Goal: Information Seeking & Learning: Learn about a topic

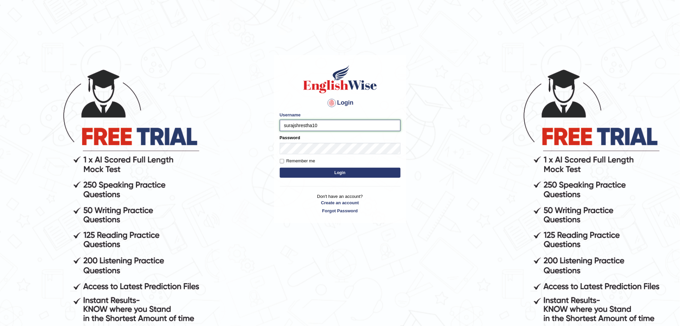
type input "surajshrestha100"
click at [333, 171] on button "Login" at bounding box center [340, 173] width 121 height 10
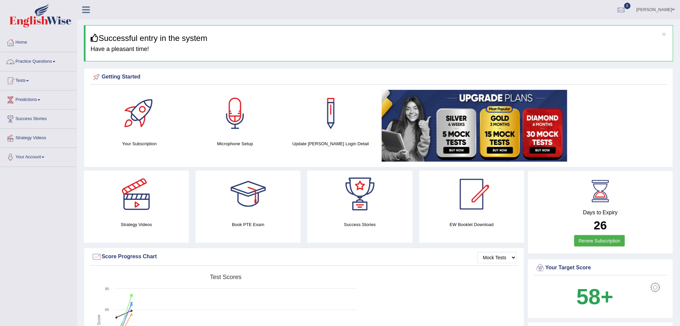
click at [41, 59] on link "Practice Questions" at bounding box center [38, 60] width 76 height 17
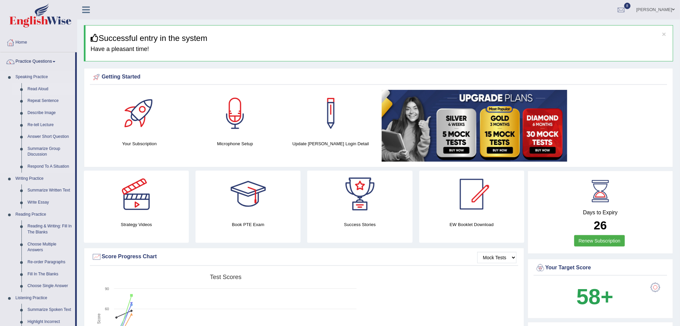
click at [37, 87] on link "Read Aloud" at bounding box center [49, 89] width 51 height 12
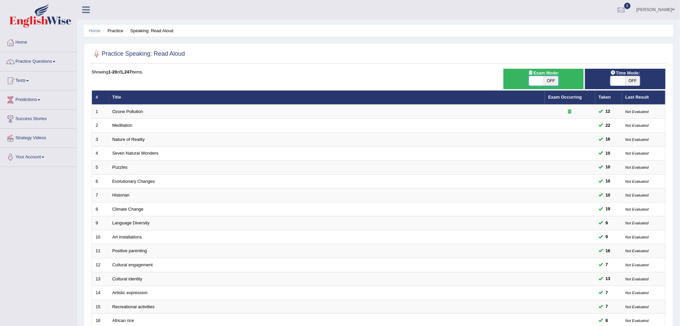
click at [534, 81] on span at bounding box center [536, 80] width 15 height 9
checkbox input "true"
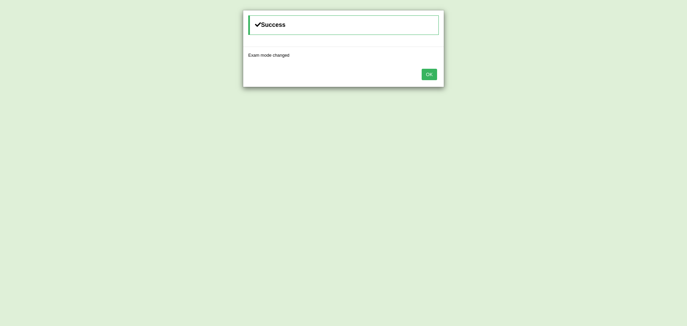
click at [429, 72] on button "OK" at bounding box center [429, 74] width 15 height 11
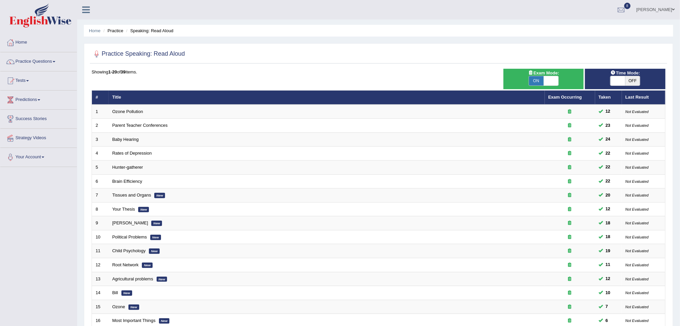
scroll to position [118, 0]
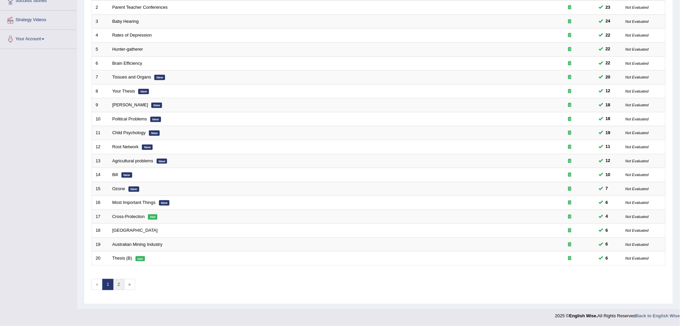
click at [118, 284] on link "2" at bounding box center [118, 284] width 11 height 11
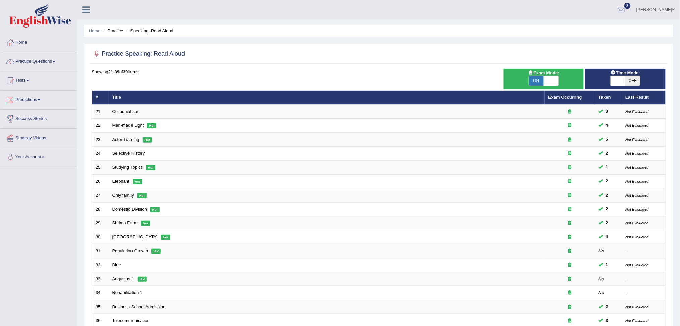
drag, startPoint x: 0, startPoint y: 0, endPoint x: 682, endPoint y: 94, distance: 688.9
click at [679, 94] on html "Toggle navigation Home Practice Questions Speaking Practice Read Aloud Repeat S…" at bounding box center [340, 163] width 680 height 326
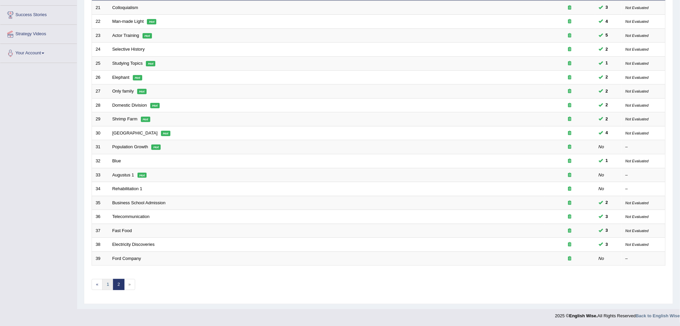
click at [105, 285] on link "1" at bounding box center [107, 284] width 11 height 11
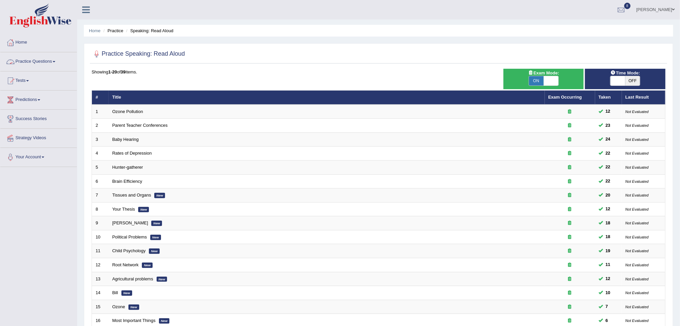
click at [33, 59] on link "Practice Questions" at bounding box center [38, 60] width 76 height 17
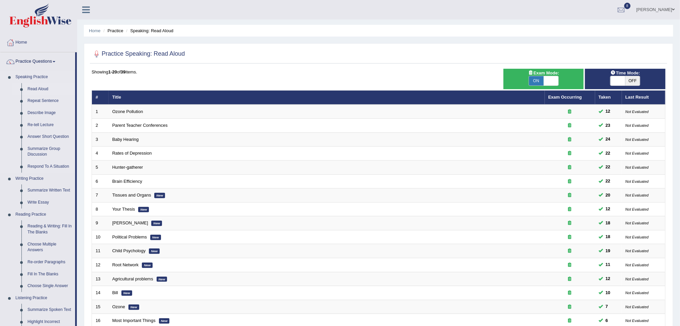
click at [39, 89] on link "Read Aloud" at bounding box center [49, 89] width 51 height 12
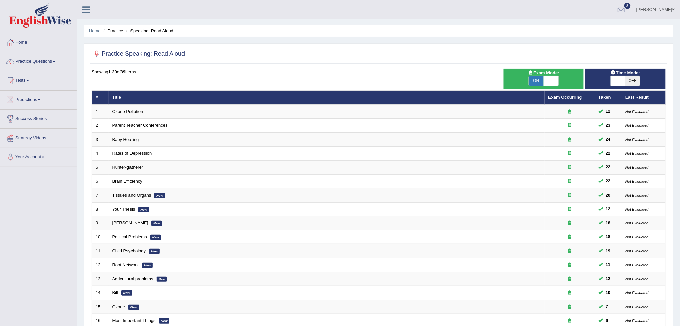
click at [57, 16] on img at bounding box center [40, 15] width 62 height 24
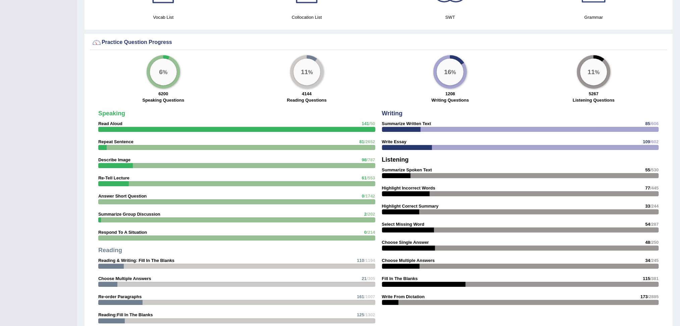
scroll to position [489, 0]
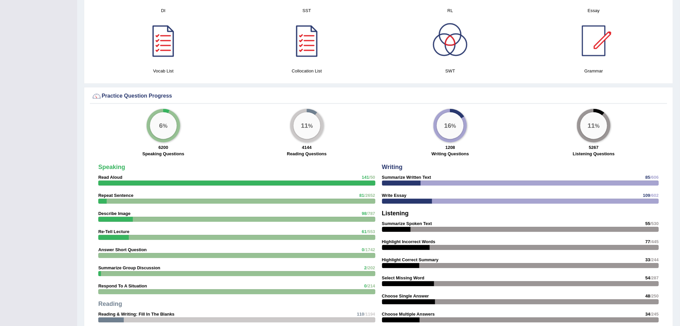
scroll to position [0, 0]
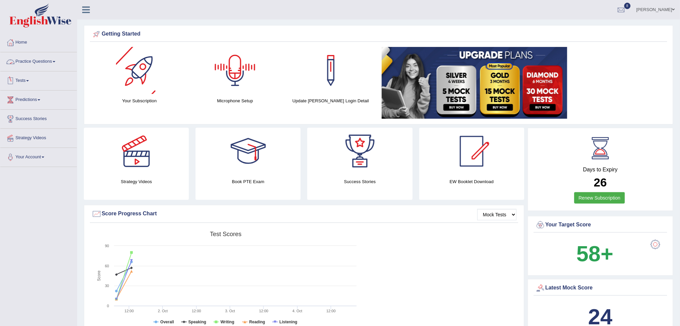
click at [41, 59] on link "Practice Questions" at bounding box center [38, 60] width 76 height 17
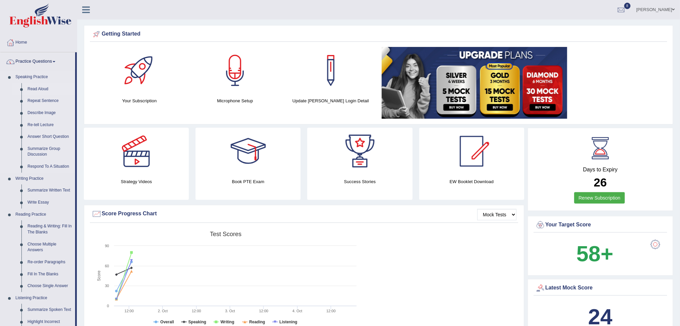
click at [35, 87] on link "Read Aloud" at bounding box center [49, 89] width 51 height 12
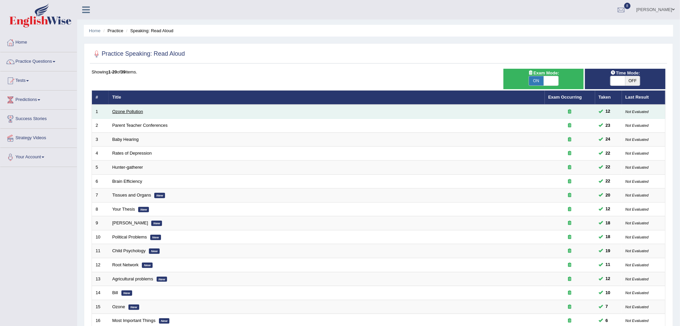
click at [127, 111] on link "Ozone Pollution" at bounding box center [127, 111] width 31 height 5
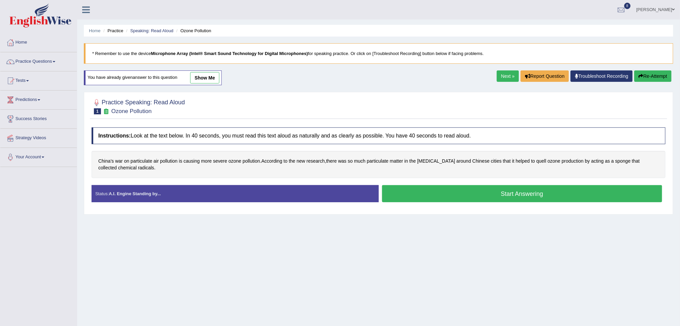
click at [440, 192] on button "Start Answering" at bounding box center [522, 193] width 280 height 17
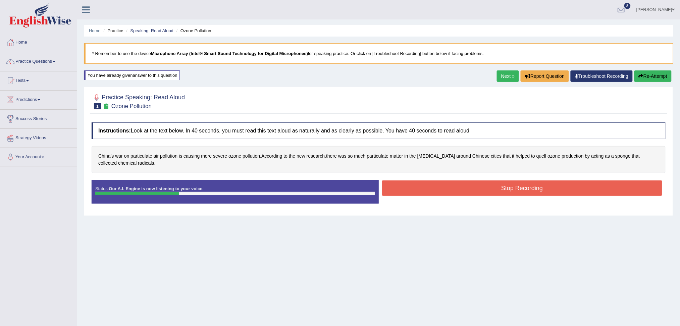
click at [440, 192] on button "Stop Recording" at bounding box center [522, 187] width 280 height 15
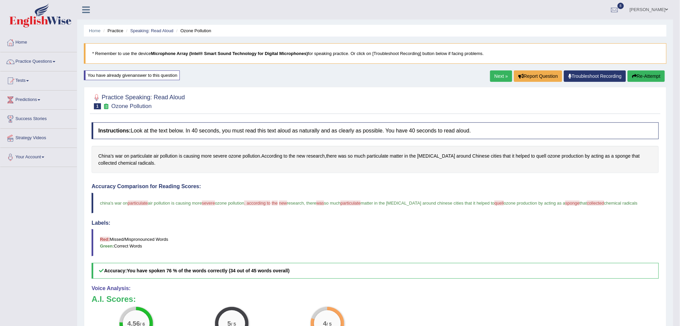
click at [499, 76] on link "Next »" at bounding box center [501, 75] width 22 height 11
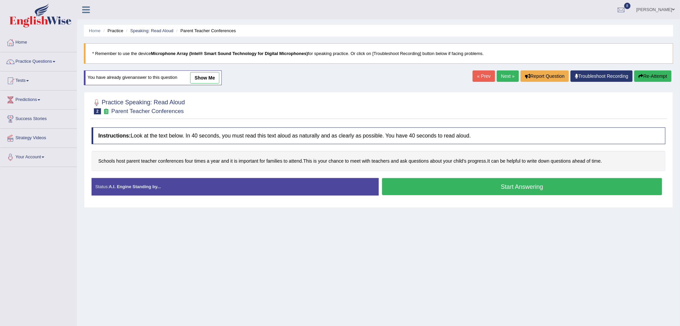
click at [473, 189] on button "Start Answering" at bounding box center [522, 186] width 280 height 17
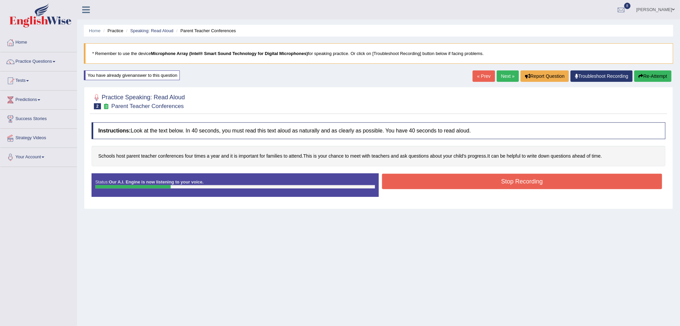
click at [463, 184] on button "Stop Recording" at bounding box center [522, 181] width 280 height 15
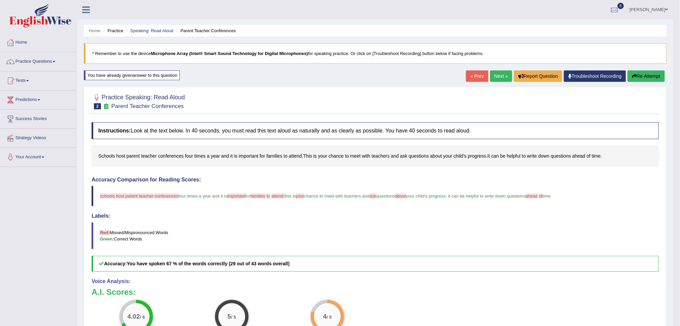
click at [502, 73] on link "Next »" at bounding box center [501, 75] width 22 height 11
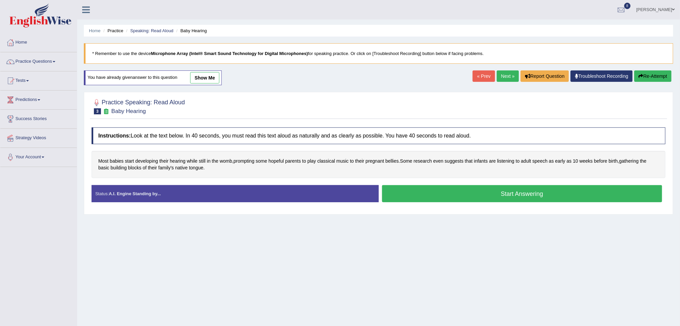
drag, startPoint x: 412, startPoint y: 184, endPoint x: 417, endPoint y: 196, distance: 12.2
click at [417, 196] on div "Instructions: Look at the text below. In 40 seconds, you must read this text al…" at bounding box center [378, 167] width 577 height 87
click at [417, 196] on button "Start Answering" at bounding box center [522, 193] width 280 height 17
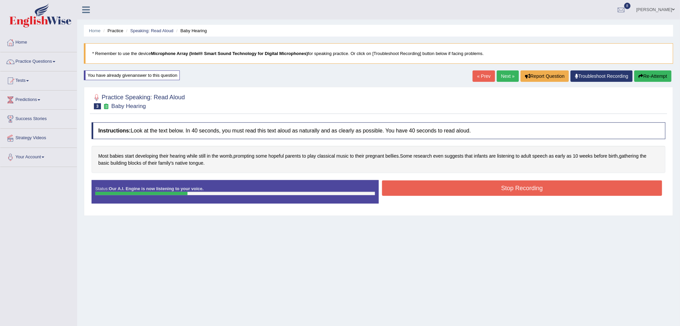
click at [400, 180] on button "Stop Recording" at bounding box center [522, 187] width 280 height 15
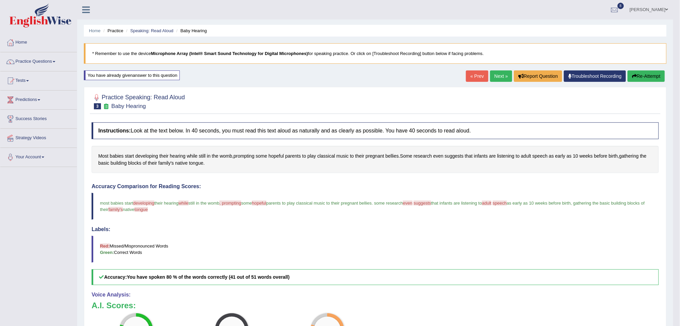
click at [506, 75] on link "Next »" at bounding box center [501, 75] width 22 height 11
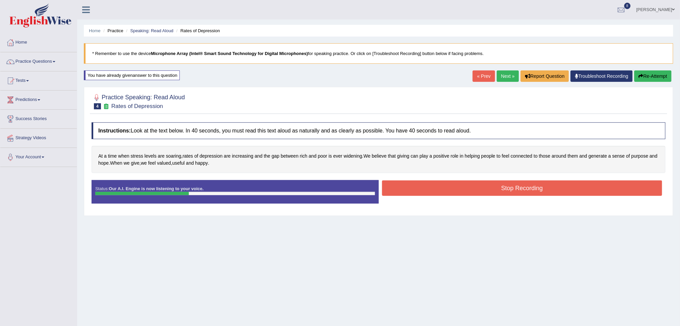
click at [421, 185] on button "Stop Recording" at bounding box center [522, 187] width 280 height 15
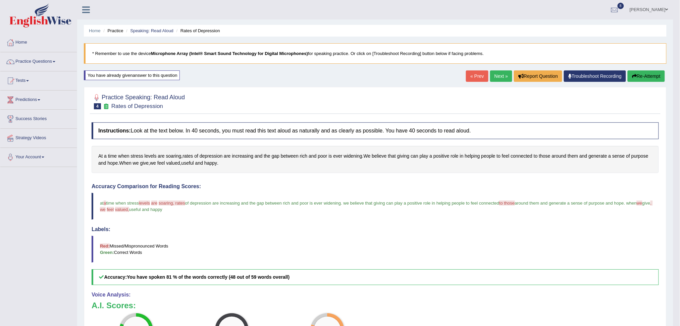
click at [497, 77] on link "Next »" at bounding box center [501, 75] width 22 height 11
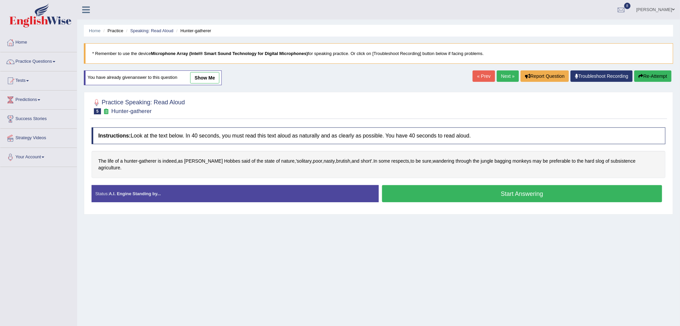
click at [441, 188] on button "Start Answering" at bounding box center [522, 193] width 280 height 17
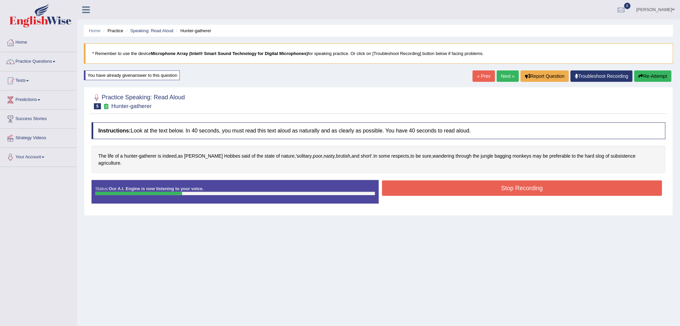
click at [423, 180] on button "Stop Recording" at bounding box center [522, 187] width 280 height 15
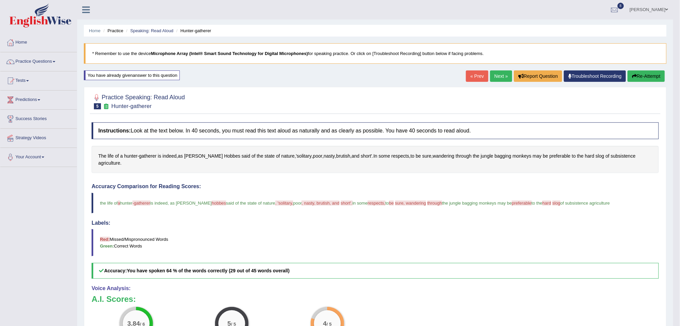
click at [496, 75] on link "Next »" at bounding box center [501, 75] width 22 height 11
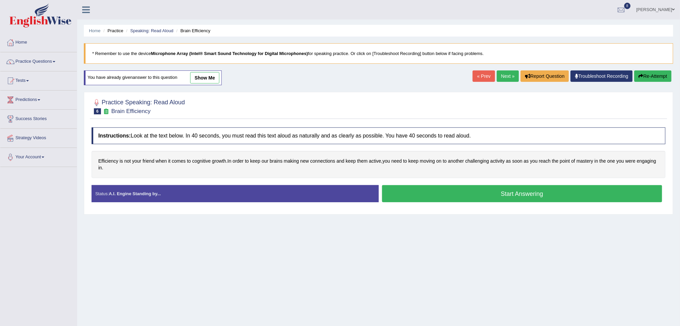
click at [449, 188] on button "Start Answering" at bounding box center [522, 193] width 280 height 17
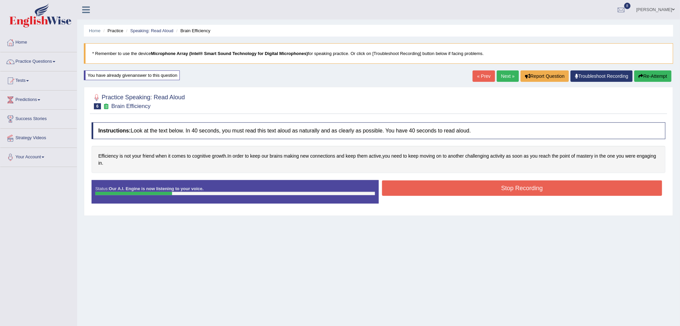
click at [423, 185] on button "Stop Recording" at bounding box center [522, 187] width 280 height 15
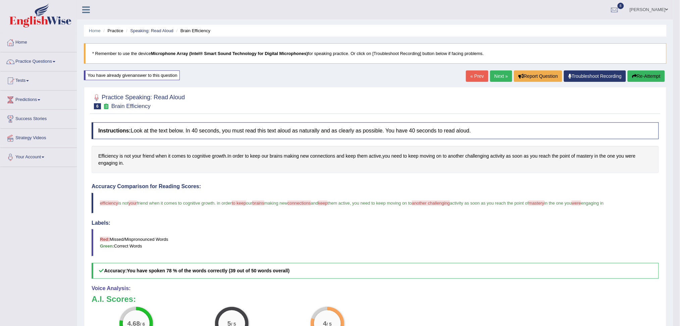
click at [495, 77] on link "Next »" at bounding box center [501, 75] width 22 height 11
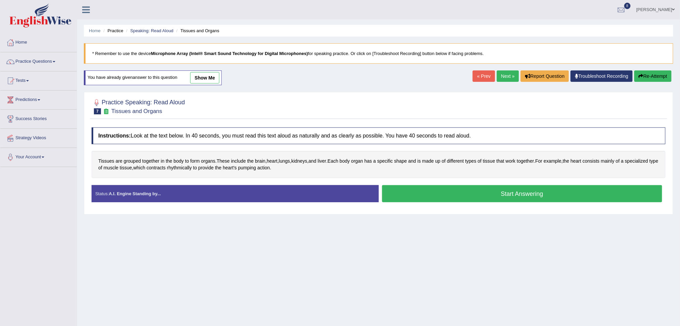
click at [445, 194] on button "Start Answering" at bounding box center [522, 193] width 280 height 17
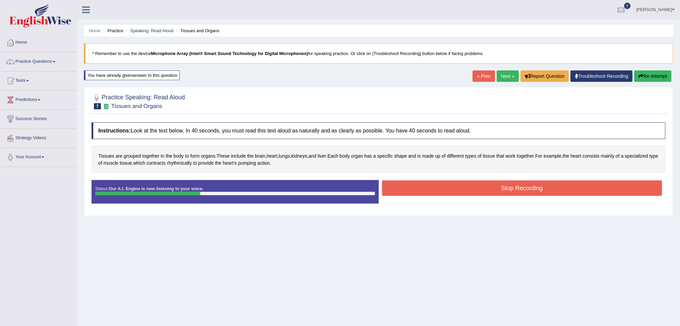
click at [434, 190] on button "Stop Recording" at bounding box center [522, 187] width 280 height 15
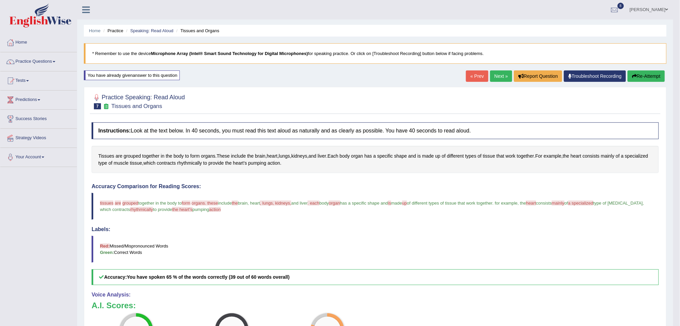
click at [500, 76] on link "Next »" at bounding box center [501, 75] width 22 height 11
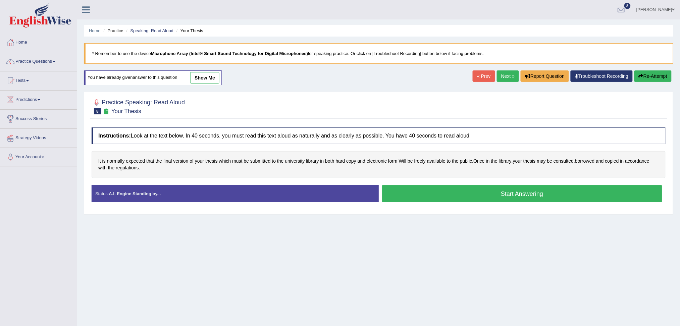
click at [447, 194] on button "Start Answering" at bounding box center [522, 193] width 280 height 17
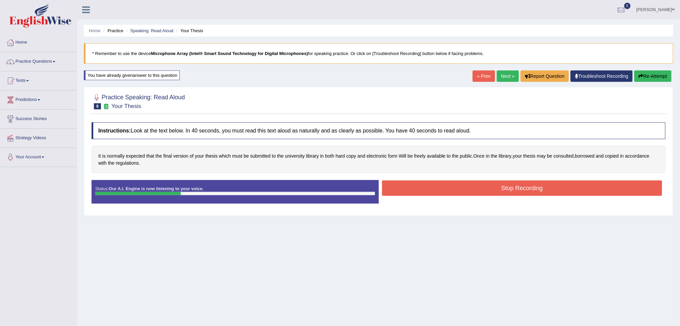
click at [430, 189] on button "Stop Recording" at bounding box center [522, 187] width 280 height 15
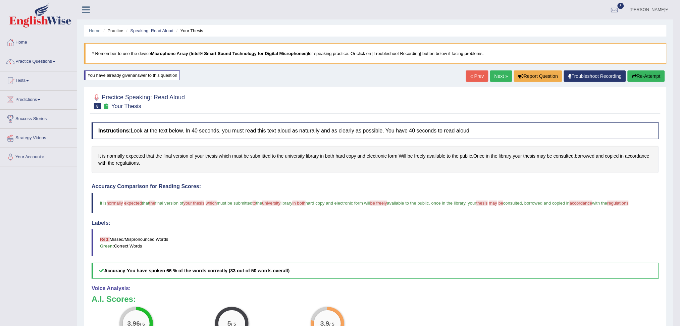
click at [501, 75] on link "Next »" at bounding box center [501, 75] width 22 height 11
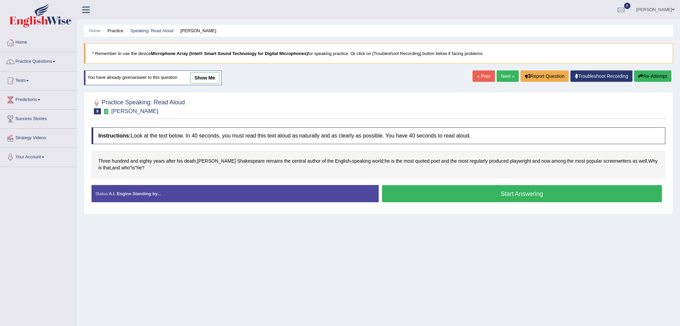
click at [453, 192] on button "Start Answering" at bounding box center [522, 193] width 280 height 17
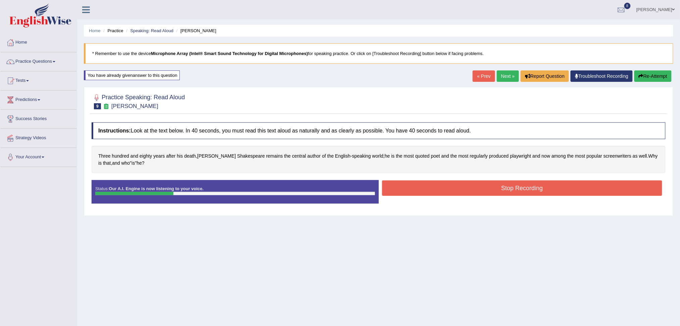
click at [430, 191] on button "Stop Recording" at bounding box center [522, 187] width 280 height 15
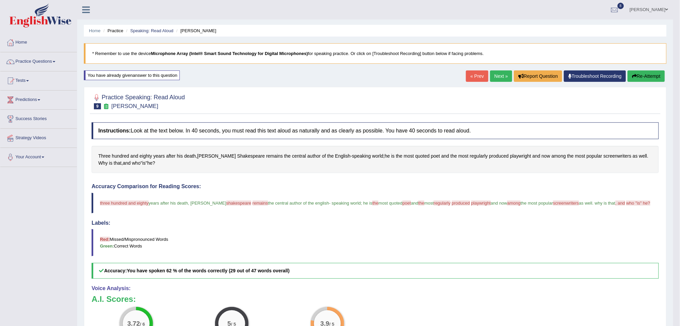
click at [497, 77] on link "Next »" at bounding box center [501, 75] width 22 height 11
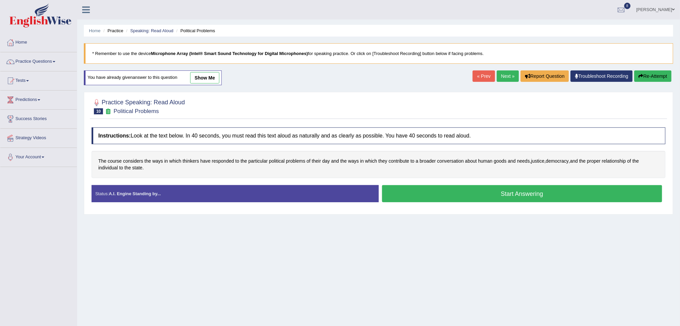
click at [436, 196] on button "Start Answering" at bounding box center [522, 193] width 280 height 17
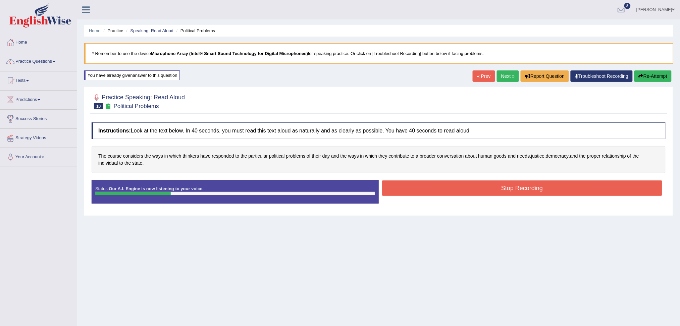
click at [420, 187] on button "Stop Recording" at bounding box center [522, 187] width 280 height 15
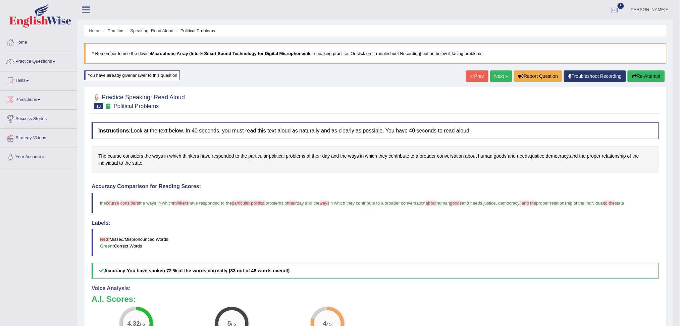
click at [500, 75] on link "Next »" at bounding box center [501, 75] width 22 height 11
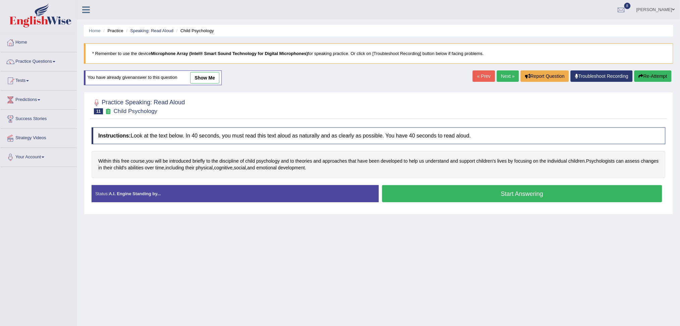
click at [442, 194] on button "Start Answering" at bounding box center [522, 193] width 280 height 17
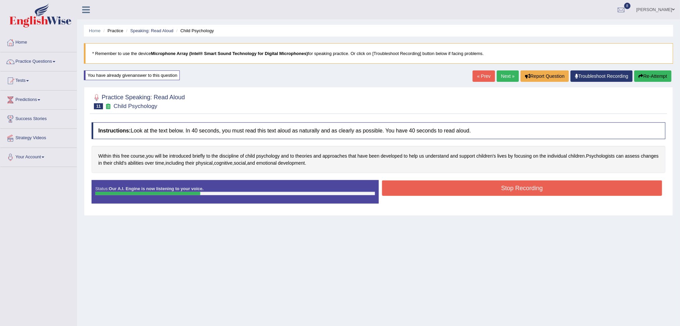
click at [425, 190] on button "Stop Recording" at bounding box center [522, 187] width 280 height 15
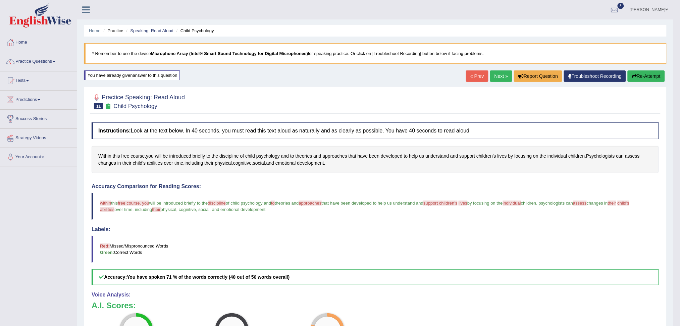
click at [499, 76] on link "Next »" at bounding box center [501, 75] width 22 height 11
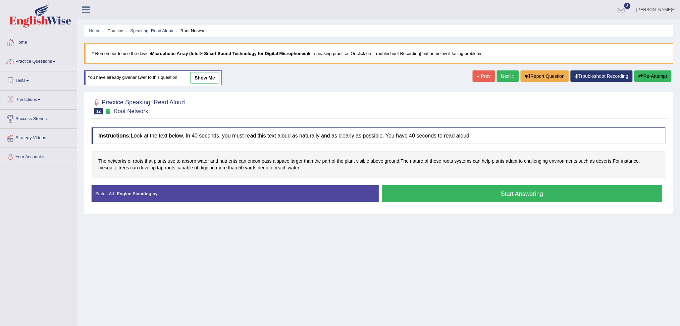
click at [441, 193] on button "Start Answering" at bounding box center [522, 193] width 280 height 17
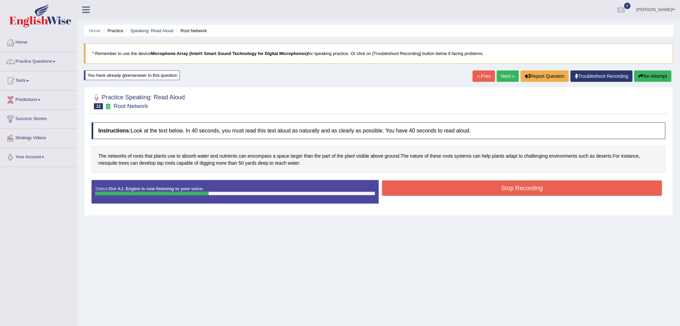
click at [430, 186] on button "Stop Recording" at bounding box center [522, 187] width 280 height 15
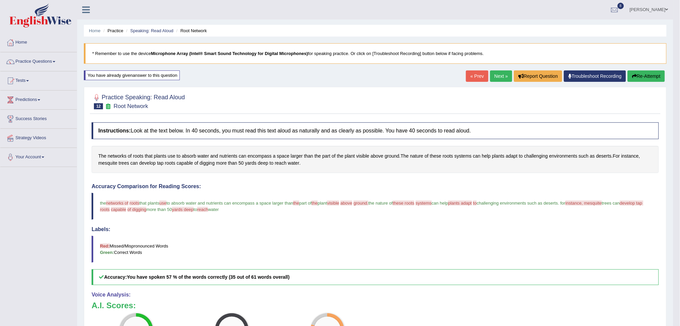
click at [501, 74] on link "Next »" at bounding box center [501, 75] width 22 height 11
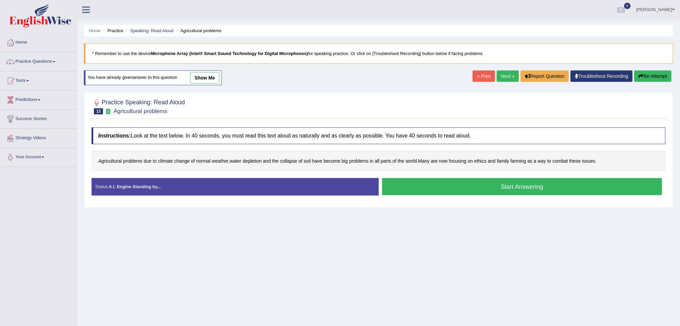
click at [449, 190] on button "Start Answering" at bounding box center [522, 186] width 280 height 17
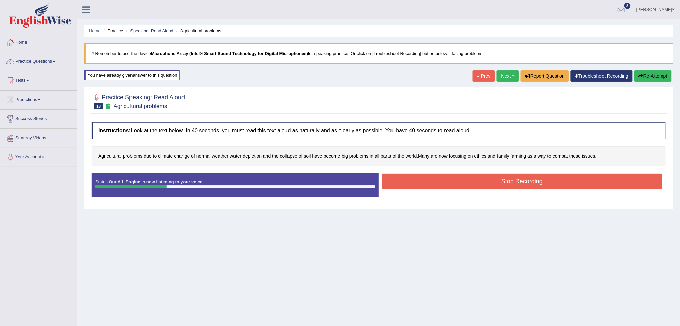
click at [432, 180] on button "Stop Recording" at bounding box center [522, 181] width 280 height 15
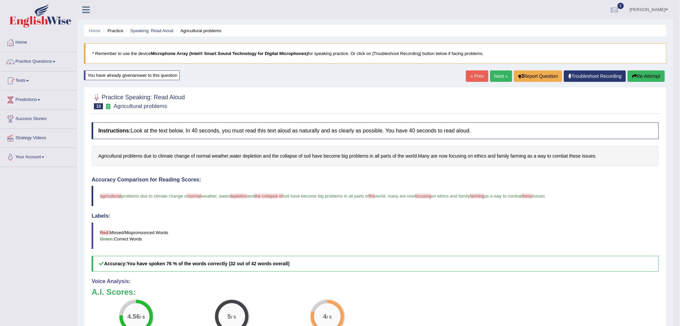
click at [501, 74] on link "Next »" at bounding box center [501, 75] width 22 height 11
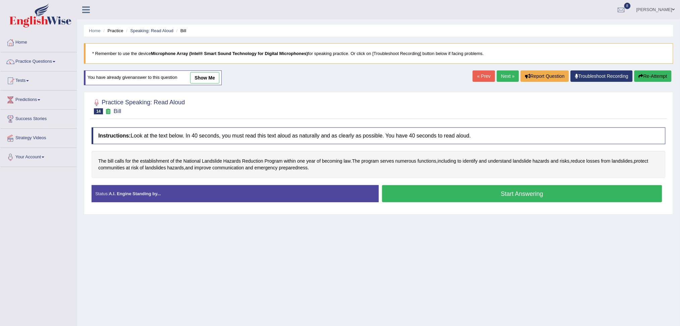
click at [423, 200] on button "Start Answering" at bounding box center [522, 193] width 280 height 17
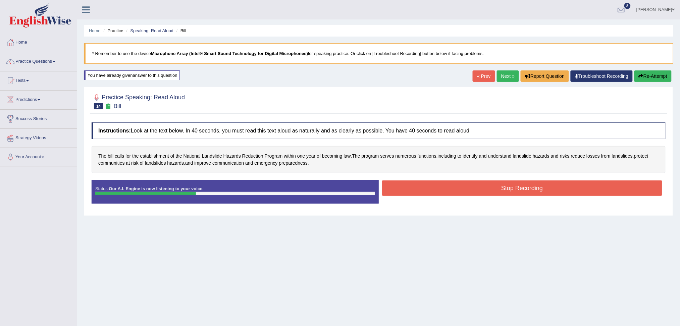
click at [412, 189] on button "Stop Recording" at bounding box center [522, 187] width 280 height 15
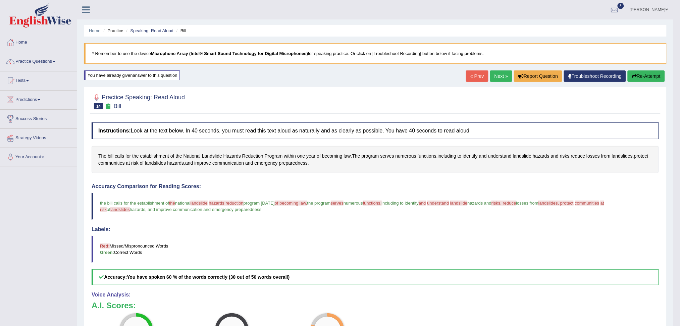
click at [497, 75] on link "Next »" at bounding box center [501, 75] width 22 height 11
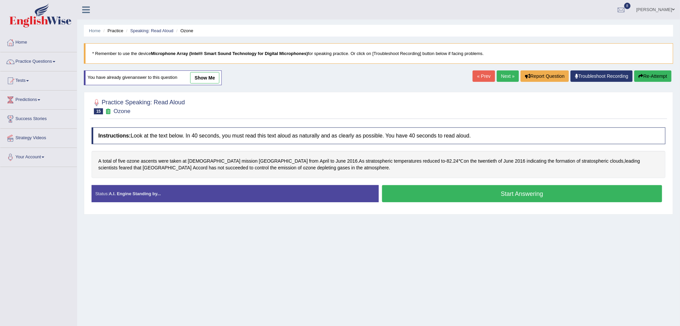
click at [452, 197] on button "Start Answering" at bounding box center [522, 193] width 280 height 17
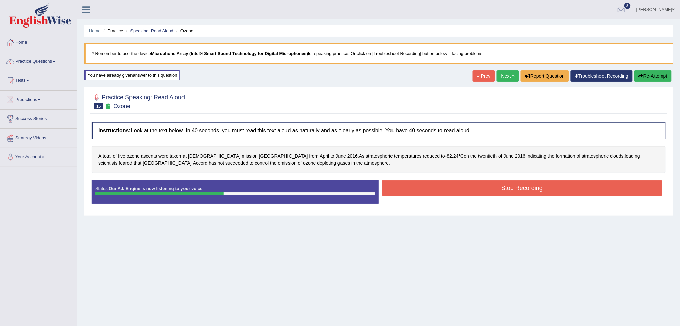
click at [419, 189] on button "Stop Recording" at bounding box center [522, 187] width 280 height 15
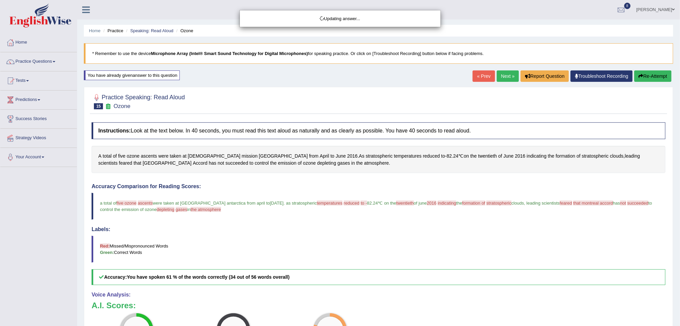
click at [47, 61] on div "Updating answer..." at bounding box center [340, 163] width 680 height 326
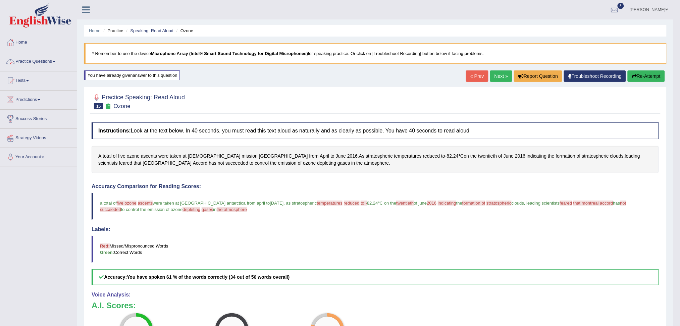
click at [48, 60] on link "Practice Questions" at bounding box center [38, 60] width 76 height 17
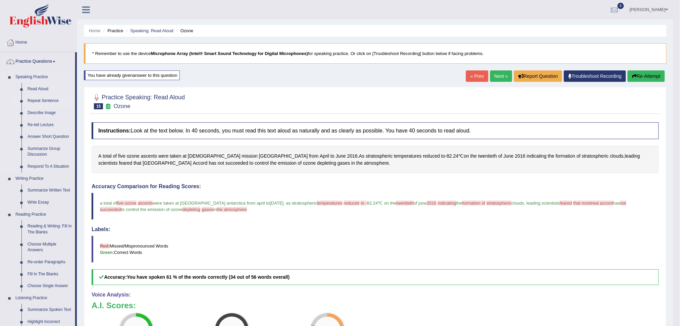
click at [44, 99] on link "Repeat Sentence" at bounding box center [49, 101] width 51 height 12
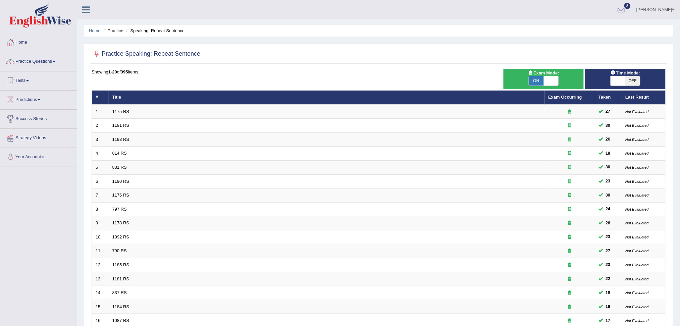
scroll to position [118, 0]
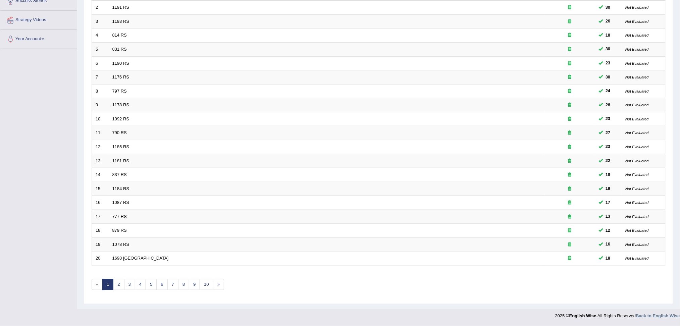
click at [679, 208] on html "Toggle navigation Home Practice Questions Speaking Practice Read Aloud Repeat S…" at bounding box center [340, 45] width 680 height 326
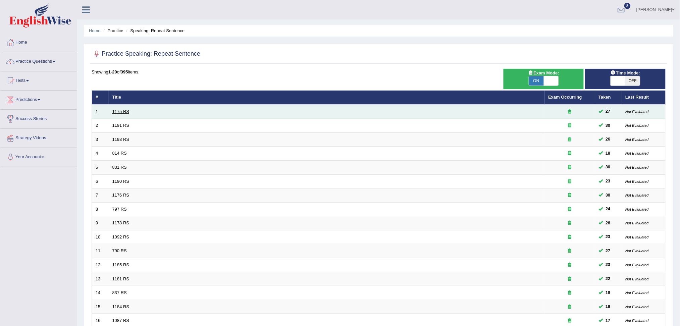
click at [123, 110] on link "1175 RS" at bounding box center [120, 111] width 17 height 5
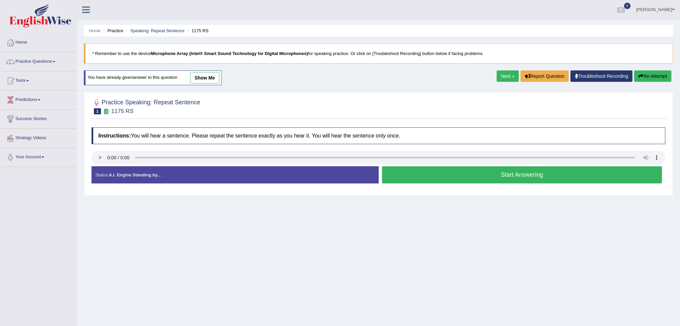
click at [482, 171] on button "Start Answering" at bounding box center [522, 174] width 280 height 17
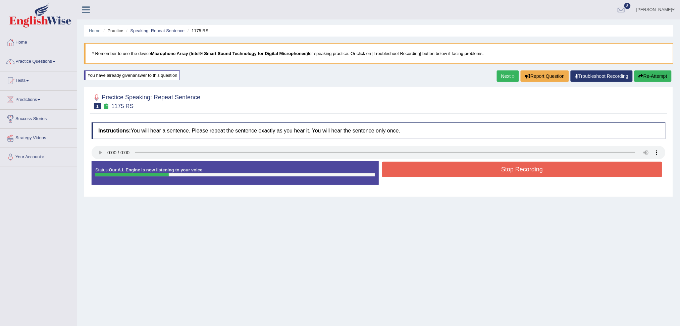
click at [464, 170] on button "Stop Recording" at bounding box center [522, 169] width 280 height 15
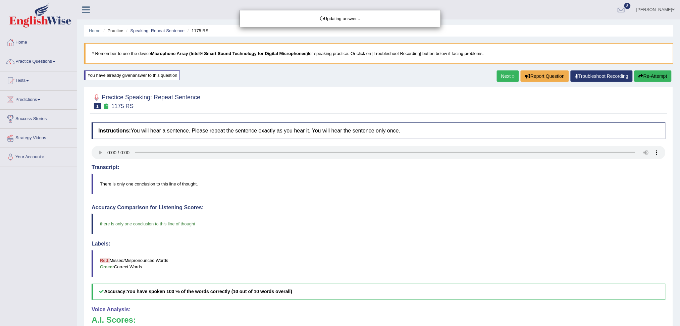
click at [502, 77] on div "Updating answer..." at bounding box center [340, 163] width 680 height 326
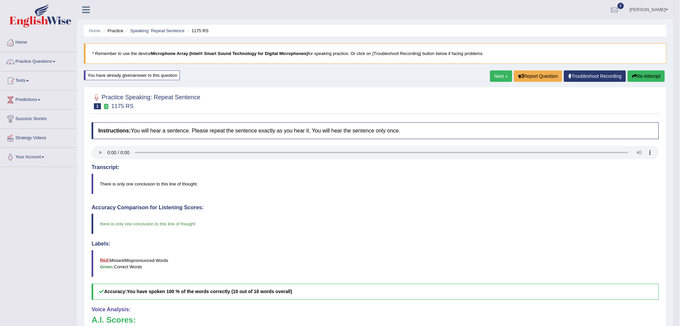
click at [500, 77] on link "Next »" at bounding box center [501, 75] width 22 height 11
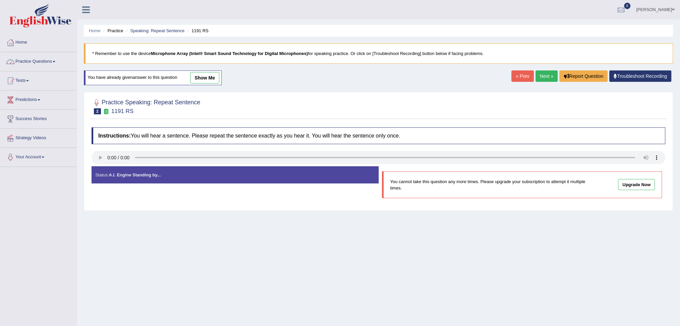
click at [44, 61] on link "Practice Questions" at bounding box center [38, 60] width 76 height 17
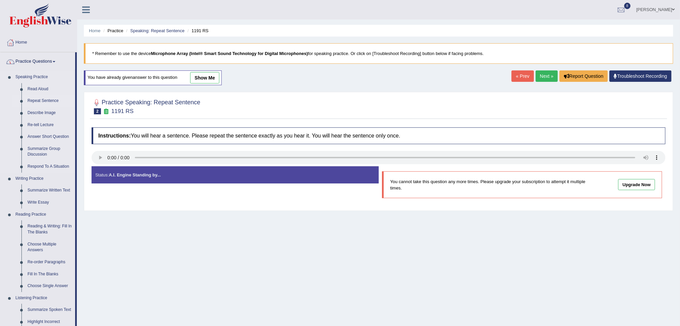
click at [42, 102] on link "Repeat Sentence" at bounding box center [49, 101] width 51 height 12
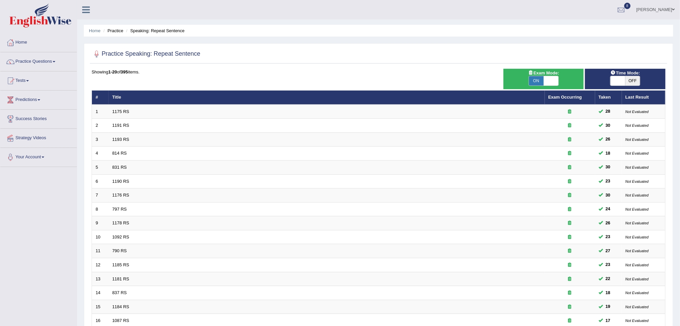
scroll to position [118, 0]
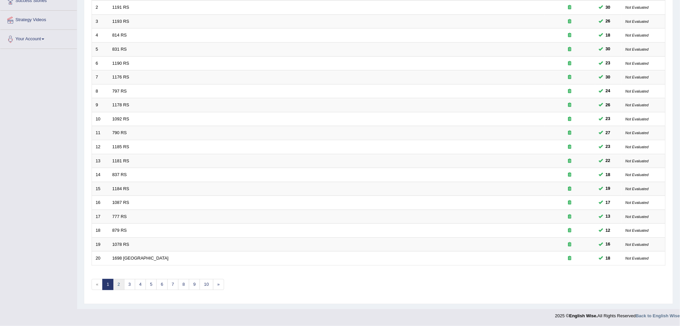
click at [119, 283] on link "2" at bounding box center [118, 284] width 11 height 11
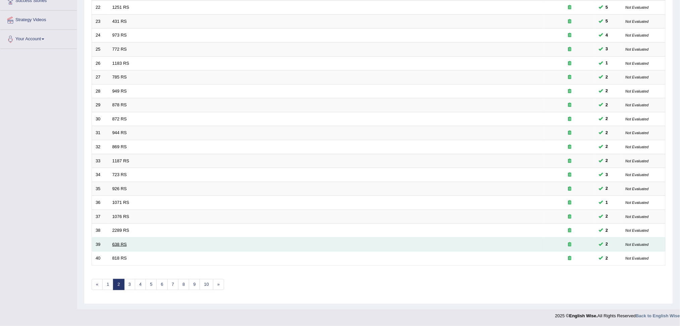
click at [115, 243] on link "638 RS" at bounding box center [119, 244] width 14 height 5
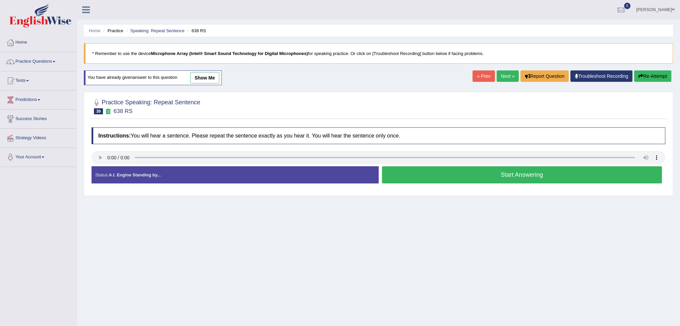
click at [499, 175] on button "Start Answering" at bounding box center [522, 174] width 280 height 17
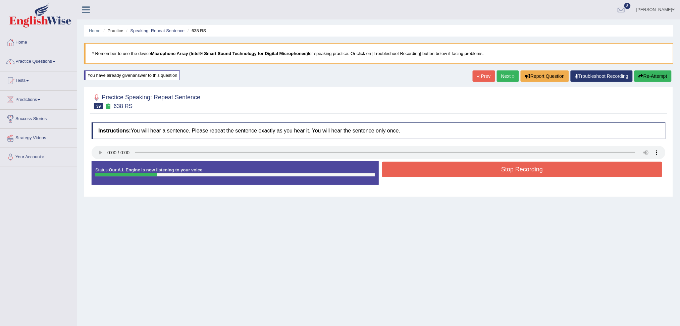
click at [471, 173] on button "Stop Recording" at bounding box center [522, 169] width 280 height 15
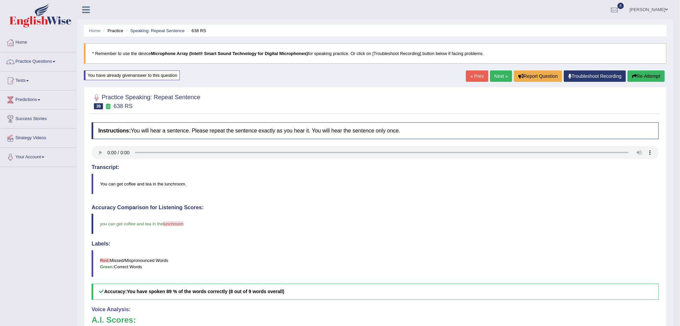
click at [501, 75] on link "Next »" at bounding box center [501, 75] width 22 height 11
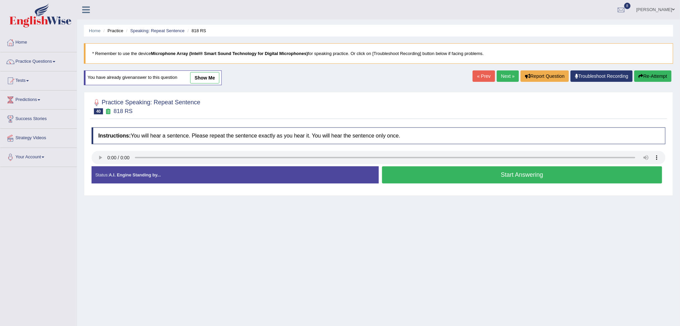
click at [427, 171] on button "Start Answering" at bounding box center [522, 174] width 280 height 17
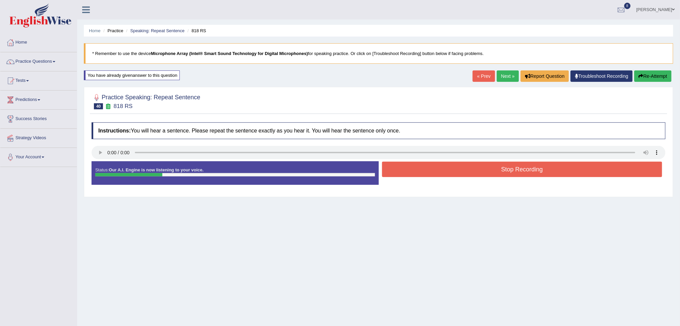
click at [412, 167] on button "Stop Recording" at bounding box center [522, 169] width 280 height 15
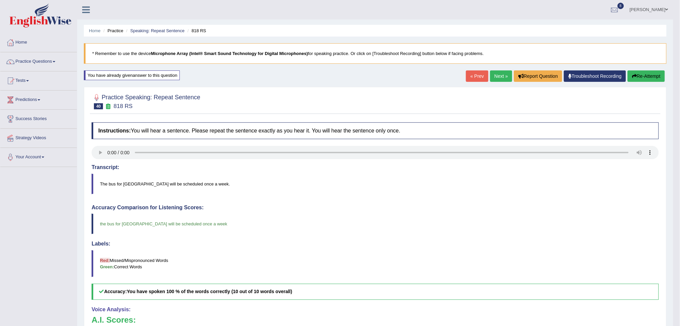
click at [498, 75] on link "Next »" at bounding box center [501, 75] width 22 height 11
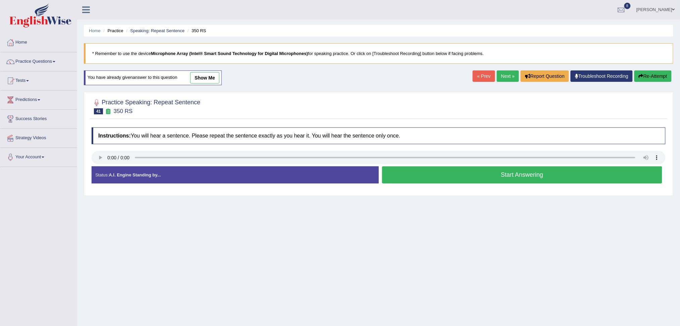
click at [494, 175] on button "Start Answering" at bounding box center [522, 174] width 280 height 17
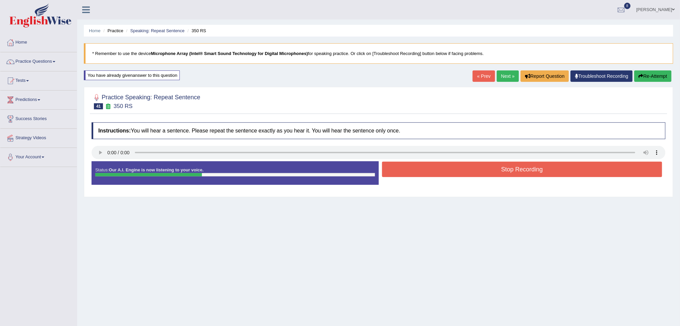
click at [425, 172] on button "Stop Recording" at bounding box center [522, 169] width 280 height 15
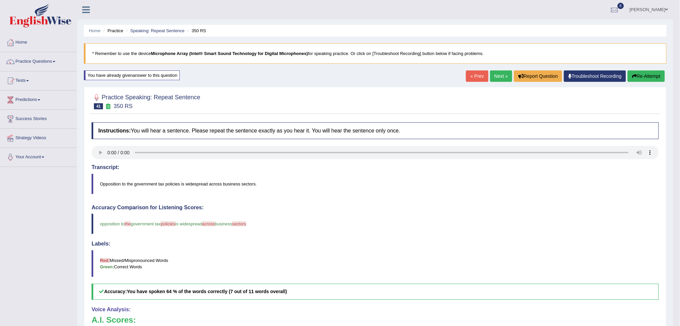
click at [500, 76] on link "Next »" at bounding box center [501, 75] width 22 height 11
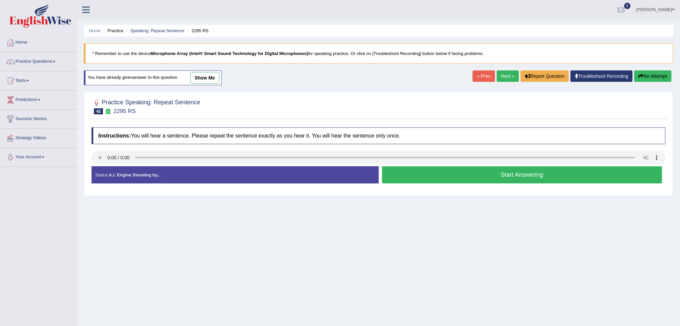
click at [444, 174] on button "Start Answering" at bounding box center [522, 174] width 280 height 17
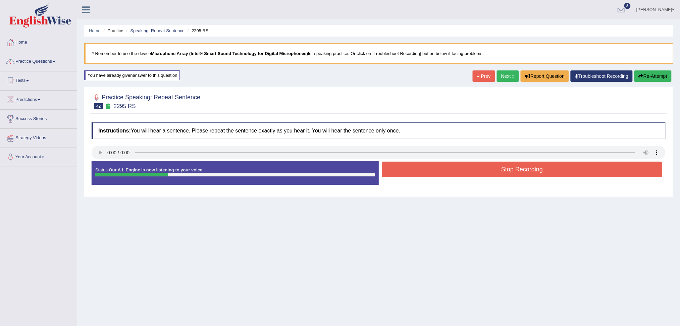
click at [431, 169] on button "Stop Recording" at bounding box center [522, 169] width 280 height 15
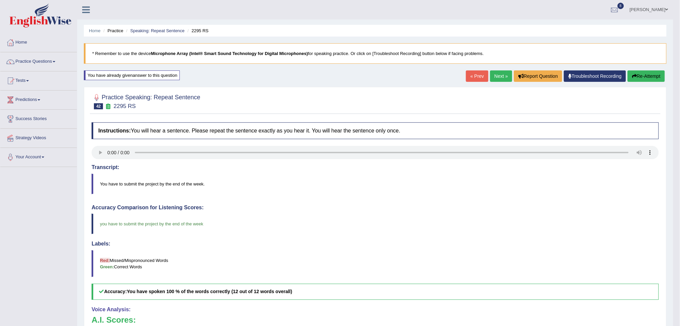
click at [499, 75] on link "Next »" at bounding box center [501, 75] width 22 height 11
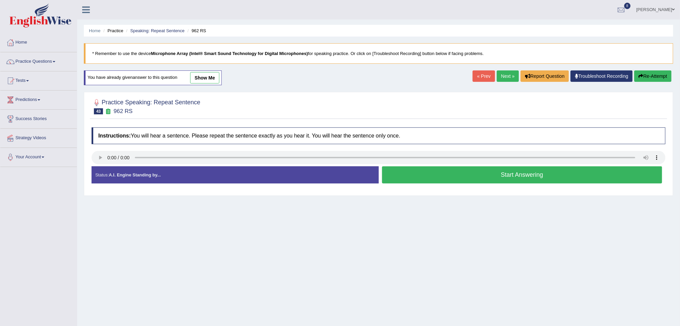
click at [469, 175] on button "Start Answering" at bounding box center [522, 174] width 280 height 17
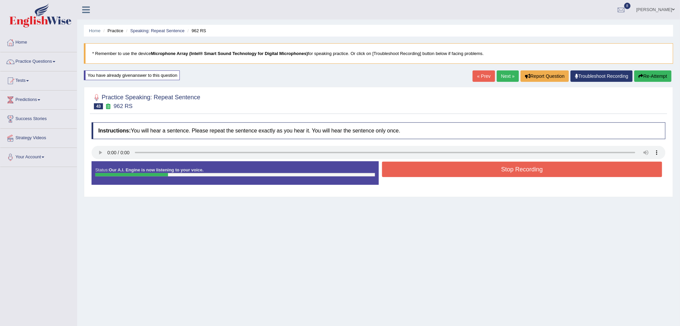
click at [446, 172] on button "Stop Recording" at bounding box center [522, 169] width 280 height 15
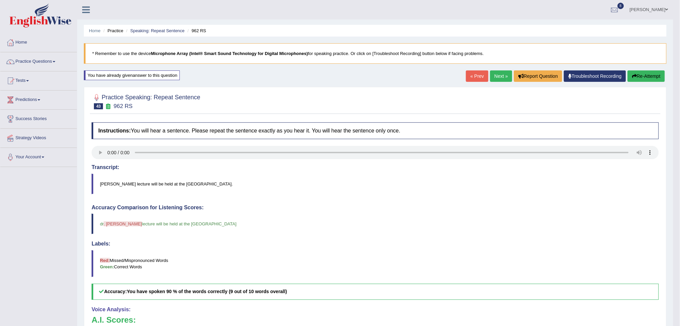
click at [505, 73] on link "Next »" at bounding box center [501, 75] width 22 height 11
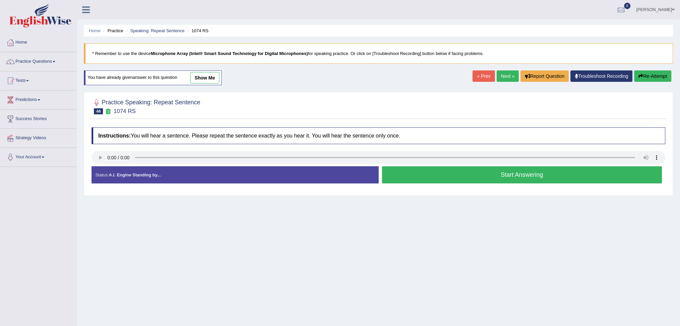
click at [474, 176] on button "Start Answering" at bounding box center [522, 174] width 280 height 17
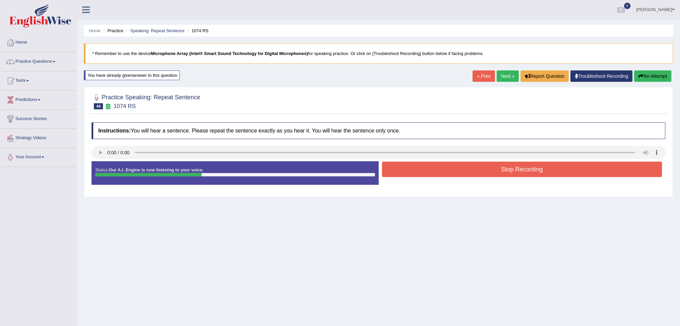
click at [445, 168] on button "Stop Recording" at bounding box center [522, 169] width 280 height 15
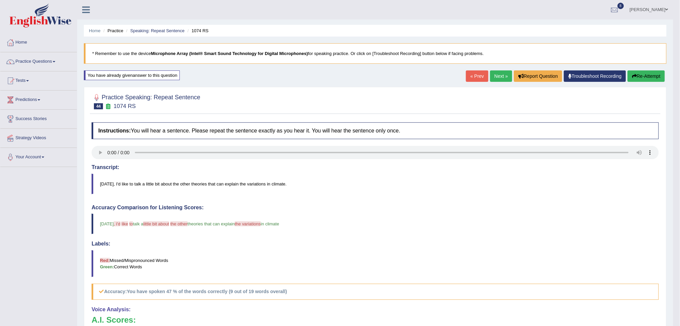
click at [503, 77] on link "Next »" at bounding box center [501, 75] width 22 height 11
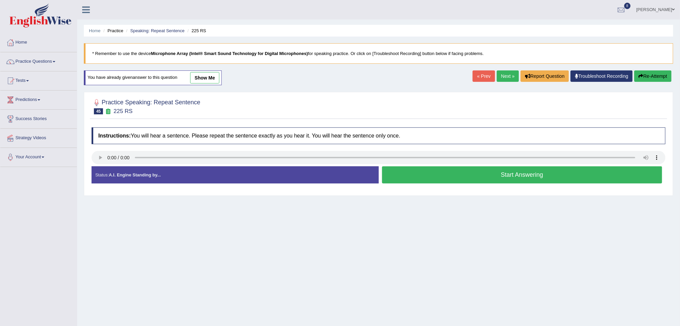
click at [465, 174] on button "Start Answering" at bounding box center [522, 174] width 280 height 17
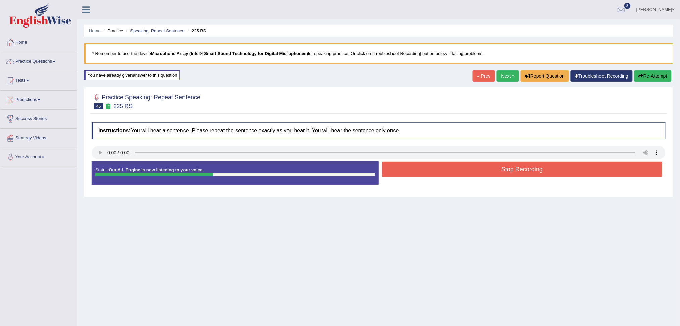
click at [438, 169] on button "Stop Recording" at bounding box center [522, 169] width 280 height 15
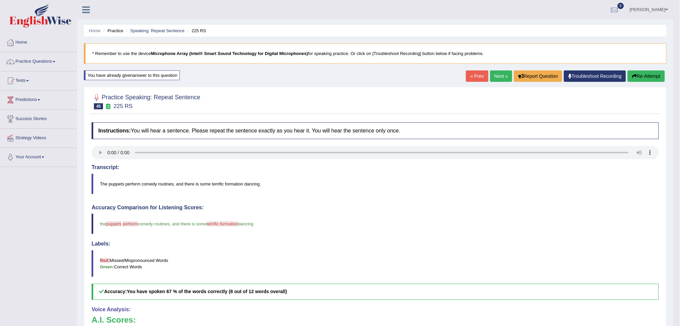
click at [495, 75] on link "Next »" at bounding box center [501, 75] width 22 height 11
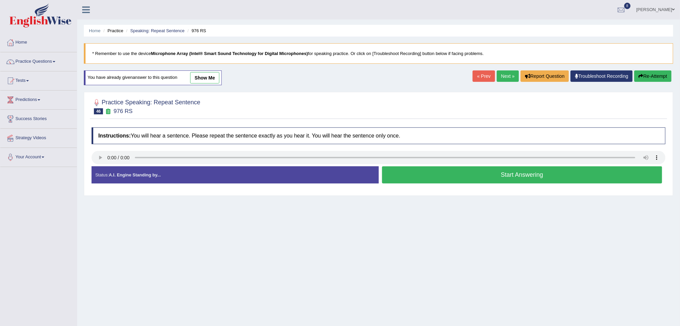
click at [468, 174] on button "Start Answering" at bounding box center [522, 174] width 280 height 17
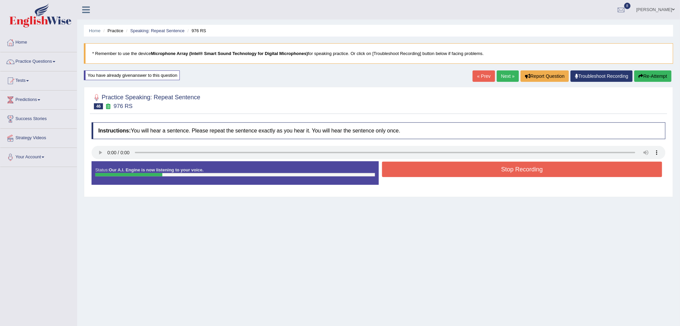
click at [447, 173] on button "Stop Recording" at bounding box center [522, 169] width 280 height 15
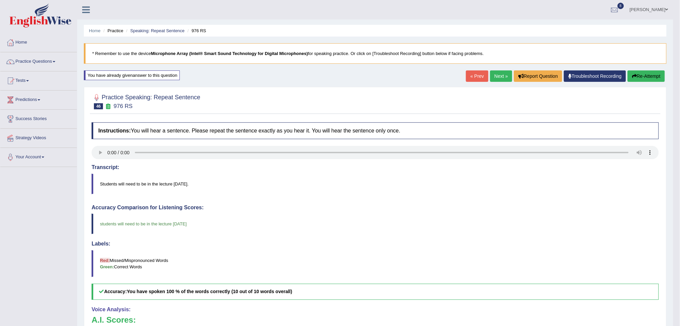
click at [498, 76] on link "Next »" at bounding box center [501, 75] width 22 height 11
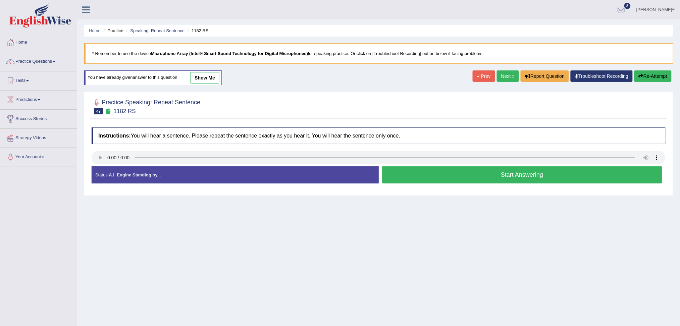
click at [449, 174] on button "Start Answering" at bounding box center [522, 174] width 280 height 17
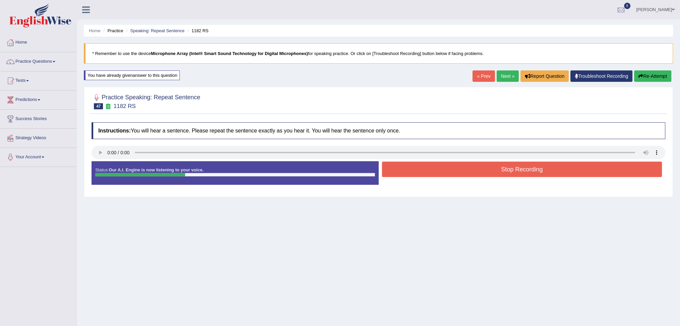
click at [469, 172] on button "Stop Recording" at bounding box center [522, 169] width 280 height 15
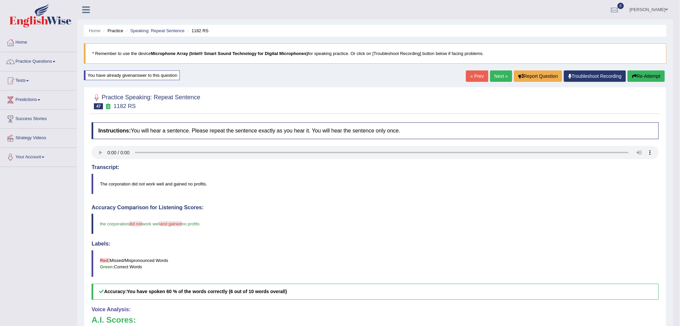
click at [498, 76] on link "Next »" at bounding box center [501, 75] width 22 height 11
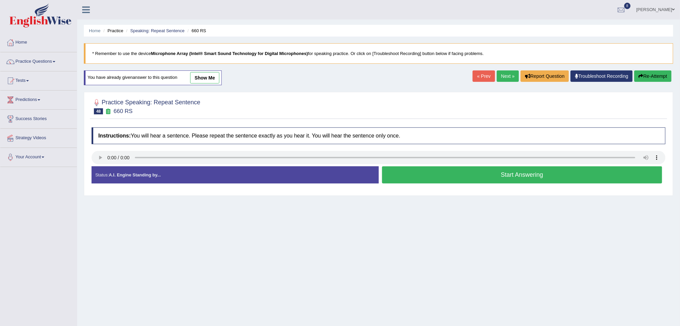
click at [456, 173] on button "Start Answering" at bounding box center [522, 174] width 280 height 17
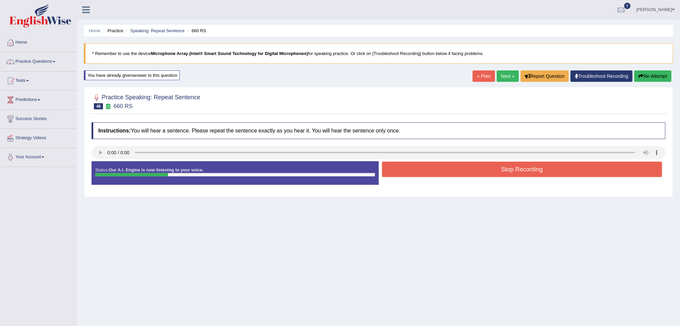
click at [429, 171] on button "Stop Recording" at bounding box center [522, 169] width 280 height 15
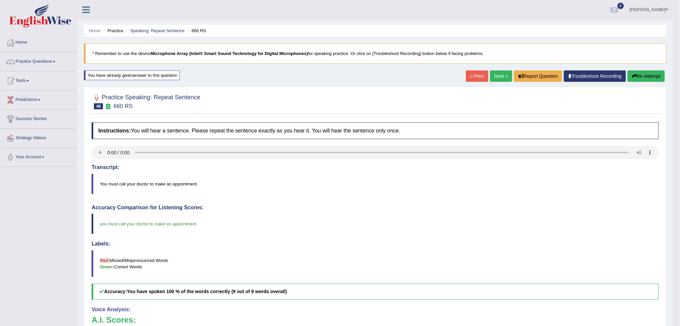
click at [502, 76] on link "Next »" at bounding box center [501, 75] width 22 height 11
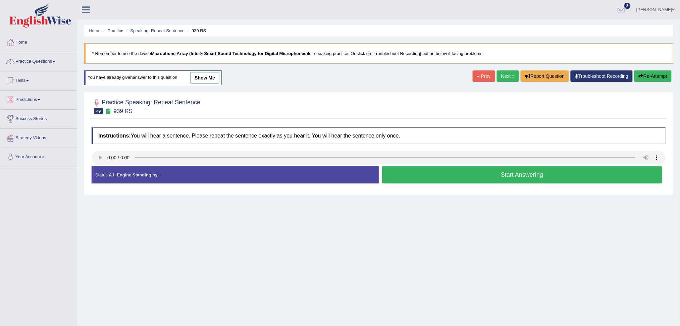
click at [240, 91] on div "Home Practice Speaking: Repeat Sentence 939 RS * Remember to use the device Mic…" at bounding box center [378, 167] width 603 height 335
click at [450, 174] on button "Start Answering" at bounding box center [522, 174] width 280 height 17
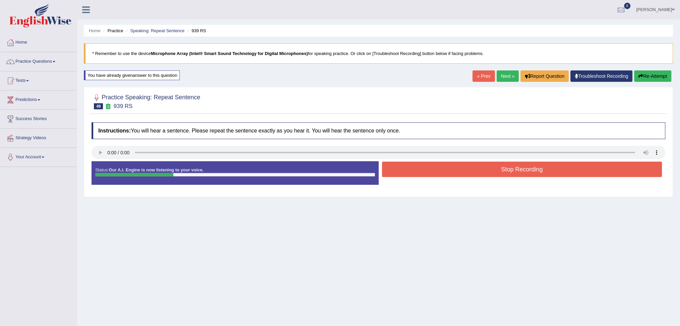
click at [237, 100] on div at bounding box center [379, 101] width 574 height 20
click at [421, 169] on button "Stop Recording" at bounding box center [522, 169] width 280 height 15
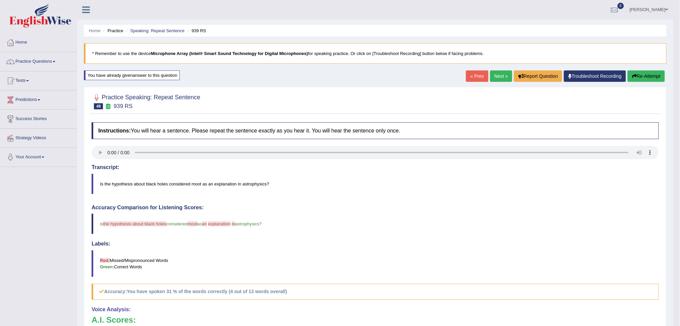
click at [496, 75] on link "Next »" at bounding box center [501, 75] width 22 height 11
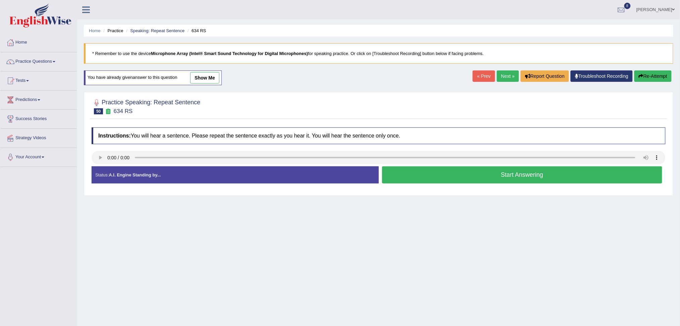
click at [280, 108] on div at bounding box center [379, 106] width 574 height 20
click at [465, 165] on div at bounding box center [379, 158] width 574 height 15
click at [468, 169] on button "Start Answering" at bounding box center [522, 174] width 280 height 17
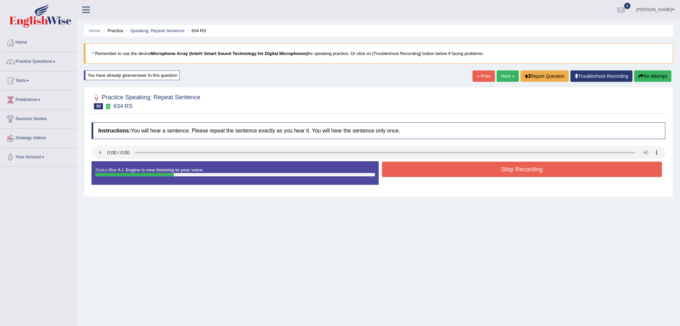
click at [258, 102] on div at bounding box center [379, 101] width 574 height 20
click at [419, 168] on button "Stop Recording" at bounding box center [522, 169] width 280 height 15
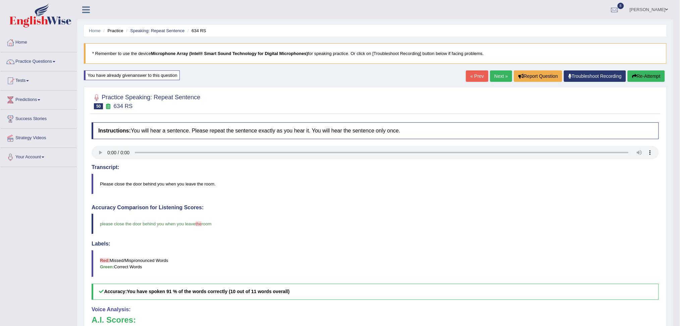
click at [502, 77] on link "Next »" at bounding box center [501, 75] width 22 height 11
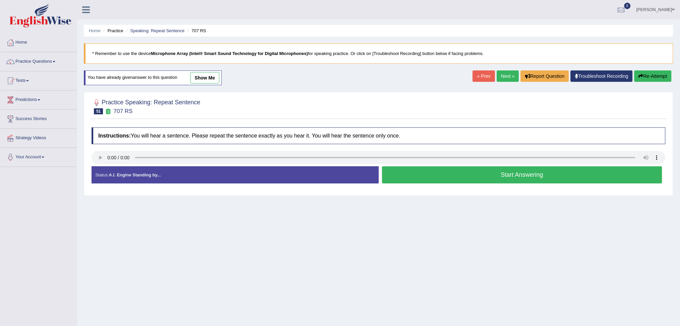
click at [270, 129] on h4 "Instructions: You will hear a sentence. Please repeat the sentence exactly as y…" at bounding box center [379, 135] width 574 height 17
click at [446, 175] on button "Start Answering" at bounding box center [522, 174] width 280 height 17
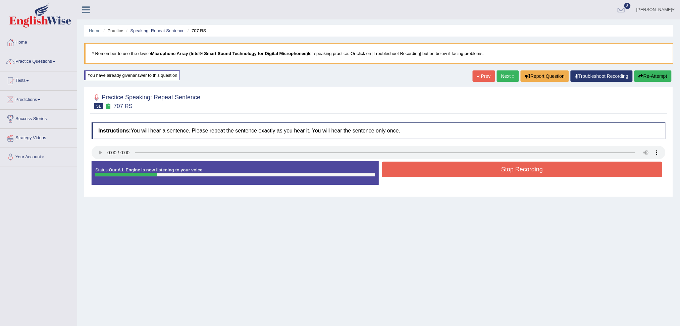
click at [229, 109] on div at bounding box center [379, 101] width 574 height 20
click at [438, 168] on button "Stop Recording" at bounding box center [522, 169] width 280 height 15
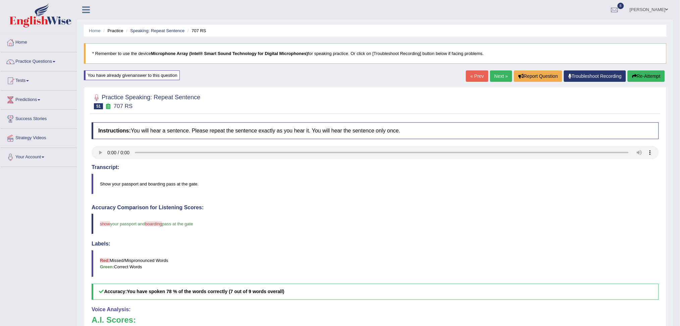
click at [500, 75] on link "Next »" at bounding box center [501, 75] width 22 height 11
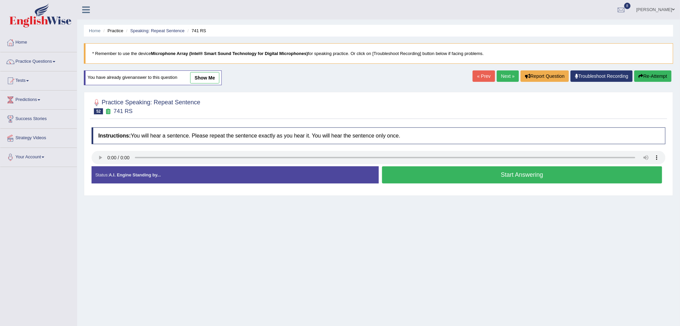
click at [276, 147] on div "Instructions: You will hear a sentence. Please repeat the sentence exactly as y…" at bounding box center [378, 158] width 577 height 68
click at [471, 174] on button "Start Answering" at bounding box center [522, 174] width 280 height 17
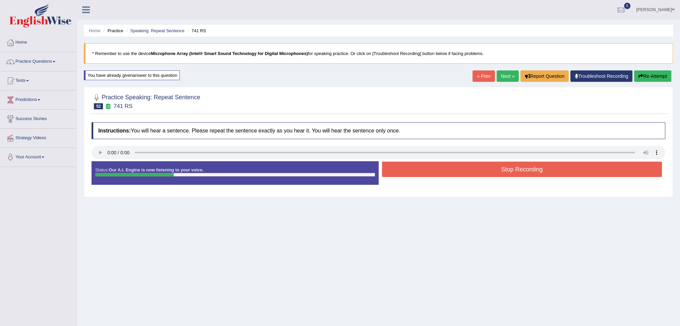
click at [237, 120] on div "Instructions: You will hear a sentence. Please repeat the sentence exactly as y…" at bounding box center [378, 156] width 577 height 74
click at [411, 174] on button "Stop Recording" at bounding box center [522, 169] width 280 height 15
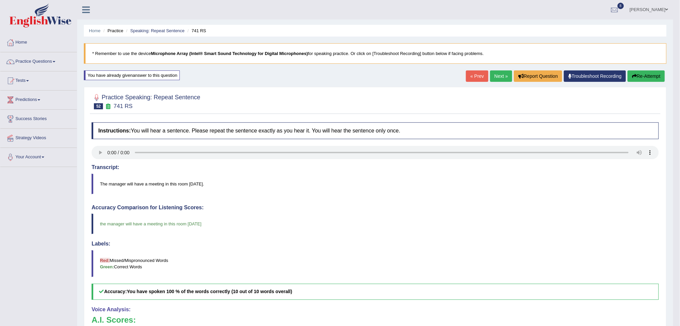
click at [500, 72] on link "Next »" at bounding box center [501, 75] width 22 height 11
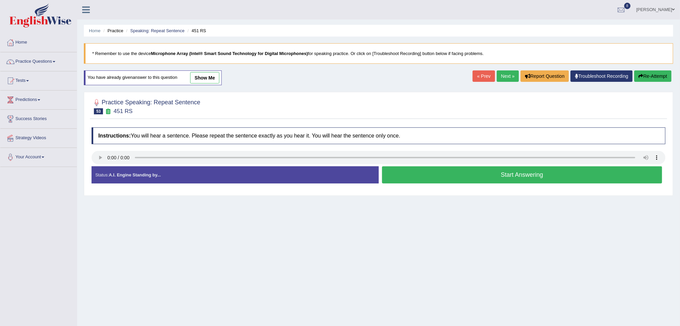
click at [274, 124] on div "Instructions: You will hear a sentence. Please repeat the sentence exactly as y…" at bounding box center [378, 158] width 577 height 68
click at [460, 173] on button "Start Answering" at bounding box center [522, 174] width 280 height 17
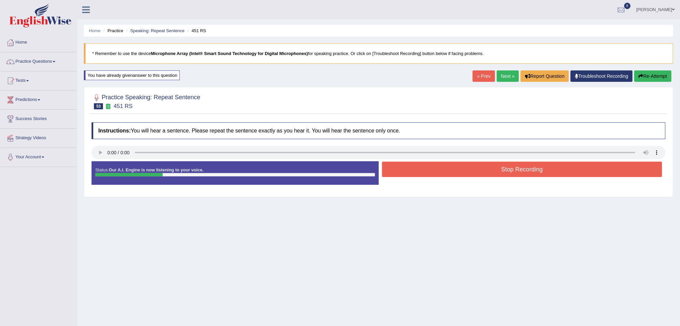
click at [241, 106] on div at bounding box center [379, 101] width 574 height 20
click at [433, 171] on button "Stop Recording" at bounding box center [522, 169] width 280 height 15
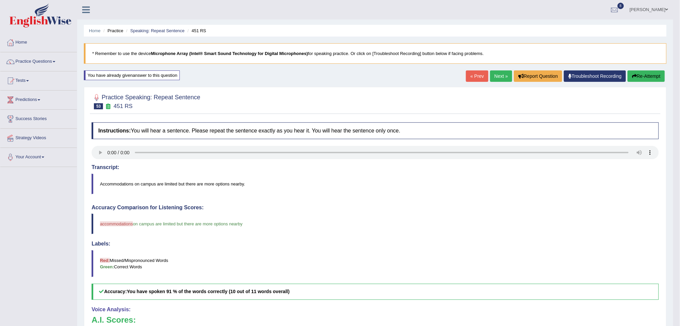
click at [500, 76] on link "Next »" at bounding box center [501, 75] width 22 height 11
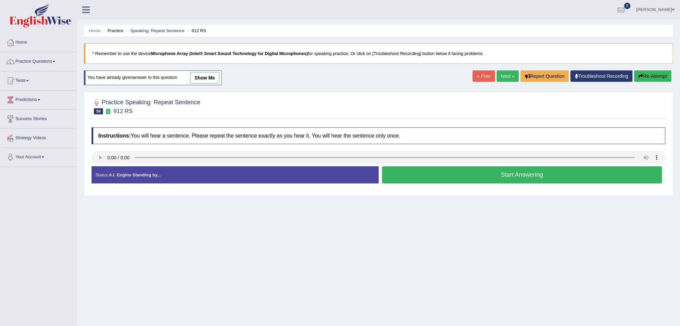
click at [98, 150] on div "Instructions: You will hear a sentence. Please repeat the sentence exactly as y…" at bounding box center [378, 158] width 577 height 68
click at [208, 133] on h4 "Instructions: You will hear a sentence. Please repeat the sentence exactly as y…" at bounding box center [379, 135] width 574 height 17
click at [417, 176] on button "Start Answering" at bounding box center [522, 174] width 280 height 17
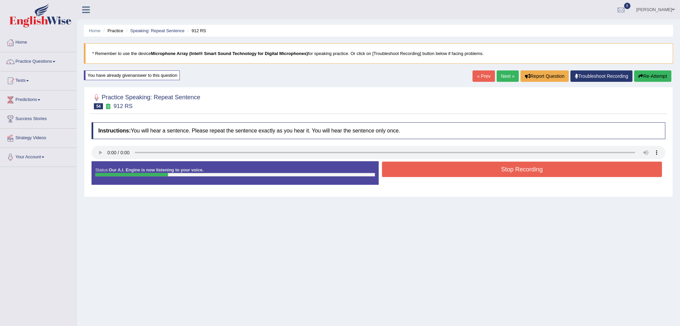
click at [245, 127] on h4 "Instructions: You will hear a sentence. Please repeat the sentence exactly as y…" at bounding box center [379, 130] width 574 height 17
click at [434, 169] on button "Stop Recording" at bounding box center [522, 169] width 280 height 15
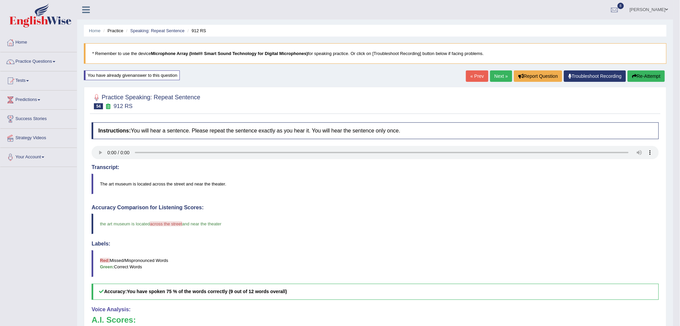
click at [498, 74] on link "Next »" at bounding box center [501, 75] width 22 height 11
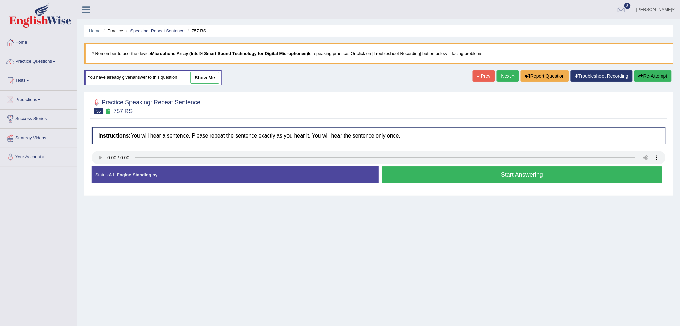
click at [265, 165] on div at bounding box center [379, 158] width 574 height 15
click at [462, 173] on button "Start Answering" at bounding box center [522, 174] width 280 height 17
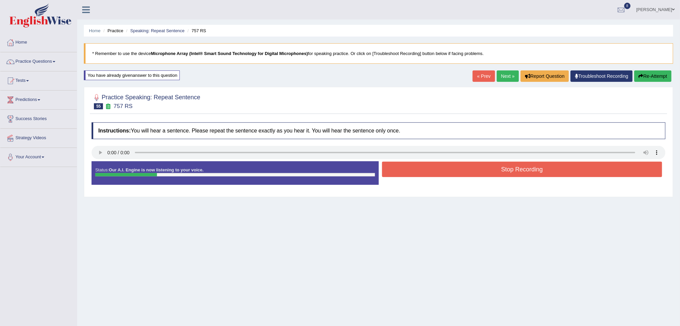
click at [216, 134] on h4 "Instructions: You will hear a sentence. Please repeat the sentence exactly as y…" at bounding box center [379, 130] width 574 height 17
click at [416, 174] on button "Stop Recording" at bounding box center [522, 169] width 280 height 15
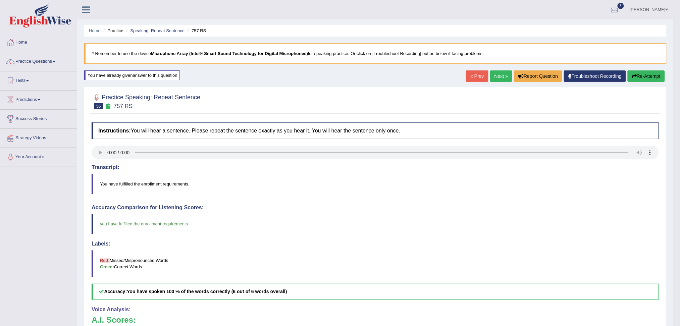
click at [499, 76] on link "Next »" at bounding box center [501, 75] width 22 height 11
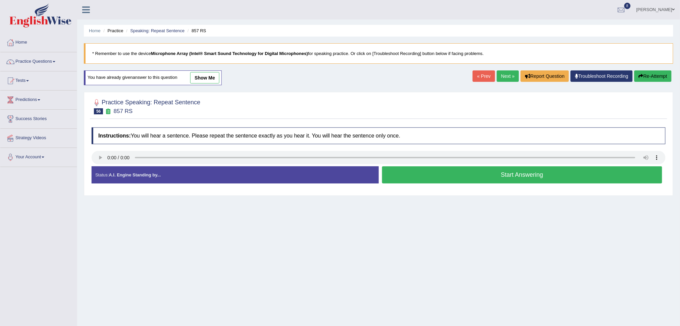
click at [438, 177] on button "Start Answering" at bounding box center [522, 174] width 280 height 17
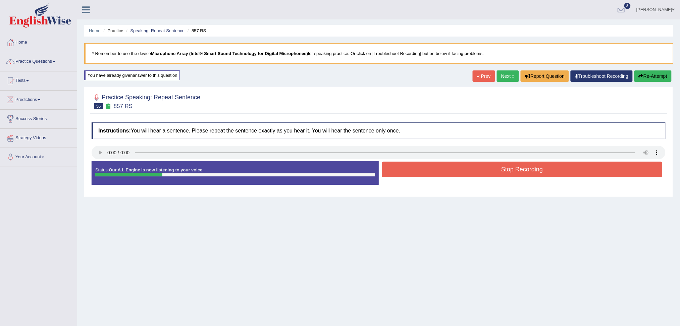
click at [237, 130] on h4 "Instructions: You will hear a sentence. Please repeat the sentence exactly as y…" at bounding box center [379, 130] width 574 height 17
click at [423, 172] on button "Stop Recording" at bounding box center [522, 169] width 280 height 15
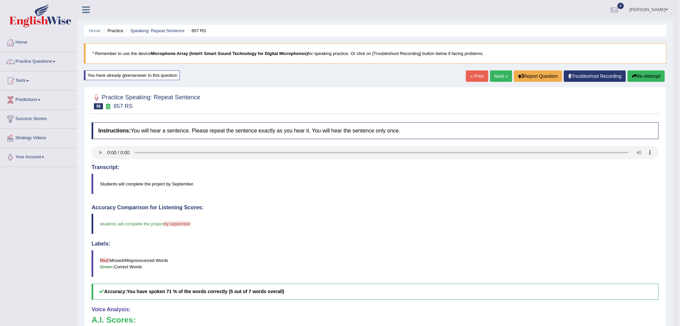
click at [500, 76] on link "Next »" at bounding box center [501, 75] width 22 height 11
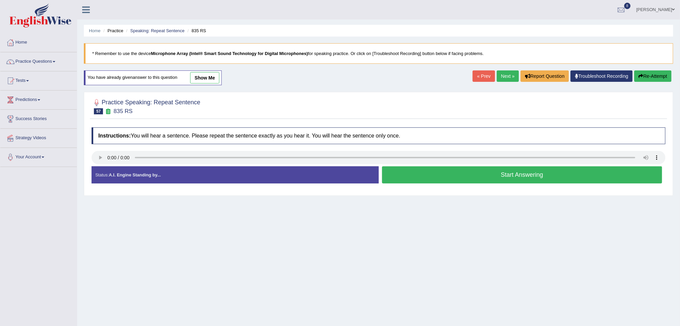
click at [240, 139] on h4 "Instructions: You will hear a sentence. Please repeat the sentence exactly as y…" at bounding box center [379, 135] width 574 height 17
click at [427, 171] on button "Start Answering" at bounding box center [522, 174] width 280 height 17
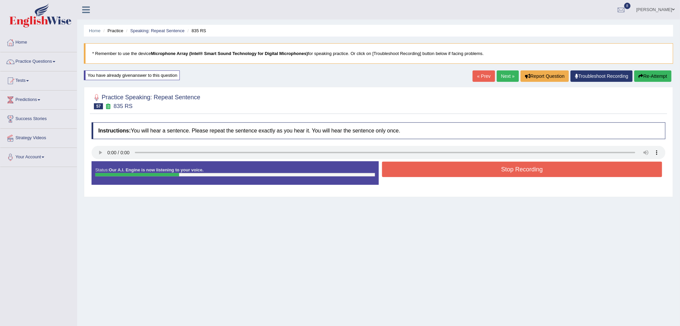
click at [271, 136] on h4 "Instructions: You will hear a sentence. Please repeat the sentence exactly as y…" at bounding box center [379, 130] width 574 height 17
click at [397, 166] on button "Stop Recording" at bounding box center [522, 169] width 280 height 15
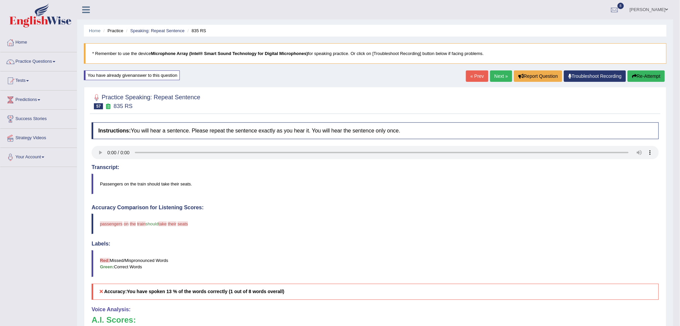
click at [507, 75] on link "Next »" at bounding box center [501, 75] width 22 height 11
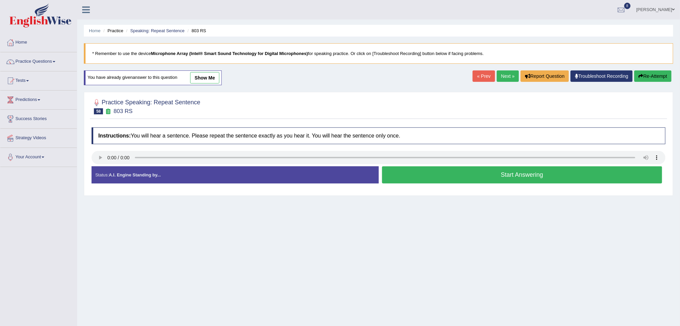
click at [418, 178] on button "Start Answering" at bounding box center [522, 174] width 280 height 17
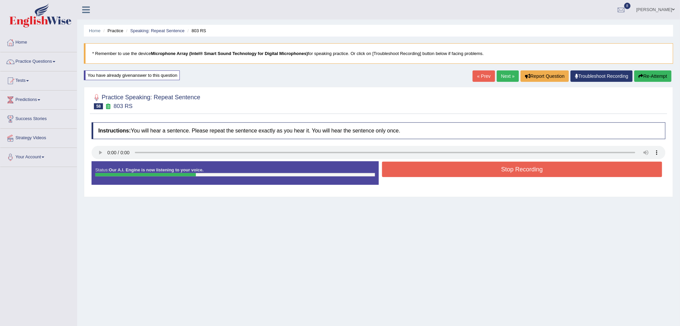
click at [413, 172] on button "Stop Recording" at bounding box center [522, 169] width 280 height 15
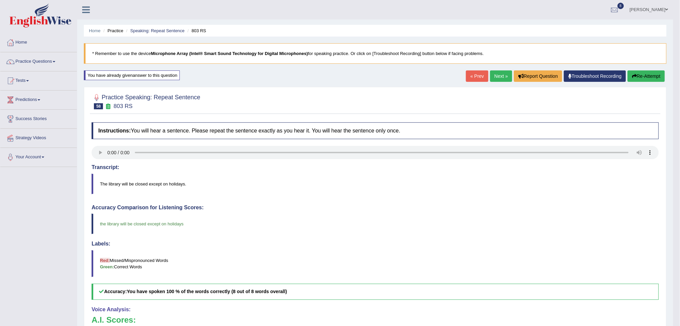
click at [501, 77] on link "Next »" at bounding box center [501, 75] width 22 height 11
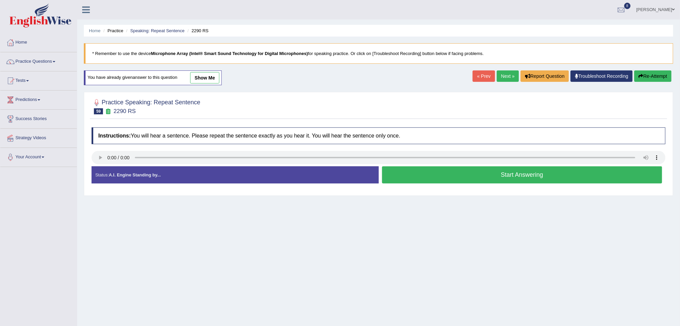
click at [265, 130] on h4 "Instructions: You will hear a sentence. Please repeat the sentence exactly as y…" at bounding box center [379, 135] width 574 height 17
click at [446, 166] on div at bounding box center [379, 158] width 574 height 15
click at [452, 174] on button "Start Answering" at bounding box center [522, 174] width 280 height 17
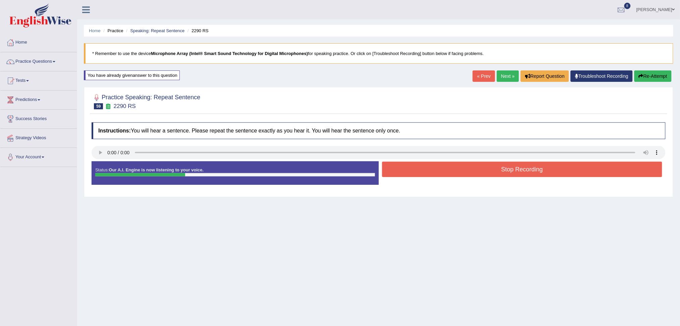
click at [257, 143] on div "Instructions: You will hear a sentence. Please repeat the sentence exactly as y…" at bounding box center [378, 156] width 577 height 74
click at [408, 171] on button "Stop Recording" at bounding box center [522, 169] width 280 height 15
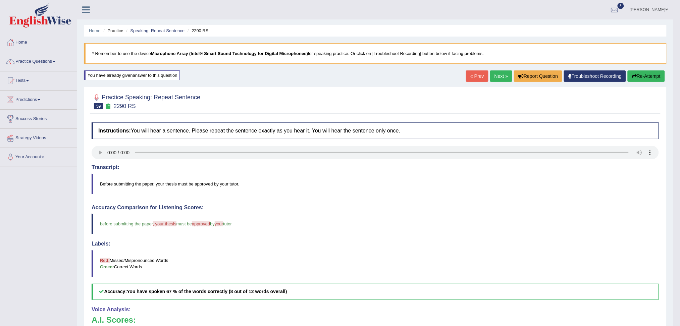
click at [503, 75] on link "Next »" at bounding box center [501, 75] width 22 height 11
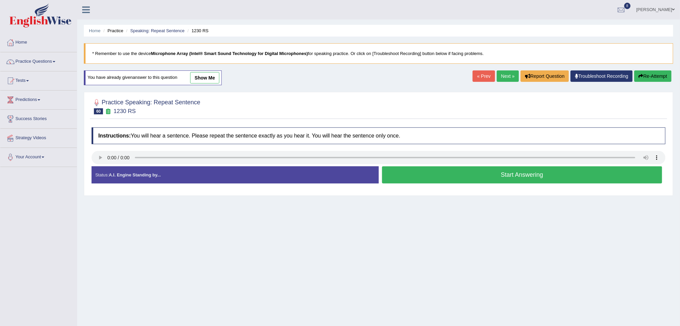
click at [211, 141] on h4 "Instructions: You will hear a sentence. Please repeat the sentence exactly as y…" at bounding box center [379, 135] width 574 height 17
click at [427, 171] on button "Start Answering" at bounding box center [522, 174] width 280 height 17
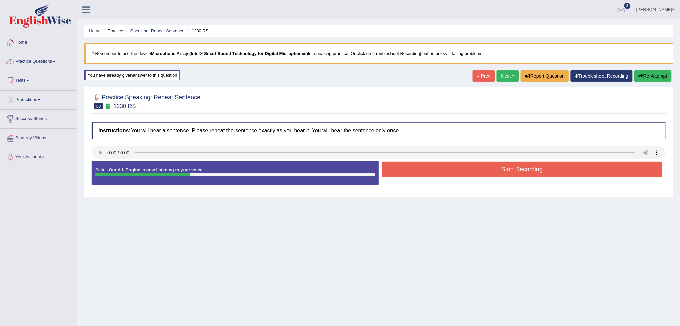
click at [236, 131] on h4 "Instructions: You will hear a sentence. Please repeat the sentence exactly as y…" at bounding box center [379, 130] width 574 height 17
click at [416, 175] on button "Stop Recording" at bounding box center [522, 169] width 280 height 15
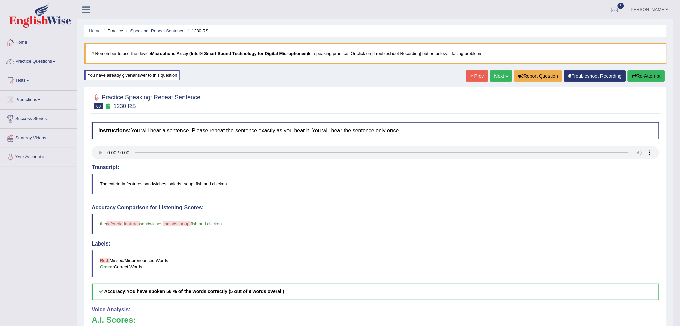
click at [650, 76] on button "Re-Attempt" at bounding box center [645, 75] width 37 height 11
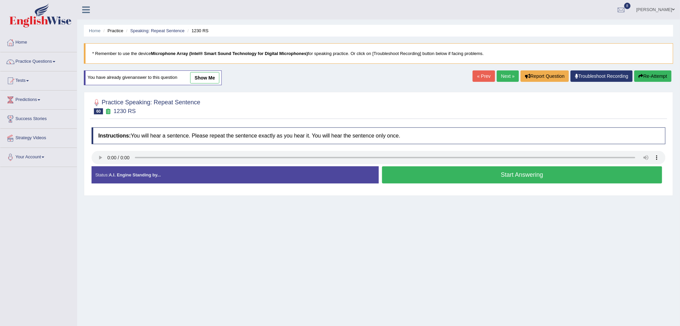
click at [489, 175] on button "Start Answering" at bounding box center [522, 174] width 280 height 17
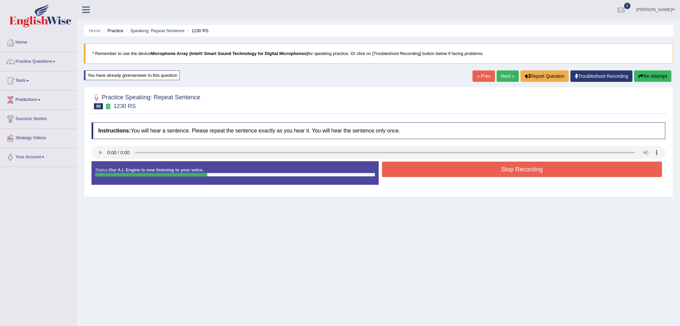
click at [244, 140] on div "Instructions: You will hear a sentence. Please repeat the sentence exactly as y…" at bounding box center [378, 156] width 577 height 74
click at [401, 176] on button "Stop Recording" at bounding box center [522, 169] width 280 height 15
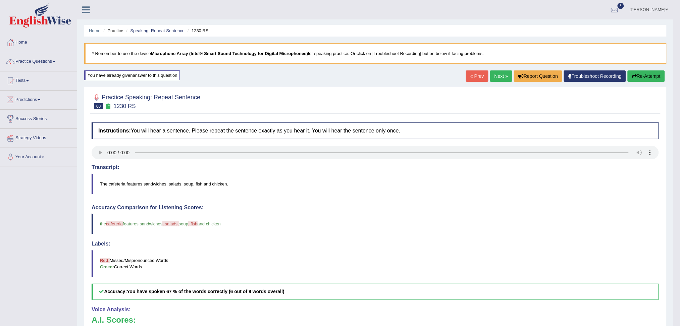
click at [647, 76] on button "Re-Attempt" at bounding box center [645, 75] width 37 height 11
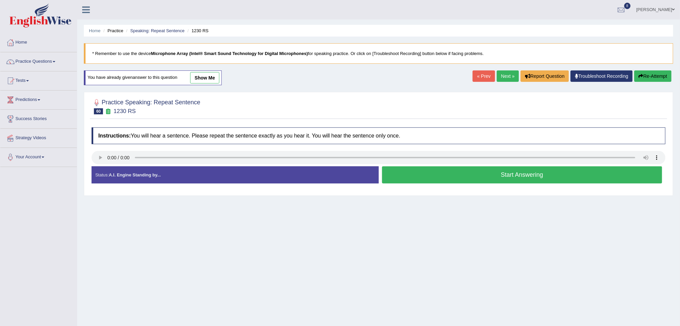
click at [458, 171] on button "Start Answering" at bounding box center [522, 174] width 280 height 17
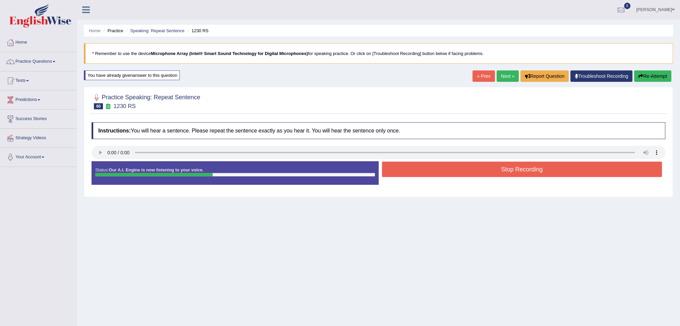
click at [239, 142] on div "Instructions: You will hear a sentence. Please repeat the sentence exactly as y…" at bounding box center [378, 156] width 577 height 74
click at [388, 175] on button "Stop Recording" at bounding box center [522, 169] width 280 height 15
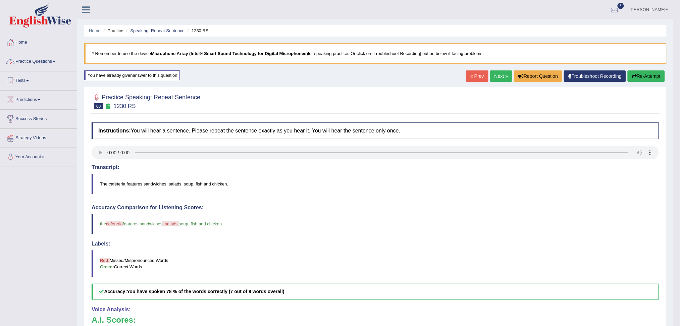
click at [46, 64] on link "Practice Questions" at bounding box center [38, 60] width 76 height 17
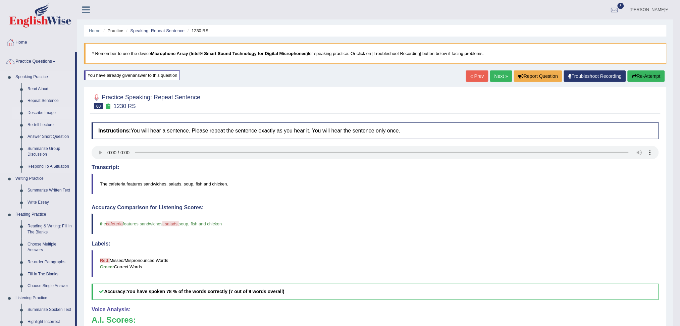
click at [40, 113] on link "Describe Image" at bounding box center [49, 113] width 51 height 12
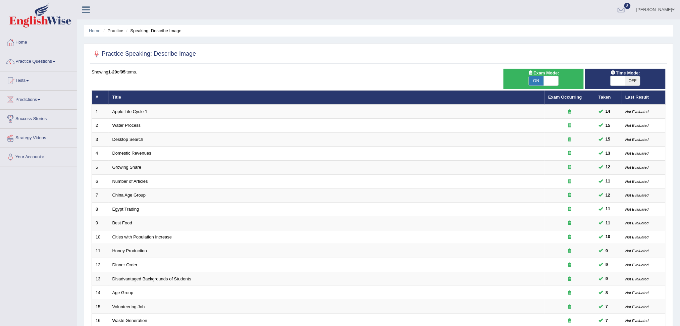
scroll to position [118, 0]
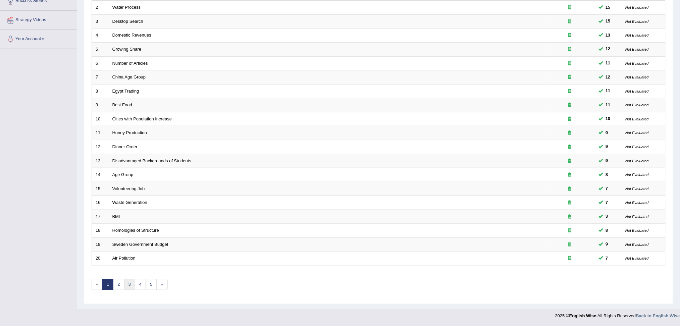
click at [129, 283] on link "3" at bounding box center [129, 284] width 11 height 11
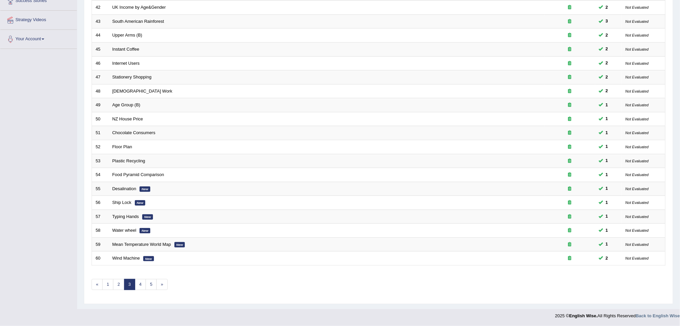
click at [679, 208] on html "Toggle navigation Home Practice Questions Speaking Practice Read Aloud Repeat S…" at bounding box center [340, 45] width 680 height 326
click at [142, 284] on link "4" at bounding box center [140, 284] width 11 height 11
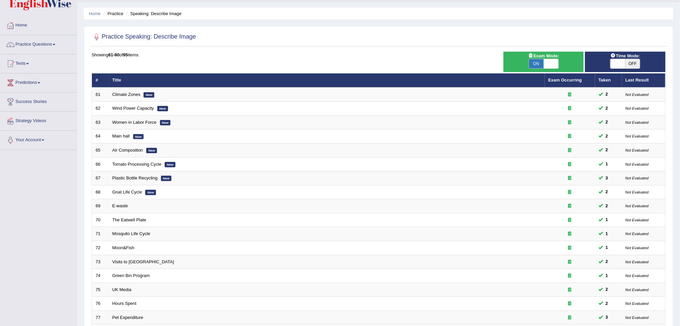
scroll to position [118, 0]
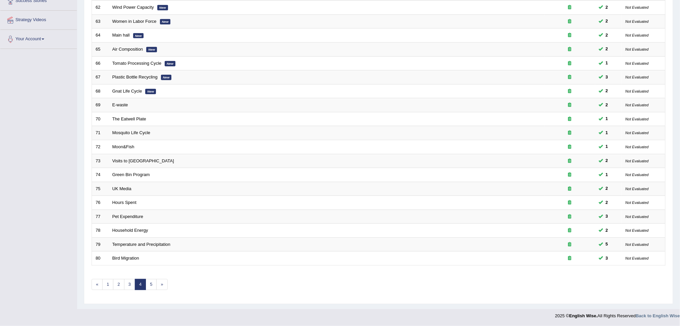
drag, startPoint x: 0, startPoint y: 0, endPoint x: 686, endPoint y: 229, distance: 723.3
click at [679, 208] on html "Toggle navigation Home Practice Questions Speaking Practice Read Aloud Repeat S…" at bounding box center [340, 45] width 680 height 326
click at [150, 283] on link "5" at bounding box center [151, 284] width 11 height 11
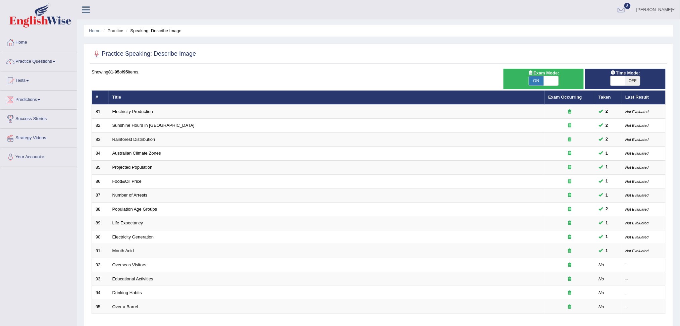
scroll to position [49, 0]
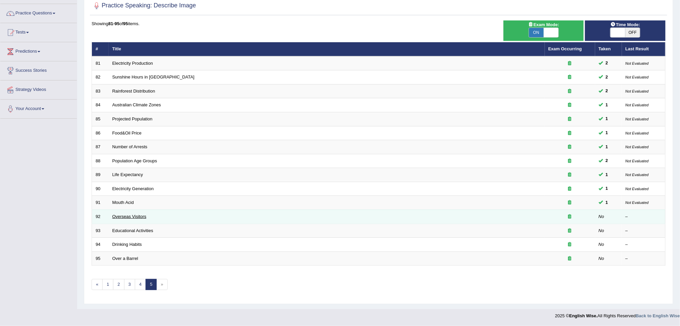
click at [129, 217] on link "Overseas Visitors" at bounding box center [129, 216] width 34 height 5
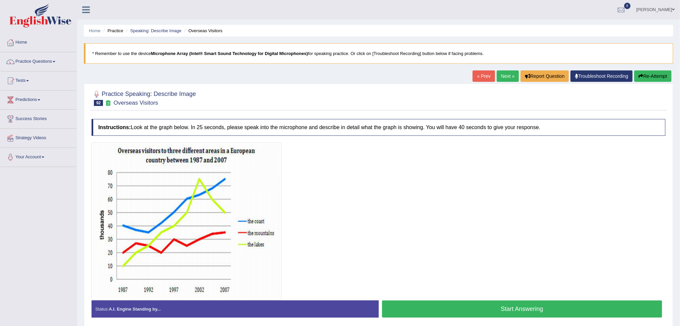
scroll to position [26, 0]
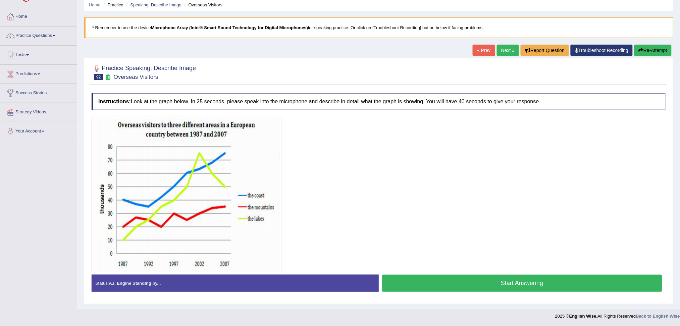
click at [431, 282] on button "Start Answering" at bounding box center [522, 283] width 280 height 17
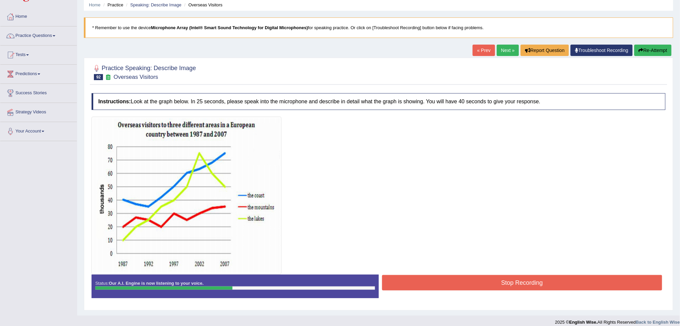
click at [434, 286] on button "Stop Recording" at bounding box center [522, 282] width 280 height 15
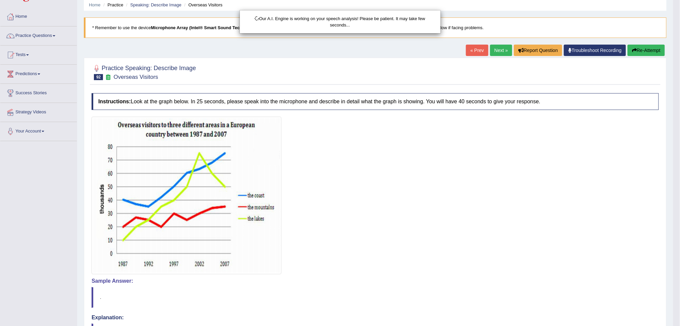
scroll to position [118, 0]
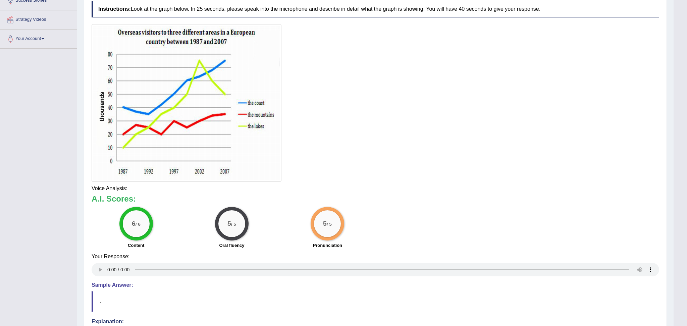
drag, startPoint x: 686, startPoint y: 147, endPoint x: 686, endPoint y: 244, distance: 96.9
click at [679, 208] on html "Toggle navigation Home Practice Questions Speaking Practice Read Aloud Repeat S…" at bounding box center [343, 45] width 687 height 326
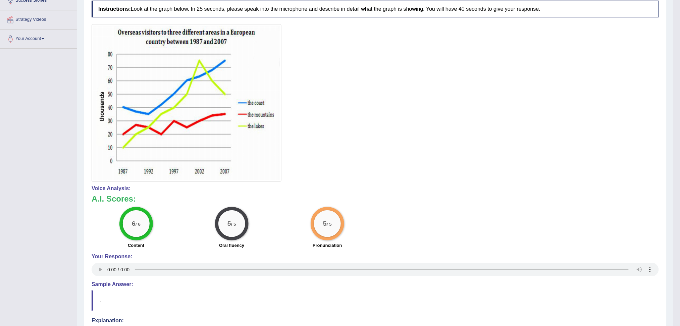
scroll to position [0, 0]
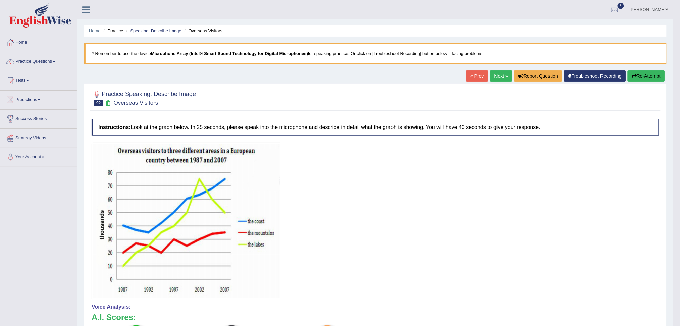
click at [496, 76] on link "Next »" at bounding box center [501, 75] width 22 height 11
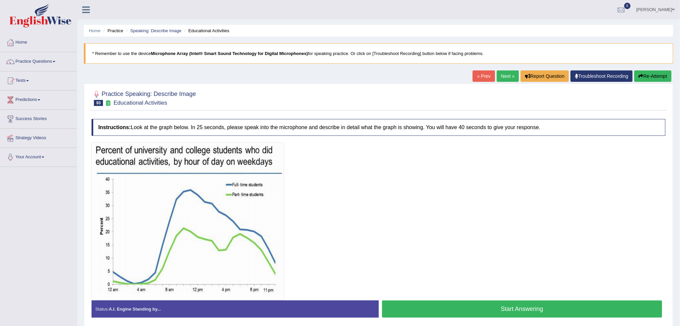
scroll to position [26, 0]
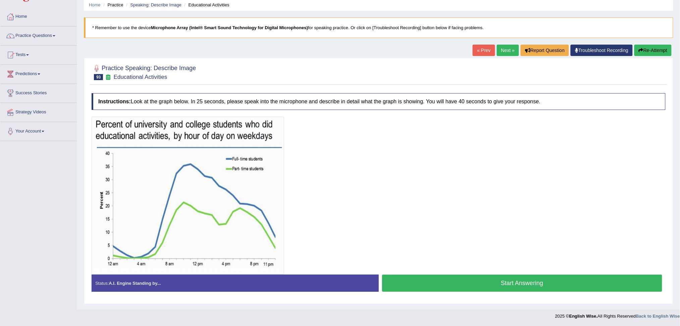
click at [457, 281] on button "Start Answering" at bounding box center [522, 283] width 280 height 17
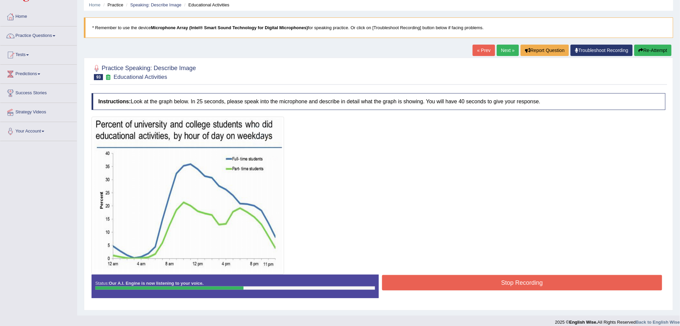
click at [441, 282] on button "Stop Recording" at bounding box center [522, 282] width 280 height 15
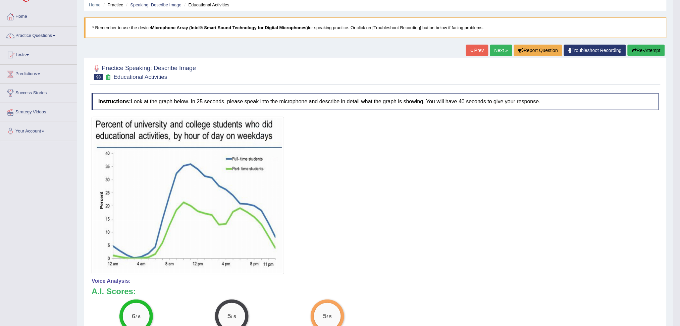
click at [496, 50] on link "Next »" at bounding box center [501, 50] width 22 height 11
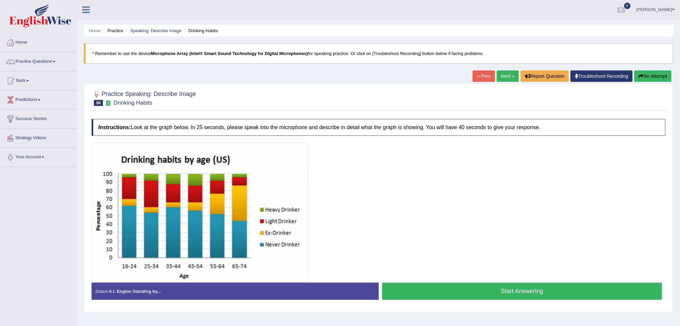
scroll to position [25, 0]
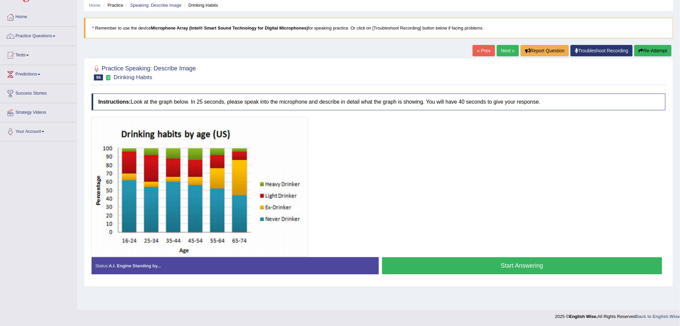
drag, startPoint x: 686, startPoint y: 128, endPoint x: 686, endPoint y: 192, distance: 64.1
click at [679, 192] on html "Toggle navigation Home Practice Questions Speaking Practice Read Aloud Repeat S…" at bounding box center [340, 138] width 680 height 326
click at [484, 265] on button "Start Answering" at bounding box center [522, 265] width 280 height 17
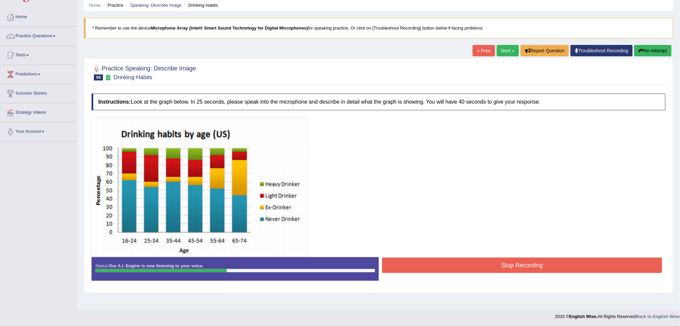
click at [484, 265] on button "Stop Recording" at bounding box center [522, 265] width 280 height 15
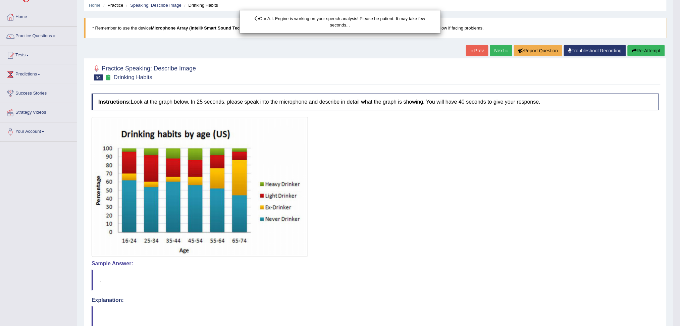
drag, startPoint x: 686, startPoint y: 89, endPoint x: 686, endPoint y: 174, distance: 84.8
click at [679, 174] on html "Toggle navigation Home Practice Questions Speaking Practice Read Aloud Repeat S…" at bounding box center [340, 138] width 680 height 326
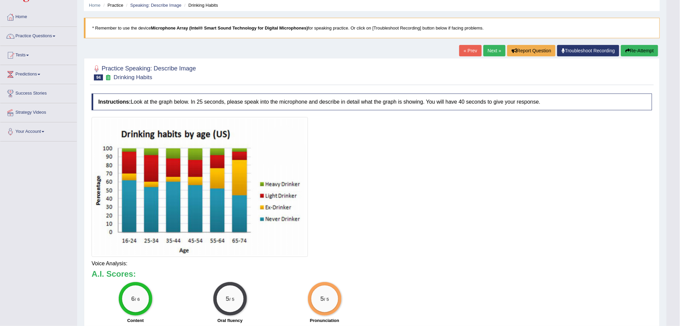
scroll to position [69, 0]
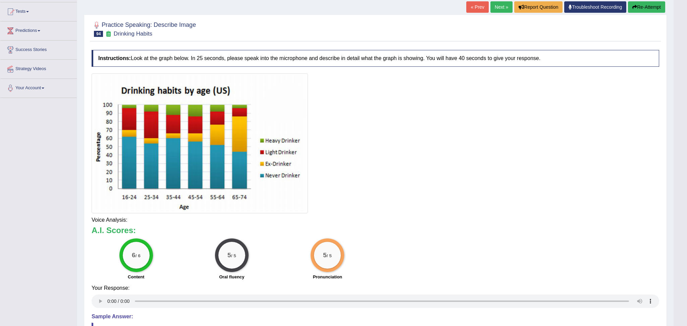
drag, startPoint x: 686, startPoint y: 174, endPoint x: 686, endPoint y: 253, distance: 78.8
click at [679, 253] on html "Toggle navigation Home Practice Questions Speaking Practice Read Aloud Repeat S…" at bounding box center [343, 94] width 687 height 326
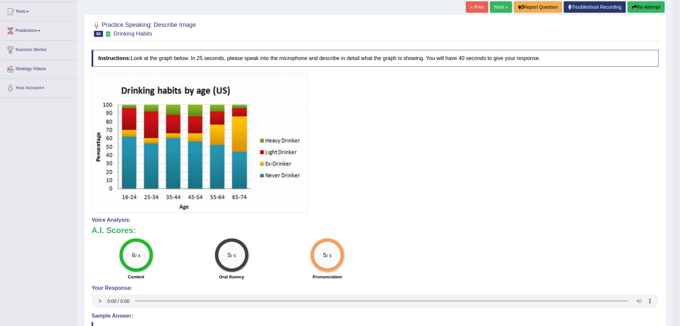
scroll to position [0, 0]
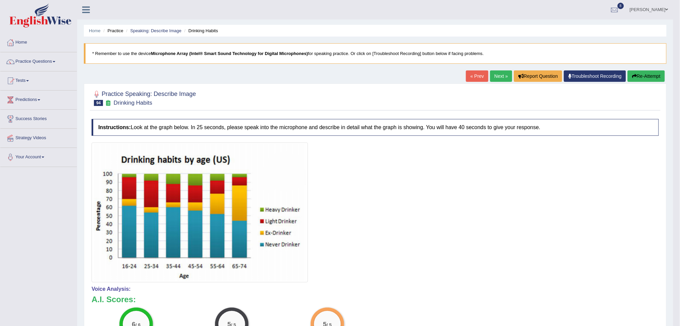
click at [494, 74] on link "Next »" at bounding box center [501, 75] width 22 height 11
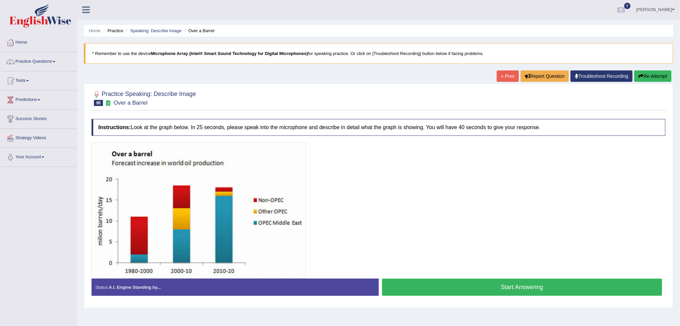
scroll to position [25, 0]
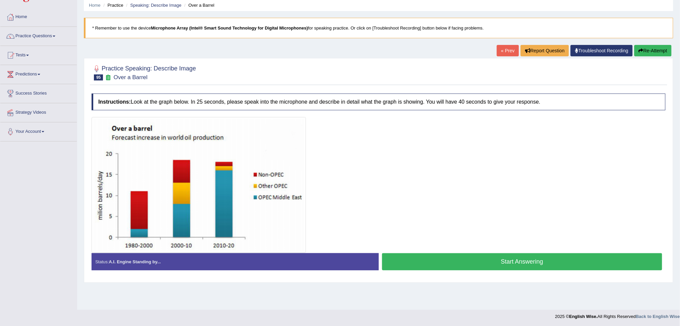
click at [448, 266] on button "Start Answering" at bounding box center [522, 261] width 280 height 17
click at [451, 265] on button "Start Answering" at bounding box center [522, 261] width 280 height 17
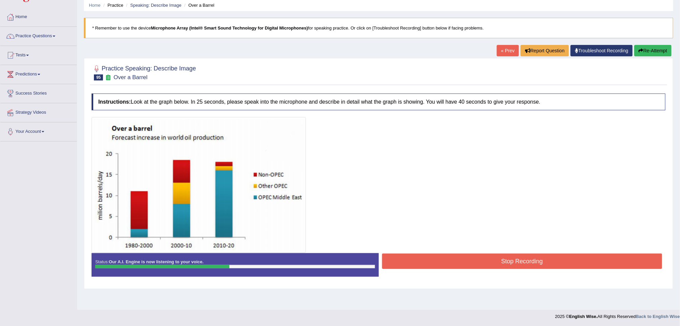
click at [461, 266] on button "Stop Recording" at bounding box center [522, 261] width 280 height 15
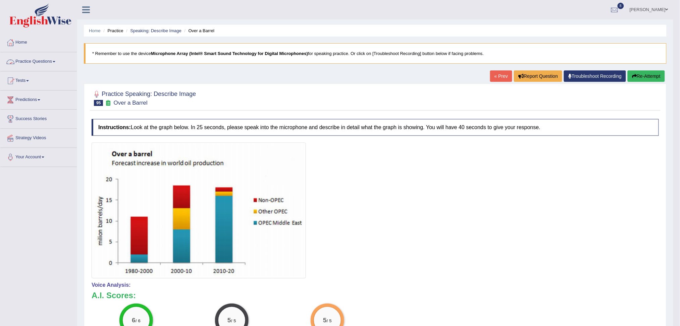
click at [38, 57] on link "Practice Questions" at bounding box center [38, 60] width 76 height 17
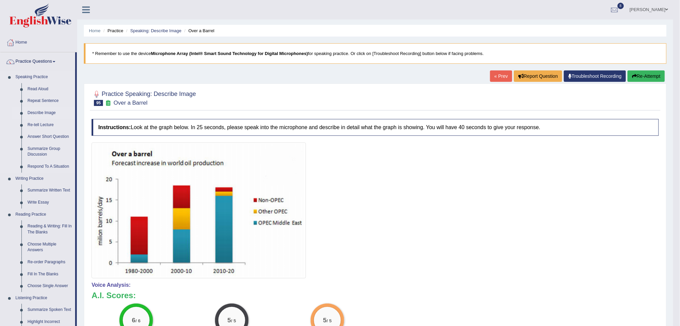
click at [45, 111] on link "Describe Image" at bounding box center [49, 113] width 51 height 12
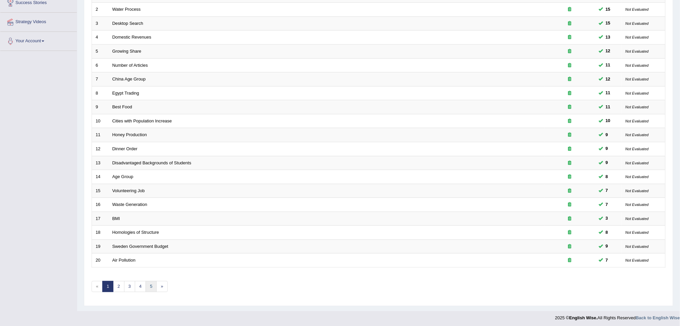
click at [152, 287] on link "5" at bounding box center [151, 286] width 11 height 11
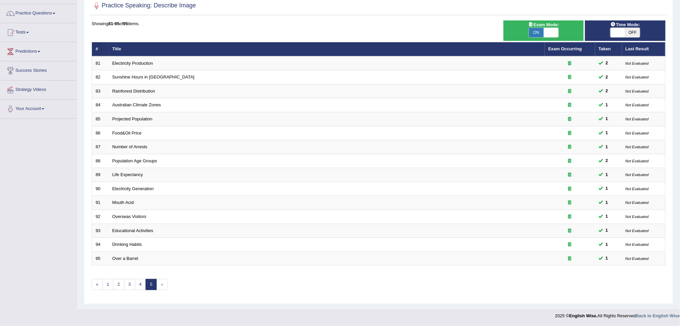
click at [679, 234] on html "Toggle navigation Home Practice Questions Speaking Practice Read Aloud Repeat S…" at bounding box center [340, 115] width 680 height 326
click at [117, 283] on link "2" at bounding box center [118, 284] width 11 height 11
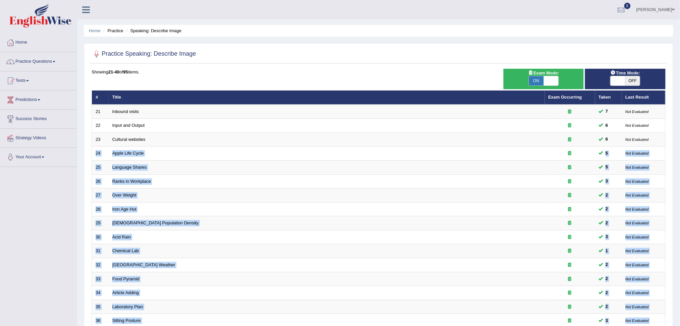
drag, startPoint x: 665, startPoint y: 141, endPoint x: 686, endPoint y: 152, distance: 23.4
click at [679, 152] on html "Toggle navigation Home Practice Questions Speaking Practice Read Aloud Repeat S…" at bounding box center [340, 163] width 680 height 326
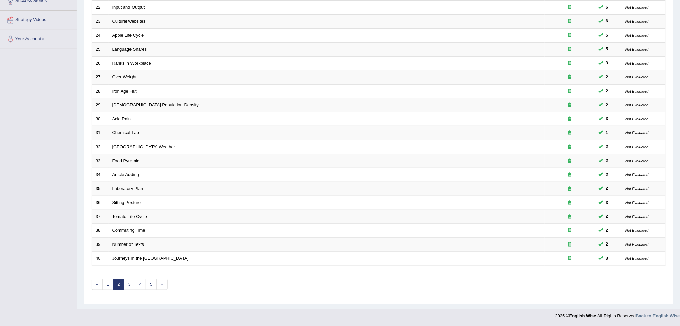
click at [512, 292] on div "Showing 21-40 of 95 items. # Title Exam Occurring Taken Last Result 21 Inbound …" at bounding box center [379, 125] width 574 height 348
click at [107, 286] on link "1" at bounding box center [107, 284] width 11 height 11
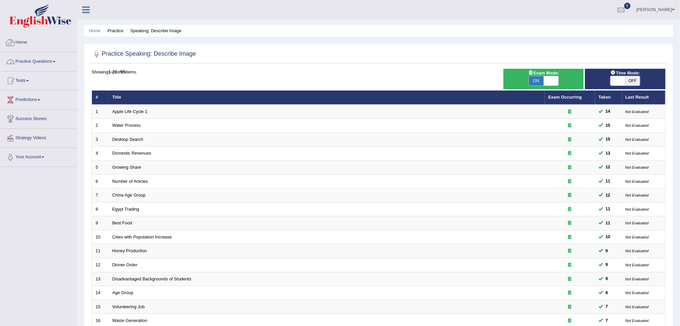
click at [39, 55] on link "Practice Questions" at bounding box center [38, 60] width 76 height 17
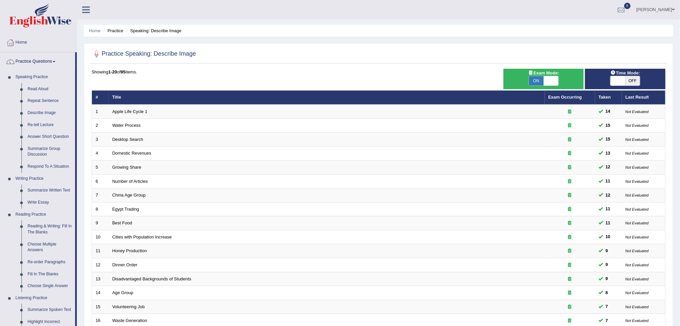
scroll to position [141, 0]
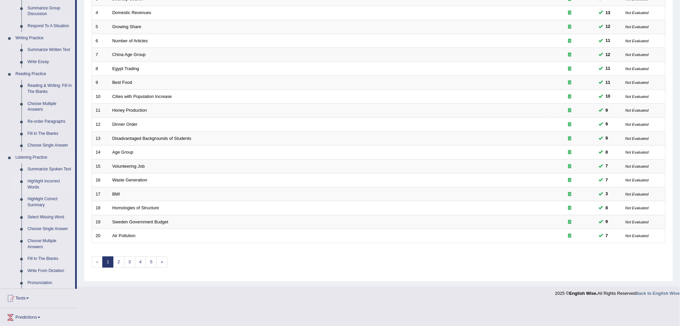
click at [35, 182] on link "Highlight Incorrect Words" at bounding box center [49, 184] width 51 height 18
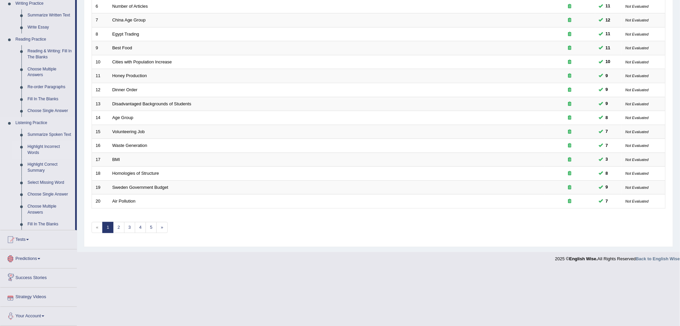
scroll to position [191, 0]
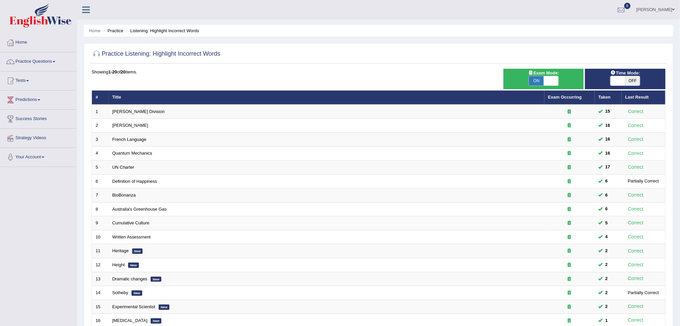
scroll to position [92, 0]
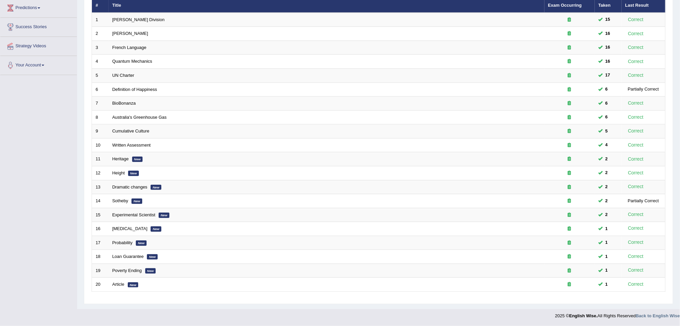
drag, startPoint x: 0, startPoint y: 0, endPoint x: 686, endPoint y: 211, distance: 718.0
click at [679, 211] on html "Toggle navigation Home Practice Questions Speaking Practice Read Aloud Repeat S…" at bounding box center [340, 71] width 680 height 326
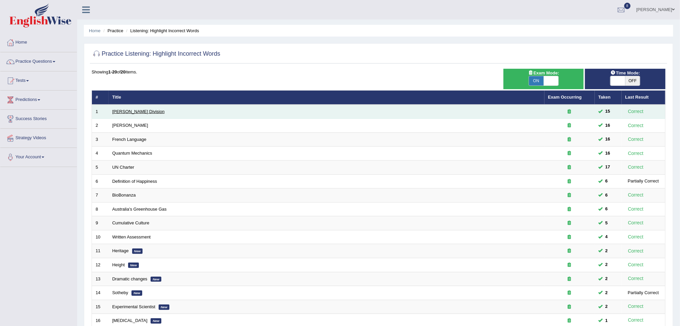
click at [121, 112] on link "Ward Division" at bounding box center [138, 111] width 52 height 5
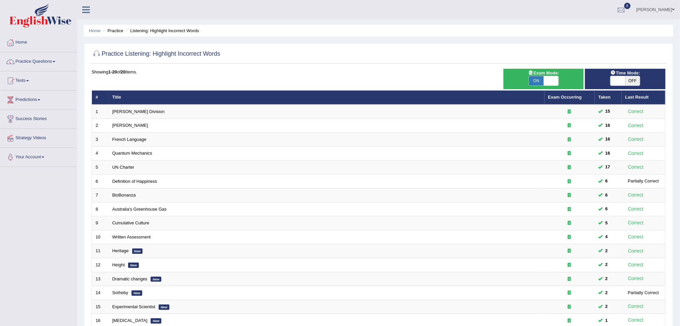
scroll to position [92, 0]
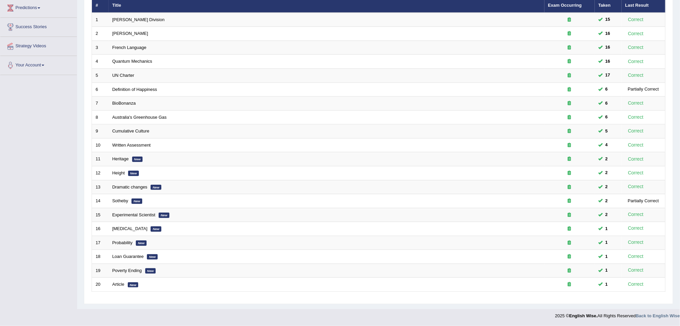
click at [114, 304] on div "Home Practice Listening: Highlight Incorrect Words Practice Listening: Highligh…" at bounding box center [378, 108] width 603 height 401
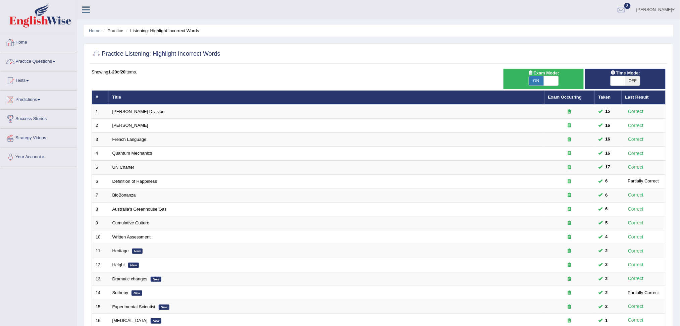
click at [41, 60] on link "Practice Questions" at bounding box center [38, 60] width 76 height 17
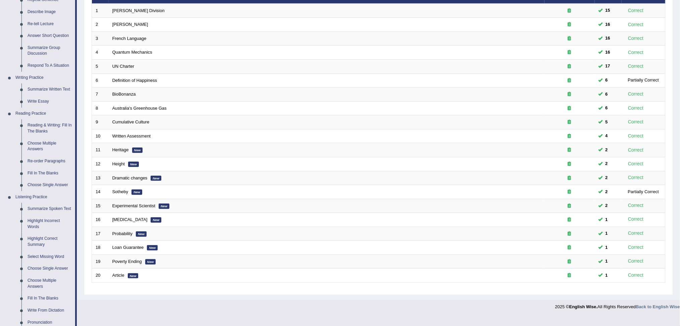
scroll to position [109, 0]
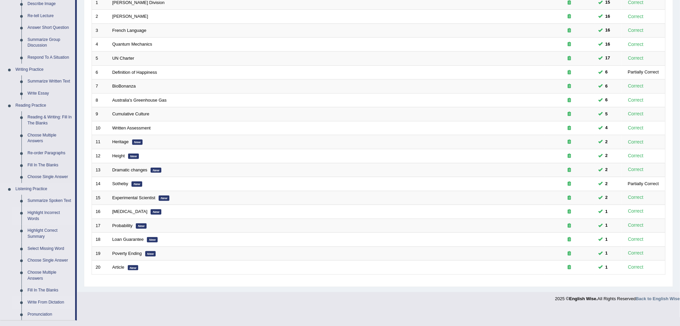
click at [44, 304] on link "Write From Dictation" at bounding box center [49, 302] width 51 height 12
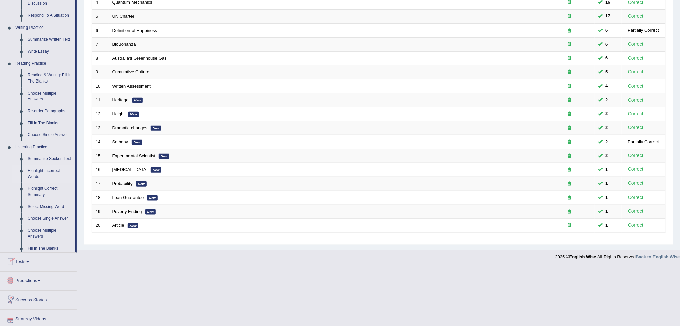
scroll to position [190, 0]
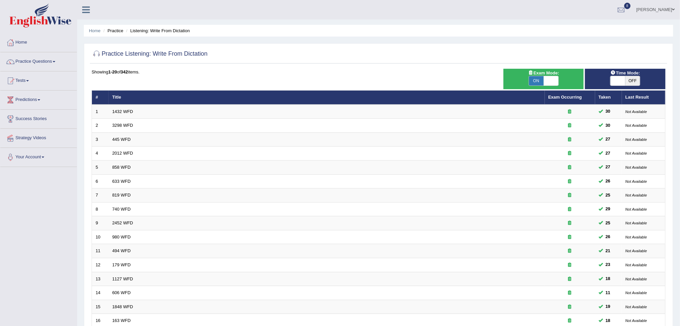
click at [679, 40] on html "Toggle navigation Home Practice Questions Speaking Practice Read Aloud Repeat S…" at bounding box center [340, 163] width 680 height 326
click at [46, 59] on link "Practice Questions" at bounding box center [38, 60] width 76 height 17
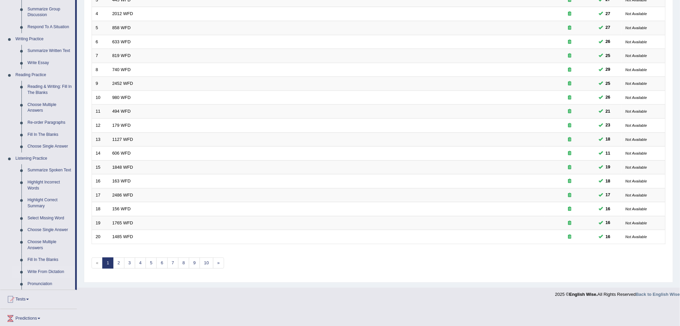
scroll to position [200, 0]
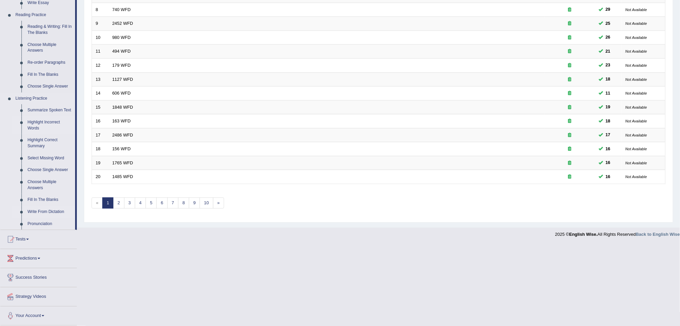
click at [35, 121] on link "Highlight Incorrect Words" at bounding box center [49, 125] width 51 height 18
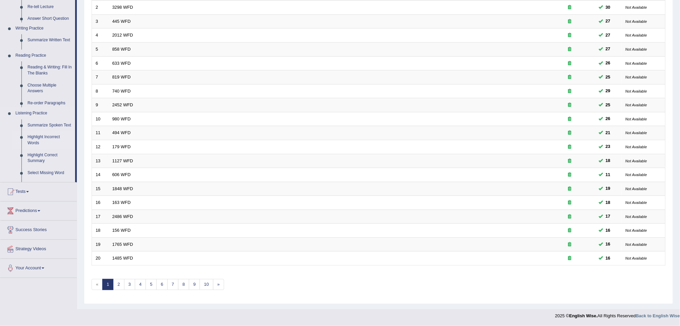
scroll to position [118, 0]
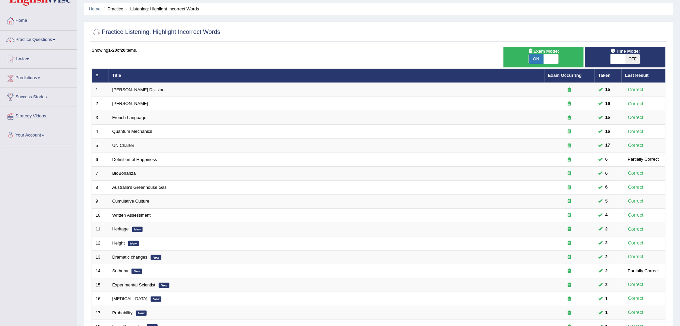
scroll to position [92, 0]
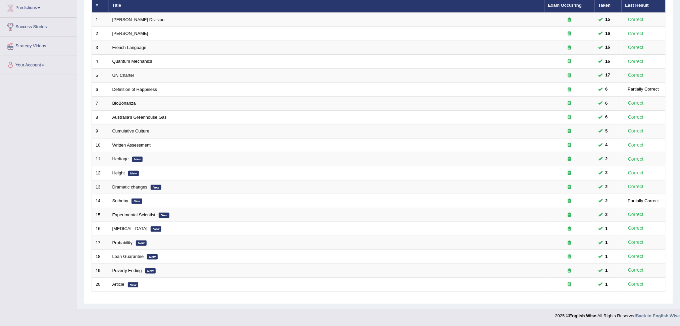
click at [679, 227] on html "Toggle navigation Home Practice Questions Speaking Practice Read Aloud Repeat S…" at bounding box center [340, 71] width 680 height 326
click at [106, 297] on div "Time Mode: ON OFF Exam Mode: ON OFF Showing 1-20 of 20 items. # Title Exam Occu…" at bounding box center [378, 139] width 577 height 324
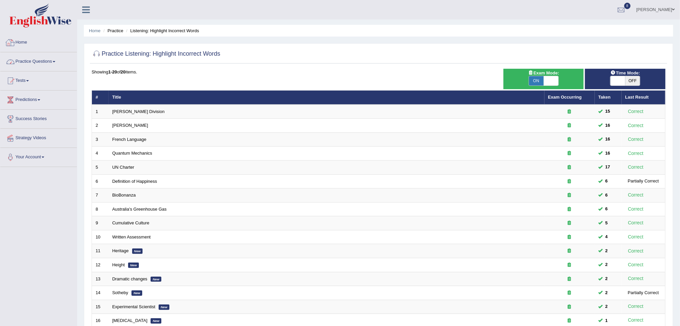
click at [51, 58] on link "Practice Questions" at bounding box center [38, 60] width 76 height 17
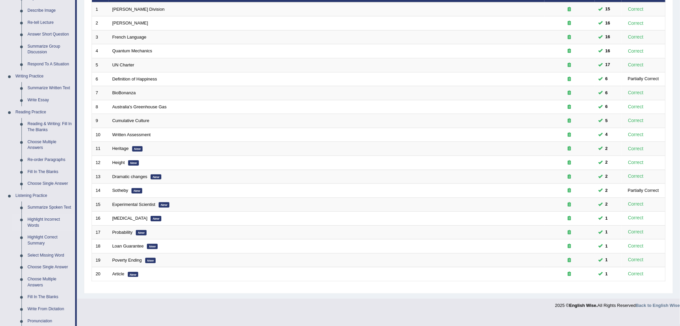
scroll to position [99, 0]
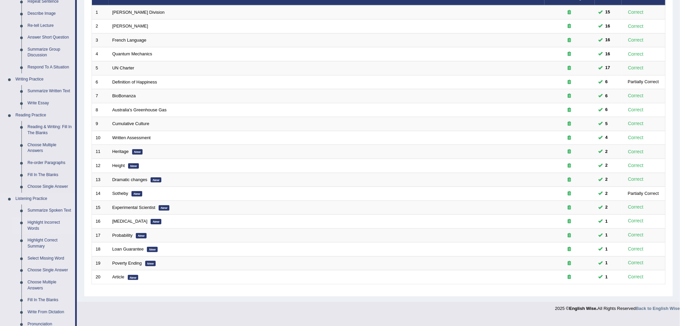
click at [41, 222] on link "Highlight Incorrect Words" at bounding box center [49, 226] width 51 height 18
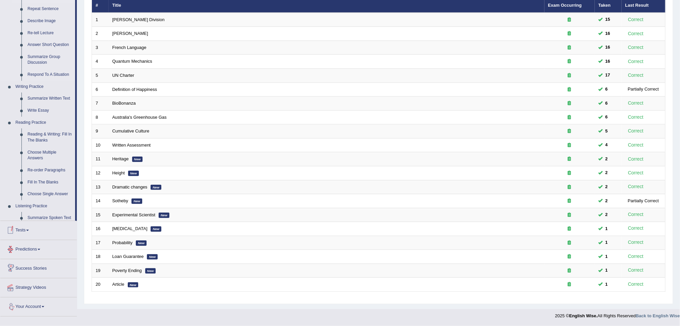
scroll to position [145, 0]
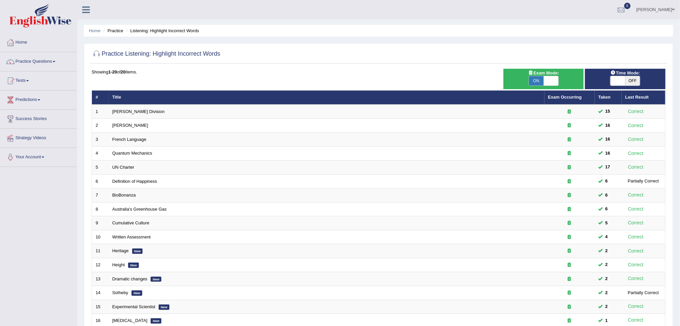
click at [539, 76] on span "ON" at bounding box center [536, 80] width 15 height 9
checkbox input "false"
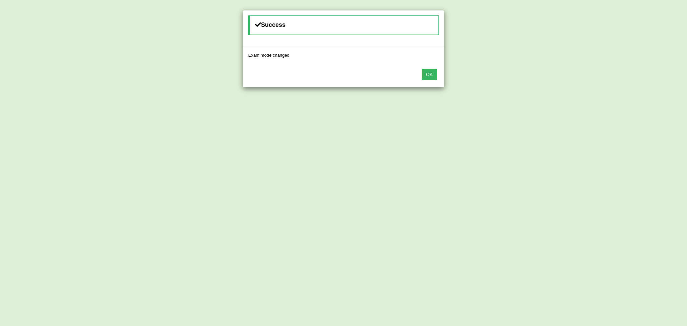
click at [428, 73] on button "OK" at bounding box center [429, 74] width 15 height 11
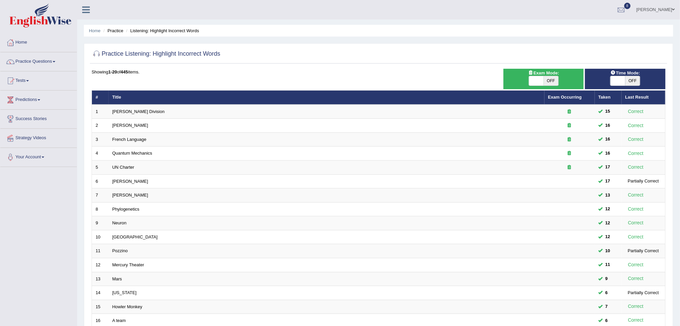
scroll to position [118, 0]
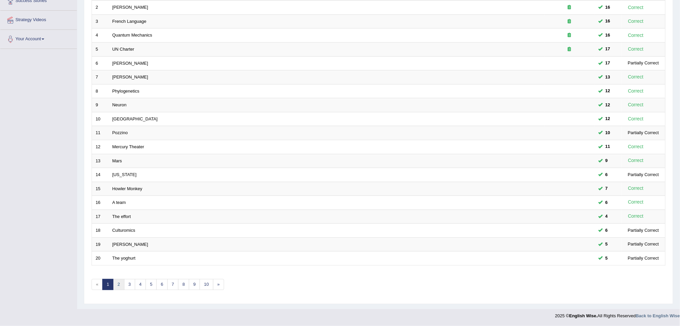
click at [123, 285] on link "2" at bounding box center [118, 284] width 11 height 11
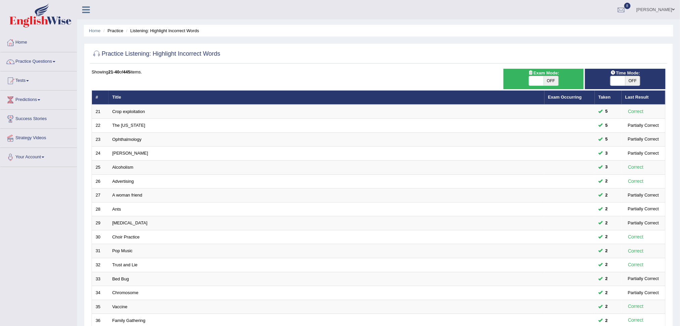
scroll to position [118, 0]
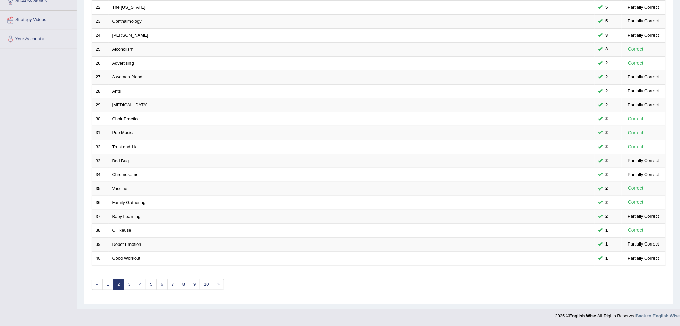
drag, startPoint x: 0, startPoint y: 0, endPoint x: 686, endPoint y: 266, distance: 735.9
click at [679, 208] on html "Toggle navigation Home Practice Questions Speaking Practice Read Aloud Repeat S…" at bounding box center [340, 45] width 680 height 326
click at [130, 284] on link "3" at bounding box center [129, 284] width 11 height 11
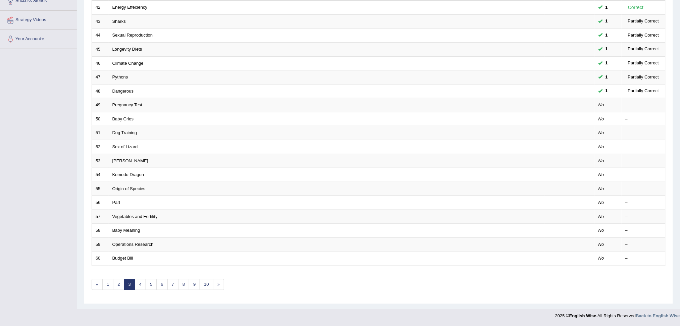
click at [679, 208] on html "Toggle navigation Home Practice Questions Speaking Practice Read Aloud Repeat S…" at bounding box center [340, 45] width 680 height 326
click at [140, 282] on link "4" at bounding box center [140, 284] width 11 height 11
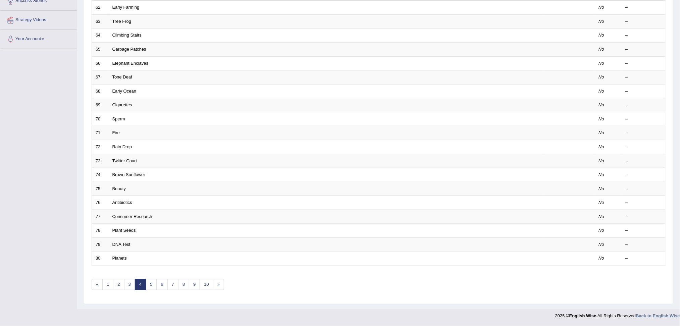
click at [679, 208] on html "Toggle navigation Home Practice Questions Speaking Practice Read Aloud Repeat S…" at bounding box center [340, 45] width 680 height 326
click at [108, 286] on link "1" at bounding box center [107, 284] width 11 height 11
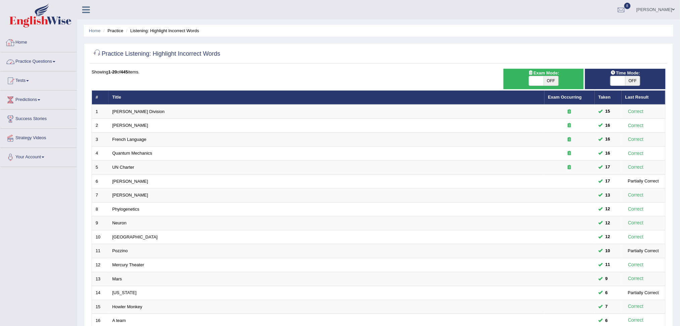
click at [39, 61] on link "Practice Questions" at bounding box center [38, 60] width 76 height 17
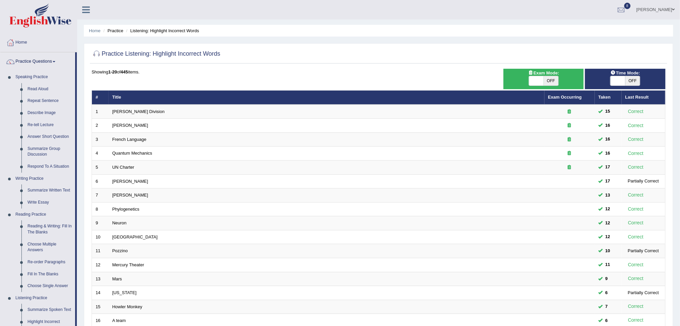
scroll to position [200, 0]
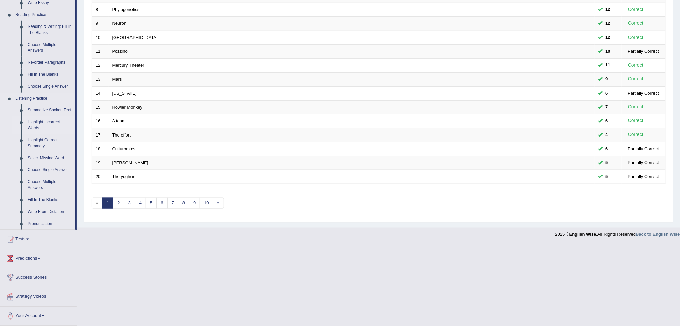
click at [37, 121] on link "Highlight Incorrect Words" at bounding box center [49, 125] width 51 height 18
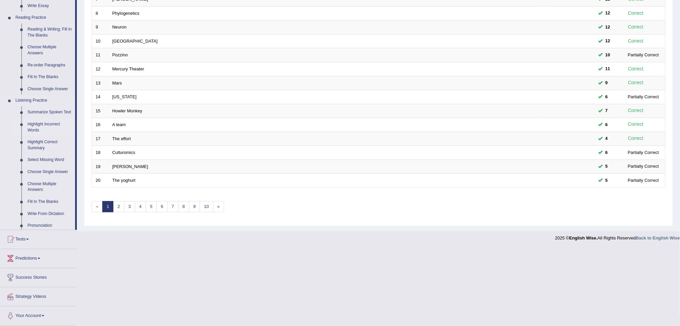
scroll to position [118, 0]
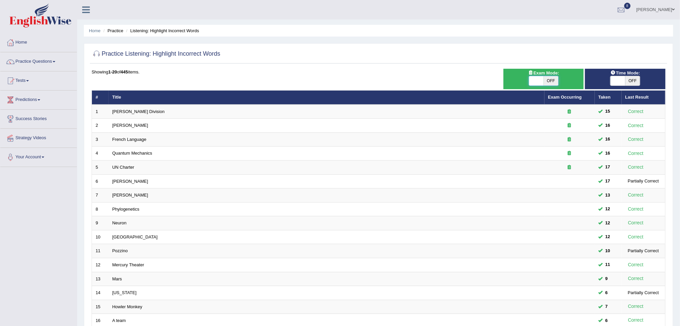
click at [542, 79] on span at bounding box center [536, 80] width 15 height 9
checkbox input "true"
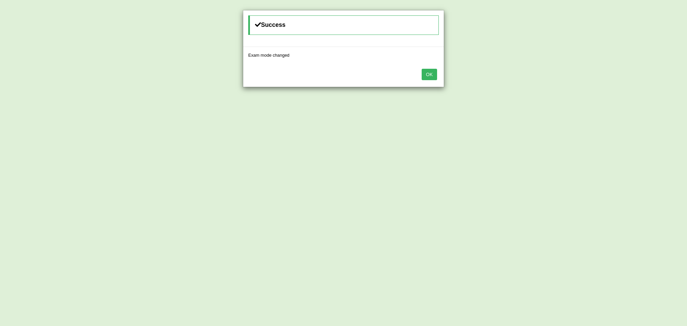
click at [433, 76] on button "OK" at bounding box center [429, 74] width 15 height 11
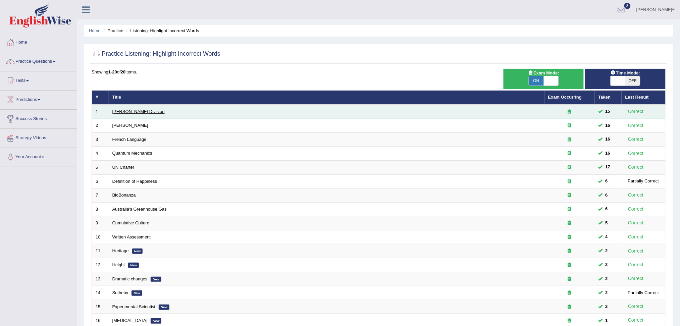
click at [123, 110] on link "[PERSON_NAME] Division" at bounding box center [138, 111] width 52 height 5
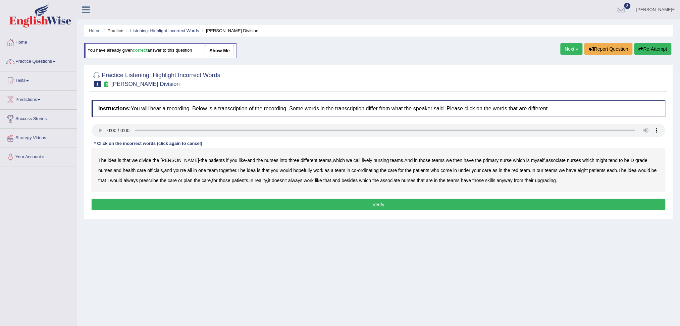
click at [362, 159] on b "lively" at bounding box center [367, 160] width 10 height 5
click at [596, 159] on b "might" at bounding box center [601, 160] width 11 height 5
click at [147, 171] on b "officials" at bounding box center [154, 170] width 15 height 5
click at [124, 180] on b "always" at bounding box center [131, 180] width 14 height 5
click at [538, 184] on div "The idea is that we divide the ward - the patients if you like - and the nurses…" at bounding box center [379, 171] width 574 height 44
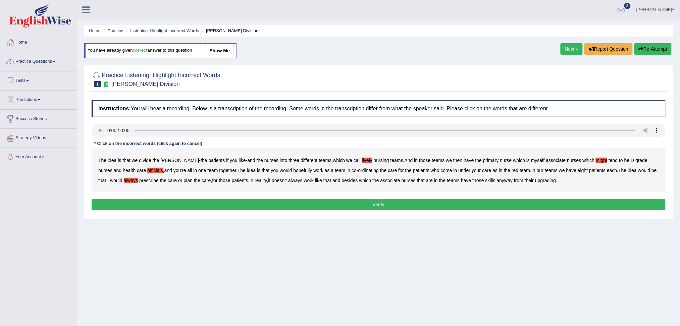
click at [535, 182] on b "upgrading" at bounding box center [545, 180] width 21 height 5
click at [438, 205] on button "Verify" at bounding box center [379, 204] width 574 height 11
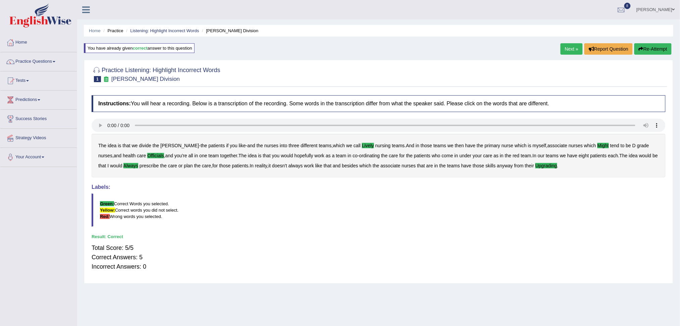
click at [569, 46] on link "Next »" at bounding box center [571, 48] width 22 height 11
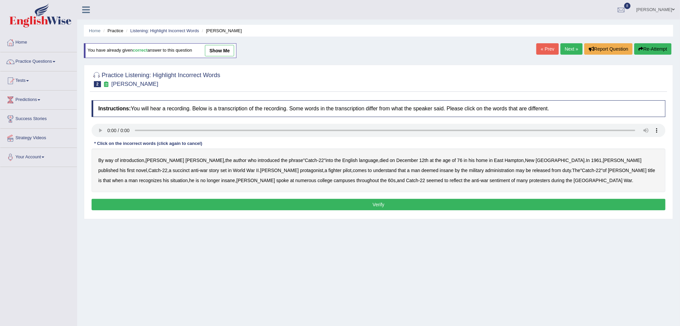
click at [190, 168] on b "succinct" at bounding box center [181, 170] width 17 height 5
click at [364, 174] on div "By way of introduction , Joseph Heller , the author who introduced the phrase "…" at bounding box center [379, 171] width 574 height 44
click at [485, 171] on b "administration" at bounding box center [499, 170] width 29 height 5
click at [450, 182] on b "reflect" at bounding box center [456, 180] width 13 height 5
click at [315, 206] on button "Verify" at bounding box center [379, 204] width 574 height 11
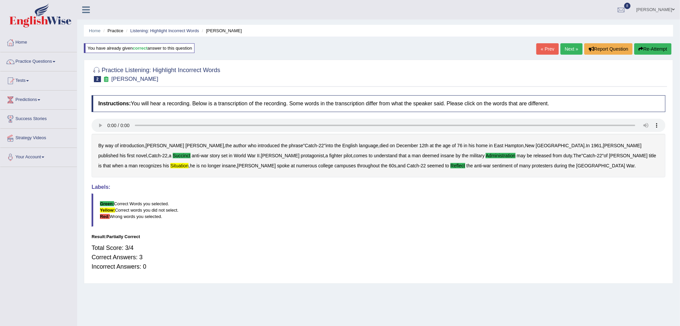
click at [566, 50] on link "Next »" at bounding box center [571, 48] width 22 height 11
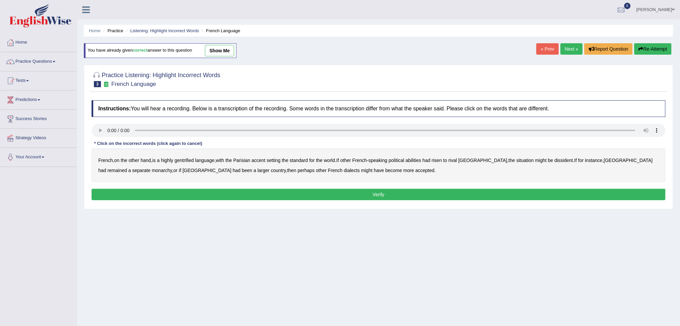
click at [187, 160] on b "gentrified" at bounding box center [183, 160] width 19 height 5
click at [421, 161] on b "abilities" at bounding box center [413, 160] width 16 height 5
click at [554, 158] on b "dissident" at bounding box center [563, 160] width 18 height 5
click at [152, 169] on b "monarchy" at bounding box center [162, 170] width 20 height 5
click at [206, 197] on button "Verify" at bounding box center [379, 194] width 574 height 11
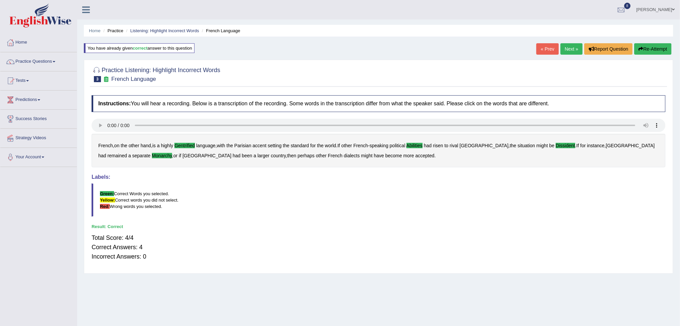
click at [570, 44] on link "Next »" at bounding box center [571, 48] width 22 height 11
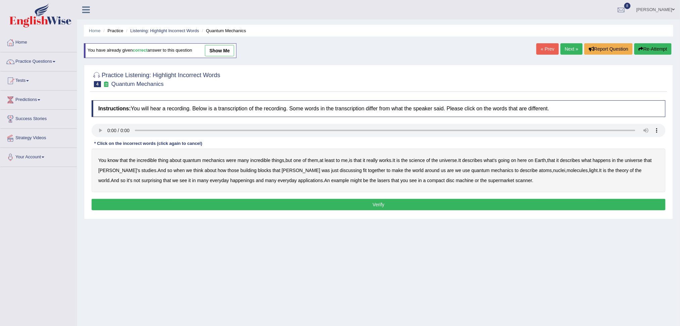
click at [423, 159] on b "science" at bounding box center [417, 160] width 16 height 5
click at [340, 171] on b "discussing" at bounding box center [351, 170] width 22 height 5
click at [230, 183] on b "happenings" at bounding box center [242, 180] width 24 height 5
click at [456, 181] on b "machine" at bounding box center [465, 180] width 18 height 5
click at [387, 204] on button "Verify" at bounding box center [379, 204] width 574 height 11
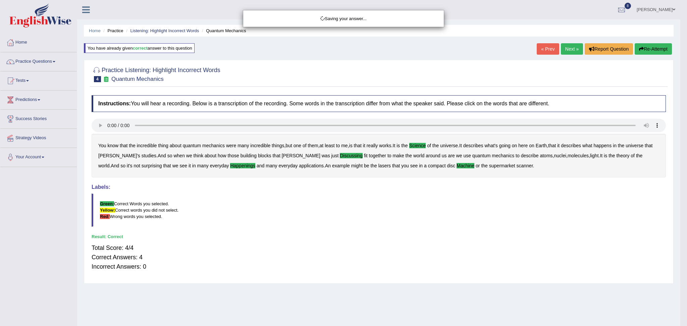
click at [565, 47] on div "Saving your answer..." at bounding box center [343, 163] width 687 height 326
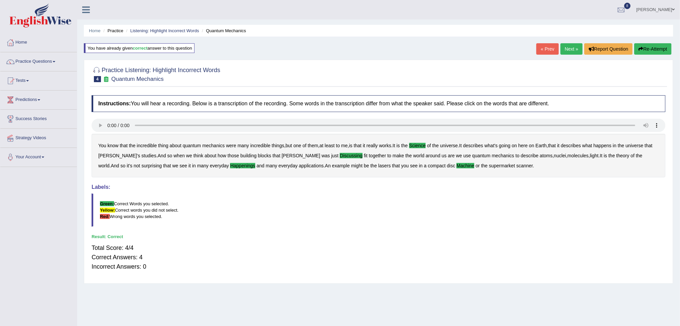
click at [564, 51] on link "Next »" at bounding box center [571, 48] width 22 height 11
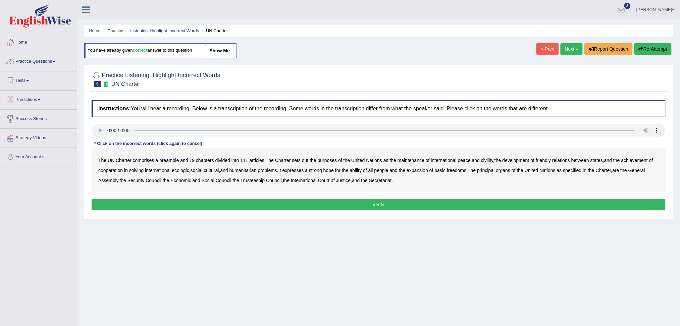
click at [306, 162] on b "out" at bounding box center [305, 160] width 6 height 5
click at [490, 159] on b "civility" at bounding box center [487, 160] width 12 height 5
click at [184, 172] on b "ecologic" at bounding box center [180, 170] width 17 height 5
click at [362, 169] on b "ability" at bounding box center [356, 170] width 12 height 5
click at [314, 204] on button "Verify" at bounding box center [379, 204] width 574 height 11
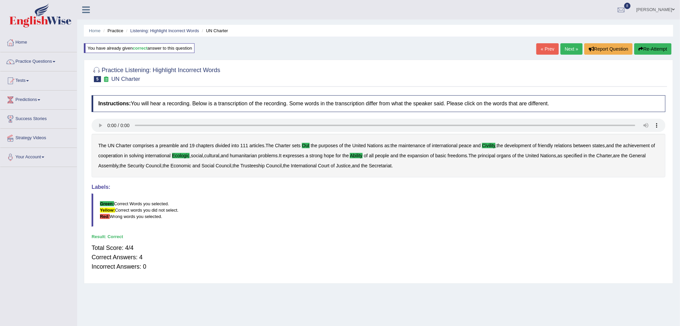
click at [564, 49] on link "Next »" at bounding box center [571, 48] width 22 height 11
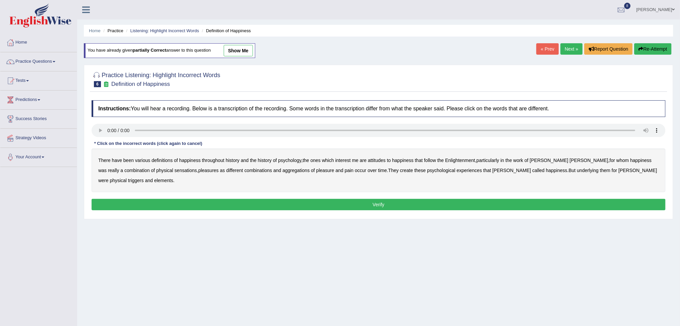
click at [452, 160] on b "Enlightenment" at bounding box center [460, 160] width 30 height 5
click at [290, 162] on b "psychology" at bounding box center [289, 160] width 23 height 5
click at [174, 171] on b "sensations" at bounding box center [185, 170] width 22 height 5
click at [154, 181] on b "elements" at bounding box center [163, 180] width 19 height 5
click at [200, 211] on div "Instructions: You will hear a recording. Below is a transcription of the record…" at bounding box center [378, 156] width 577 height 119
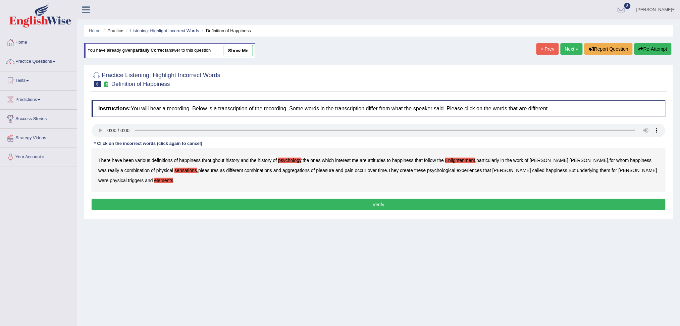
click at [196, 209] on button "Verify" at bounding box center [379, 204] width 574 height 11
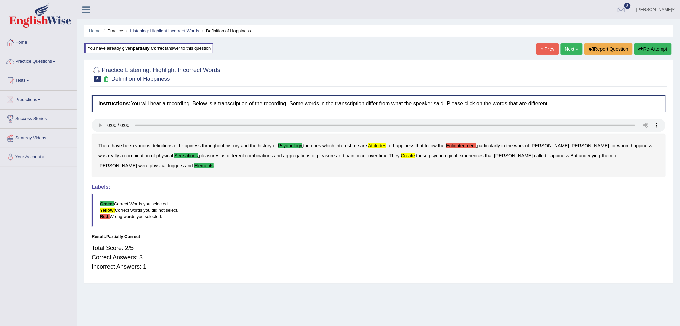
click at [566, 48] on link "Next »" at bounding box center [571, 48] width 22 height 11
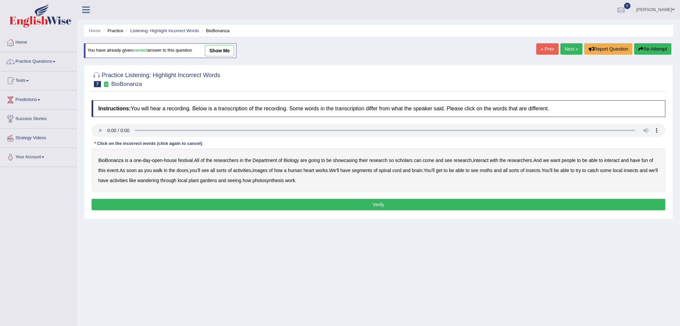
click at [408, 160] on b "scholars" at bounding box center [403, 160] width 17 height 5
click at [261, 171] on b "images" at bounding box center [260, 170] width 15 height 5
click at [362, 172] on b "segments" at bounding box center [362, 170] width 20 height 5
click at [492, 172] on b "moths" at bounding box center [486, 170] width 13 height 5
click at [158, 182] on b "wandering" at bounding box center [149, 180] width 22 height 5
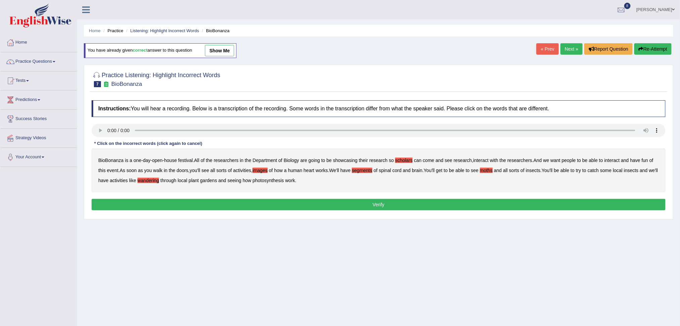
click at [297, 203] on button "Verify" at bounding box center [379, 204] width 574 height 11
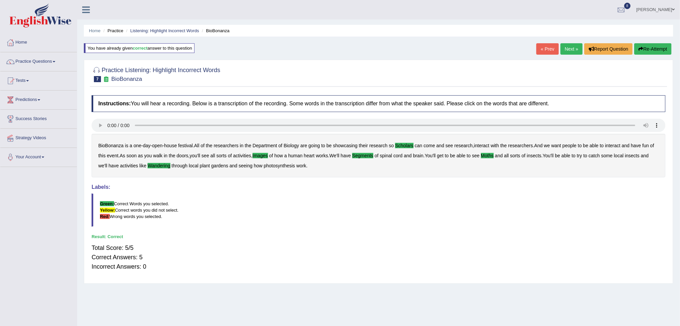
click at [566, 51] on link "Next »" at bounding box center [571, 48] width 22 height 11
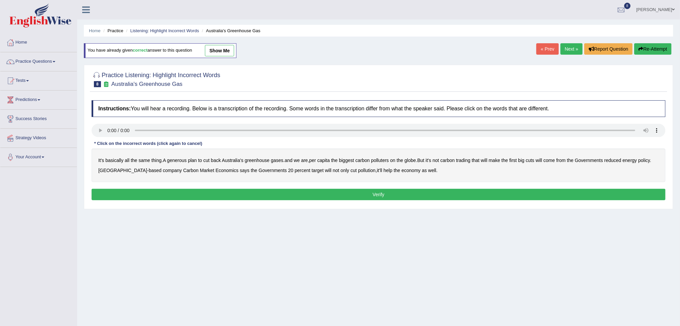
click at [177, 159] on b "generous" at bounding box center [176, 160] width 19 height 5
click at [412, 159] on b "globe" at bounding box center [409, 160] width 11 height 5
click at [616, 161] on b "reduced" at bounding box center [612, 160] width 17 height 5
click at [650, 161] on b "policy" at bounding box center [644, 160] width 12 height 5
click at [163, 171] on b "company" at bounding box center [172, 170] width 19 height 5
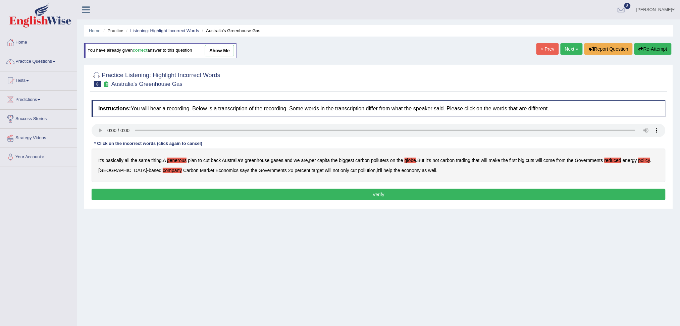
click at [213, 195] on button "Verify" at bounding box center [379, 194] width 574 height 11
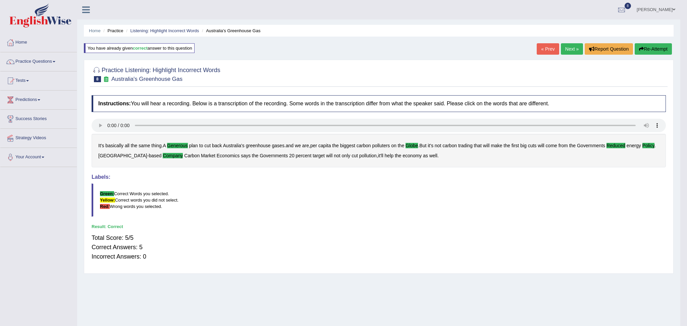
click at [566, 48] on body "Toggle navigation Home Practice Questions Speaking Practice Read Aloud Repeat S…" at bounding box center [343, 163] width 687 height 326
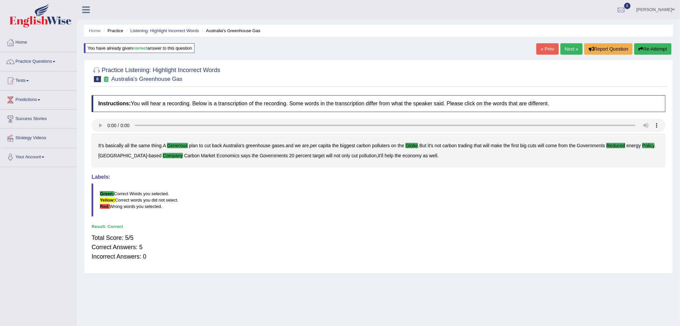
click at [566, 48] on link "Next »" at bounding box center [571, 48] width 22 height 11
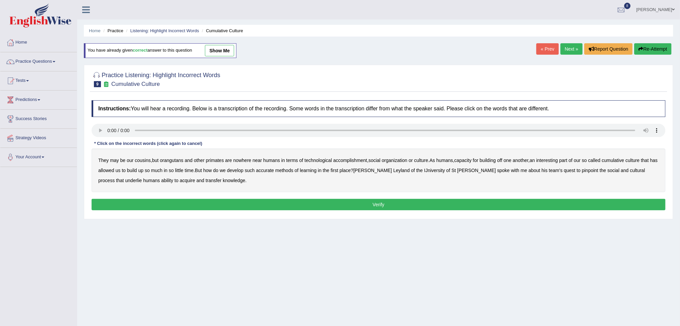
click at [353, 159] on b "accomplishment" at bounding box center [350, 160] width 34 height 5
click at [554, 158] on b "interesting" at bounding box center [547, 160] width 22 height 5
click at [273, 168] on b "accurate" at bounding box center [265, 170] width 18 height 5
click at [630, 169] on b "cultural" at bounding box center [637, 170] width 15 height 5
click at [206, 182] on b "transfer" at bounding box center [214, 180] width 16 height 5
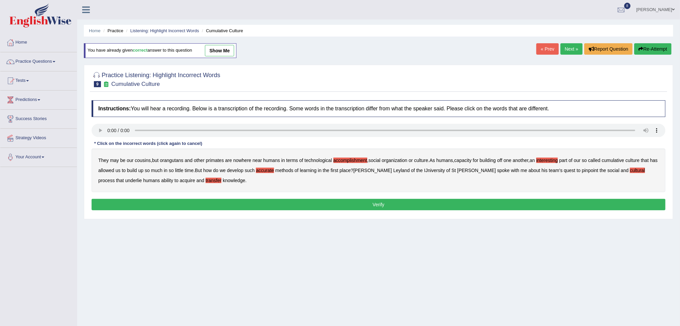
click at [194, 201] on button "Verify" at bounding box center [379, 204] width 574 height 11
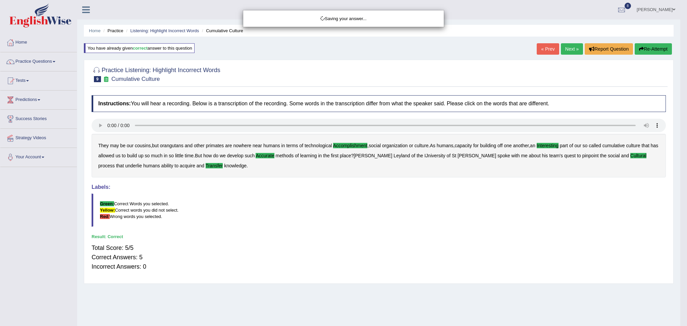
click at [565, 50] on div "Saving your answer..." at bounding box center [343, 163] width 687 height 326
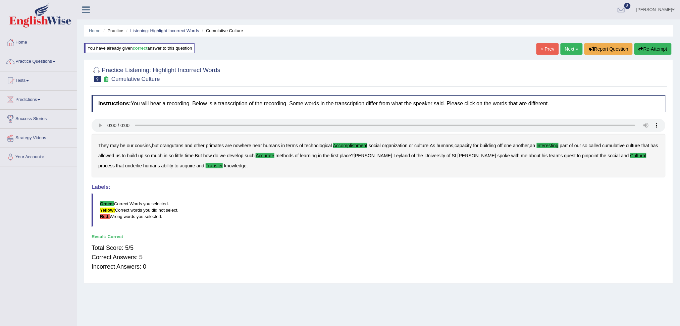
click at [566, 50] on link "Next »" at bounding box center [571, 48] width 22 height 11
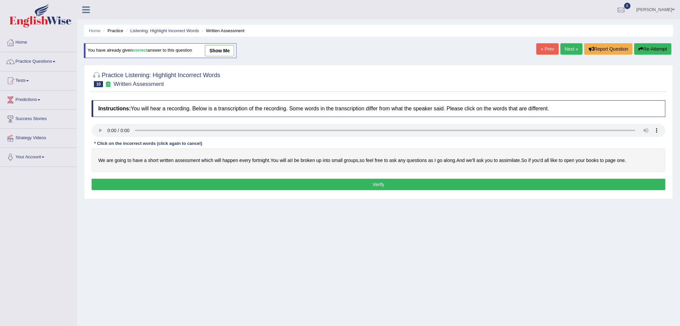
click at [310, 159] on b "broken" at bounding box center [307, 160] width 14 height 5
click at [512, 161] on b "assimilate" at bounding box center [509, 160] width 21 height 5
click at [473, 182] on button "Verify" at bounding box center [379, 184] width 574 height 11
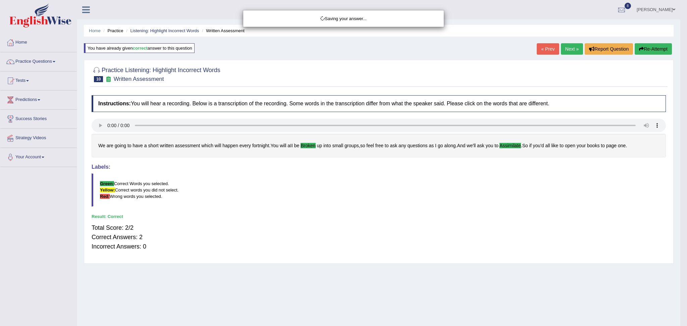
click at [567, 47] on div "Saving your answer..." at bounding box center [343, 163] width 687 height 326
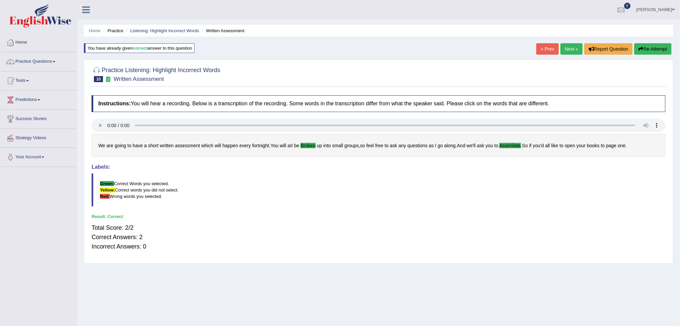
click at [567, 50] on link "Next »" at bounding box center [571, 48] width 22 height 11
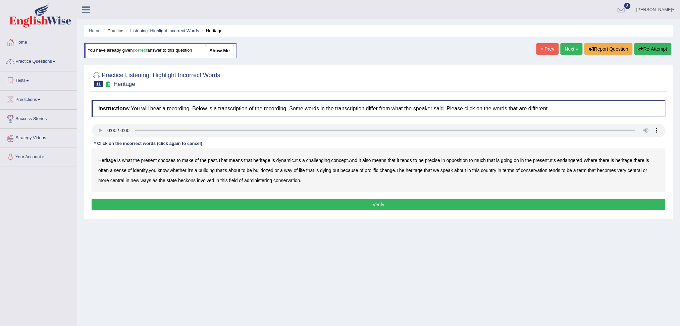
click at [322, 159] on b "challenging" at bounding box center [318, 160] width 24 height 5
click at [433, 160] on b "precise" at bounding box center [432, 160] width 15 height 5
click at [139, 170] on b "identity" at bounding box center [140, 170] width 14 height 5
click at [376, 172] on b "prolific" at bounding box center [371, 170] width 13 height 5
click at [190, 180] on b "beckons" at bounding box center [186, 180] width 17 height 5
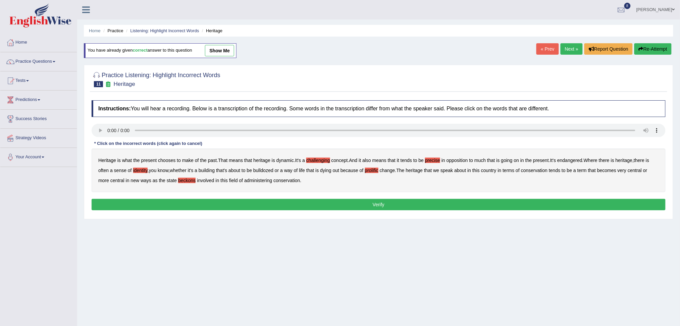
click at [292, 203] on button "Verify" at bounding box center [379, 204] width 574 height 11
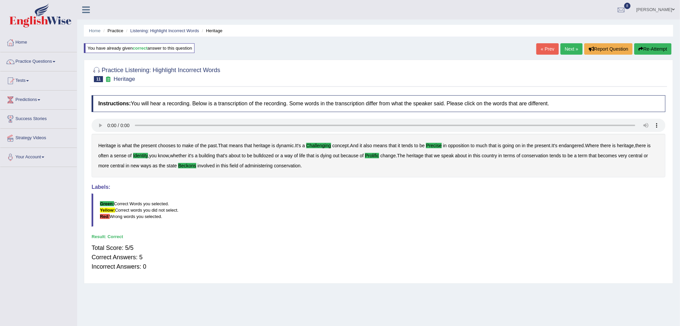
click at [566, 50] on link "Next »" at bounding box center [571, 48] width 22 height 11
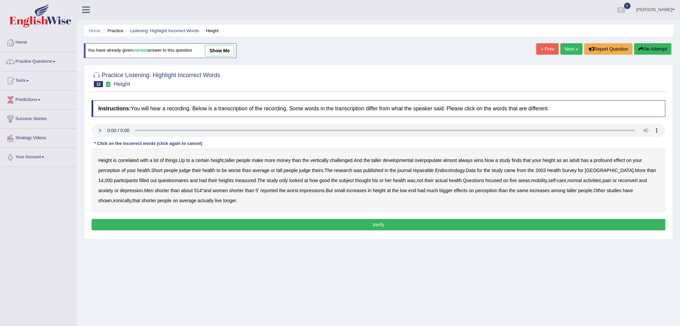
click at [402, 161] on b "developmental" at bounding box center [398, 160] width 31 height 5
click at [433, 161] on b "overpopulate" at bounding box center [428, 160] width 27 height 5
click at [427, 171] on b "repairable" at bounding box center [423, 170] width 21 height 5
click at [623, 181] on b "reconvert" at bounding box center [627, 180] width 19 height 5
click at [208, 223] on button "Verify" at bounding box center [379, 224] width 574 height 11
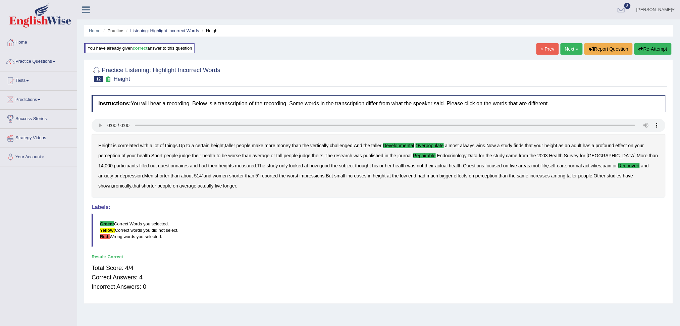
click at [568, 48] on link "Next »" at bounding box center [571, 48] width 22 height 11
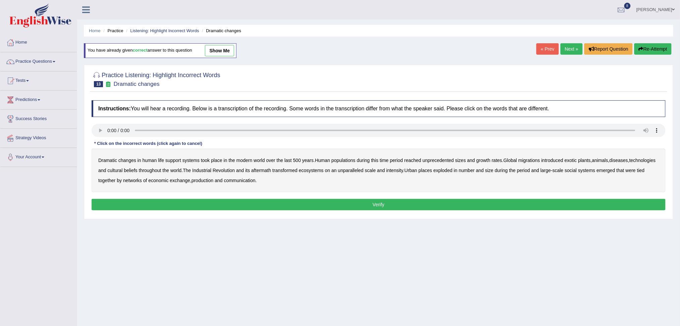
click at [350, 160] on b "populations" at bounding box center [343, 160] width 24 height 5
click at [625, 162] on b "diseases" at bounding box center [618, 160] width 18 height 5
click at [324, 169] on b "ecosystems" at bounding box center [311, 170] width 25 height 5
click at [432, 173] on b "places" at bounding box center [425, 170] width 13 height 5
click at [168, 181] on b "economic" at bounding box center [158, 180] width 20 height 5
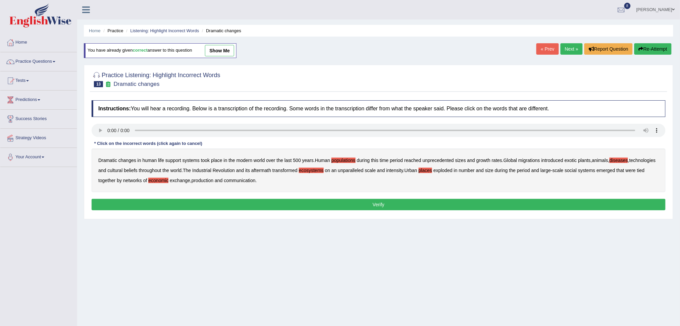
click at [168, 181] on b "economic" at bounding box center [158, 180] width 20 height 5
click at [213, 179] on b "production" at bounding box center [202, 180] width 22 height 5
click at [253, 207] on button "Verify" at bounding box center [379, 204] width 574 height 11
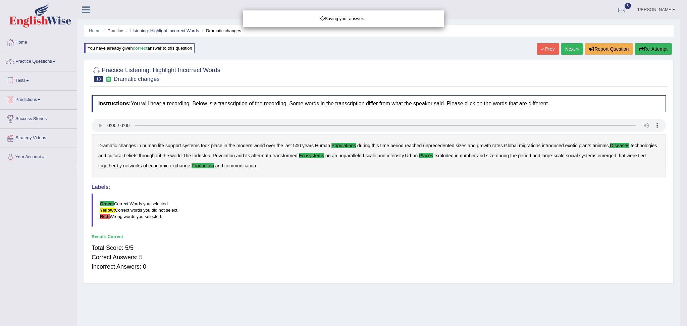
click at [573, 46] on div "Saving your answer..." at bounding box center [343, 163] width 687 height 326
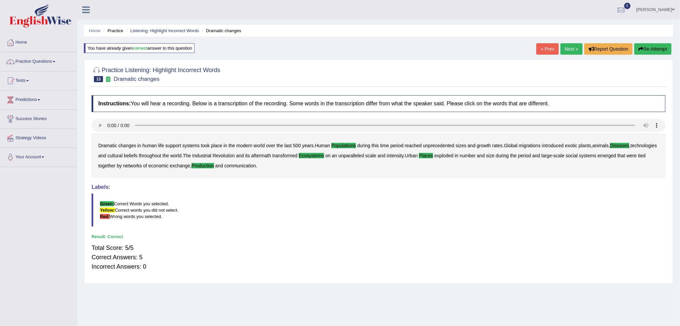
click at [566, 49] on link "Next »" at bounding box center [571, 48] width 22 height 11
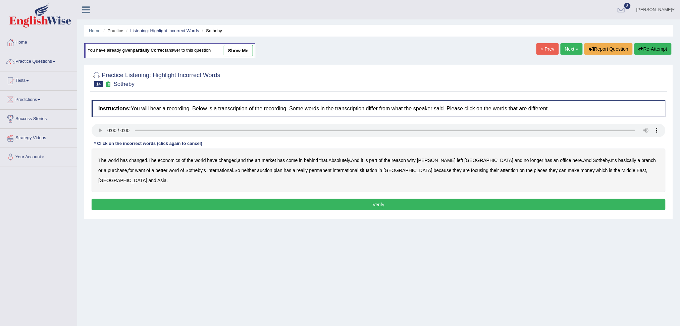
click at [127, 168] on b "purchase" at bounding box center [117, 170] width 19 height 5
click at [274, 171] on b "plan" at bounding box center [278, 170] width 9 height 5
click at [360, 171] on b "situation" at bounding box center [368, 170] width 17 height 5
click at [384, 199] on button "Verify" at bounding box center [379, 204] width 574 height 11
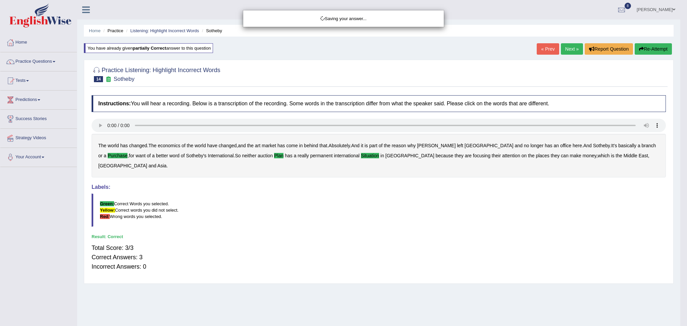
click at [567, 50] on div "Saving your answer..." at bounding box center [343, 163] width 687 height 326
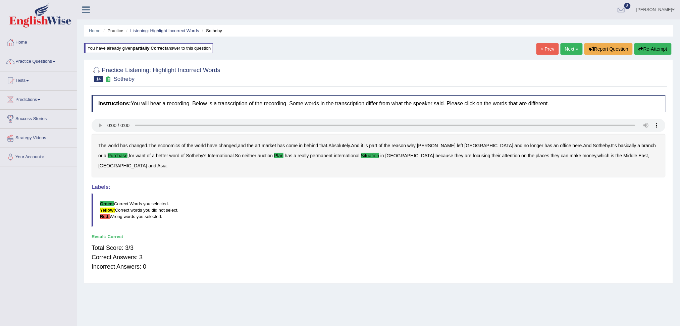
click at [567, 50] on link "Next »" at bounding box center [571, 48] width 22 height 11
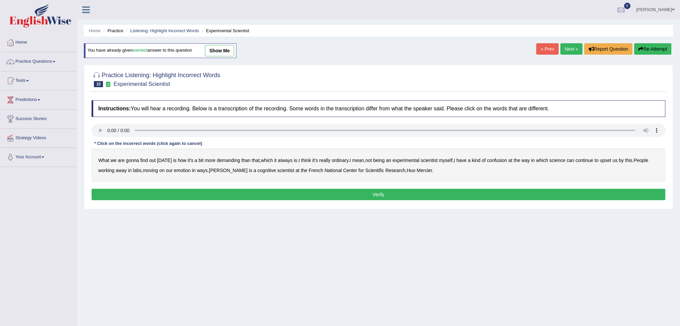
click at [226, 164] on div "What we are gonna find out [DATE] is how it's a bit more demanding than that , …" at bounding box center [379, 166] width 574 height 34
click at [223, 163] on b "demanding" at bounding box center [228, 160] width 23 height 5
click at [340, 158] on b "ordinary" at bounding box center [340, 160] width 17 height 5
click at [501, 161] on b "confusion" at bounding box center [497, 160] width 20 height 5
click at [607, 160] on b "upset" at bounding box center [605, 160] width 11 height 5
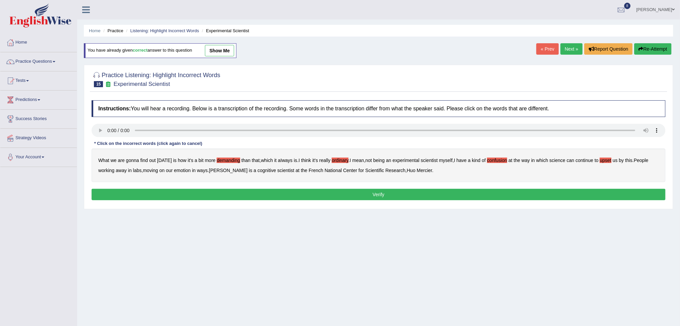
click at [183, 169] on b "emotion" at bounding box center [182, 170] width 17 height 5
click at [378, 195] on button "Verify" at bounding box center [379, 194] width 574 height 11
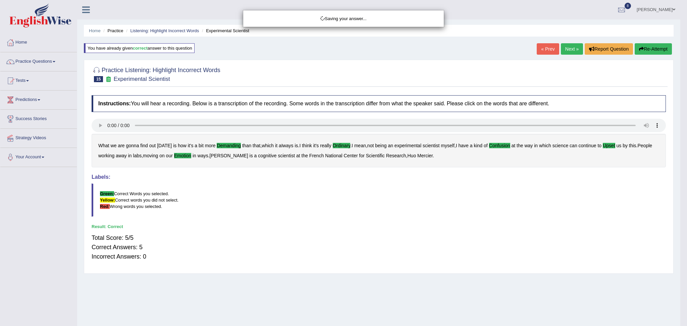
click at [566, 49] on div "Saving your answer..." at bounding box center [343, 163] width 687 height 326
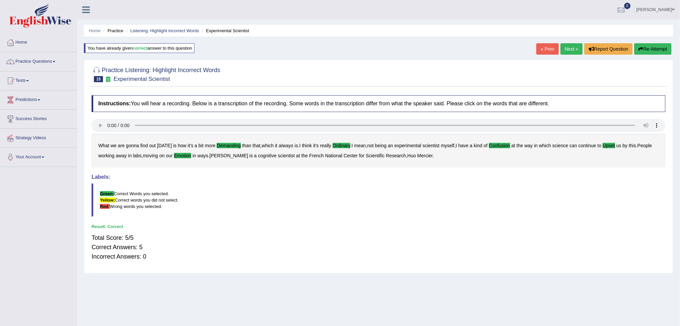
click at [566, 49] on link "Next »" at bounding box center [571, 48] width 22 height 11
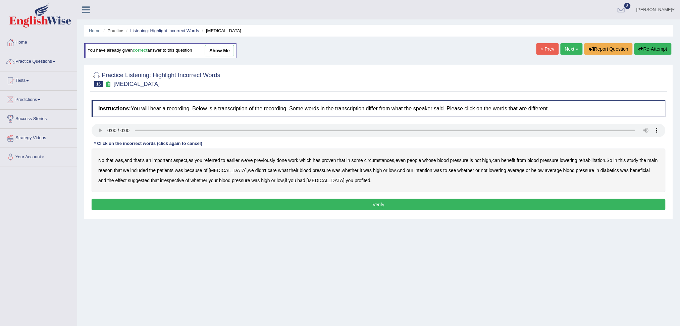
click at [215, 161] on b "referred" at bounding box center [212, 160] width 16 height 5
click at [600, 160] on b "rehabilitation" at bounding box center [592, 160] width 26 height 5
click at [421, 171] on b "intention" at bounding box center [424, 170] width 18 height 5
click at [115, 179] on b "effect" at bounding box center [120, 180] width 11 height 5
click at [286, 205] on button "Verify" at bounding box center [379, 204] width 574 height 11
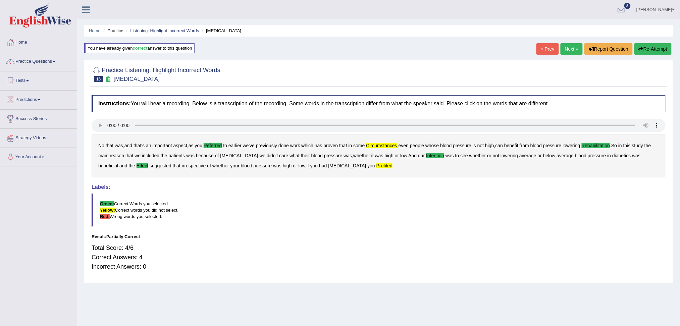
click at [570, 47] on link "Next »" at bounding box center [571, 48] width 22 height 11
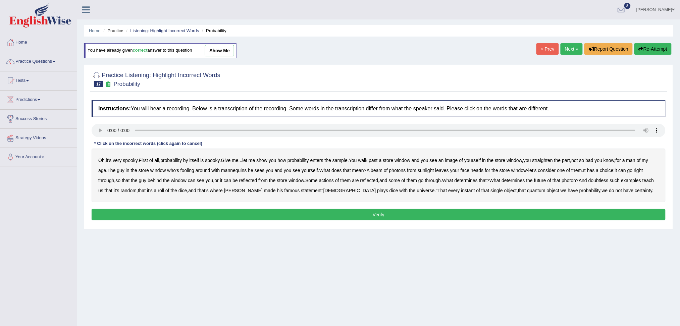
click at [356, 159] on div "Oh , it's very spooky . First of all , probability by itself is spooky . Give m…" at bounding box center [379, 176] width 574 height 54
click at [347, 160] on b "sample" at bounding box center [339, 160] width 15 height 5
click at [394, 172] on div "Oh , it's very spooky . First of all , probability by itself is spooky . Give m…" at bounding box center [379, 176] width 574 height 54
click at [382, 170] on b "beam" at bounding box center [377, 170] width 12 height 5
click at [334, 182] on b "actions" at bounding box center [326, 180] width 15 height 5
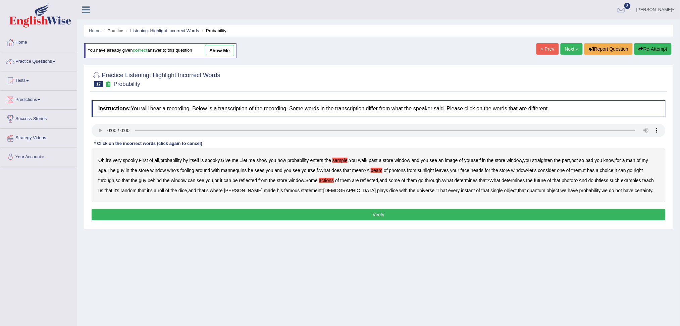
click at [608, 181] on b "doubtless" at bounding box center [598, 180] width 20 height 5
click at [164, 192] on b "roll" at bounding box center [161, 190] width 6 height 5
click at [403, 215] on button "Verify" at bounding box center [379, 214] width 574 height 11
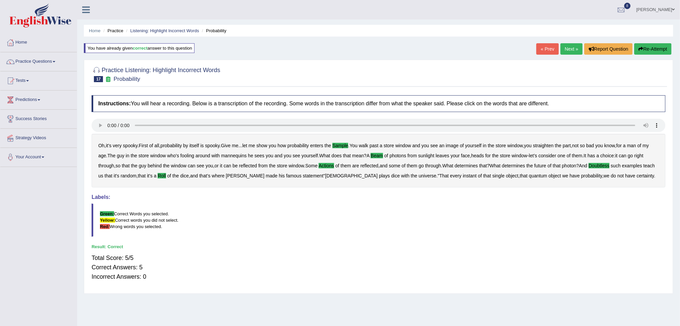
click at [570, 50] on link "Next »" at bounding box center [571, 48] width 22 height 11
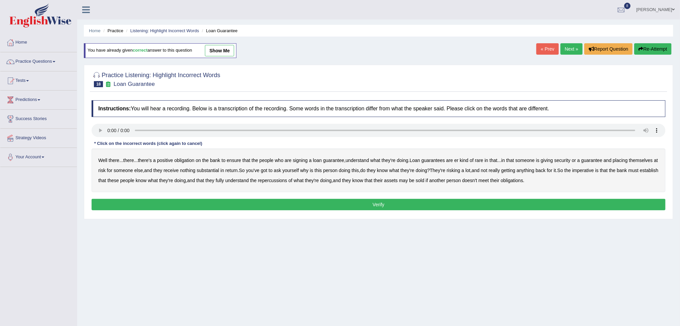
click at [369, 162] on b "understand" at bounding box center [356, 160] width 23 height 5
click at [483, 160] on b "rare" at bounding box center [479, 160] width 8 height 5
click at [219, 170] on b "substantial" at bounding box center [208, 170] width 22 height 5
click at [640, 173] on b "establish" at bounding box center [649, 170] width 18 height 5
click at [287, 180] on b "repercussions" at bounding box center [272, 180] width 29 height 5
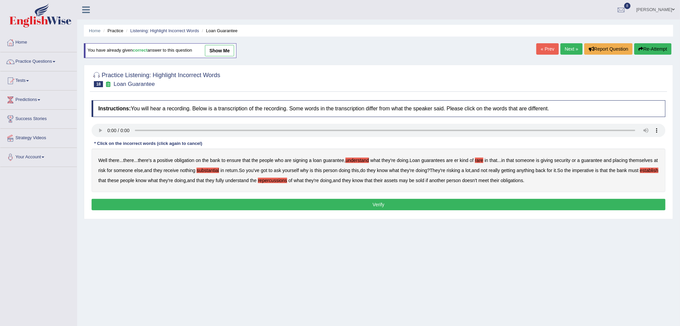
click at [397, 181] on b "assets" at bounding box center [390, 180] width 13 height 5
click at [400, 207] on button "Verify" at bounding box center [379, 204] width 574 height 11
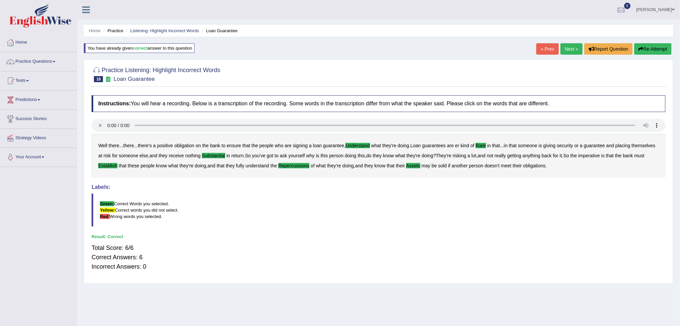
click at [565, 49] on link "Next »" at bounding box center [571, 48] width 22 height 11
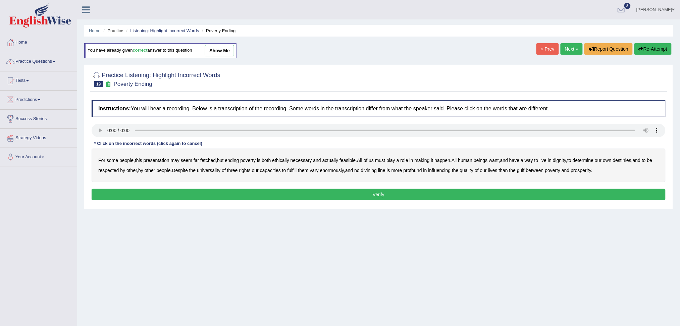
click at [163, 159] on b "presentation" at bounding box center [157, 160] width 26 height 5
click at [285, 159] on b "ethically" at bounding box center [280, 160] width 17 height 5
click at [533, 160] on b "way" at bounding box center [529, 160] width 8 height 5
click at [238, 171] on b "three" at bounding box center [232, 170] width 11 height 5
click at [281, 172] on b "capacities" at bounding box center [270, 170] width 21 height 5
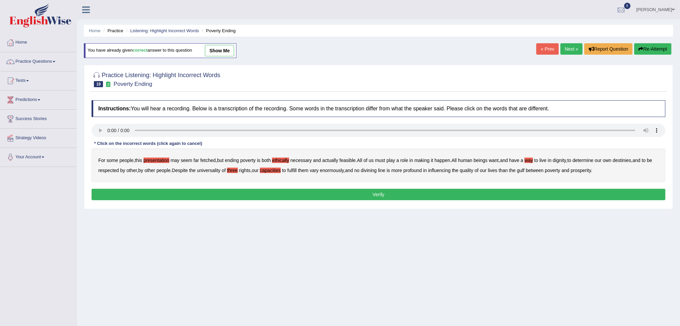
click at [377, 173] on b "divining" at bounding box center [369, 170] width 16 height 5
click at [419, 196] on button "Verify" at bounding box center [379, 194] width 574 height 11
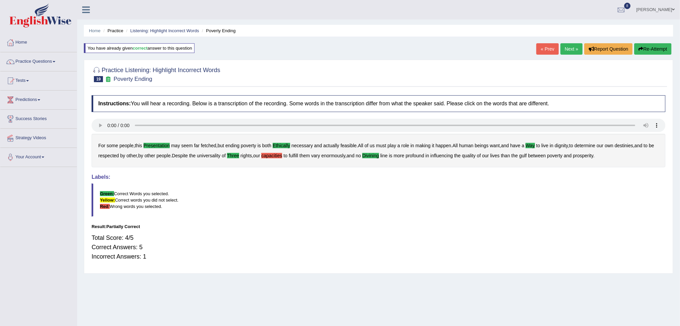
click at [572, 46] on link "Next »" at bounding box center [571, 48] width 22 height 11
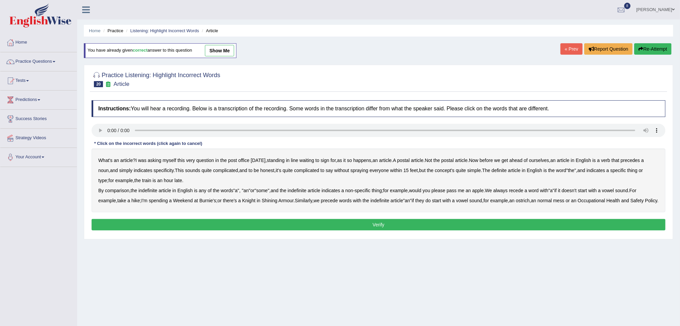
click at [124, 190] on b "comparison" at bounding box center [117, 190] width 24 height 5
click at [552, 202] on b "normal" at bounding box center [545, 200] width 14 height 5
click at [368, 230] on button "Verify" at bounding box center [379, 224] width 574 height 11
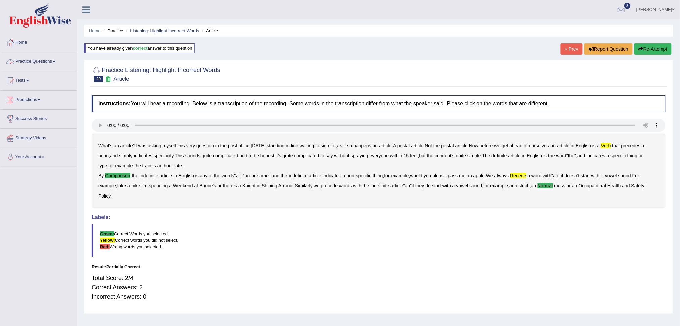
click at [48, 63] on link "Practice Questions" at bounding box center [38, 60] width 76 height 17
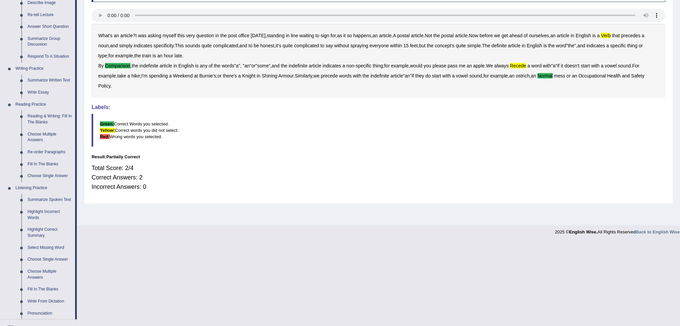
scroll to position [115, 0]
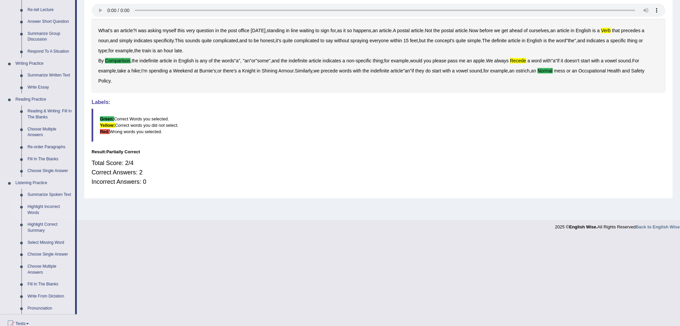
click at [34, 212] on link "Highlight Incorrect Words" at bounding box center [49, 210] width 51 height 18
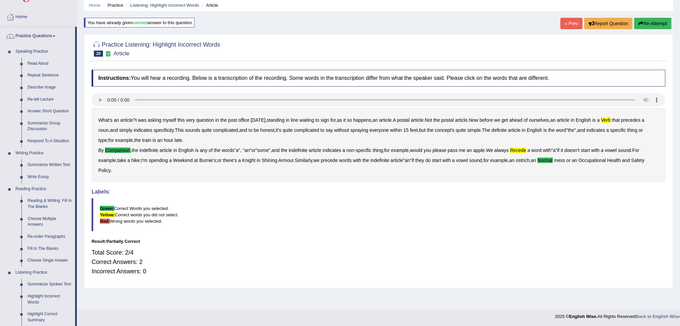
scroll to position [52, 0]
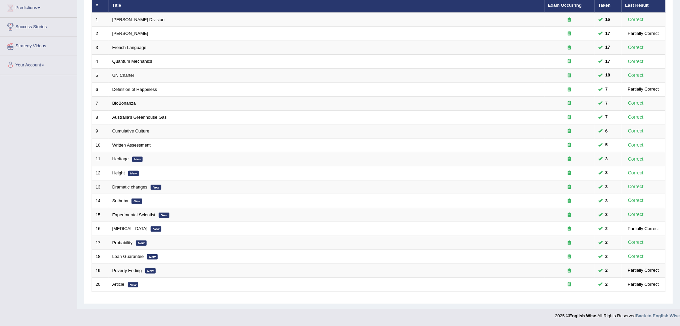
click at [679, 234] on html "Toggle navigation Home Practice Questions Speaking Practice Read Aloud Repeat S…" at bounding box center [340, 71] width 680 height 326
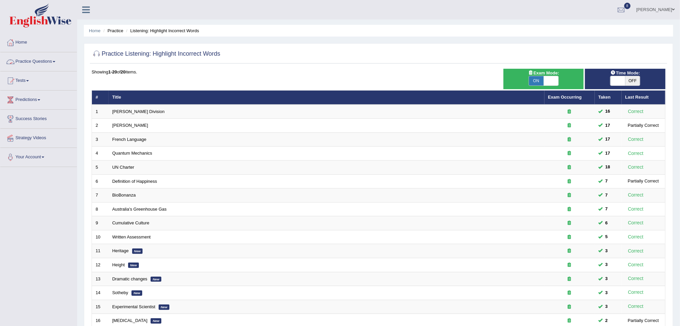
click at [53, 61] on link "Practice Questions" at bounding box center [38, 60] width 76 height 17
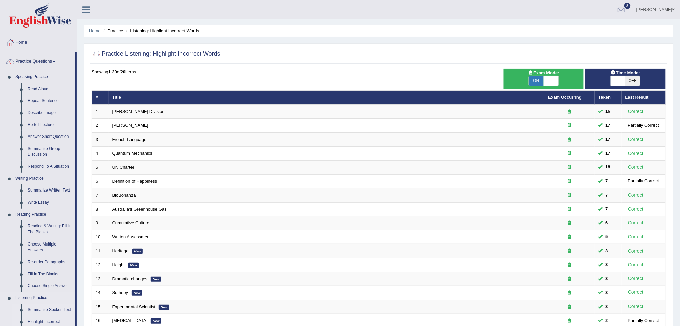
click at [29, 313] on link "Summarize Spoken Text" at bounding box center [49, 310] width 51 height 12
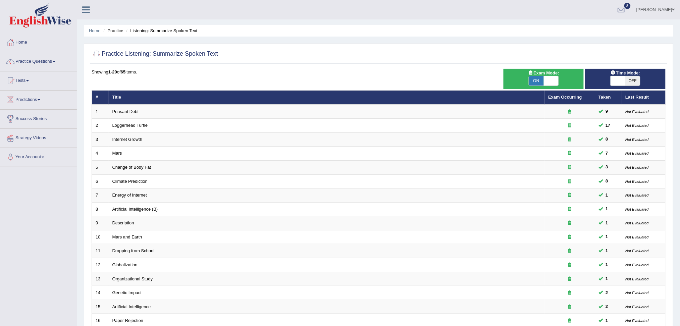
scroll to position [118, 0]
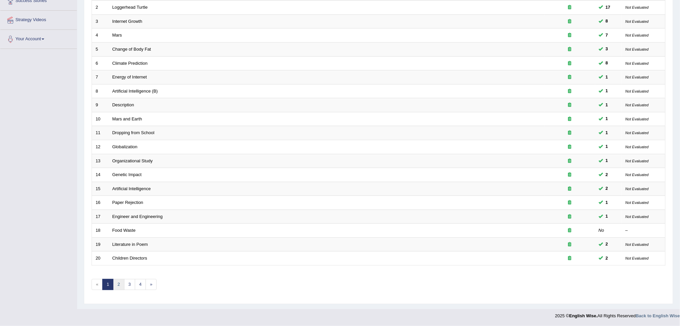
click at [123, 286] on link "2" at bounding box center [118, 284] width 11 height 11
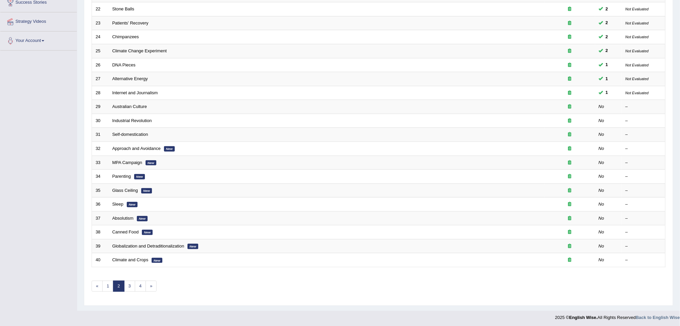
scroll to position [118, 0]
drag, startPoint x: 686, startPoint y: 65, endPoint x: 686, endPoint y: 182, distance: 117.4
click at [679, 182] on html "Toggle navigation Home Practice Questions Speaking Practice Read Aloud Repeat S…" at bounding box center [340, 45] width 680 height 326
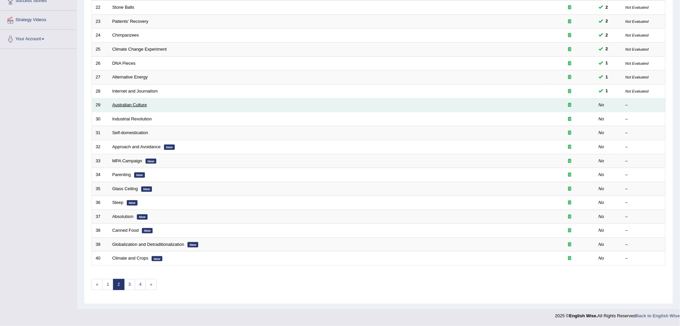
click at [130, 104] on link "Australian Culture" at bounding box center [129, 104] width 35 height 5
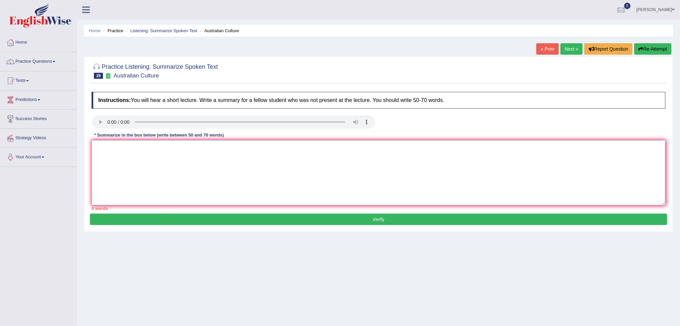
click at [146, 157] on textarea at bounding box center [379, 172] width 574 height 65
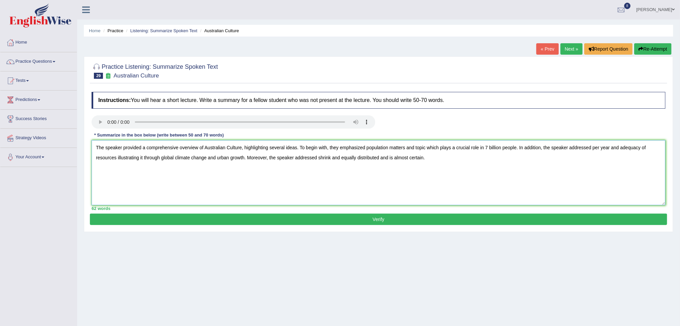
click at [146, 159] on textarea "The speaker provided a comprehensive overview of Australian Culture, highlighti…" at bounding box center [379, 172] width 574 height 65
click at [441, 162] on textarea "The speaker provided a comprehensive overview of Australian Culture, highlighti…" at bounding box center [379, 172] width 574 height 65
click at [399, 158] on textarea "The speaker provided a comprehensive overview of Australian Culture, highlighti…" at bounding box center [379, 172] width 574 height 65
click at [427, 147] on textarea "The speaker provided a comprehensive overview of Australian Culture, highlighti…" at bounding box center [379, 172] width 574 height 65
click at [597, 148] on textarea "The speaker provided a comprehensive overview of Australian Culture, highlighti…" at bounding box center [379, 172] width 574 height 65
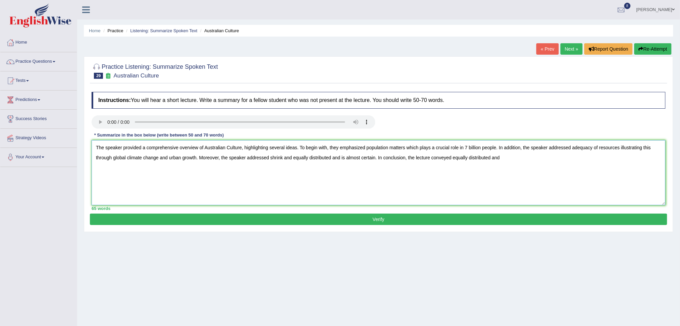
click at [195, 158] on textarea "The speaker provided a comprehensive overview of Australian Culture, highlighti…" at bounding box center [379, 172] width 574 height 65
click at [338, 156] on textarea "The speaker provided a comprehensive overview of Australian Culture, highlighti…" at bounding box center [379, 172] width 574 height 65
click at [435, 158] on textarea "The speaker provided a comprehensive overview of Australian Culture, highlighti…" at bounding box center [379, 172] width 574 height 65
type textarea "The speaker provided a comprehensive overview of Australian Culture, highlighti…"
click at [390, 217] on button "Verify" at bounding box center [378, 219] width 577 height 11
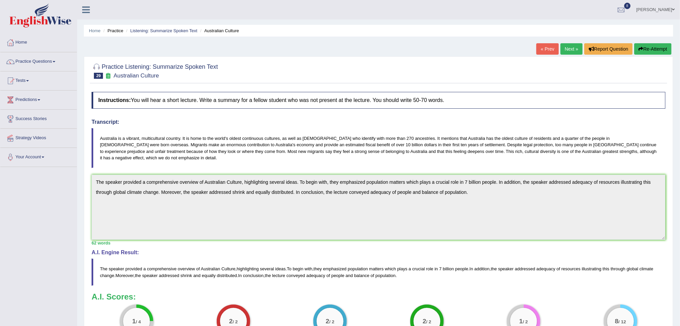
click at [647, 50] on button "Re-Attempt" at bounding box center [652, 48] width 37 height 11
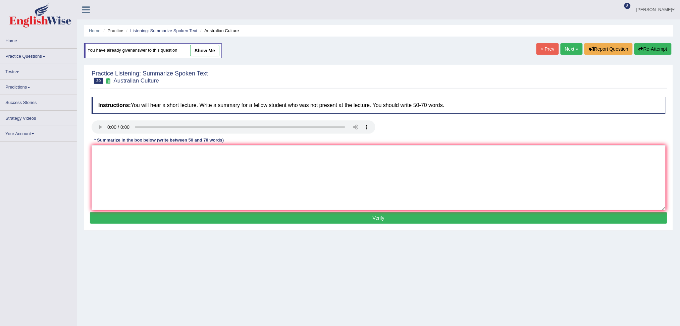
scroll to position [24, 0]
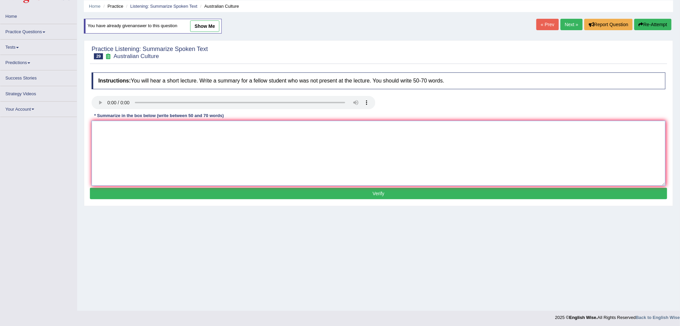
click at [430, 141] on textarea at bounding box center [379, 153] width 574 height 65
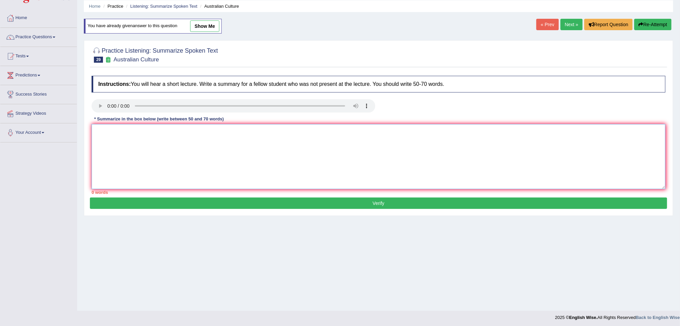
paste textarea "The speaker provided a comprehensive overview of Australian Culture, highlighti…"
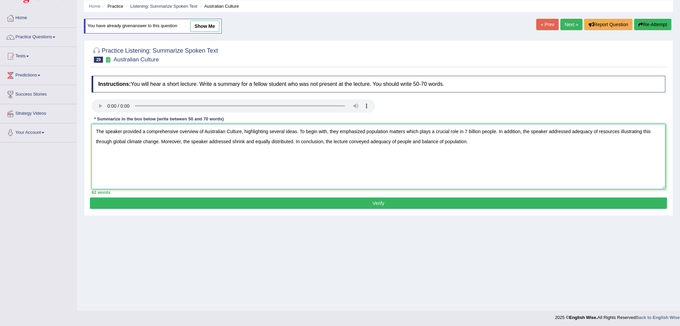
type textarea "The speaker provided a comprehensive overview of Australian Culture, highlighti…"
click at [566, 24] on link "Next »" at bounding box center [571, 24] width 22 height 11
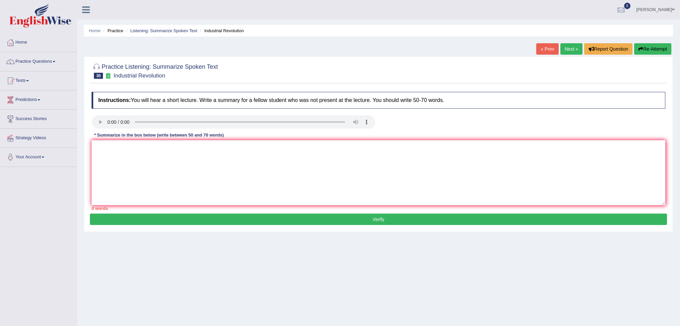
click at [565, 47] on link "Next »" at bounding box center [571, 48] width 22 height 11
click at [144, 156] on textarea at bounding box center [379, 172] width 574 height 65
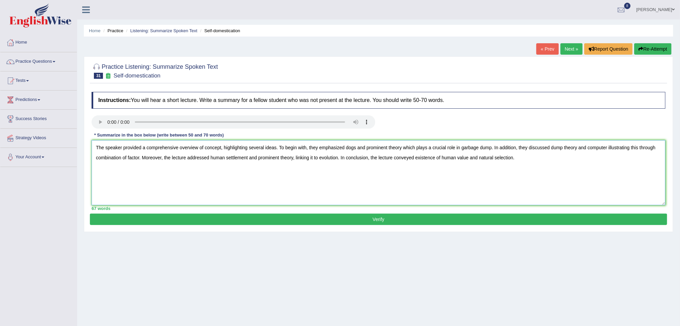
type textarea "The speaker provided a comprehensive overview of concept, highlighting several …"
click at [158, 216] on button "Verify" at bounding box center [378, 219] width 577 height 11
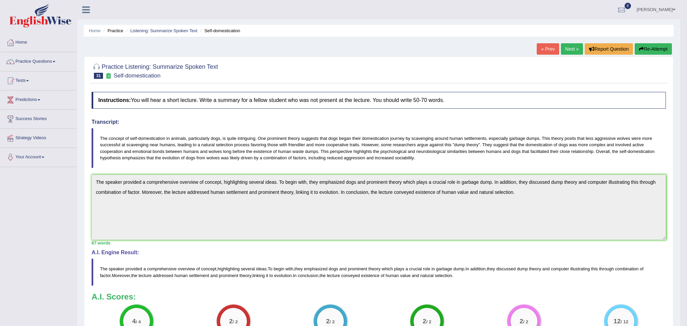
drag, startPoint x: 686, startPoint y: 77, endPoint x: 686, endPoint y: 146, distance: 68.8
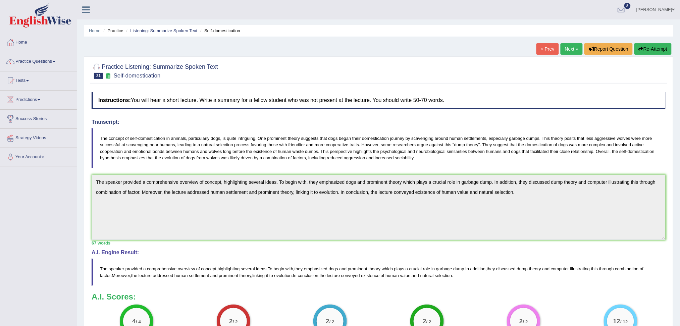
click at [565, 48] on link "Next »" at bounding box center [571, 48] width 22 height 11
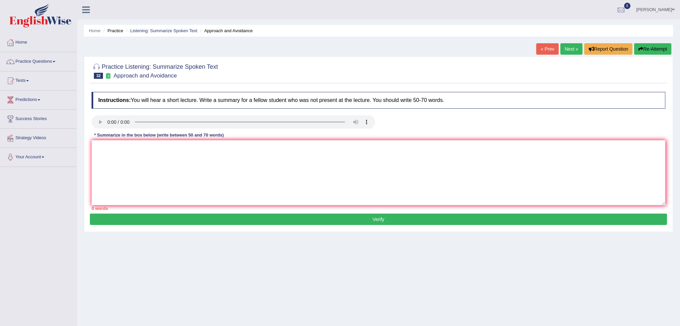
click at [165, 137] on div "* Summarize in the box below (write between 50 and 70 words)" at bounding box center [159, 135] width 135 height 6
click at [146, 153] on textarea at bounding box center [379, 172] width 574 height 65
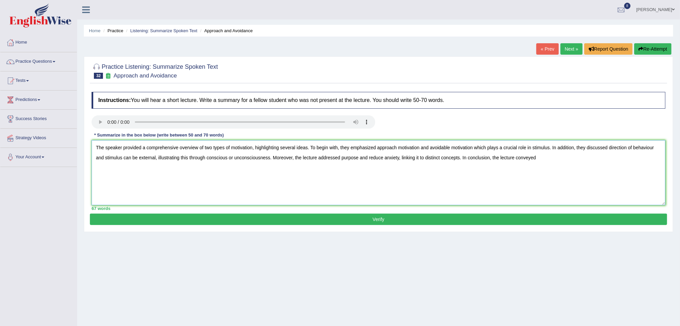
click at [156, 159] on textarea "The speaker provided a comprehensive overview of two types of motivation, highl…" at bounding box center [379, 172] width 574 height 65
click at [494, 157] on textarea "The speaker provided a comprehensive overview of two types of motivation, highl…" at bounding box center [379, 172] width 574 height 65
type textarea "The speaker provided a comprehensive overview of two types of motivation, highl…"
click at [411, 219] on button "Verify" at bounding box center [378, 219] width 577 height 11
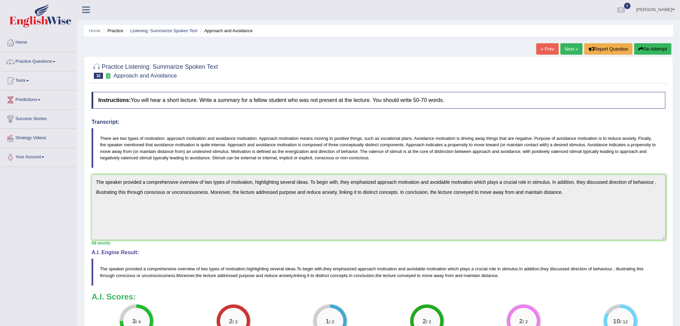
click at [569, 46] on link "Next »" at bounding box center [571, 48] width 22 height 11
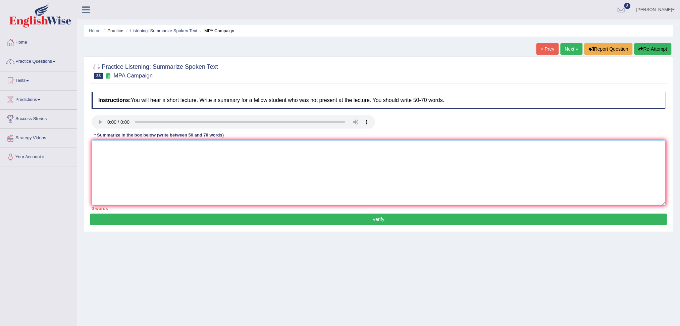
click at [155, 144] on textarea at bounding box center [379, 172] width 574 height 65
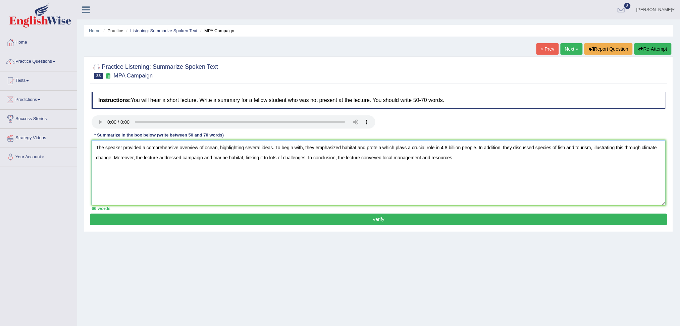
type textarea "The speaker provided a comprehensive overview of ocean, highlighting several id…"
click at [374, 217] on button "Verify" at bounding box center [378, 219] width 577 height 11
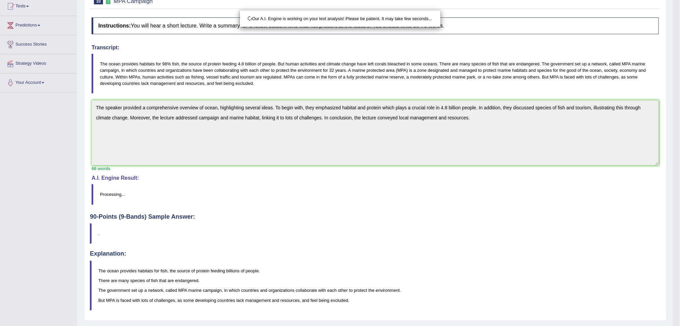
scroll to position [92, 0]
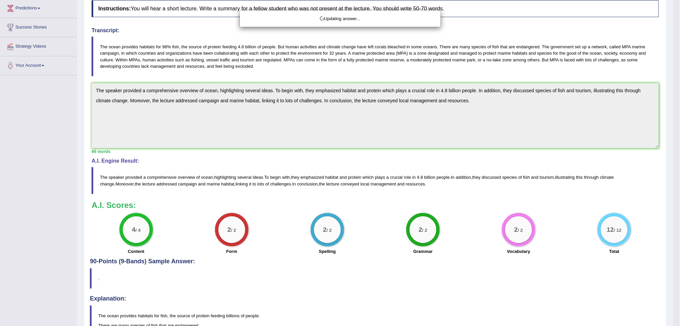
click at [679, 200] on html "Toggle navigation Home Practice Questions Speaking Practice Read Aloud Repeat S…" at bounding box center [340, 71] width 680 height 326
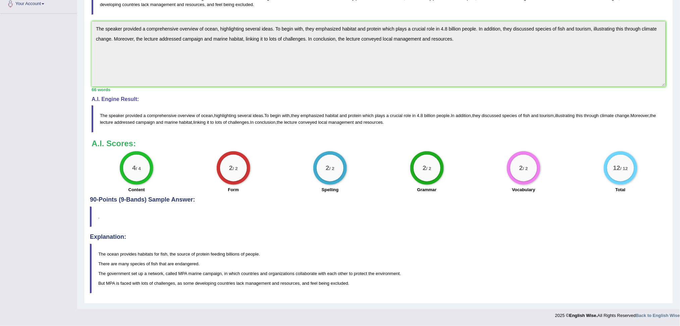
scroll to position [0, 0]
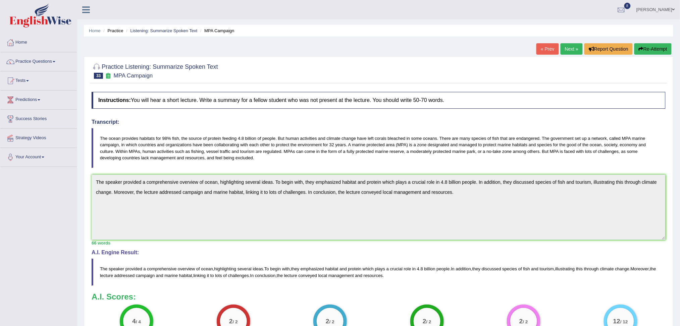
click at [571, 48] on link "Next »" at bounding box center [571, 48] width 22 height 11
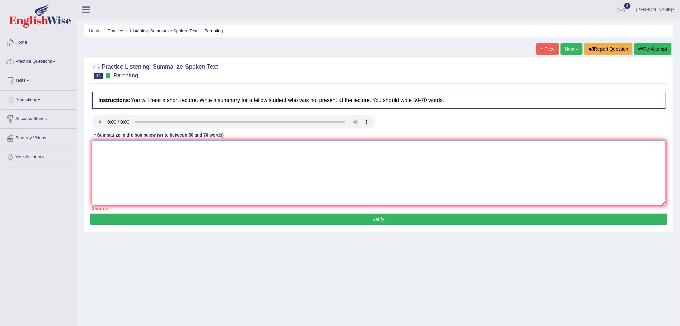
click at [180, 154] on textarea at bounding box center [379, 172] width 574 height 65
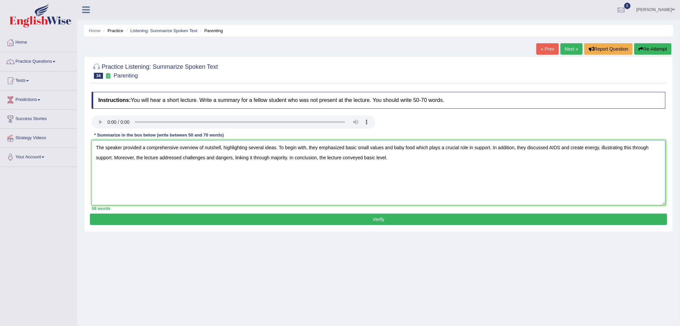
type textarea "The speaker provided a comprehensive overview of nutshell, highlighting several…"
click at [226, 220] on button "Verify" at bounding box center [378, 219] width 577 height 11
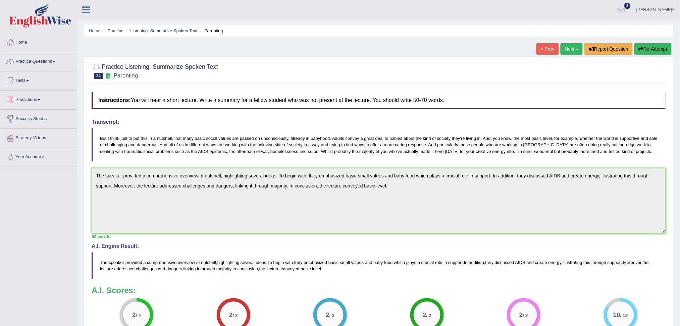
click at [572, 47] on link "Next »" at bounding box center [571, 48] width 22 height 11
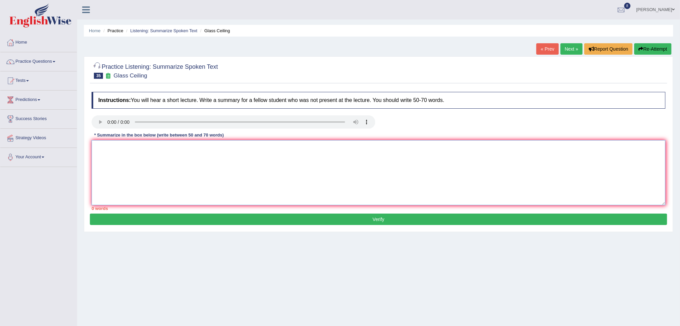
click at [127, 153] on textarea at bounding box center [379, 172] width 574 height 65
type textarea "Y"
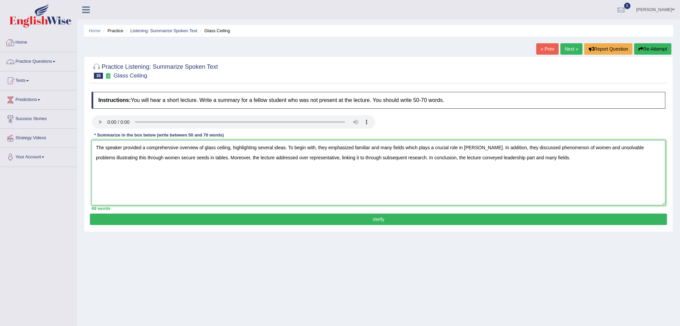
type textarea "The speaker provided a comprehensive overview of glass ceiling, highlighting se…"
click at [208, 222] on button "Verify" at bounding box center [378, 219] width 577 height 11
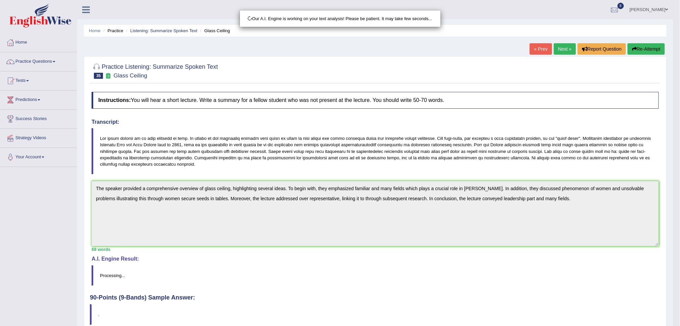
scroll to position [37, 0]
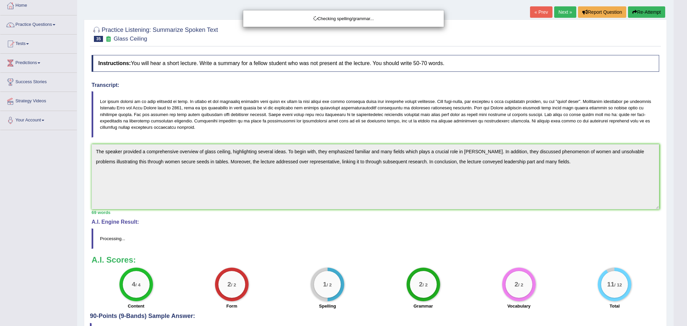
drag, startPoint x: 686, startPoint y: 144, endPoint x: 686, endPoint y: 246, distance: 103.0
click at [679, 247] on html "Toggle navigation Home Practice Questions Speaking Practice Read Aloud Repeat S…" at bounding box center [343, 126] width 687 height 326
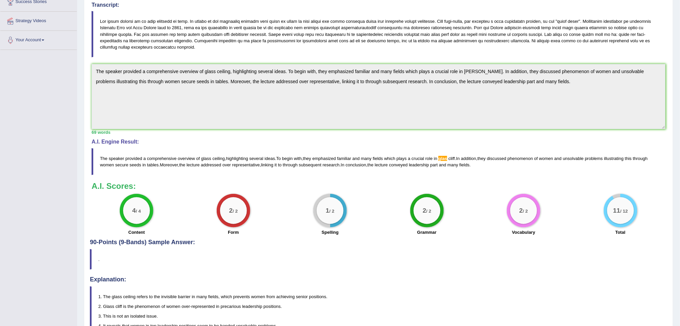
scroll to position [0, 0]
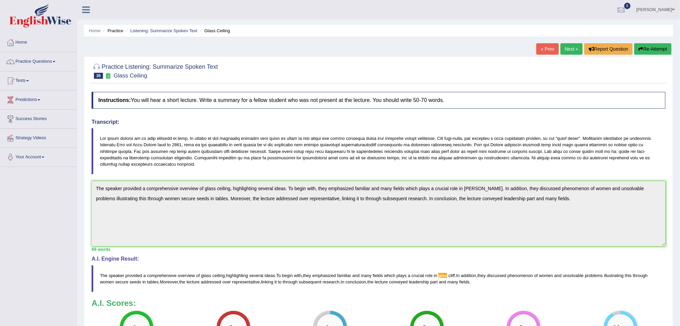
click at [653, 48] on button "Re-Attempt" at bounding box center [652, 48] width 37 height 11
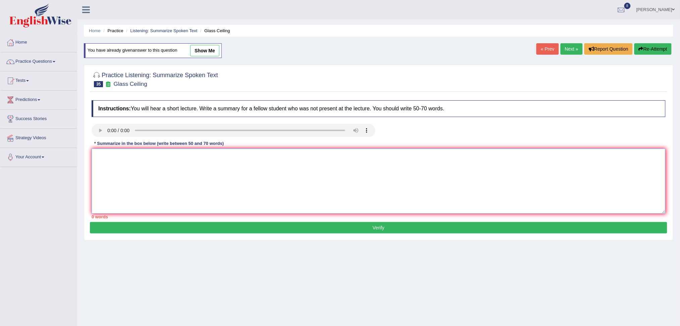
click at [223, 175] on textarea at bounding box center [379, 181] width 574 height 65
paste textarea "The speaker provided a comprehensive overview of glass ceiling, highlighting se…"
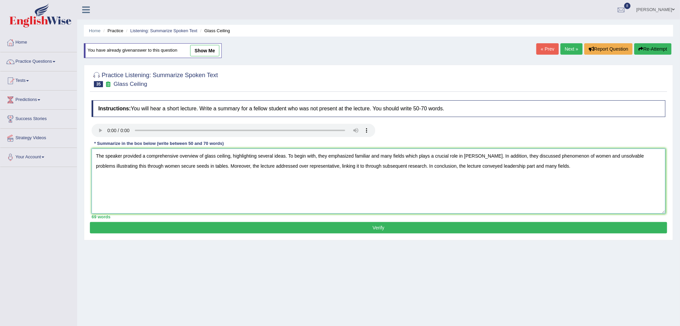
click at [472, 157] on textarea "The speaker provided a comprehensive overview of glass ceiling, highlighting se…" at bounding box center [379, 181] width 574 height 65
type textarea "The speaker provided a comprehensive overview of glass ceiling, highlighting se…"
click at [382, 235] on div "Practice Listening: Summarize Spoken Text 35 Glass Ceiling Instructions: You wi…" at bounding box center [378, 153] width 589 height 176
click at [372, 232] on button "Verify" at bounding box center [378, 227] width 577 height 11
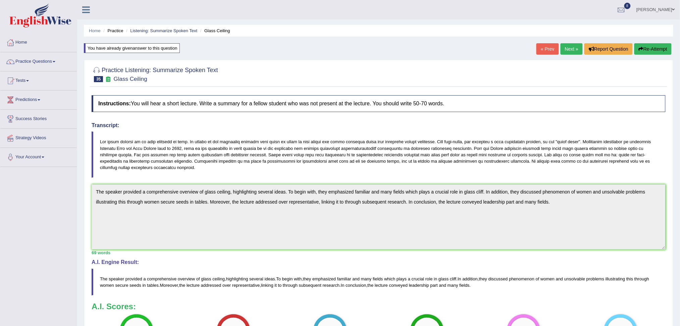
click at [571, 50] on link "Next »" at bounding box center [571, 48] width 22 height 11
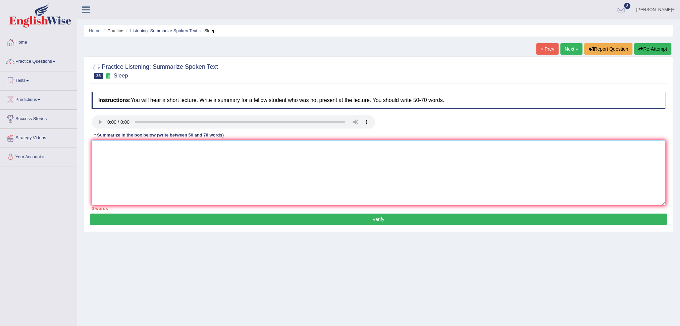
click at [158, 148] on textarea at bounding box center [379, 172] width 574 height 65
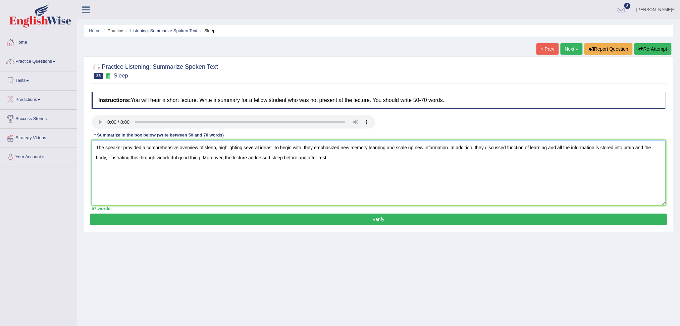
type textarea "The speaker provided a comprehensive overview of sleep, highlighting several id…"
click at [200, 222] on button "Verify" at bounding box center [378, 219] width 577 height 11
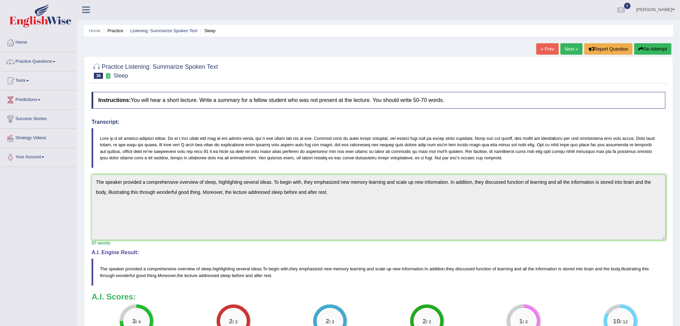
click at [571, 49] on link "Next »" at bounding box center [571, 48] width 22 height 11
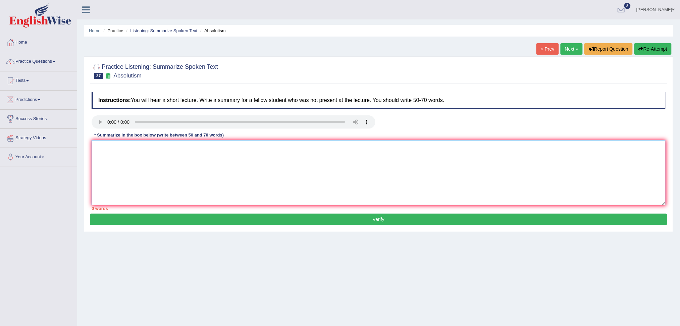
click at [113, 158] on textarea at bounding box center [379, 172] width 574 height 65
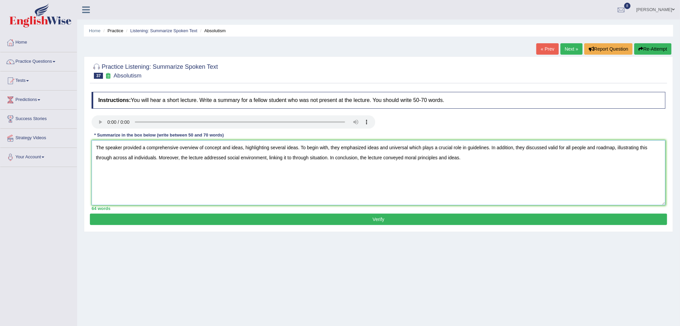
type textarea "The speaker provided a comprehensive overview of concept and ideas, highlightin…"
click at [245, 221] on button "Verify" at bounding box center [378, 219] width 577 height 11
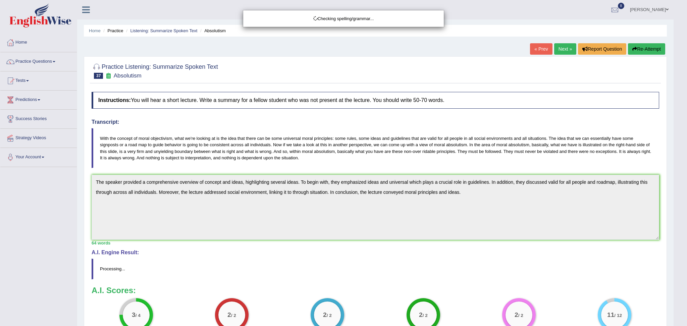
drag, startPoint x: 686, startPoint y: 109, endPoint x: 686, endPoint y: 210, distance: 101.3
click at [679, 210] on html "Toggle navigation Home Practice Questions Speaking Practice Read Aloud Repeat S…" at bounding box center [343, 163] width 687 height 326
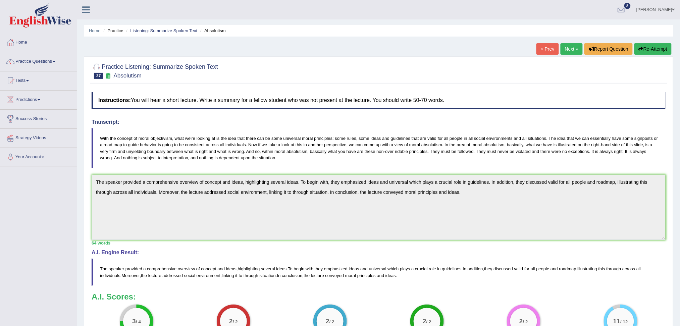
click at [643, 44] on button "Re-Attempt" at bounding box center [652, 48] width 37 height 11
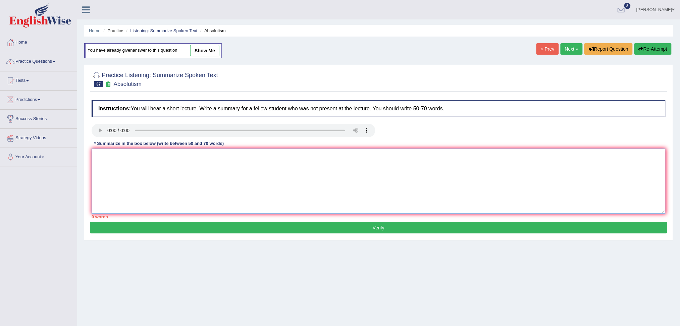
click at [324, 178] on textarea at bounding box center [379, 181] width 574 height 65
paste textarea "The speaker provided a comprehensive overview of concept and ideas, highlightin…"
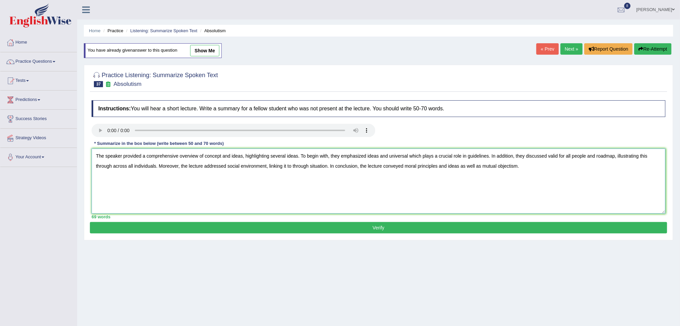
type textarea "The speaker provided a comprehensive overview of concept and ideas, highlightin…"
click at [448, 227] on button "Verify" at bounding box center [378, 227] width 577 height 11
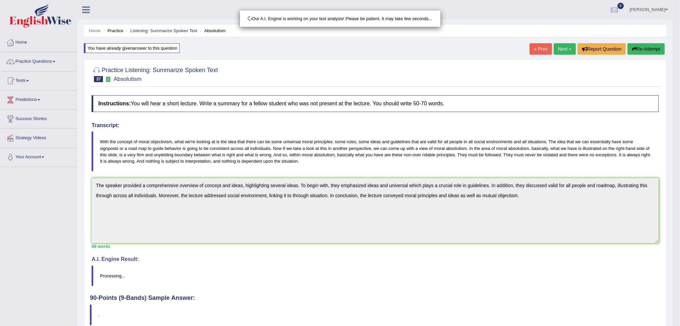
drag, startPoint x: 686, startPoint y: 129, endPoint x: 686, endPoint y: 178, distance: 48.6
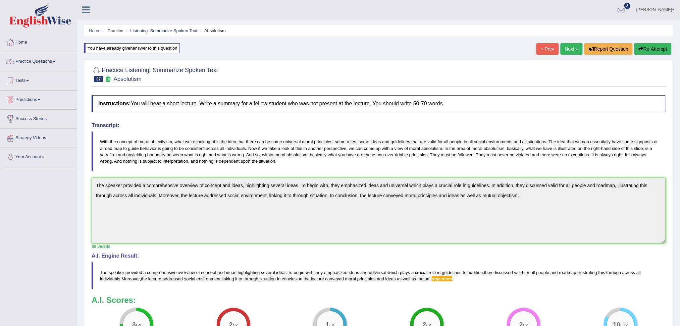
click at [641, 49] on icon "button" at bounding box center [641, 49] width 5 height 5
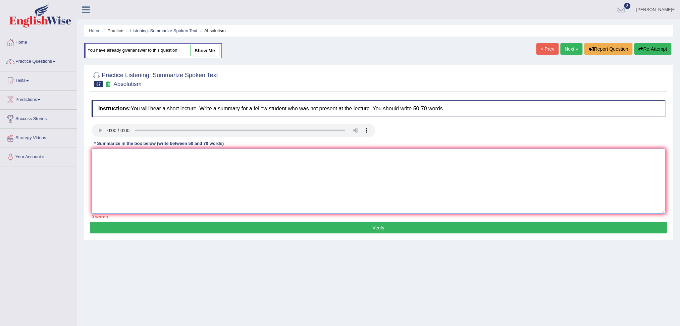
click at [492, 162] on textarea at bounding box center [379, 181] width 574 height 65
paste textarea "The speaker provided a comprehensive overview of concept and ideas, highlightin…"
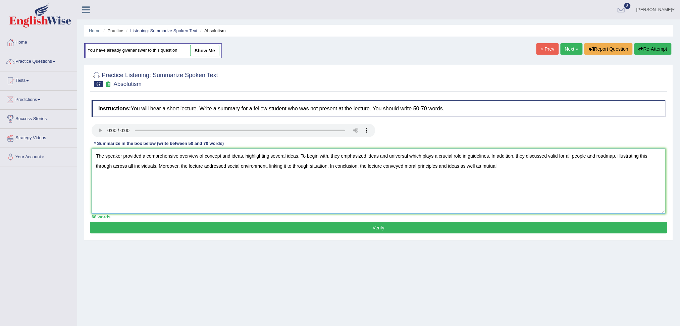
paste textarea "objectivism"
type textarea "The speaker provided a comprehensive overview of concept and ideas, highlightin…"
click at [395, 228] on button "Verify" at bounding box center [378, 227] width 577 height 11
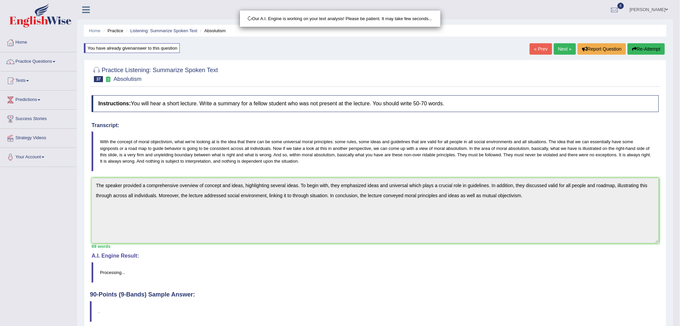
click at [679, 174] on html "Toggle navigation Home Practice Questions Speaking Practice Read Aloud Repeat S…" at bounding box center [340, 163] width 680 height 326
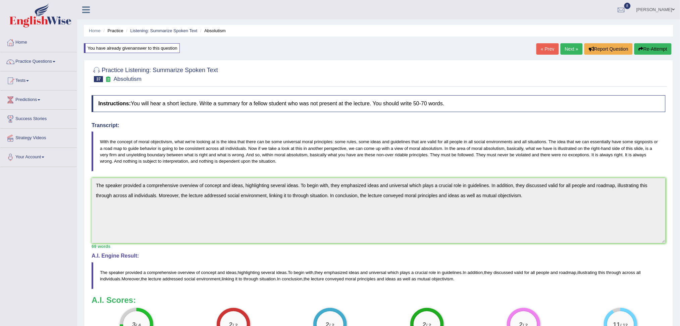
click at [560, 44] on link "Next »" at bounding box center [571, 48] width 22 height 11
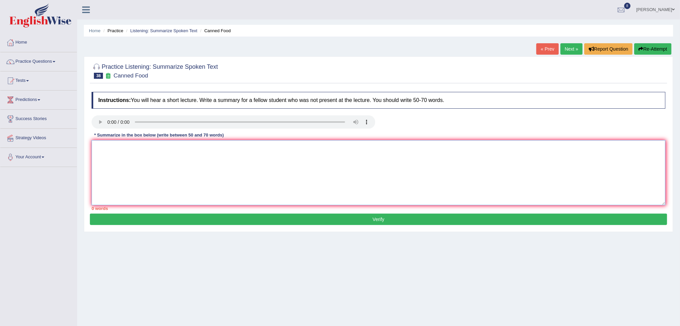
click at [146, 188] on textarea at bounding box center [379, 172] width 574 height 65
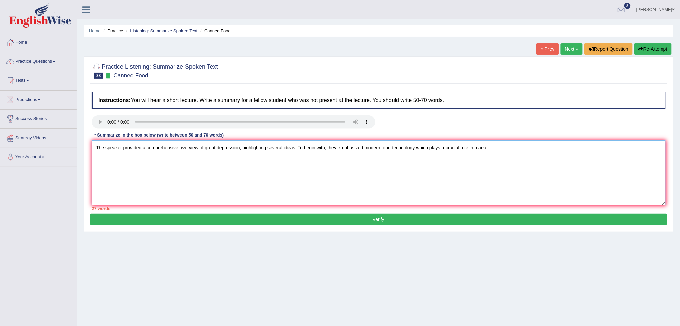
click at [506, 152] on textarea "The speaker provided a comprehensive overview of great depression, highlighting…" at bounding box center [379, 172] width 574 height 65
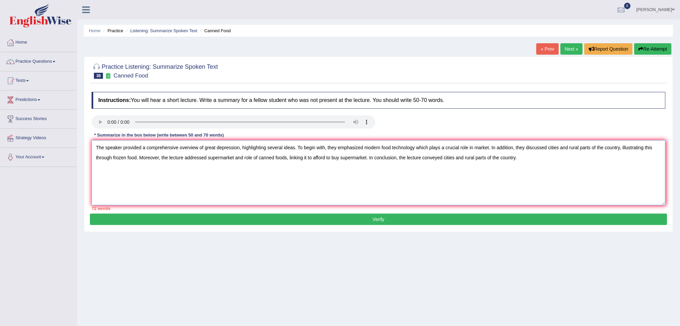
click at [619, 148] on textarea "The speaker provided a comprehensive overview of great depression, highlighting…" at bounding box center [379, 172] width 574 height 65
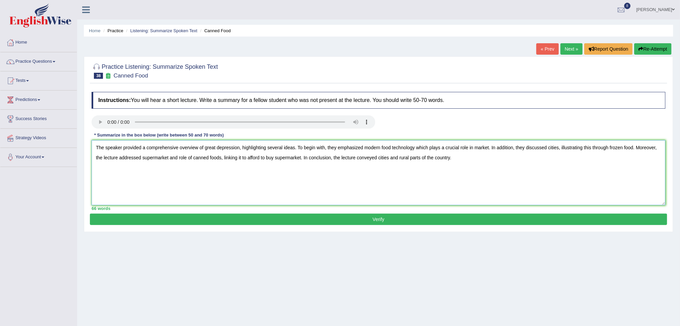
type textarea "The speaker provided a comprehensive overview of great depression, highlighting…"
click at [430, 216] on button "Verify" at bounding box center [378, 219] width 577 height 11
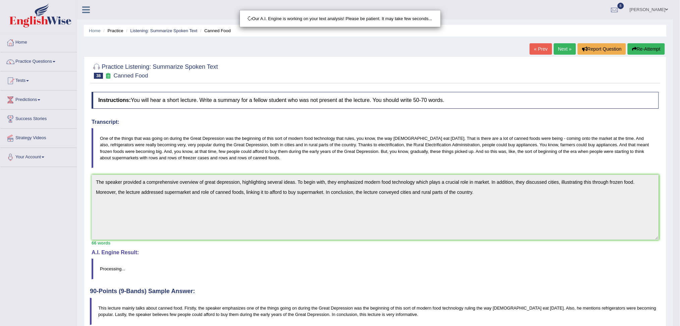
scroll to position [31, 0]
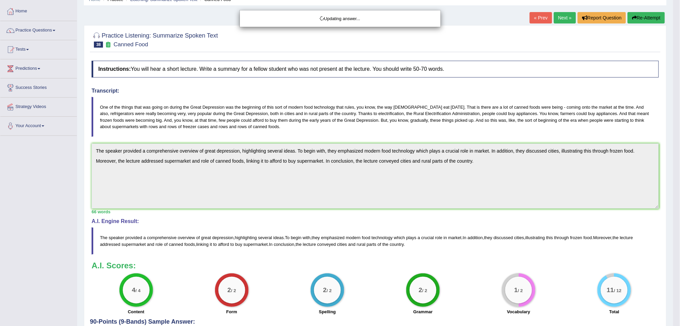
drag, startPoint x: 686, startPoint y: 151, endPoint x: 686, endPoint y: 212, distance: 60.4
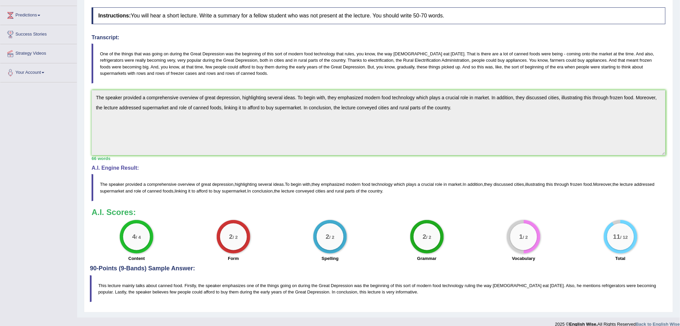
scroll to position [0, 0]
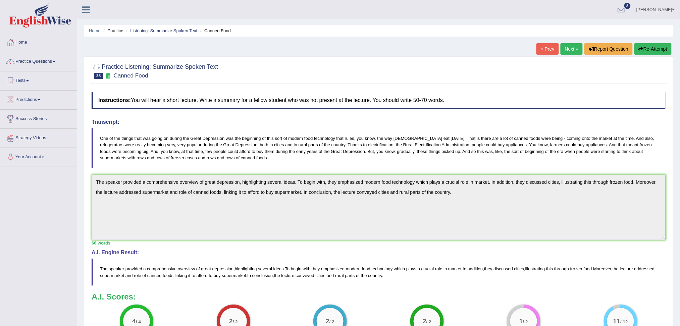
click at [639, 52] on button "Re-Attempt" at bounding box center [652, 48] width 37 height 11
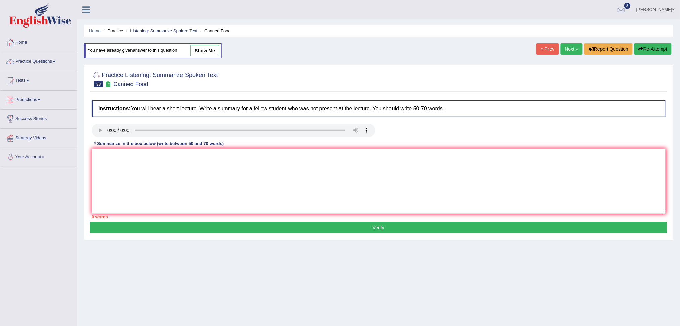
click at [218, 169] on textarea at bounding box center [379, 181] width 574 height 65
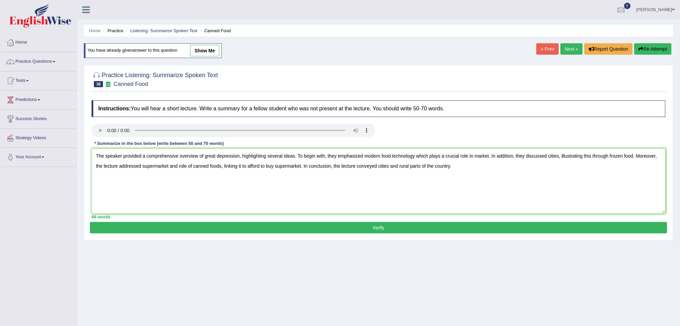
type textarea "The speaker provided a comprehensive overview of great depression, highlighting…"
click at [565, 49] on link "Next »" at bounding box center [571, 48] width 22 height 11
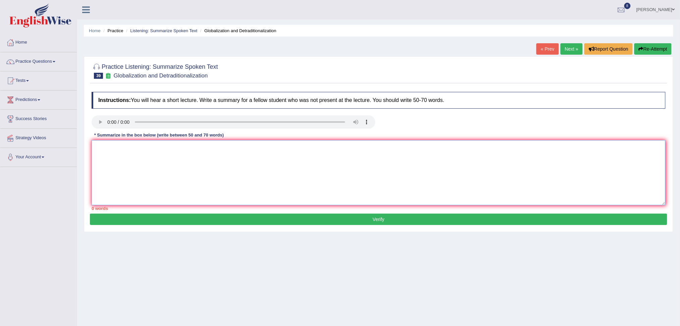
click at [144, 161] on textarea at bounding box center [379, 172] width 574 height 65
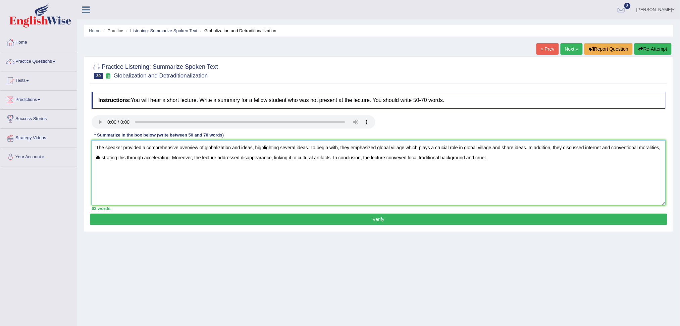
type textarea "The speaker provided a comprehensive overview of globalization and ideas, highl…"
click at [494, 160] on textarea "The speaker provided a comprehensive overview of globalization and ideas, highl…" at bounding box center [379, 172] width 574 height 65
click at [370, 217] on button "Verify" at bounding box center [378, 219] width 577 height 11
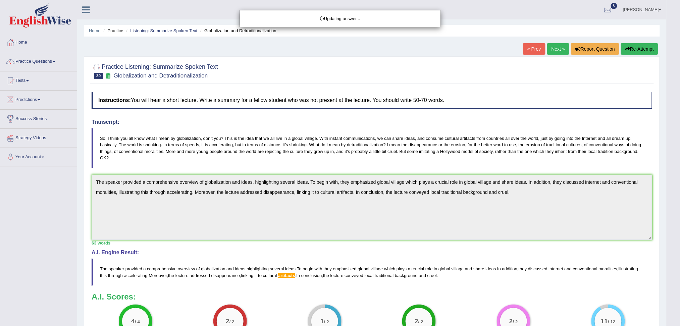
drag, startPoint x: 686, startPoint y: 79, endPoint x: 686, endPoint y: 129, distance: 49.3
click at [679, 129] on html "Toggle navigation Home Practice Questions Speaking Practice Read Aloud Repeat S…" at bounding box center [340, 163] width 680 height 326
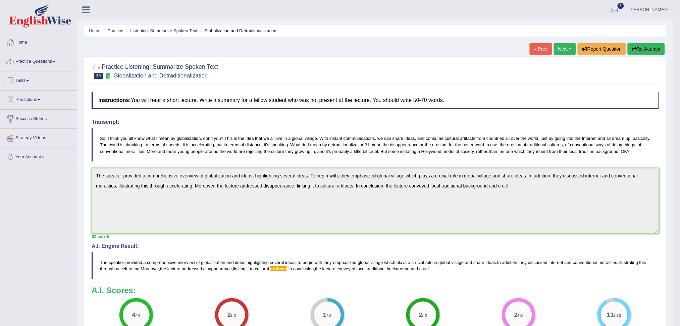
click at [638, 43] on button "Re-Attempt" at bounding box center [645, 48] width 37 height 11
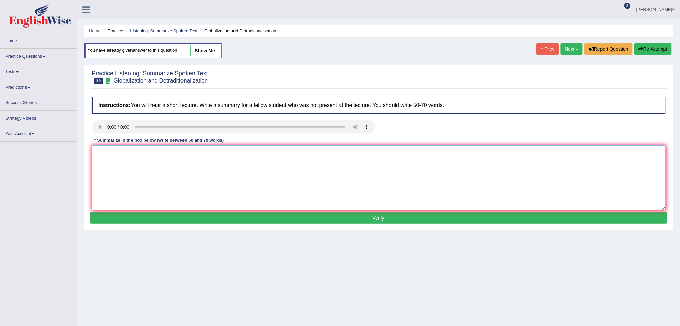
click at [156, 157] on textarea at bounding box center [379, 177] width 574 height 65
paste textarea "The speaker provided a comprehensive overview of globalization and ideas, highl…"
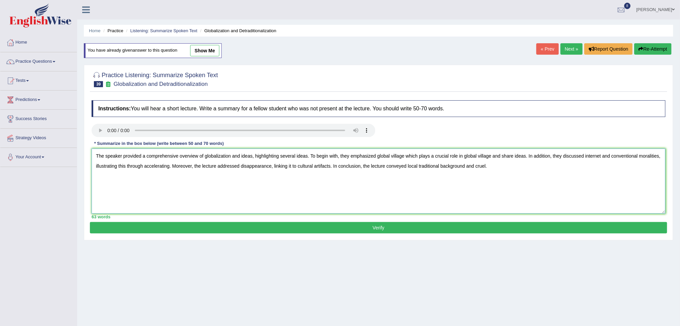
click at [329, 164] on textarea "The speaker provided a comprehensive overview of globalization and ideas, highl…" at bounding box center [379, 181] width 574 height 65
type textarea "The speaker provided a comprehensive overview of globalization and ideas, highl…"
click at [280, 224] on button "Verify" at bounding box center [378, 227] width 577 height 11
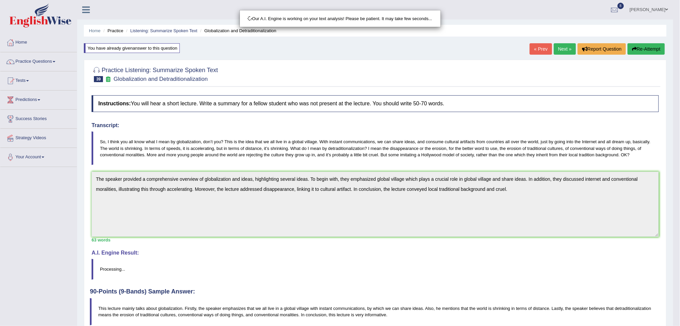
drag, startPoint x: 686, startPoint y: 87, endPoint x: 686, endPoint y: 192, distance: 105.0
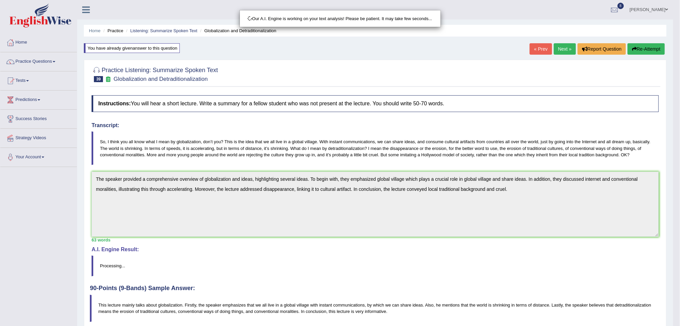
scroll to position [28, 0]
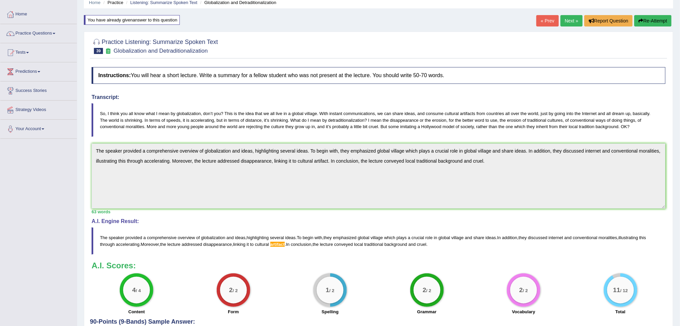
click at [652, 20] on button "Re-Attempt" at bounding box center [652, 20] width 37 height 11
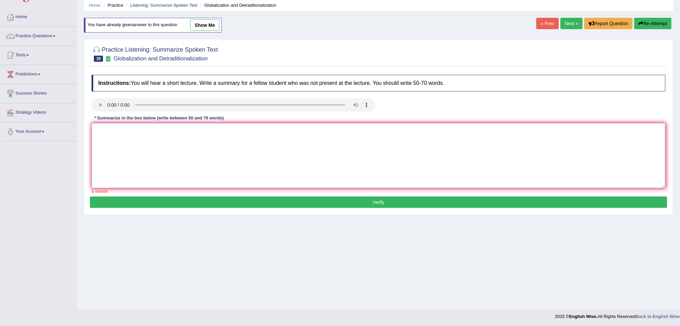
click at [182, 165] on textarea at bounding box center [379, 155] width 574 height 65
paste textarea "The speaker provided a comprehensive overview of globalization and ideas, highl…"
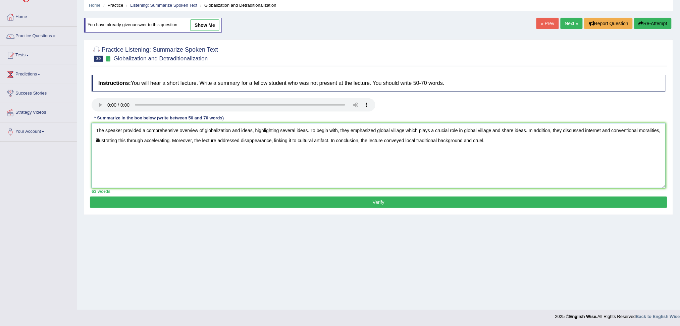
click at [323, 143] on textarea "The speaker provided a comprehensive overview of globalization and ideas, highl…" at bounding box center [379, 155] width 574 height 65
type textarea "The speaker provided a comprehensive overview of globalization and ideas, highl…"
click at [232, 208] on div "Practice Listening: Summarize Spoken Text 39 Globalization and Detraditionaliza…" at bounding box center [378, 127] width 589 height 176
click at [212, 200] on button "Verify" at bounding box center [378, 202] width 577 height 11
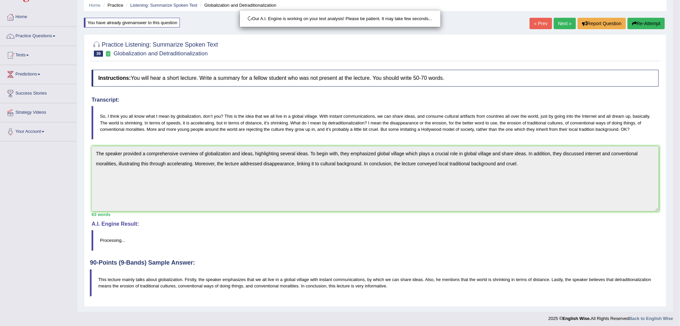
drag, startPoint x: 686, startPoint y: 88, endPoint x: 686, endPoint y: 180, distance: 92.2
click at [679, 180] on html "Toggle navigation Home Practice Questions Speaking Practice Read Aloud Repeat S…" at bounding box center [340, 138] width 680 height 326
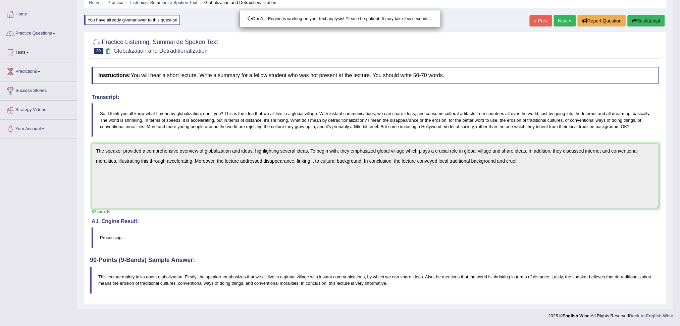
drag, startPoint x: 686, startPoint y: 180, endPoint x: 686, endPoint y: 271, distance: 90.6
click at [679, 271] on html "Toggle navigation Home Practice Questions Speaking Practice Read Aloud Repeat S…" at bounding box center [340, 135] width 680 height 326
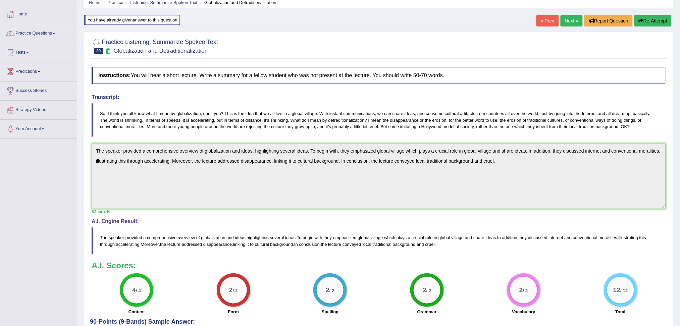
click at [569, 22] on link "Next »" at bounding box center [571, 20] width 22 height 11
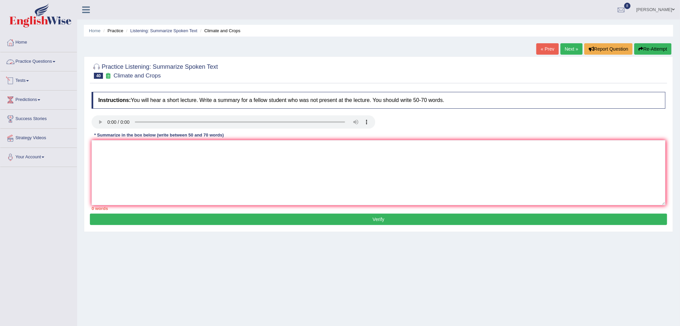
click at [55, 66] on link "Practice Questions" at bounding box center [38, 60] width 76 height 17
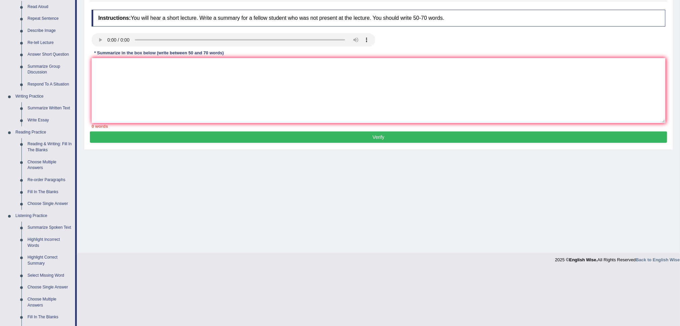
scroll to position [93, 0]
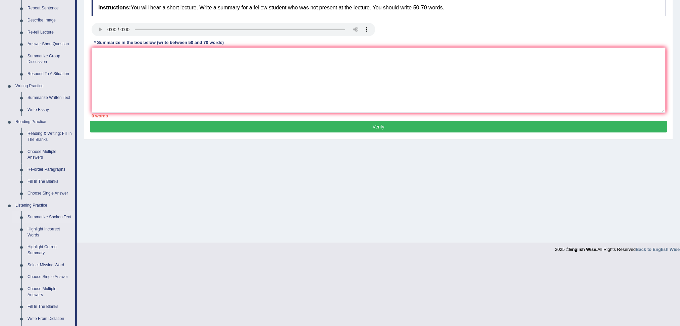
click at [54, 214] on link "Summarize Spoken Text" at bounding box center [49, 217] width 51 height 12
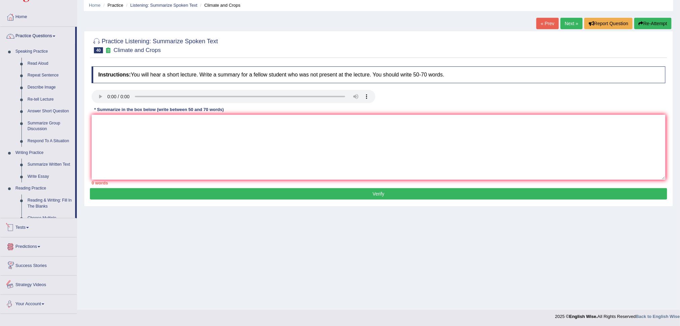
scroll to position [50, 0]
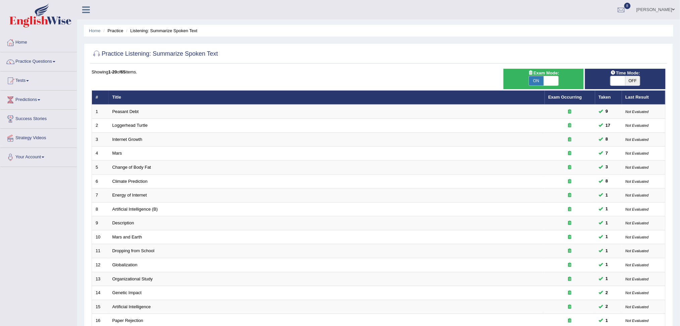
scroll to position [118, 0]
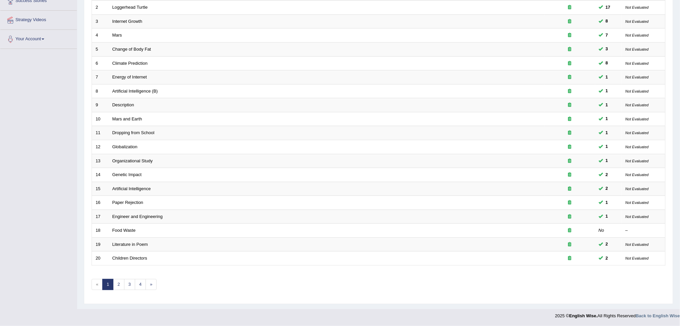
drag, startPoint x: 686, startPoint y: 62, endPoint x: 683, endPoint y: 203, distance: 141.2
click at [679, 203] on html "Toggle navigation Home Practice Questions Speaking Practice Read Aloud Repeat S…" at bounding box center [340, 45] width 680 height 326
click at [115, 284] on link "2" at bounding box center [118, 284] width 11 height 11
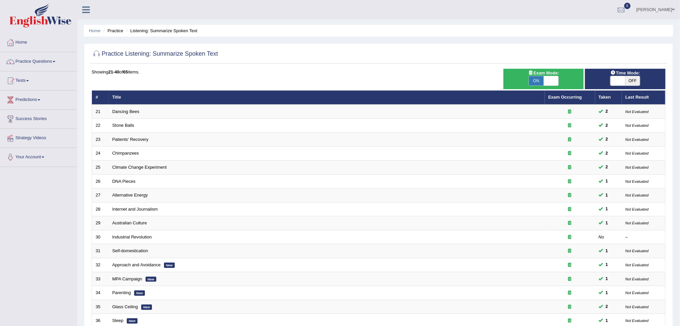
scroll to position [118, 0]
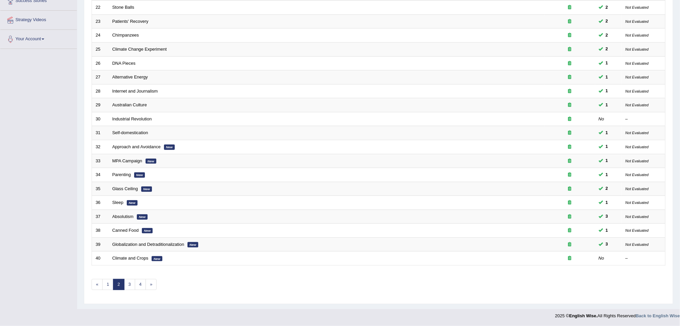
drag, startPoint x: 0, startPoint y: 0, endPoint x: 686, endPoint y: 266, distance: 735.9
click at [679, 208] on html "Toggle navigation Home Practice Questions Speaking Practice Read Aloud Repeat S…" at bounding box center [340, 45] width 680 height 326
click at [131, 285] on link "3" at bounding box center [129, 284] width 11 height 11
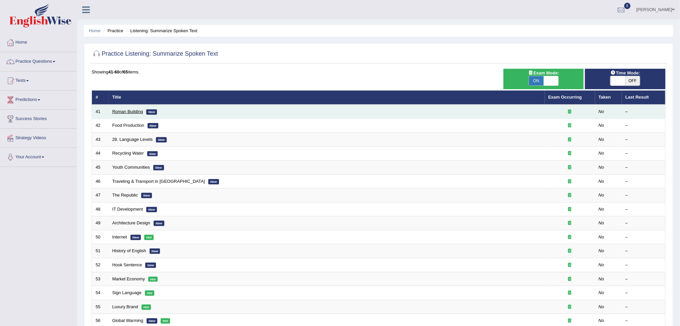
click at [120, 113] on link "Roman Building" at bounding box center [127, 111] width 31 height 5
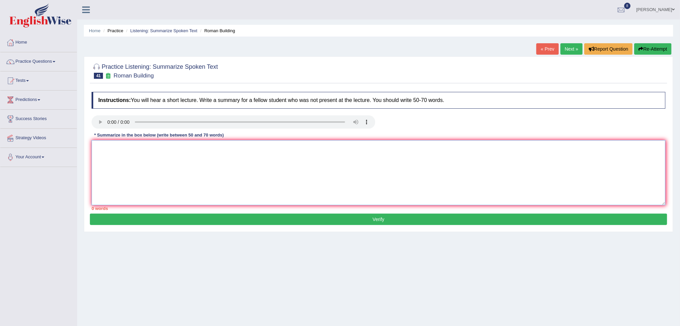
click at [132, 153] on textarea at bounding box center [379, 172] width 574 height 65
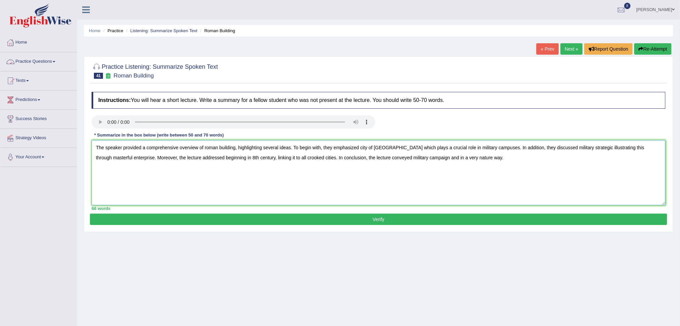
type textarea "The speaker provided a comprehensive overview of roman building, highlighting s…"
click at [167, 224] on button "Verify" at bounding box center [378, 219] width 577 height 11
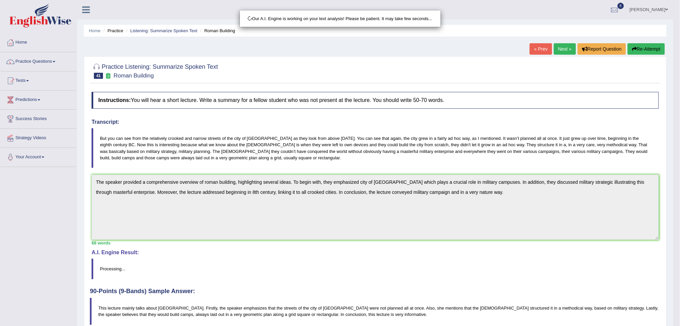
scroll to position [31, 0]
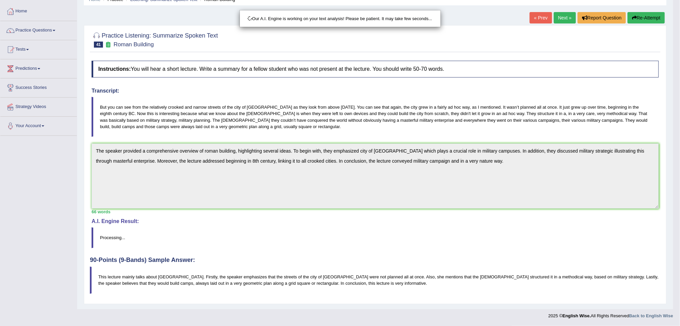
click at [679, 189] on html "Toggle navigation Home Practice Questions Speaking Practice Read Aloud Repeat S…" at bounding box center [340, 132] width 680 height 326
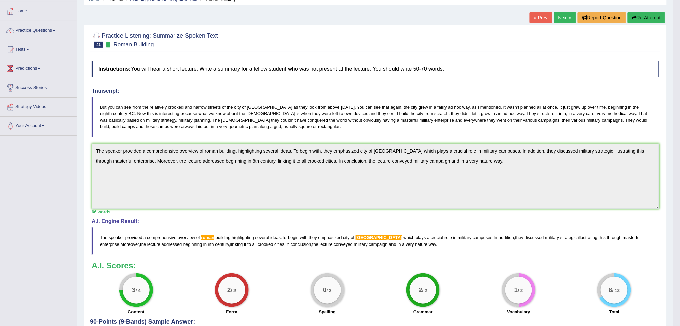
drag, startPoint x: 686, startPoint y: 150, endPoint x: 686, endPoint y: 217, distance: 67.1
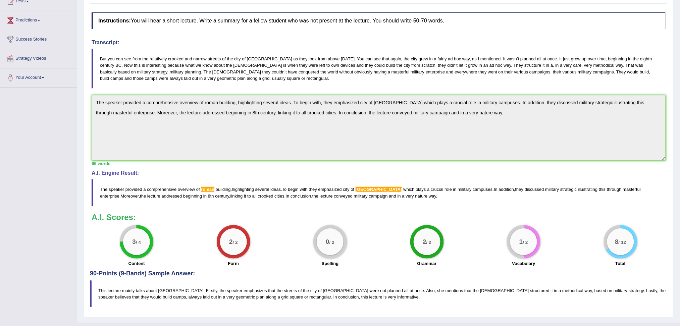
scroll to position [0, 0]
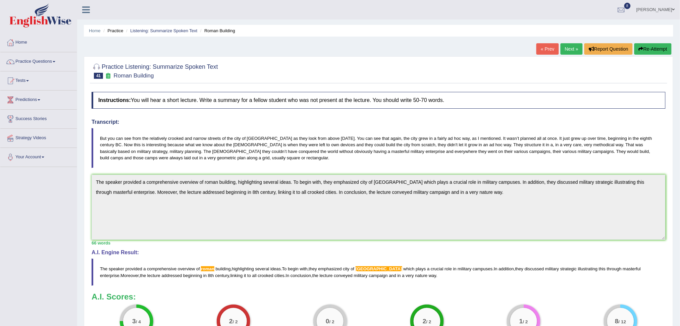
click at [650, 48] on button "Re-Attempt" at bounding box center [652, 48] width 37 height 11
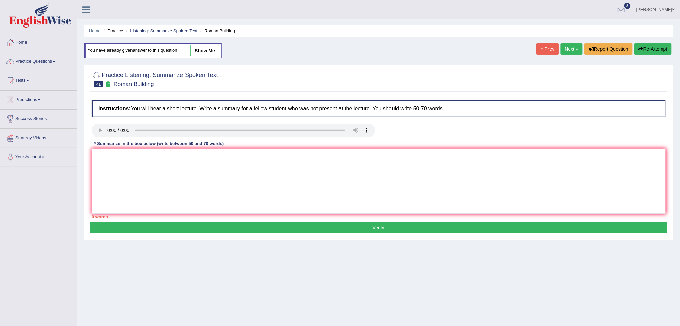
click at [217, 175] on textarea at bounding box center [379, 181] width 574 height 65
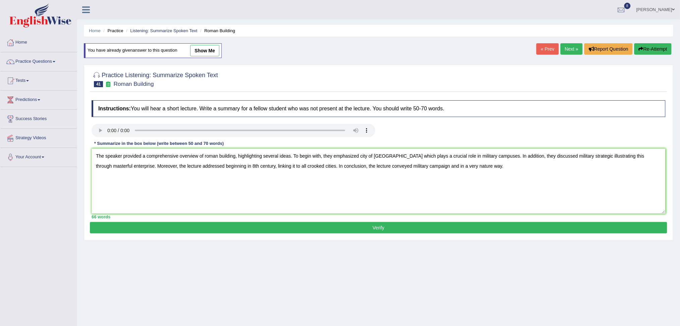
click at [219, 155] on textarea "The speaker provided a comprehensive overview of roman building, highlighting s…" at bounding box center [379, 181] width 574 height 65
click at [388, 157] on textarea "The speaker provided a comprehensive overview of romans building, highlighting …" at bounding box center [379, 181] width 574 height 65
type textarea "The speaker provided a comprehensive overview of romans building, highlighting …"
click at [360, 227] on button "Verify" at bounding box center [378, 227] width 577 height 11
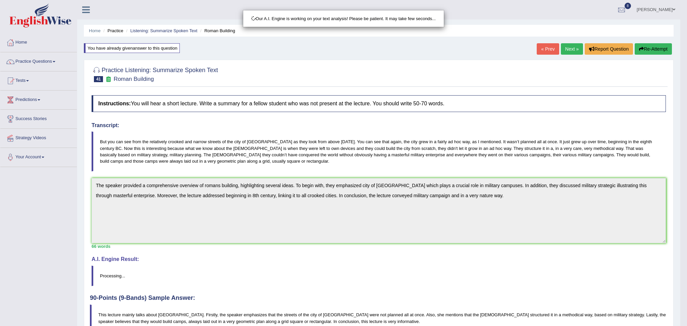
drag, startPoint x: 686, startPoint y: 74, endPoint x: 686, endPoint y: 158, distance: 83.8
click at [679, 158] on html "Toggle navigation Home Practice Questions Speaking Practice Read Aloud Repeat S…" at bounding box center [343, 163] width 687 height 326
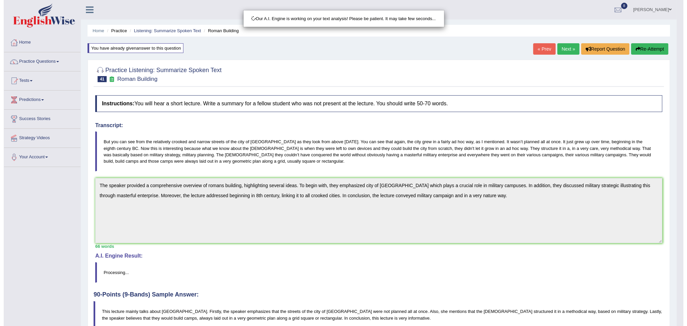
scroll to position [35, 0]
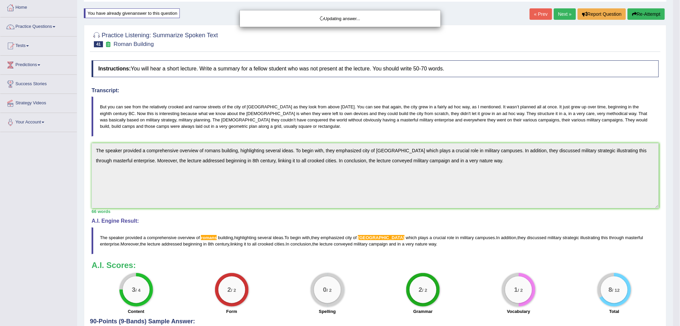
drag, startPoint x: 686, startPoint y: 205, endPoint x: 686, endPoint y: 241, distance: 35.9
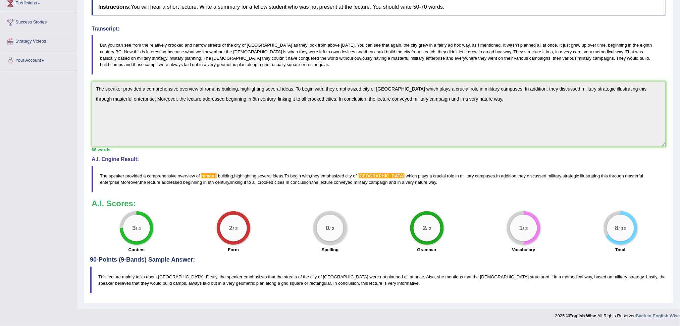
scroll to position [0, 0]
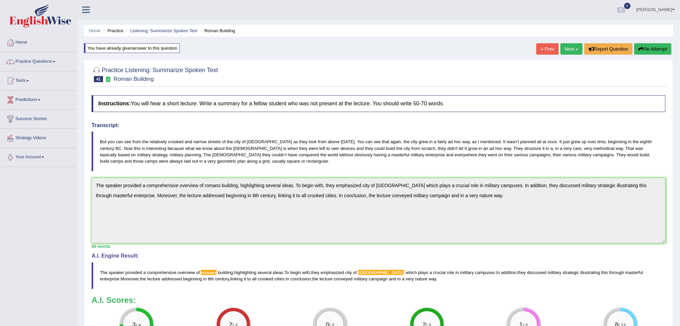
click at [650, 49] on button "Re-Attempt" at bounding box center [652, 48] width 37 height 11
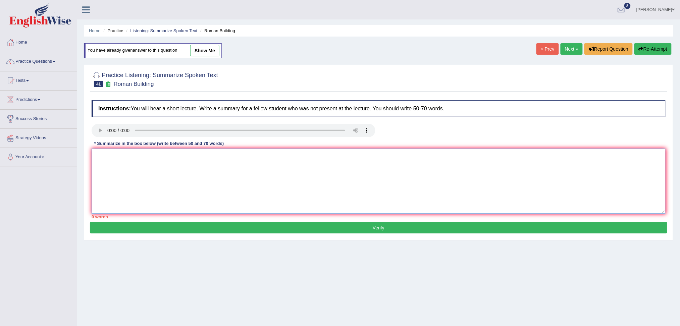
click at [229, 158] on textarea at bounding box center [379, 181] width 574 height 65
paste textarea "The speaker provided a comprehensive overview of romans building, highlighting …"
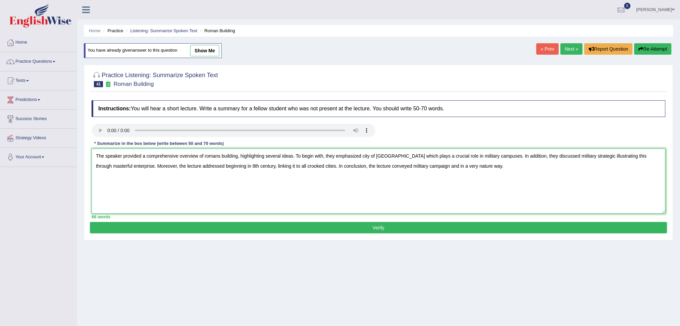
click at [221, 157] on textarea "The speaker provided a comprehensive overview of romans building, highlighting …" at bounding box center [379, 181] width 574 height 65
type textarea "The speaker provided a comprehensive overview of [GEOGRAPHIC_DATA], highlightin…"
click at [231, 225] on button "Verify" at bounding box center [378, 227] width 577 height 11
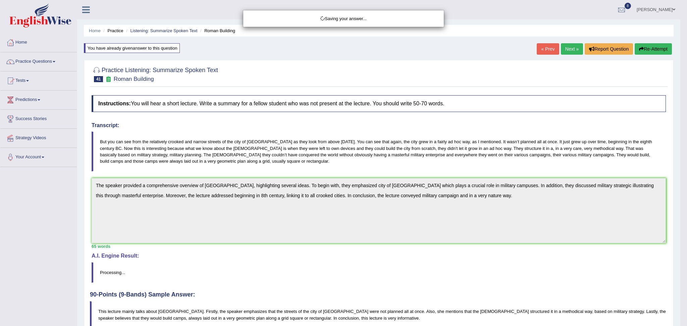
click at [679, 110] on div "Saving your answer..." at bounding box center [343, 163] width 687 height 326
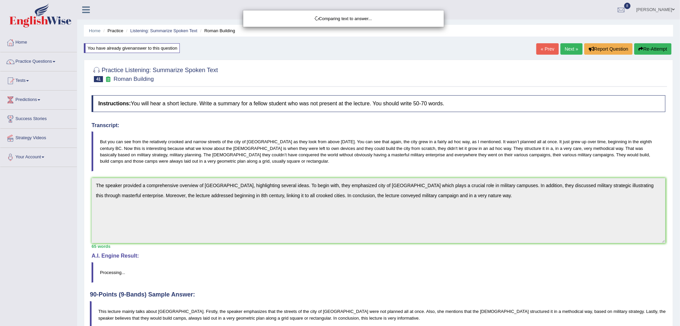
drag, startPoint x: 686, startPoint y: 110, endPoint x: 686, endPoint y: 182, distance: 72.1
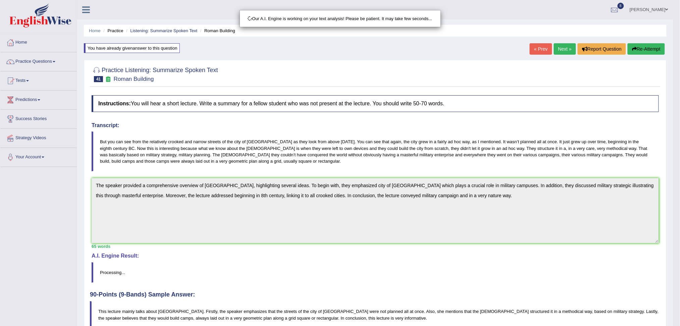
drag, startPoint x: 686, startPoint y: 182, endPoint x: 686, endPoint y: 266, distance: 83.5
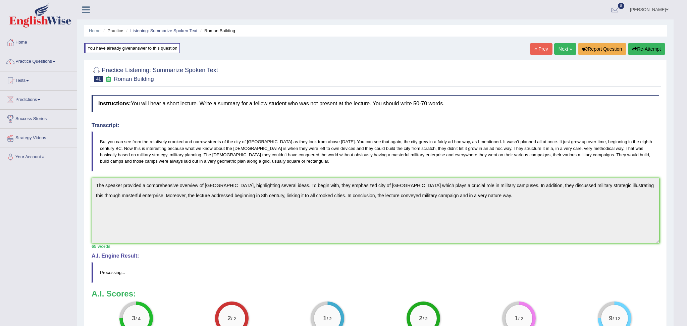
drag, startPoint x: 686, startPoint y: 207, endPoint x: 686, endPoint y: 291, distance: 84.2
click at [679, 291] on html "Toggle navigation Home Practice Questions Speaking Practice Read Aloud Repeat S…" at bounding box center [343, 163] width 687 height 326
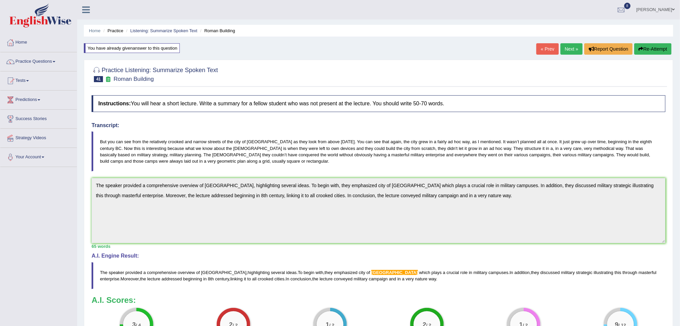
click at [645, 46] on button "Re-Attempt" at bounding box center [652, 48] width 37 height 11
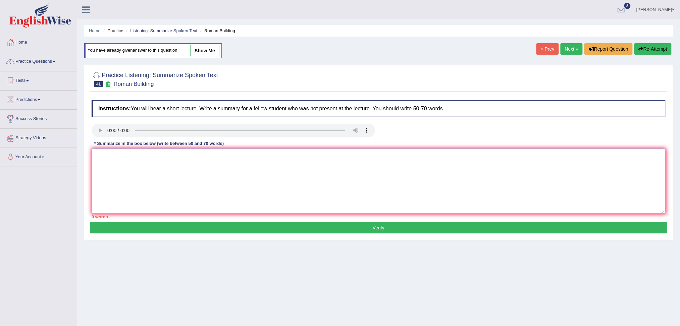
click at [266, 207] on textarea at bounding box center [379, 181] width 574 height 65
paste textarea "The speaker provided a comprehensive overview of [GEOGRAPHIC_DATA], highlightin…"
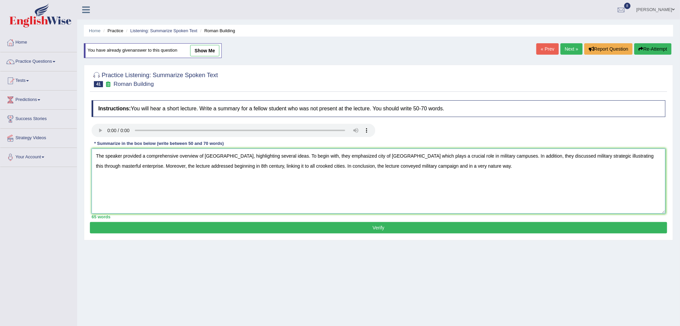
click at [357, 157] on textarea "The speaker provided a comprehensive overview of [GEOGRAPHIC_DATA], highlightin…" at bounding box center [379, 181] width 574 height 65
type textarea "The speaker provided a comprehensive overview of [GEOGRAPHIC_DATA], highlightin…"
click at [360, 226] on button "Verify" at bounding box center [378, 227] width 577 height 11
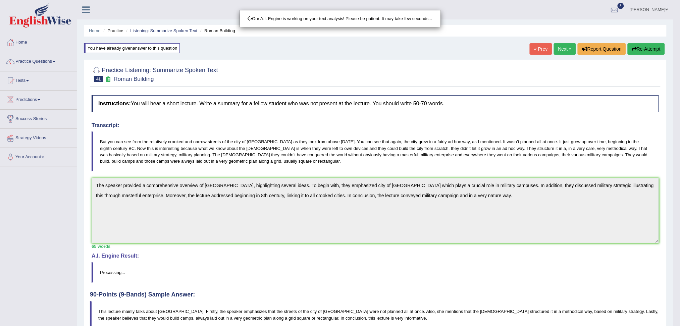
scroll to position [35, 0]
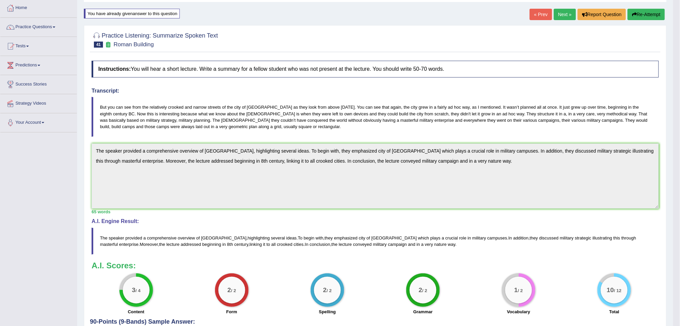
click at [679, 179] on html "Toggle navigation Home Practice Questions Speaking Practice Read Aloud Repeat S…" at bounding box center [340, 128] width 680 height 326
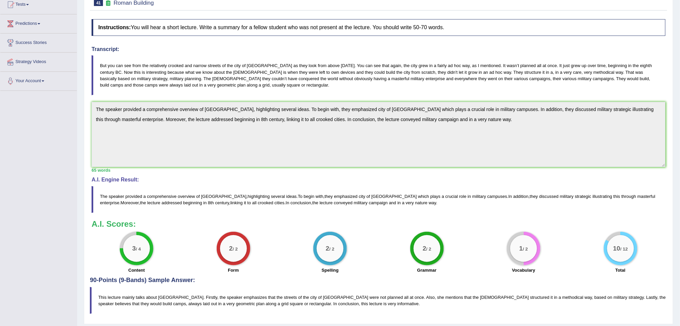
scroll to position [0, 0]
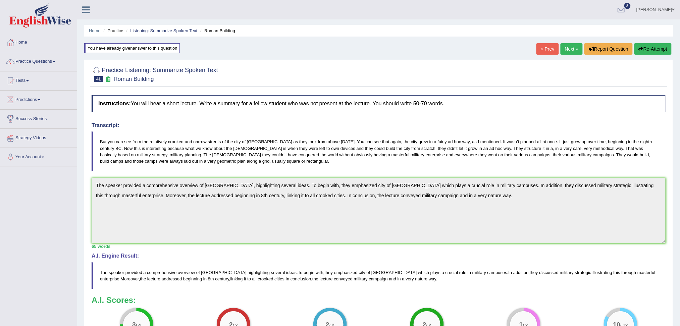
click at [567, 52] on link "Next »" at bounding box center [571, 48] width 22 height 11
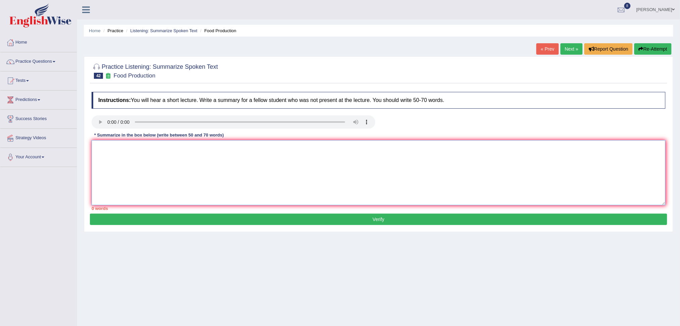
click at [135, 157] on textarea at bounding box center [379, 172] width 574 height 65
type textarea "Y"
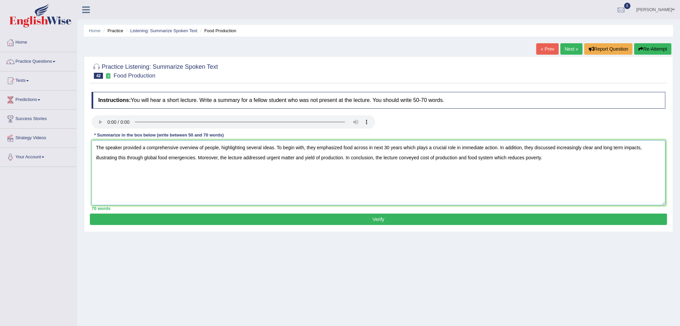
type textarea "The speaker provided a comprehensive overview of people, highlighting several i…"
click at [136, 219] on button "Verify" at bounding box center [378, 219] width 577 height 11
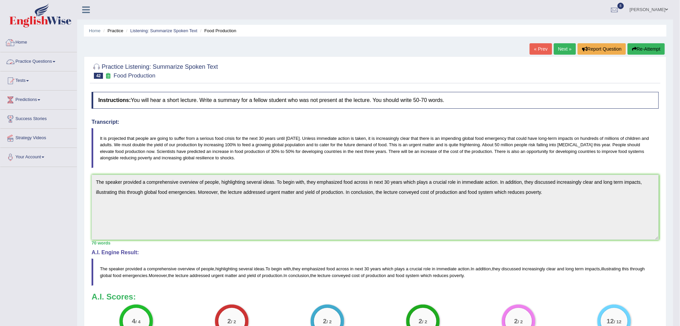
click at [42, 63] on link "Practice Questions" at bounding box center [38, 60] width 76 height 17
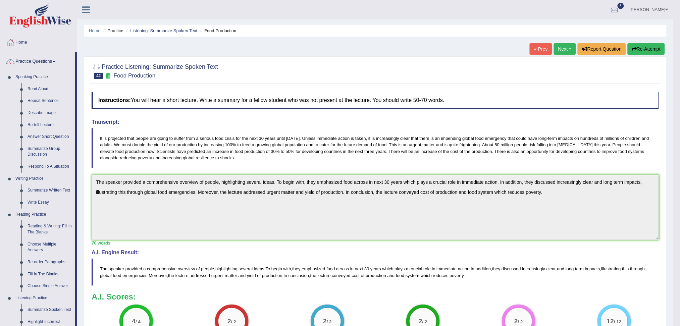
scroll to position [116, 0]
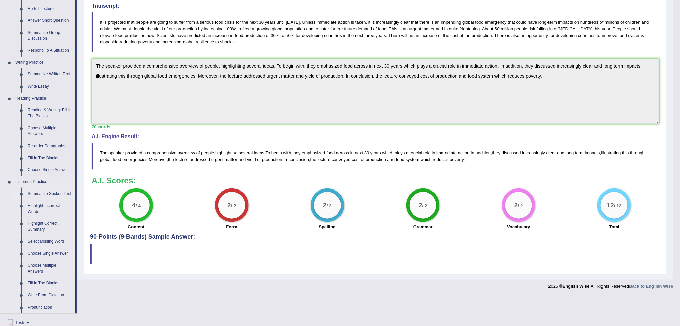
click at [34, 193] on link "Summarize Spoken Text" at bounding box center [49, 194] width 51 height 12
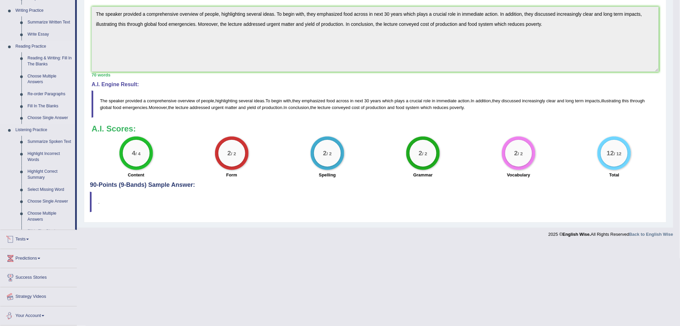
scroll to position [120, 0]
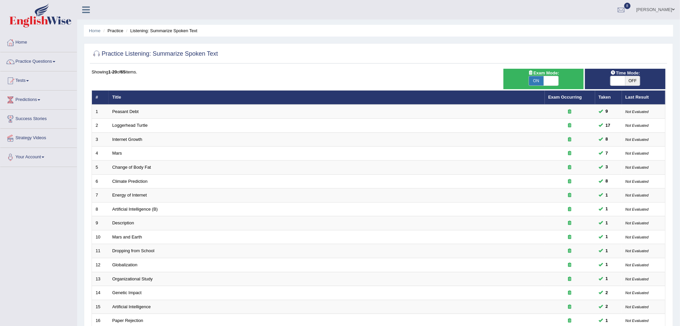
scroll to position [118, 0]
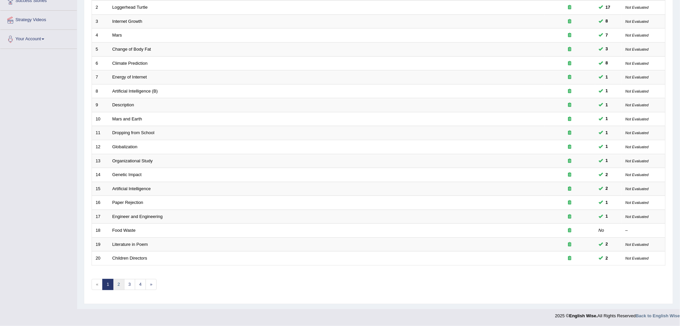
click at [120, 283] on link "2" at bounding box center [118, 284] width 11 height 11
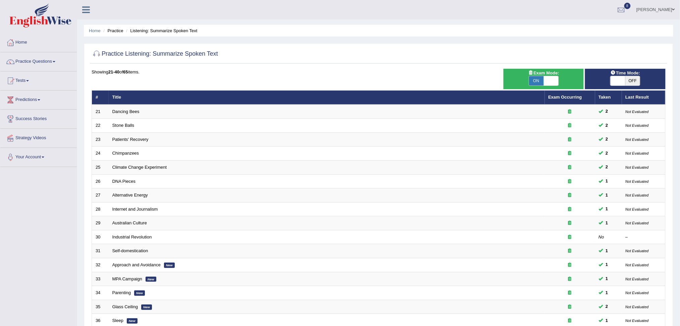
scroll to position [118, 0]
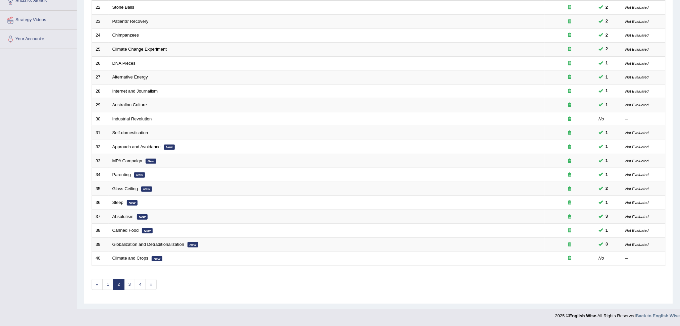
drag, startPoint x: 686, startPoint y: 103, endPoint x: 686, endPoint y: 238, distance: 134.8
click at [679, 208] on html "Toggle navigation Home Practice Questions Speaking Practice Read Aloud Repeat S…" at bounding box center [340, 45] width 680 height 326
click at [128, 284] on link "3" at bounding box center [129, 284] width 11 height 11
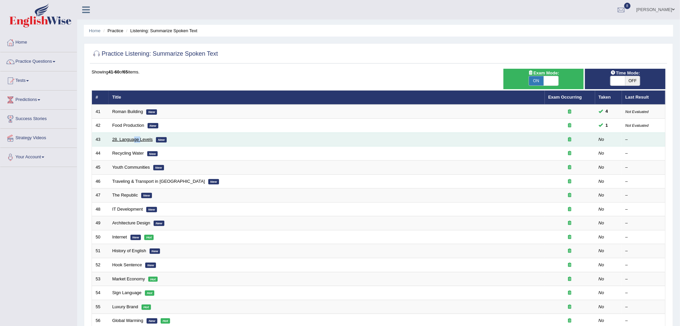
drag, startPoint x: 140, startPoint y: 135, endPoint x: 133, endPoint y: 140, distance: 8.2
click at [133, 140] on td "28. Language Levels New" at bounding box center [327, 139] width 436 height 14
click at [133, 140] on link "28. Language Levels" at bounding box center [132, 139] width 41 height 5
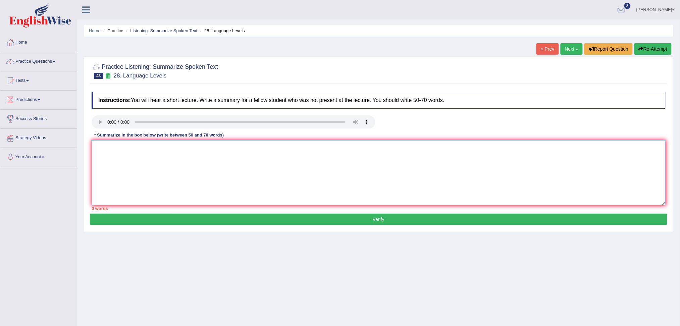
click at [148, 152] on textarea at bounding box center [379, 172] width 574 height 65
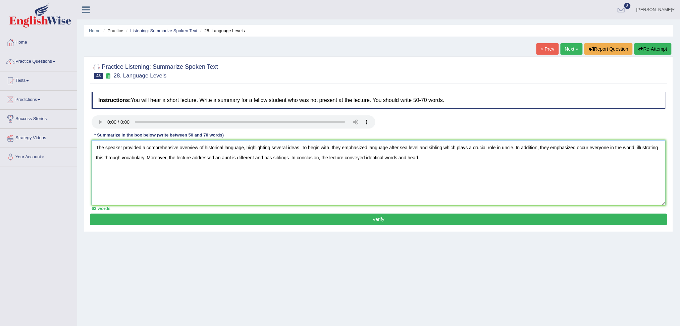
type textarea "The speaker provided a comprehensive overview of historical language, highlight…"
click at [144, 224] on button "Verify" at bounding box center [378, 219] width 577 height 11
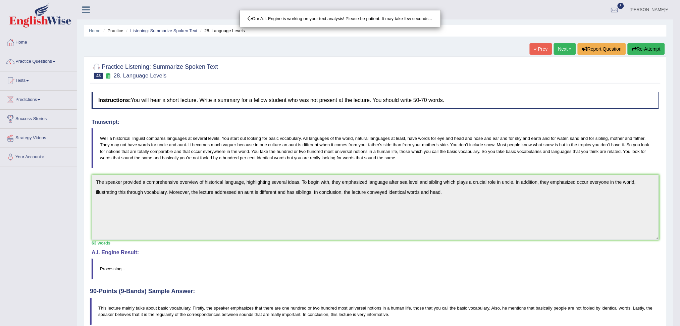
drag, startPoint x: 686, startPoint y: 87, endPoint x: 686, endPoint y: 179, distance: 92.6
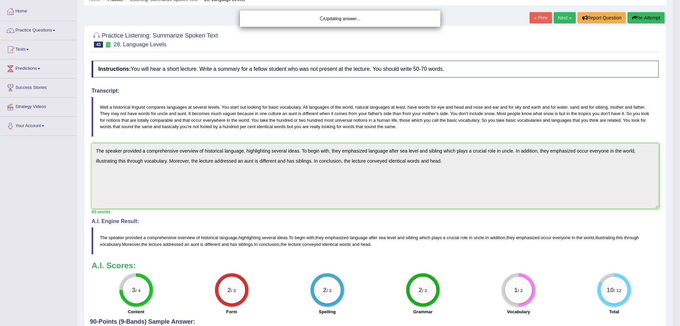
drag, startPoint x: 686, startPoint y: 200, endPoint x: 686, endPoint y: 249, distance: 49.3
click at [679, 249] on html "Toggle navigation Home Practice Questions Speaking Practice Read Aloud Repeat S…" at bounding box center [340, 132] width 680 height 326
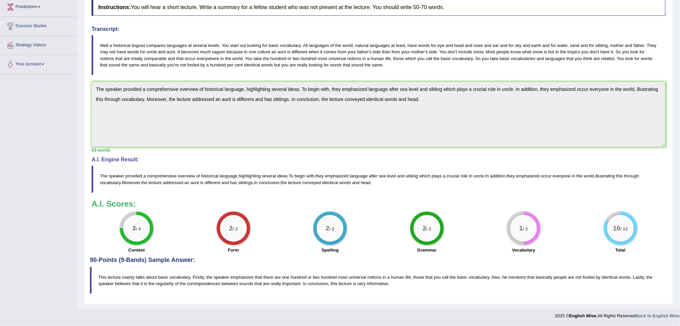
scroll to position [0, 0]
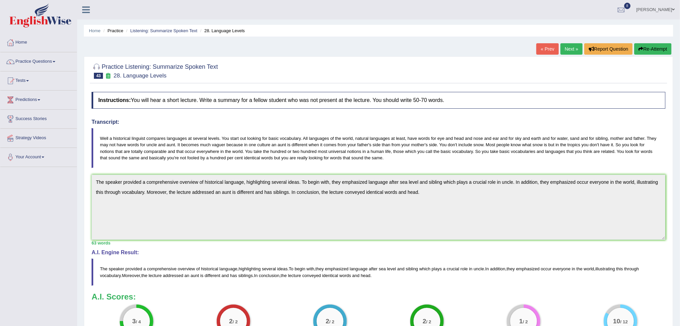
click at [569, 46] on link "Next »" at bounding box center [571, 48] width 22 height 11
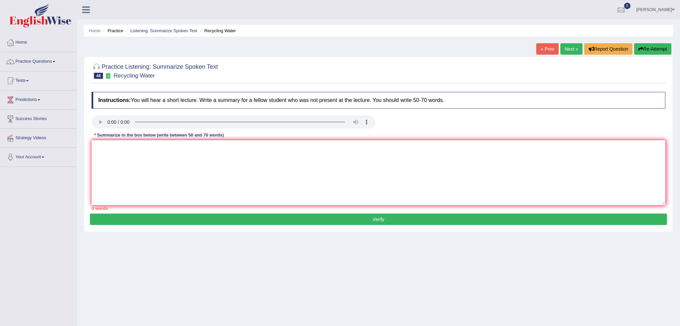
click at [572, 50] on link "Next »" at bounding box center [571, 48] width 22 height 11
click at [44, 62] on link "Practice Questions" at bounding box center [38, 60] width 76 height 17
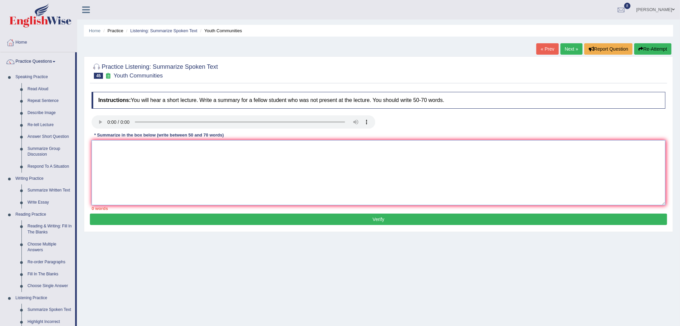
click at [111, 158] on textarea at bounding box center [379, 172] width 574 height 65
click at [127, 155] on textarea at bounding box center [379, 172] width 574 height 65
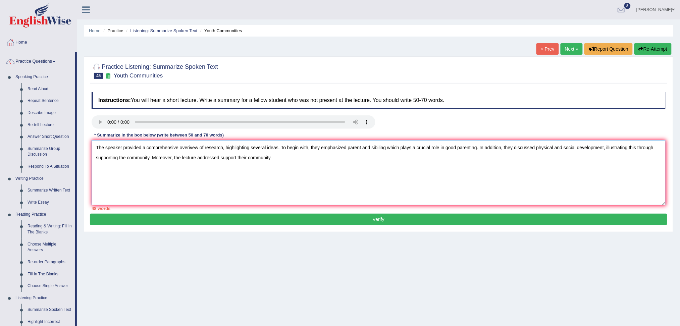
click at [221, 158] on textarea "The speaker provided a comprehensive overivew of research, highlighting several…" at bounding box center [379, 172] width 574 height 65
click at [301, 157] on textarea "The speaker provided a comprehensive overivew of research, highlighting several…" at bounding box center [379, 172] width 574 height 65
click at [250, 157] on textarea "The speaker provided a comprehensive overivew of research, highlighting several…" at bounding box center [379, 172] width 574 height 65
click at [304, 157] on textarea "The speaker provided a comprehensive overivew of research, highlighting several…" at bounding box center [379, 172] width 574 height 65
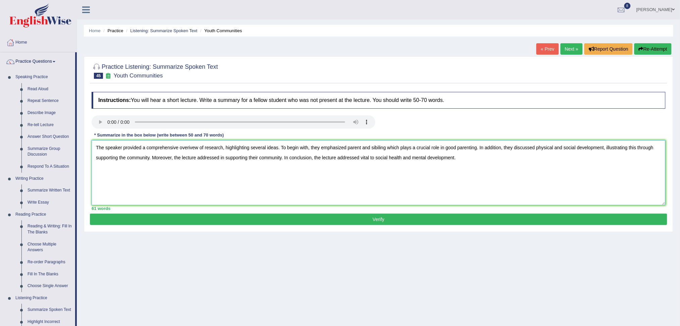
type textarea "The speaker provided a comprehensive overivew of research, highlighting several…"
click at [282, 220] on button "Verify" at bounding box center [378, 219] width 577 height 11
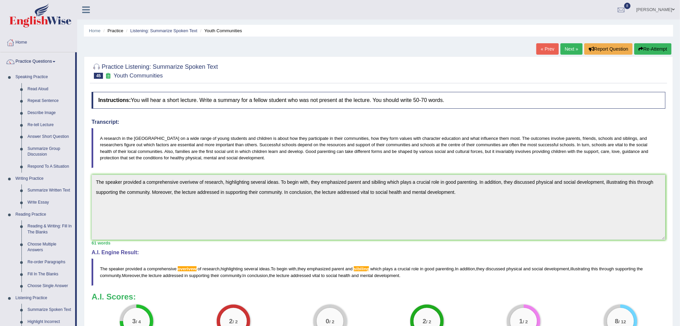
click at [652, 43] on button "Re-Attempt" at bounding box center [652, 48] width 37 height 11
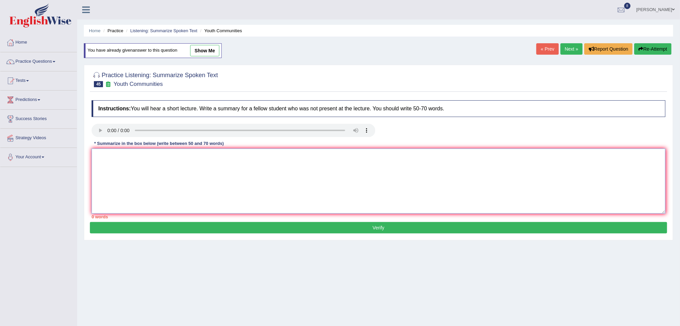
click at [304, 162] on textarea at bounding box center [379, 181] width 574 height 65
paste textarea "The speaker provided a comprehensive overivew of research, highlighting several…"
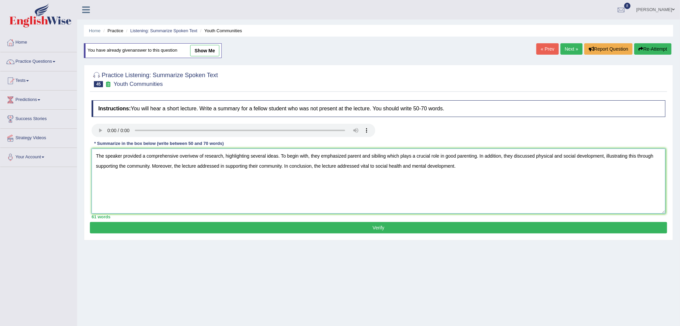
click at [190, 156] on textarea "The speaker provided a comprehensive overivew of research, highlighting several…" at bounding box center [379, 181] width 574 height 65
click at [387, 158] on textarea "The speaker provided a comprehensive overview of research, highlighting several…" at bounding box center [379, 181] width 574 height 65
type textarea "The speaker provided a comprehensive overview of research, highlighting several…"
click at [334, 228] on button "Verify" at bounding box center [378, 227] width 577 height 11
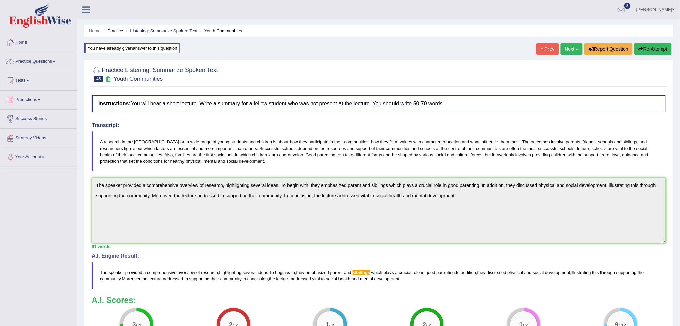
click at [639, 51] on icon "button" at bounding box center [641, 49] width 5 height 5
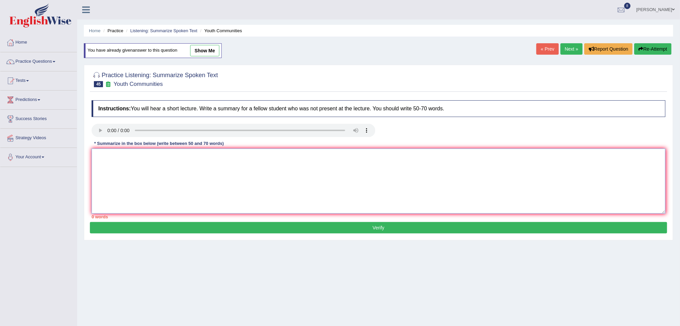
click at [294, 179] on textarea at bounding box center [379, 181] width 574 height 65
paste textarea "The speaker provided a comprehensive overview of research, highlighting several…"
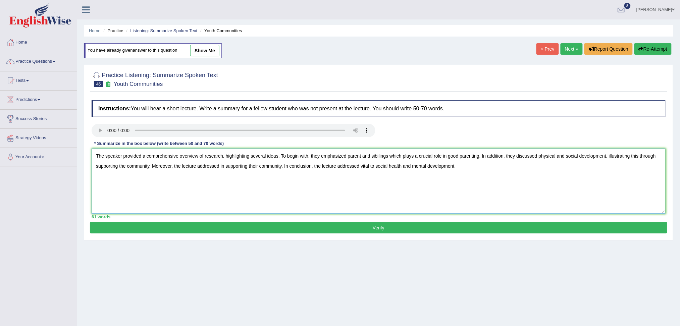
click at [380, 159] on textarea "The speaker provided a comprehensive overview of research, highlighting several…" at bounding box center [379, 181] width 574 height 65
type textarea "The speaker provided a comprehensive overview of research, highlighting several…"
click at [370, 228] on button "Verify" at bounding box center [378, 227] width 577 height 11
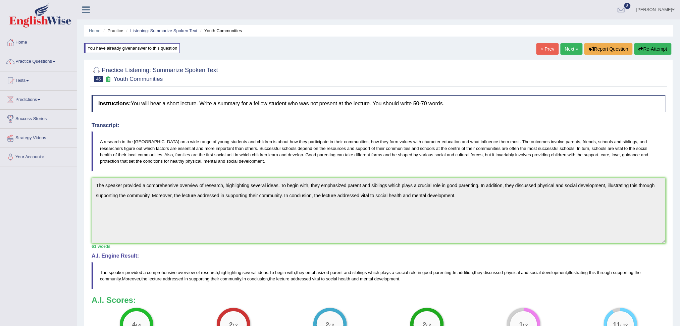
click at [643, 50] on button "Re-Attempt" at bounding box center [652, 48] width 37 height 11
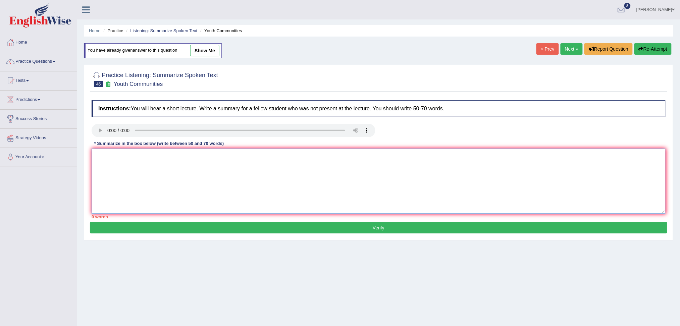
click at [193, 184] on textarea at bounding box center [379, 181] width 574 height 65
paste textarea "The speaker provided a comprehensive overview of research, highlighting several…"
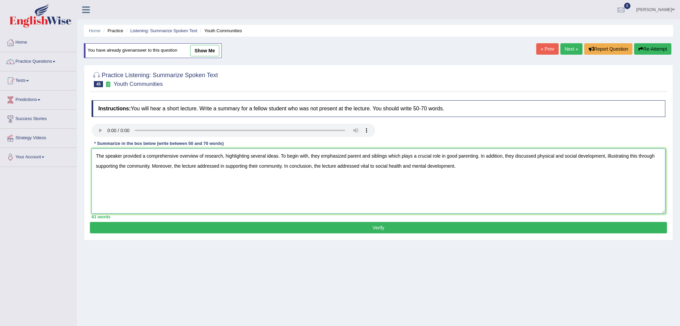
click at [658, 155] on textarea "The speaker provided a comprehensive overview of research, highlighting several…" at bounding box center [379, 181] width 574 height 65
type textarea "The speaker provided a comprehensive overview of research, highlighting several…"
click at [335, 230] on button "Verify" at bounding box center [378, 227] width 577 height 11
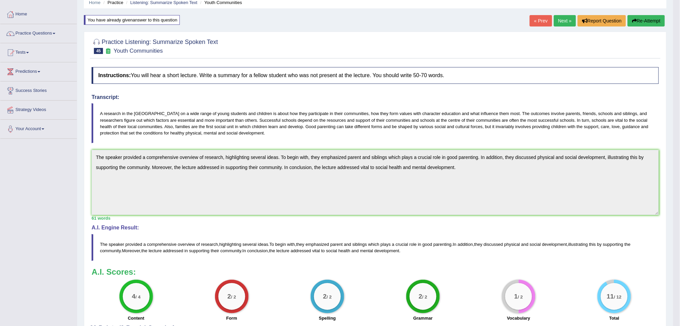
scroll to position [39, 0]
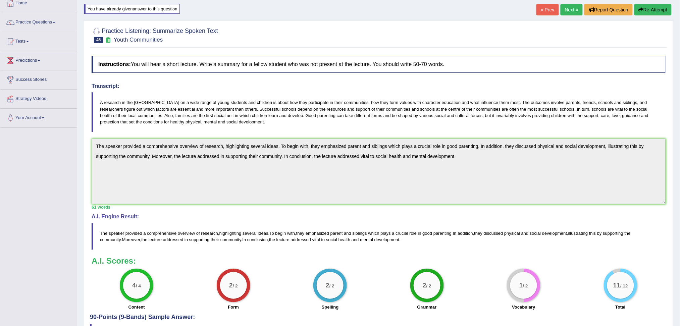
click at [662, 8] on button "Re-Attempt" at bounding box center [652, 9] width 37 height 11
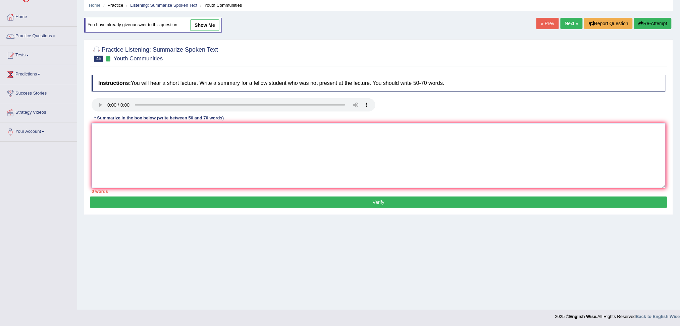
click at [204, 178] on textarea at bounding box center [379, 155] width 574 height 65
paste textarea "The speaker provided a comprehensive overview of research, highlighting several…"
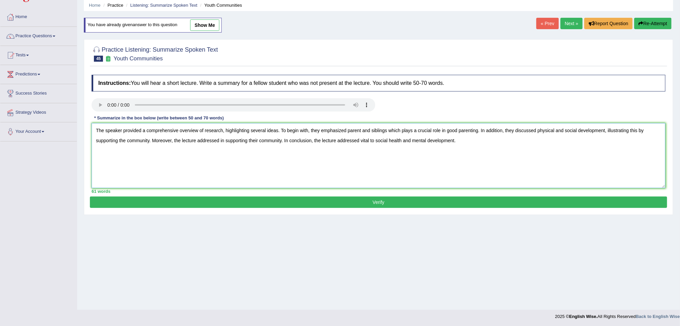
paste textarea "gave a thorough summary of the research, emphasizing a number of concepts. Firs…"
type textarea "The speaker gave a thorough summary of the research, emphasizing a number of co…"
click at [217, 201] on button "Verify" at bounding box center [378, 202] width 577 height 11
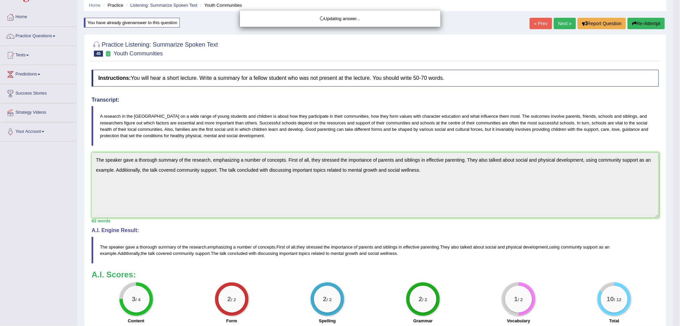
drag, startPoint x: 686, startPoint y: 76, endPoint x: 686, endPoint y: 156, distance: 80.5
click at [679, 156] on html "Toggle navigation Home Practice Questions Speaking Practice Read Aloud Repeat S…" at bounding box center [340, 138] width 680 height 326
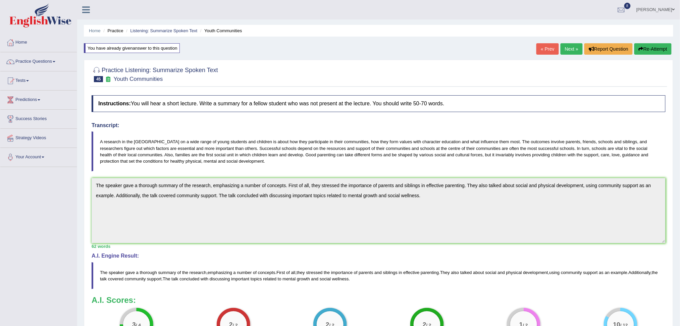
click at [651, 49] on button "Re-Attempt" at bounding box center [652, 48] width 37 height 11
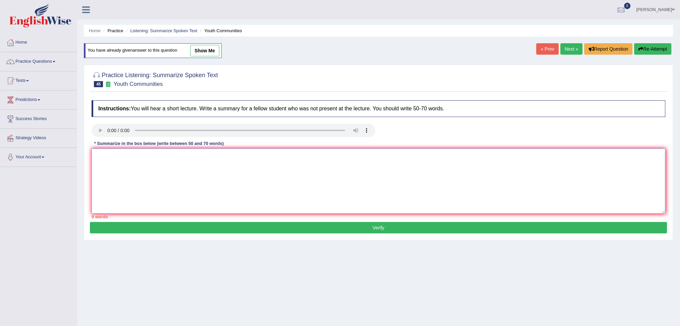
click at [160, 158] on textarea at bounding box center [379, 181] width 574 height 65
paste textarea "The speaker gave a thorough summary of the research, emphasizing a number of co…"
type textarea "The speaker gave a thorough summary of the research, emphasizing a number of co…"
paste textarea "The speaker provided a comprehensive overview of research, highlighting several…"
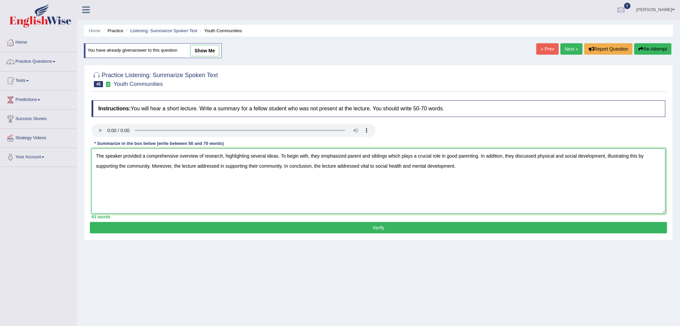
type textarea "The speaker provided a comprehensive overview of research, highlighting several…"
click at [204, 228] on button "Verify" at bounding box center [378, 227] width 577 height 11
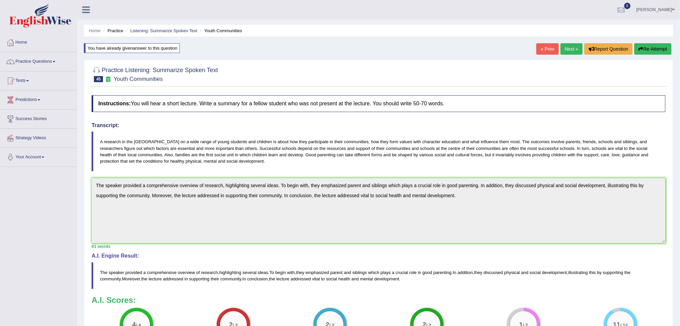
click at [647, 50] on button "Re-Attempt" at bounding box center [652, 48] width 37 height 11
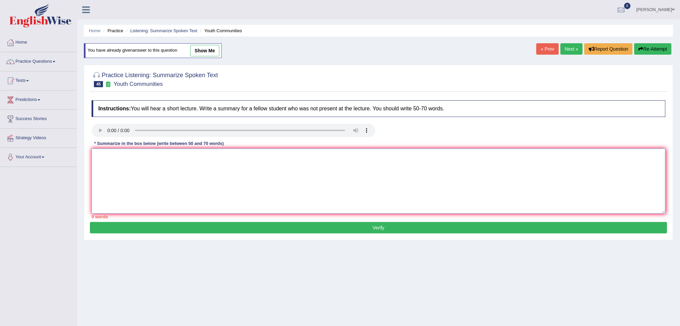
click at [217, 172] on textarea at bounding box center [379, 181] width 574 height 65
paste textarea "The speaker provided a comprehensive overview of research, highlighting several…"
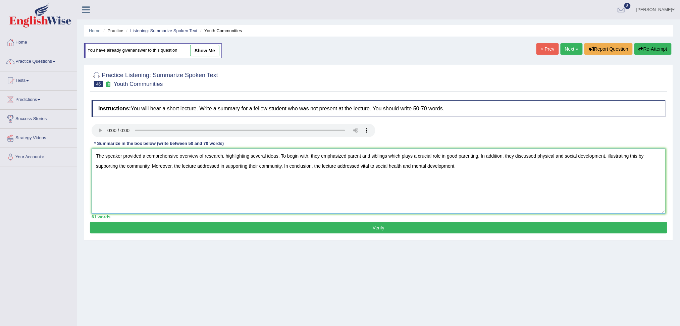
click at [604, 156] on textarea "The speaker provided a comprehensive overview of research, highlighting several…" at bounding box center [379, 181] width 574 height 65
type textarea "The speaker provided a comprehensive overview of research, highlighting several…"
click at [458, 227] on button "Verify" at bounding box center [378, 227] width 577 height 11
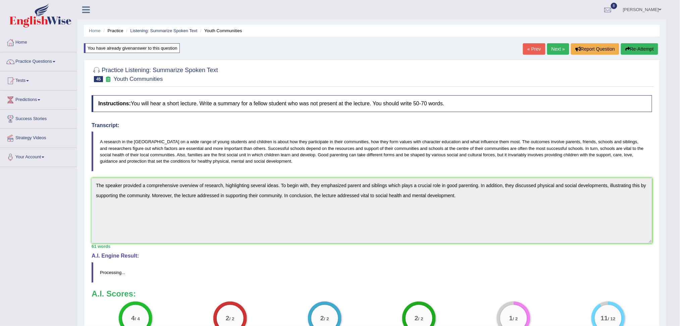
scroll to position [28, 0]
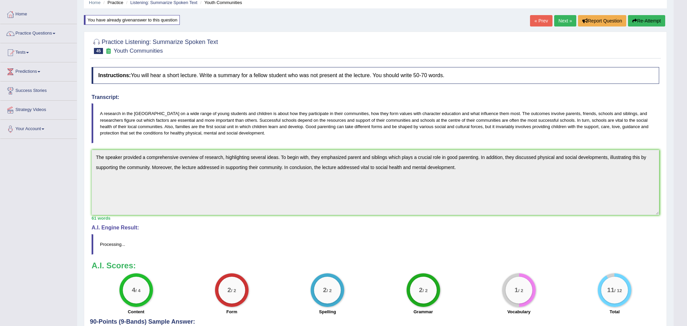
drag, startPoint x: 686, startPoint y: 70, endPoint x: 686, endPoint y: 158, distance: 87.5
click at [679, 158] on html "Toggle navigation Home Practice Questions Speaking Practice Read Aloud Repeat S…" at bounding box center [343, 135] width 687 height 326
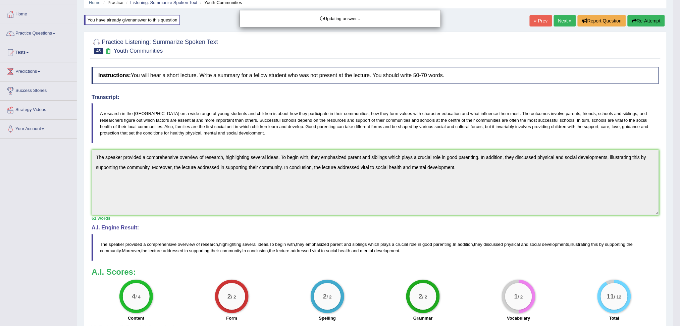
scroll to position [0, 0]
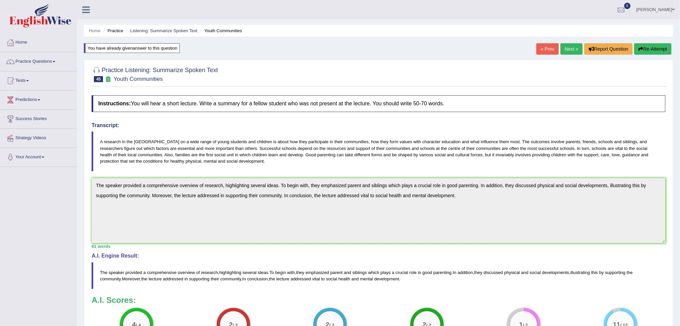
click at [569, 49] on link "Next »" at bounding box center [571, 48] width 22 height 11
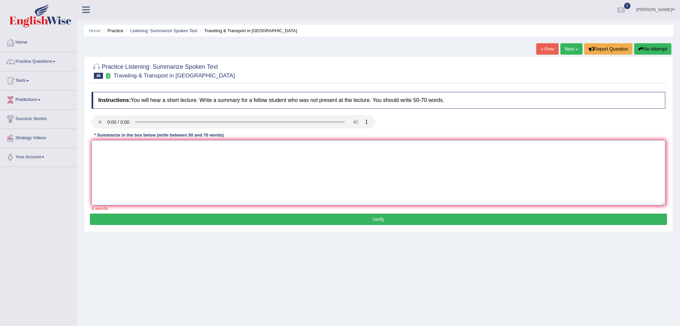
click at [133, 156] on textarea at bounding box center [379, 172] width 574 height 65
type textarea "\"
click at [144, 157] on textarea at bounding box center [379, 172] width 574 height 65
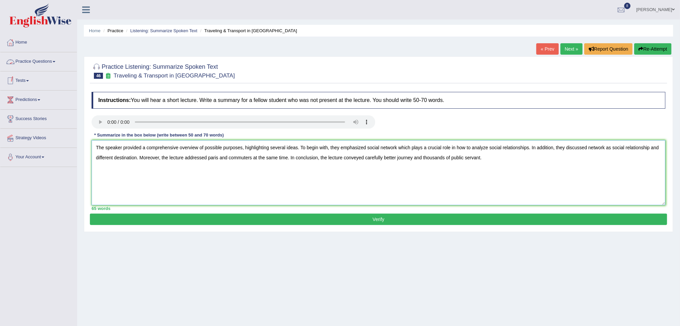
type textarea "The speaker provided a comprehensive overview of possible purposes, highlightin…"
click at [184, 221] on button "Verify" at bounding box center [378, 219] width 577 height 11
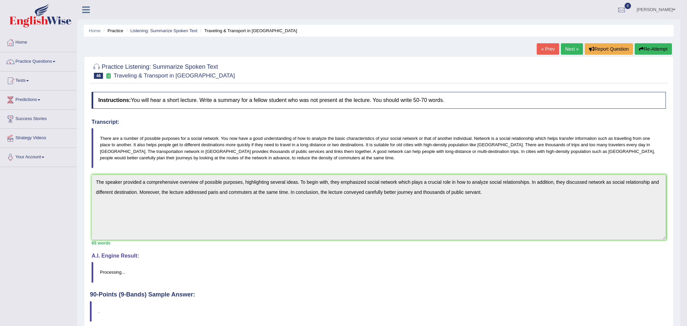
drag, startPoint x: 686, startPoint y: 84, endPoint x: 686, endPoint y: 171, distance: 87.5
click at [679, 171] on html "Toggle navigation Home Practice Questions Speaking Practice Read Aloud Repeat S…" at bounding box center [343, 163] width 687 height 326
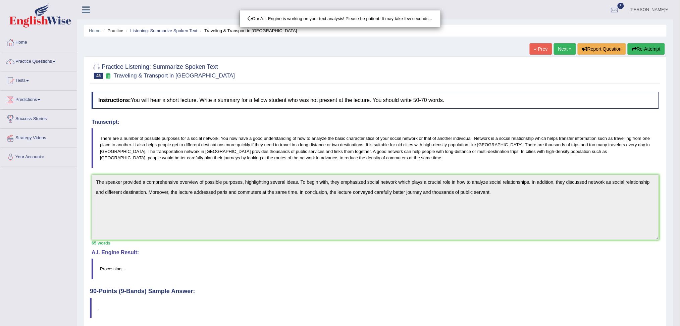
scroll to position [25, 0]
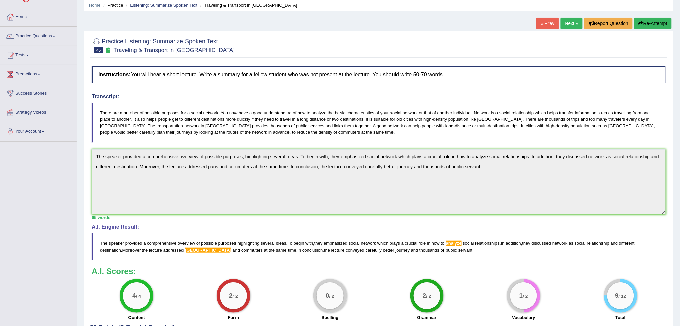
click at [653, 23] on button "Re-Attempt" at bounding box center [652, 23] width 37 height 11
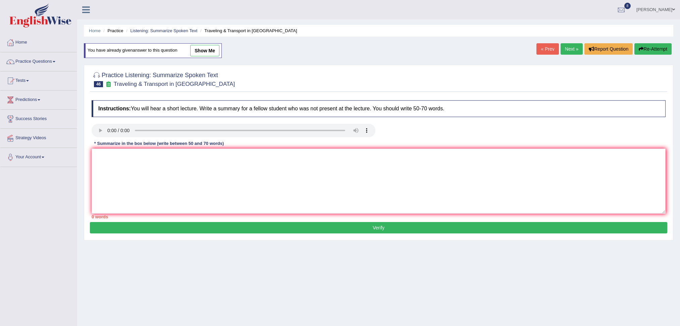
scroll to position [25, 0]
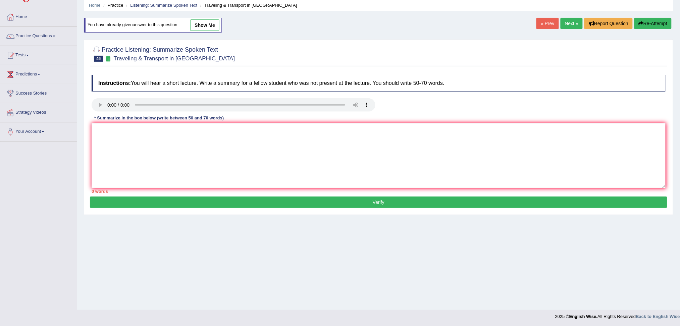
click at [276, 144] on textarea at bounding box center [379, 155] width 574 height 65
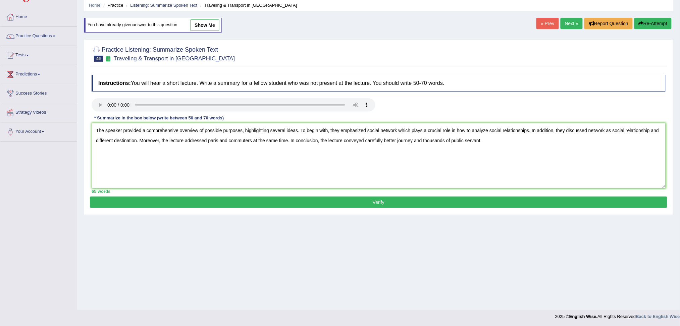
click at [482, 130] on textarea "The speaker provided a comprehensive overview of possible purposes, highlightin…" at bounding box center [379, 155] width 574 height 65
click at [209, 142] on textarea "The speaker provided a comprehensive overview of possible purposes, highlightin…" at bounding box center [379, 155] width 574 height 65
type textarea "The speaker provided a comprehensive overview of possible purposes, highlightin…"
click at [186, 198] on button "Verify" at bounding box center [378, 202] width 577 height 11
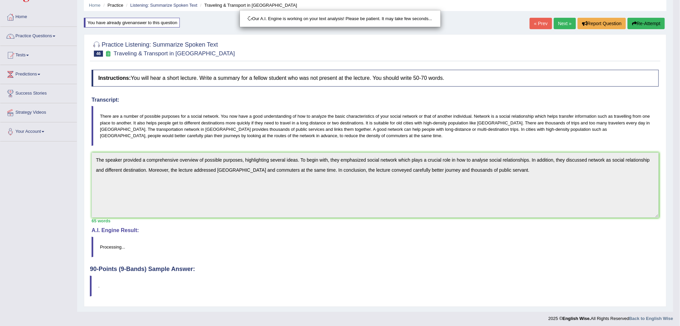
scroll to position [28, 0]
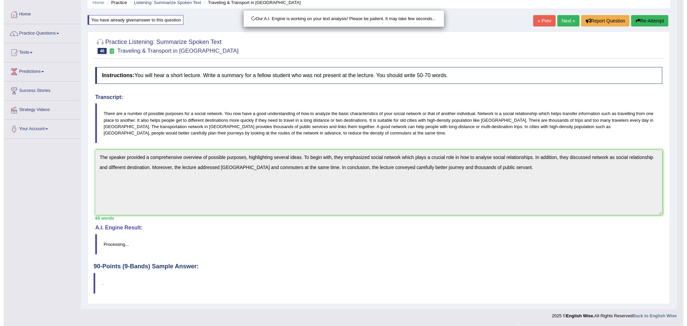
drag, startPoint x: 686, startPoint y: 154, endPoint x: 686, endPoint y: 222, distance: 67.7
click at [679, 222] on html "Toggle navigation Home Practice Questions Speaking Practice Read Aloud Repeat S…" at bounding box center [340, 135] width 680 height 326
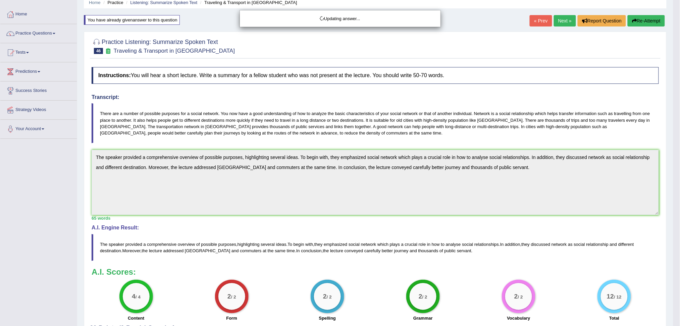
click at [679, 213] on html "Toggle navigation Home Practice Questions Speaking Practice Read Aloud Repeat S…" at bounding box center [340, 135] width 680 height 326
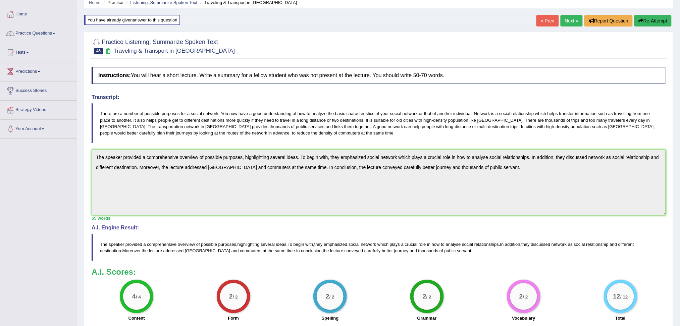
scroll to position [0, 0]
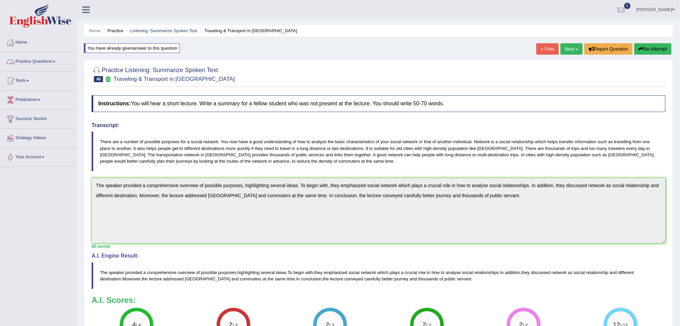
click at [52, 60] on link "Practice Questions" at bounding box center [38, 60] width 76 height 17
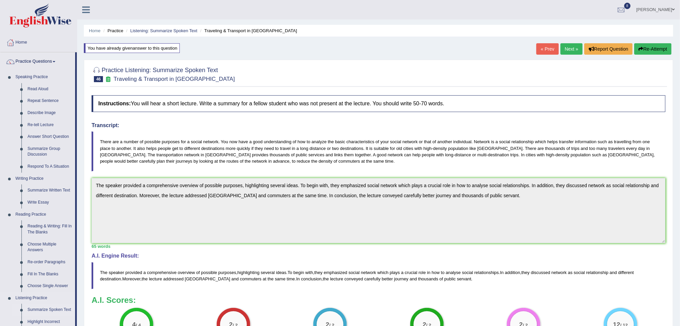
click at [52, 311] on link "Summarize Spoken Text" at bounding box center [49, 310] width 51 height 12
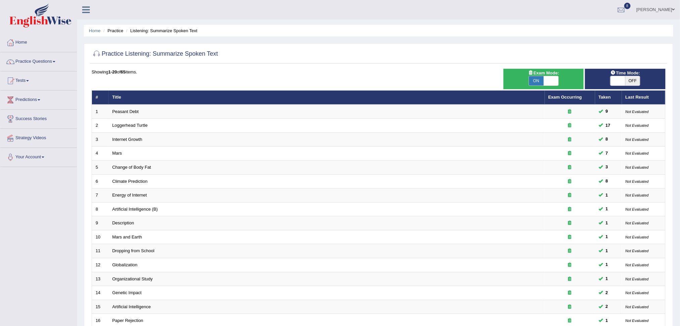
scroll to position [118, 0]
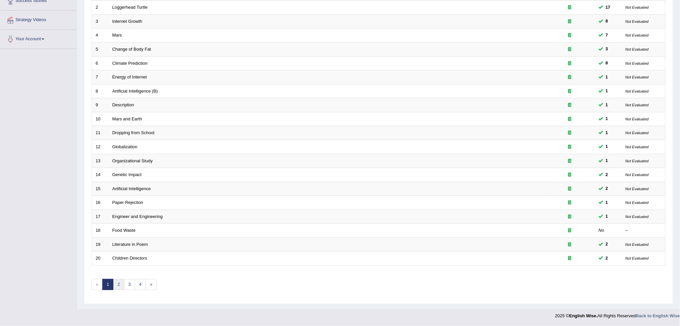
click at [117, 286] on link "2" at bounding box center [118, 284] width 11 height 11
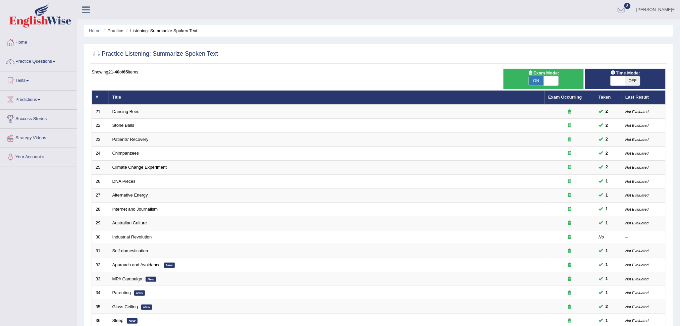
scroll to position [118, 0]
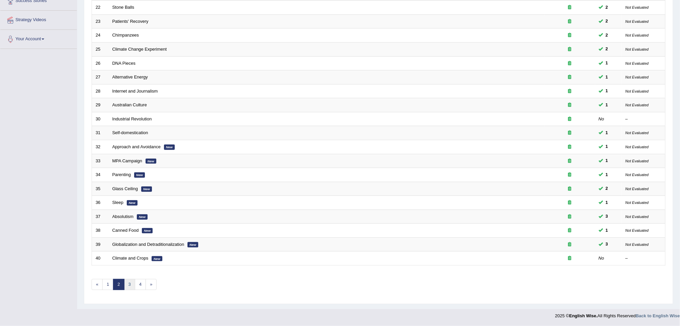
click at [133, 283] on link "3" at bounding box center [129, 284] width 11 height 11
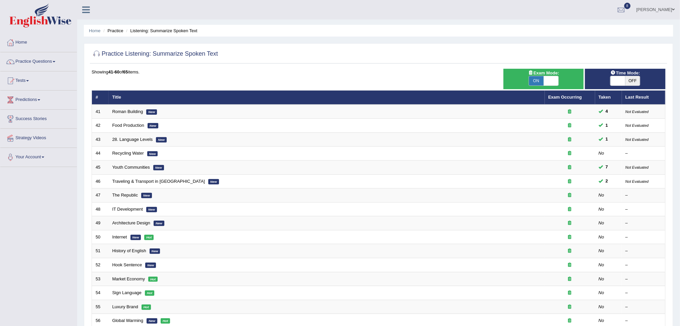
click at [45, 20] on img at bounding box center [40, 15] width 62 height 24
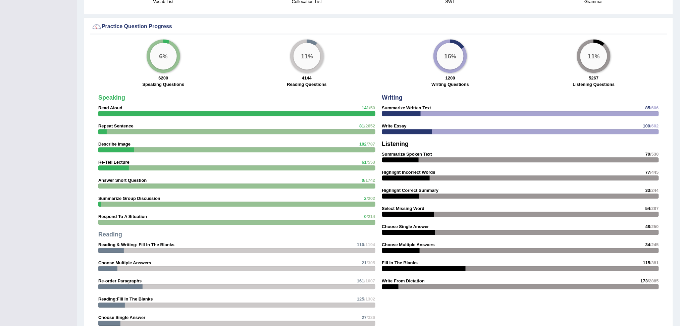
scroll to position [481, 0]
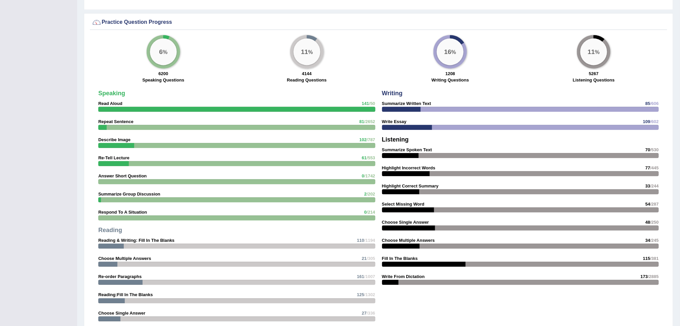
drag, startPoint x: 0, startPoint y: 0, endPoint x: 686, endPoint y: 217, distance: 719.8
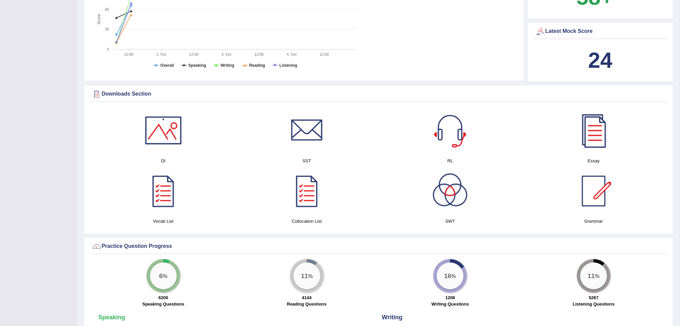
scroll to position [0, 0]
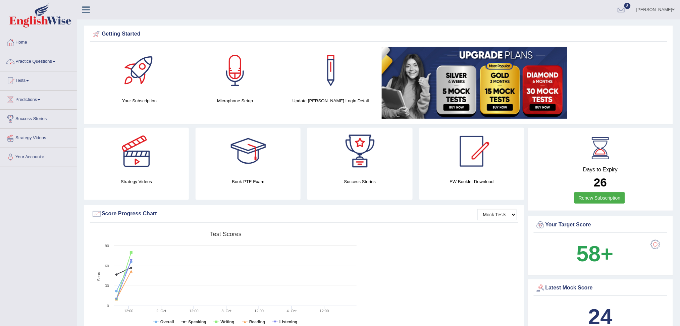
click at [41, 59] on link "Practice Questions" at bounding box center [38, 60] width 76 height 17
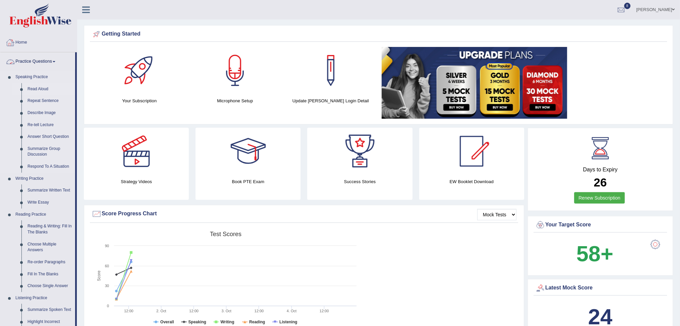
click at [40, 88] on link "Read Aloud" at bounding box center [49, 89] width 51 height 12
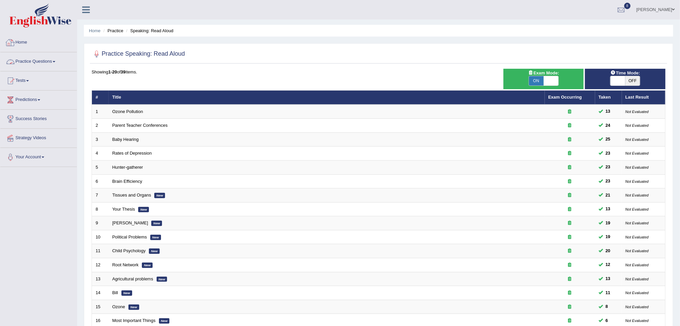
click at [47, 62] on link "Practice Questions" at bounding box center [38, 60] width 76 height 17
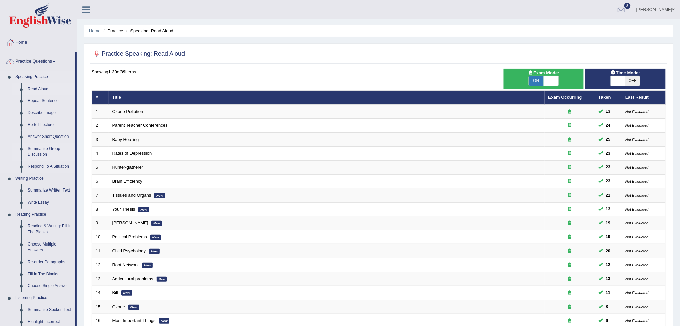
click at [43, 151] on link "Summarize Group Discussion" at bounding box center [49, 152] width 51 height 18
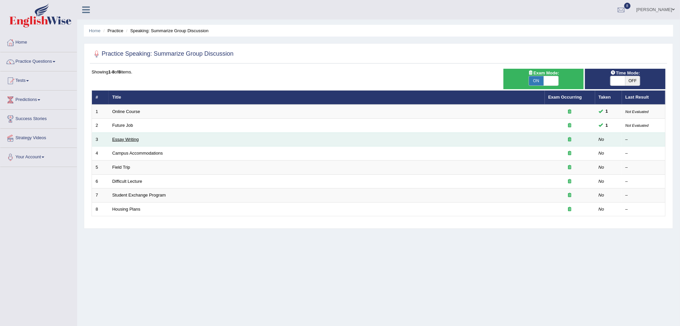
click at [127, 139] on link "Essay Writing" at bounding box center [125, 139] width 26 height 5
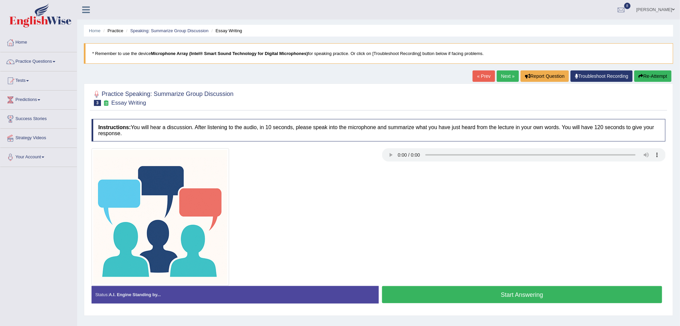
click at [459, 288] on button "Start Answering" at bounding box center [522, 294] width 280 height 17
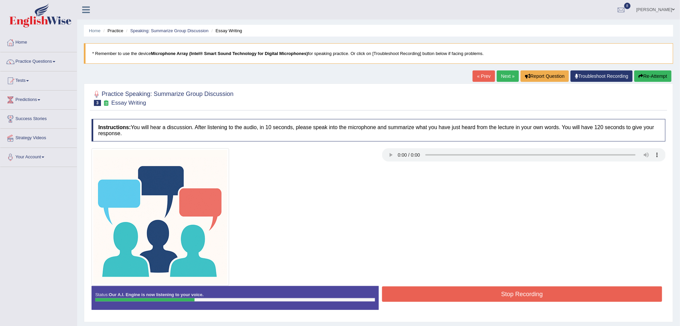
click at [476, 299] on button "Stop Recording" at bounding box center [522, 293] width 280 height 15
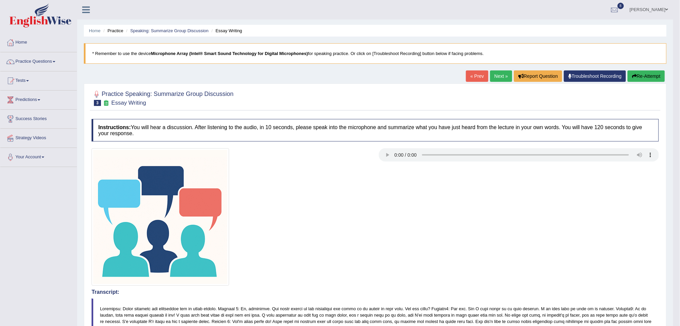
click at [496, 76] on link "Next »" at bounding box center [501, 75] width 22 height 11
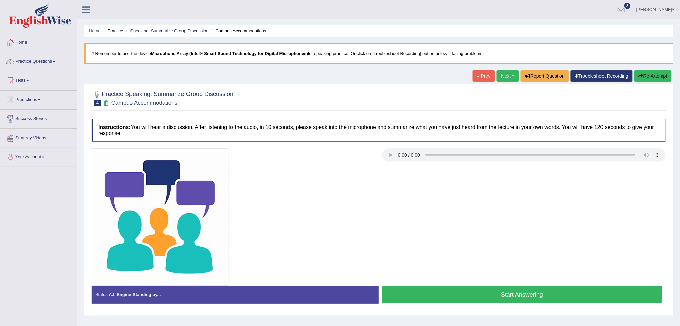
click at [468, 292] on button "Start Answering" at bounding box center [522, 294] width 280 height 17
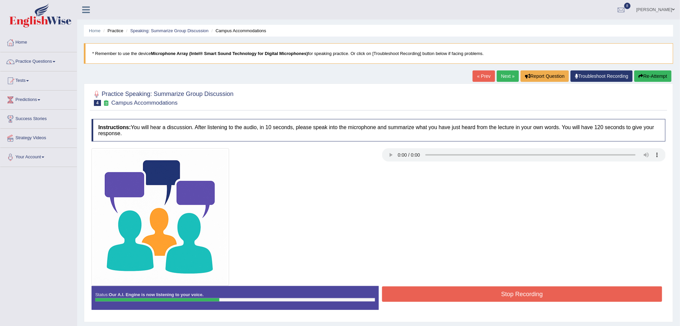
click at [468, 292] on button "Stop Recording" at bounding box center [522, 293] width 280 height 15
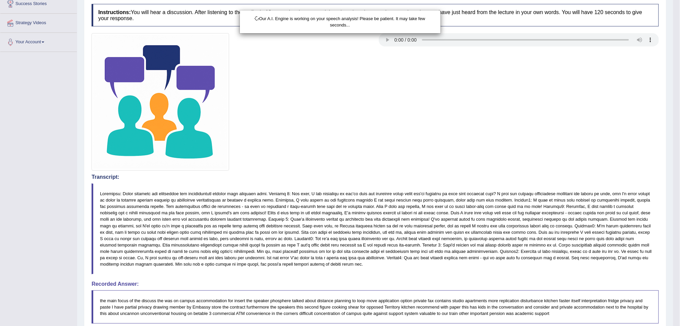
scroll to position [160, 0]
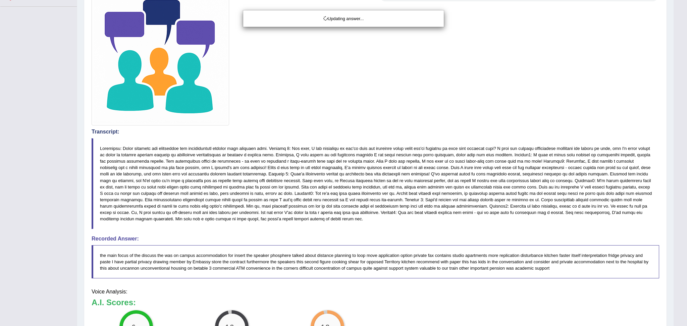
drag, startPoint x: 686, startPoint y: 197, endPoint x: 686, endPoint y: 252, distance: 55.7
click at [679, 166] on html "Toggle navigation Home Practice Questions Speaking Practice Read Aloud Repeat S…" at bounding box center [343, 3] width 687 height 326
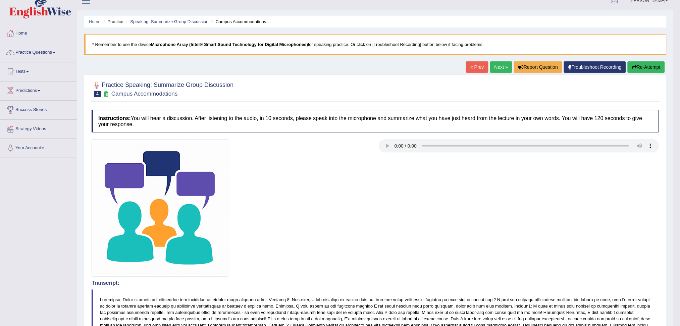
scroll to position [0, 0]
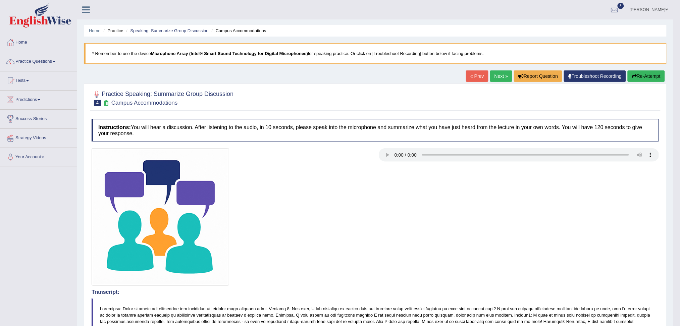
click at [495, 75] on link "Next »" at bounding box center [501, 75] width 22 height 11
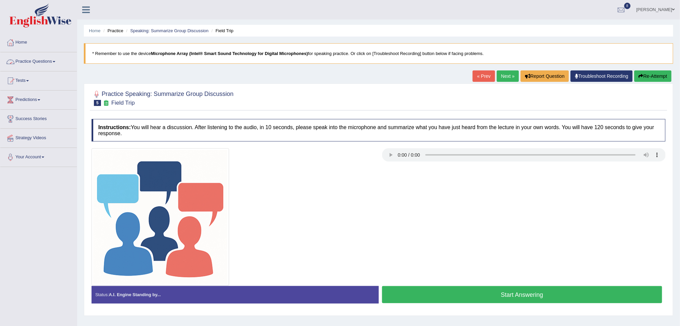
click at [52, 59] on link "Practice Questions" at bounding box center [38, 60] width 76 height 17
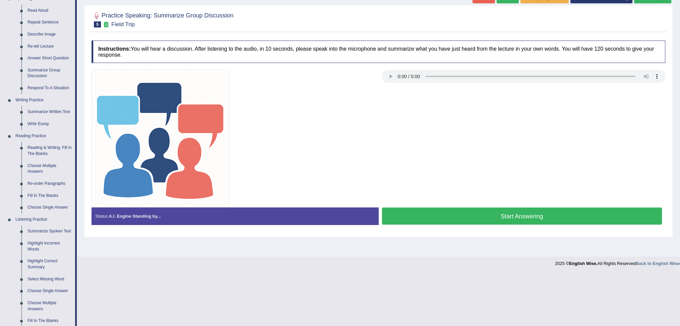
scroll to position [92, 0]
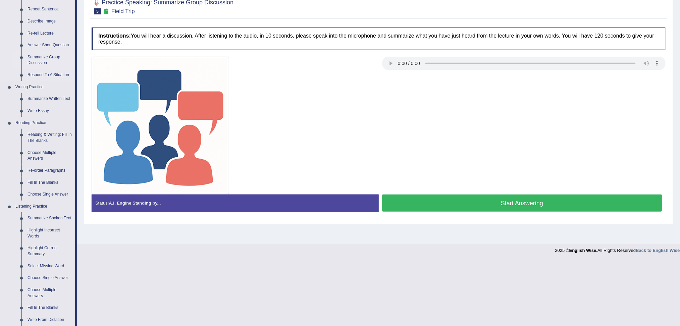
click at [40, 59] on link "Summarize Group Discussion" at bounding box center [49, 60] width 51 height 18
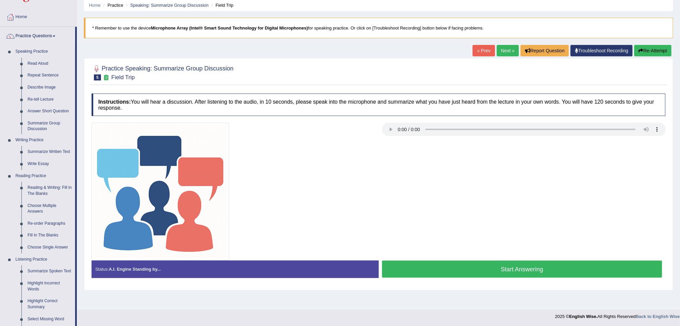
scroll to position [57, 0]
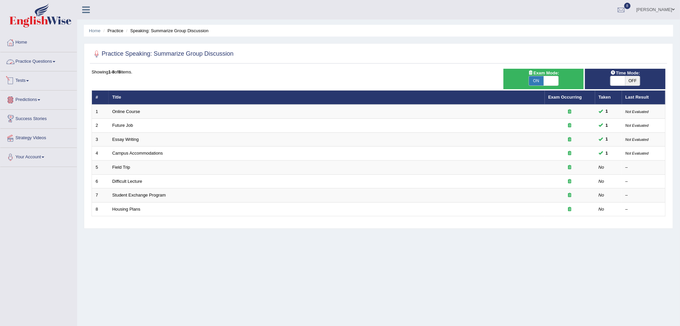
click at [39, 60] on link "Practice Questions" at bounding box center [38, 60] width 76 height 17
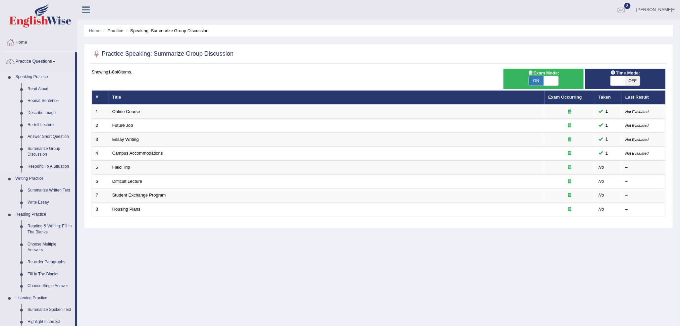
click at [37, 125] on link "Re-tell Lecture" at bounding box center [49, 125] width 51 height 12
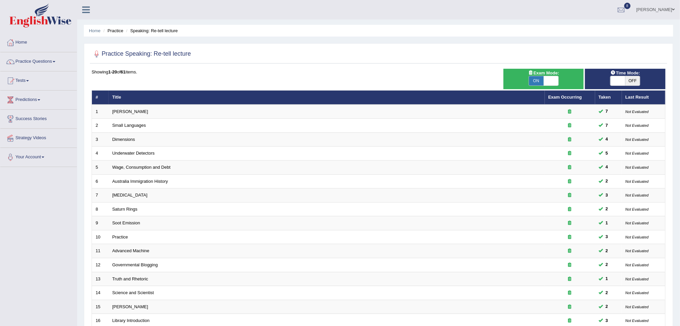
scroll to position [118, 0]
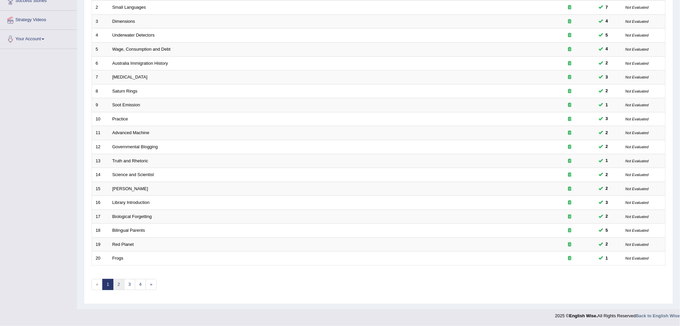
click at [119, 283] on link "2" at bounding box center [118, 284] width 11 height 11
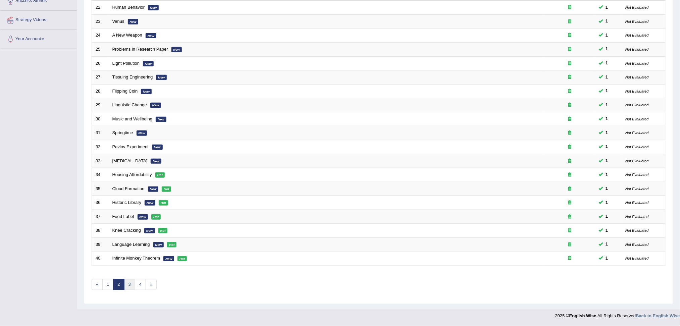
click at [131, 283] on link "3" at bounding box center [129, 284] width 11 height 11
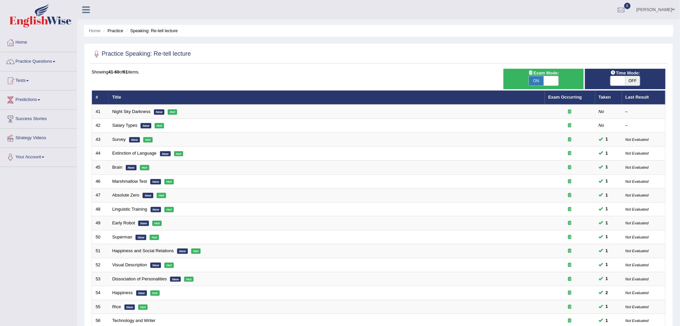
scroll to position [118, 0]
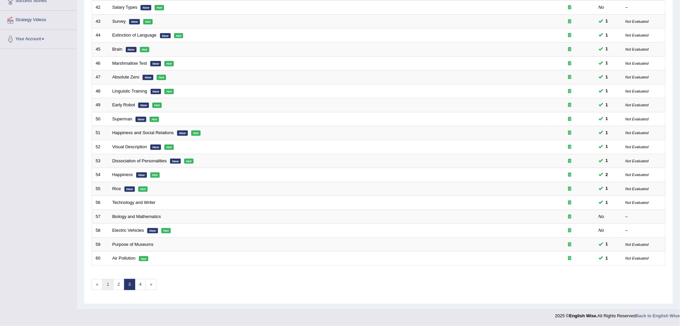
click at [110, 285] on link "1" at bounding box center [107, 284] width 11 height 11
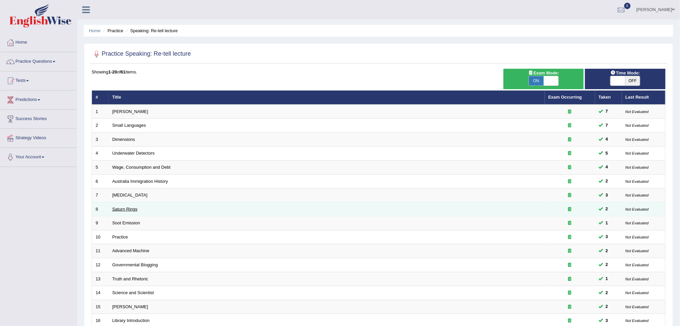
click at [126, 207] on link "Saturn Rings" at bounding box center [124, 209] width 25 height 5
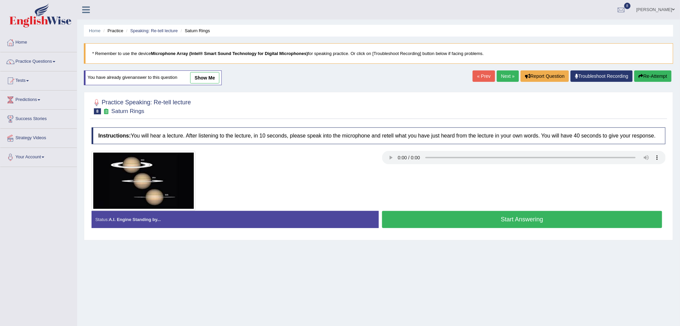
click at [468, 214] on button "Start Answering" at bounding box center [522, 219] width 280 height 17
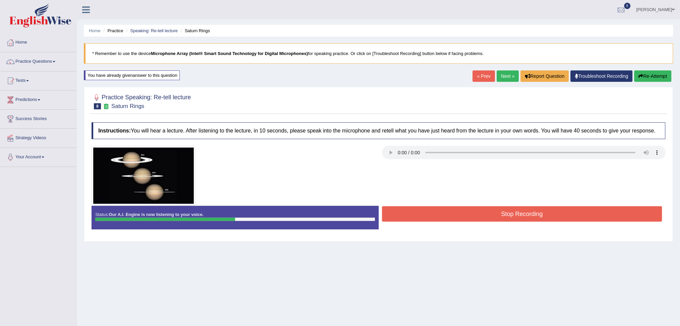
click at [468, 214] on button "Stop Recording" at bounding box center [522, 213] width 280 height 15
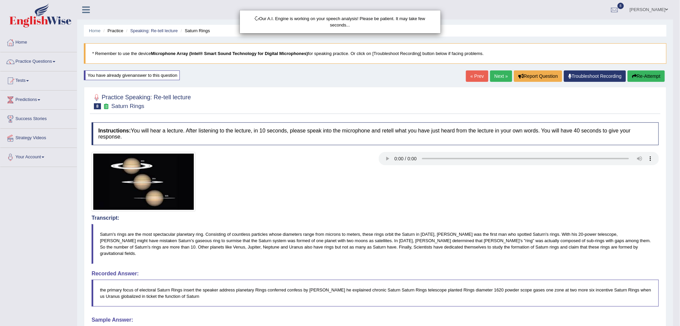
drag, startPoint x: 686, startPoint y: 107, endPoint x: 686, endPoint y: 176, distance: 69.1
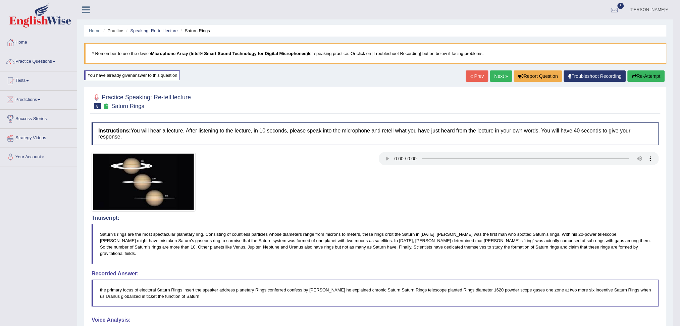
click at [497, 76] on link "Next »" at bounding box center [501, 75] width 22 height 11
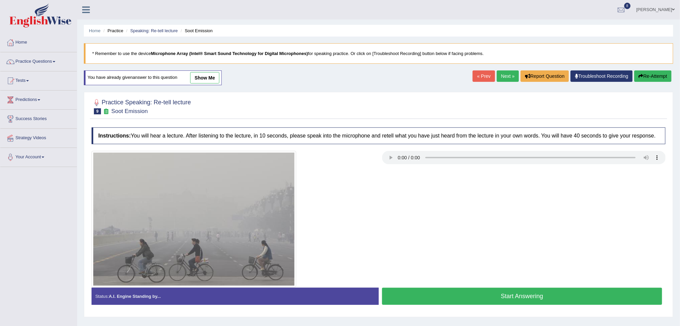
click at [500, 79] on link "Next »" at bounding box center [508, 75] width 22 height 11
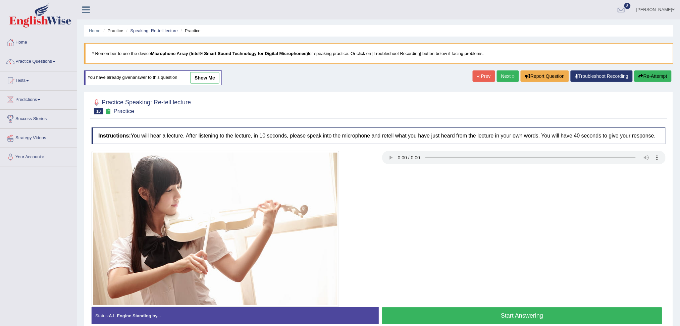
click at [492, 314] on button "Start Answering" at bounding box center [522, 315] width 280 height 17
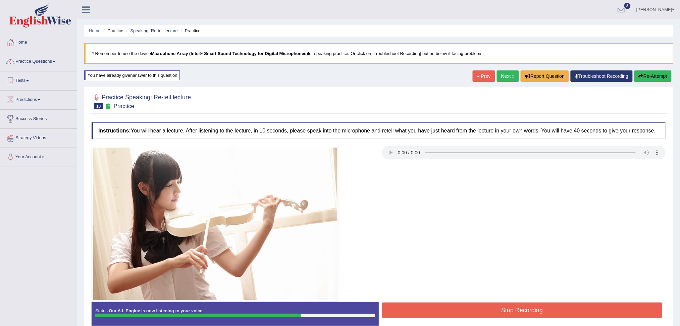
click at [492, 314] on button "Stop Recording" at bounding box center [522, 310] width 280 height 15
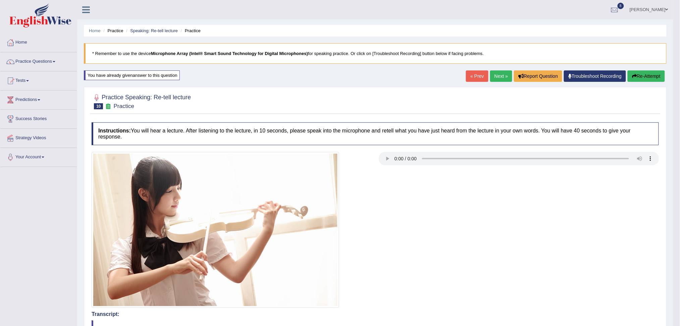
click at [492, 77] on link "Next »" at bounding box center [501, 75] width 22 height 11
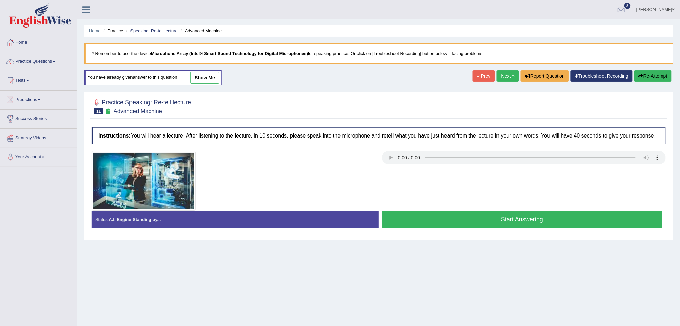
click at [456, 217] on button "Start Answering" at bounding box center [522, 219] width 280 height 17
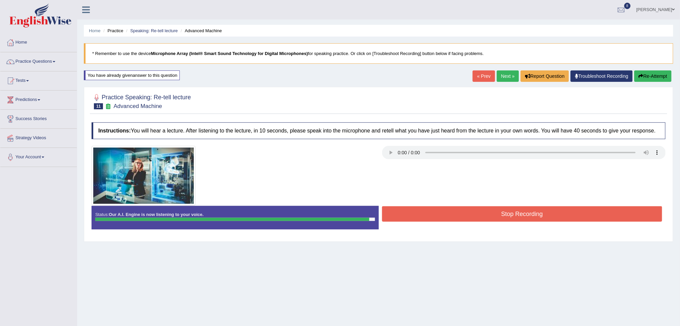
click at [456, 217] on button "Stop Recording" at bounding box center [522, 213] width 280 height 15
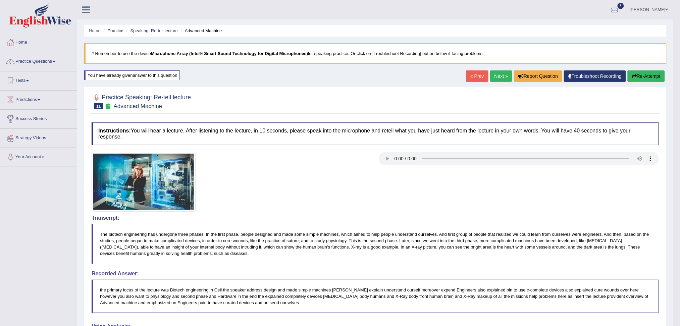
click at [496, 75] on link "Next »" at bounding box center [501, 75] width 22 height 11
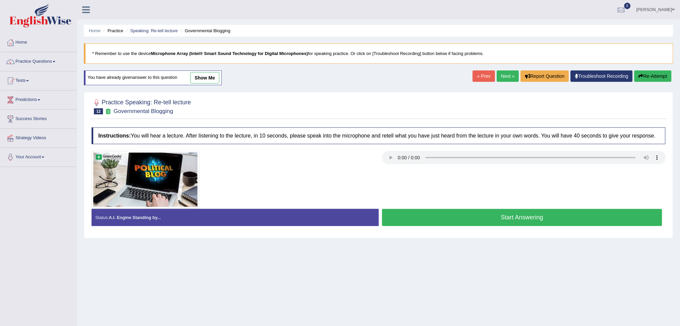
click at [453, 221] on button "Start Answering" at bounding box center [522, 217] width 280 height 17
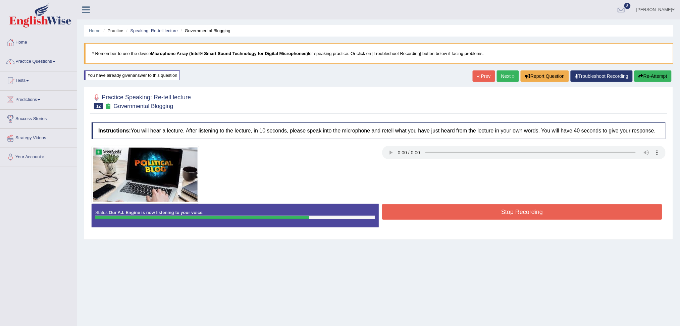
click at [453, 221] on div "Status: Our A.I. Engine is now listening to your voice. Start Answering Stop Re…" at bounding box center [379, 219] width 574 height 30
click at [445, 214] on button "Stop Recording" at bounding box center [522, 211] width 280 height 15
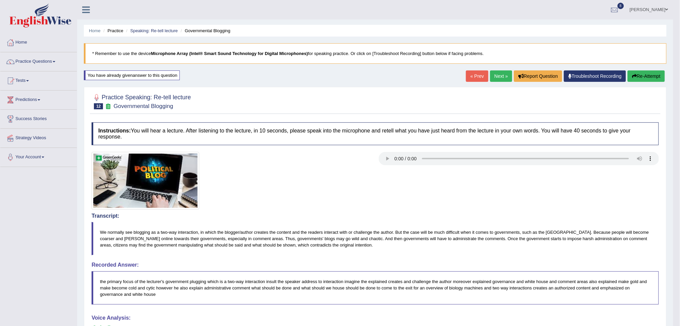
click at [496, 76] on link "Next »" at bounding box center [501, 75] width 22 height 11
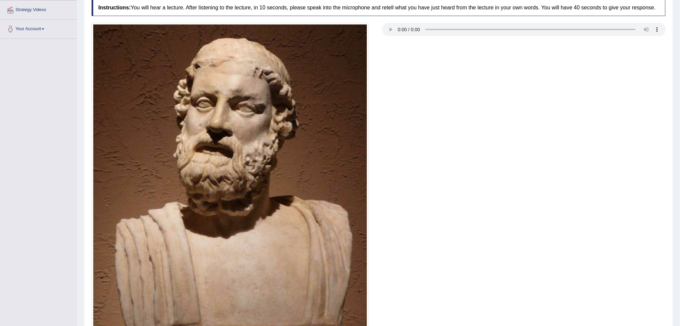
scroll to position [233, 0]
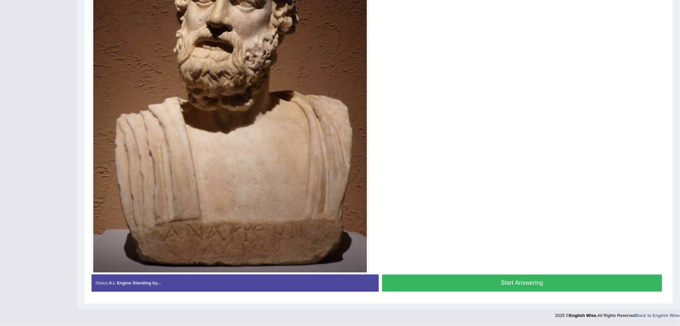
click at [546, 285] on button "Start Answering" at bounding box center [522, 283] width 280 height 17
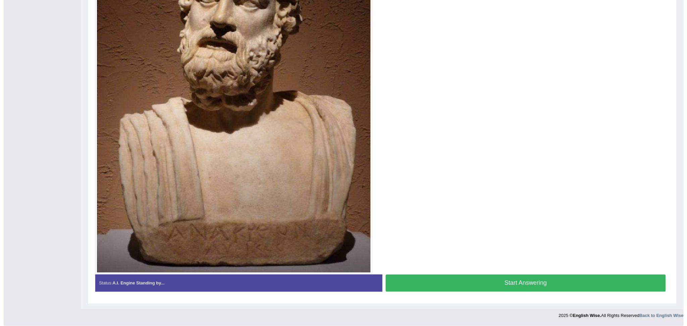
scroll to position [228, 0]
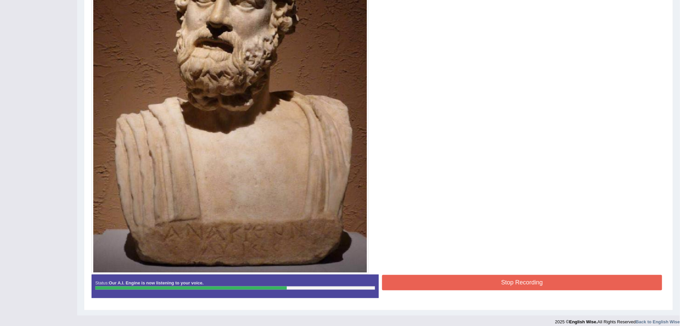
click at [530, 282] on button "Stop Recording" at bounding box center [522, 282] width 280 height 15
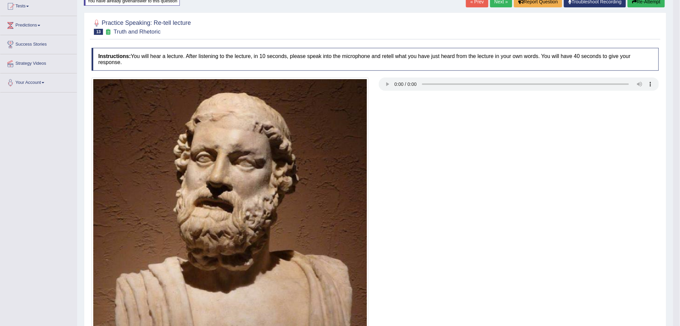
scroll to position [36, 0]
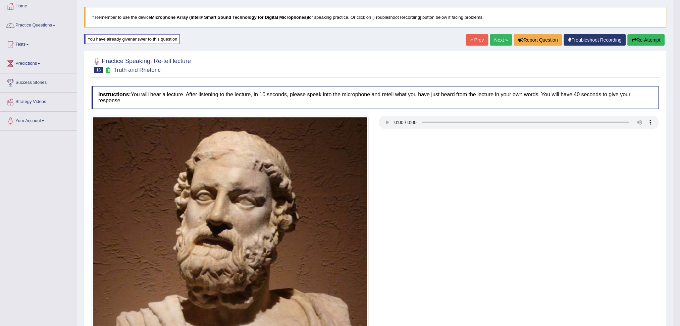
click at [496, 42] on link "Next »" at bounding box center [501, 39] width 22 height 11
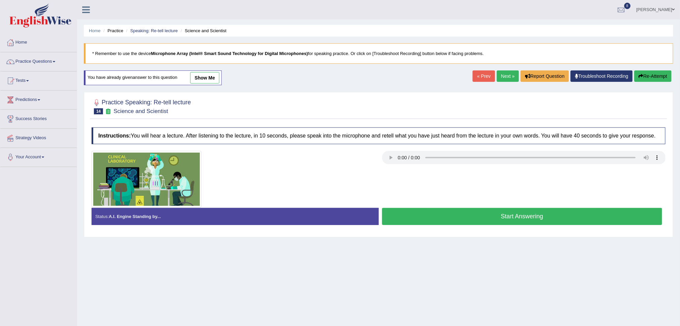
click at [506, 77] on link "Next »" at bounding box center [508, 75] width 22 height 11
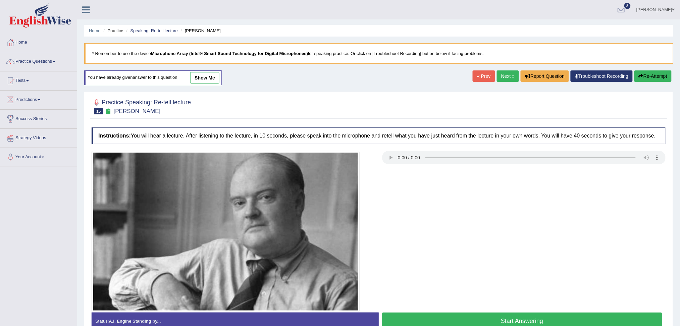
click at [501, 75] on link "Next »" at bounding box center [508, 75] width 22 height 11
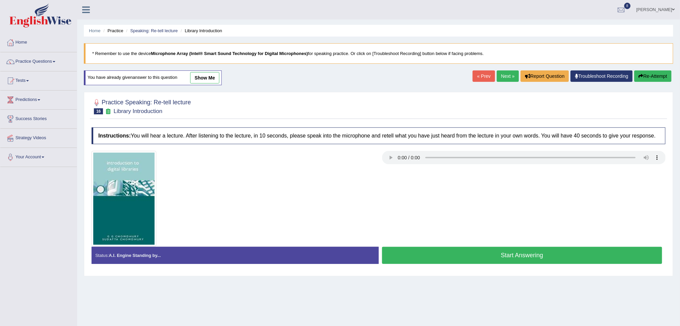
click at [482, 256] on button "Start Answering" at bounding box center [522, 255] width 280 height 17
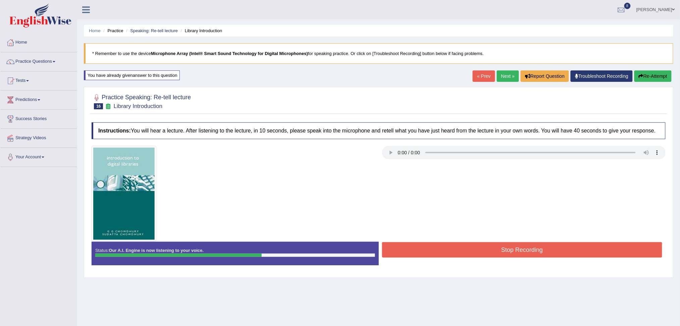
click at [482, 256] on button "Stop Recording" at bounding box center [522, 249] width 280 height 15
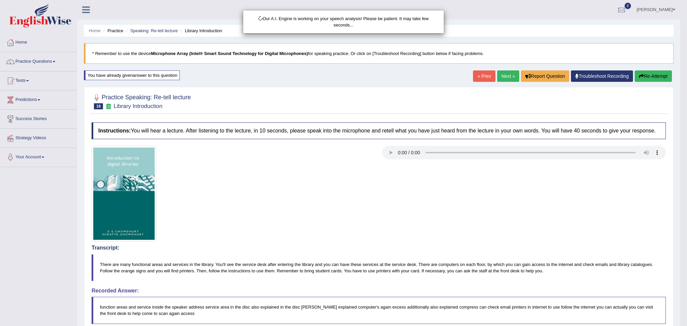
scroll to position [11, 0]
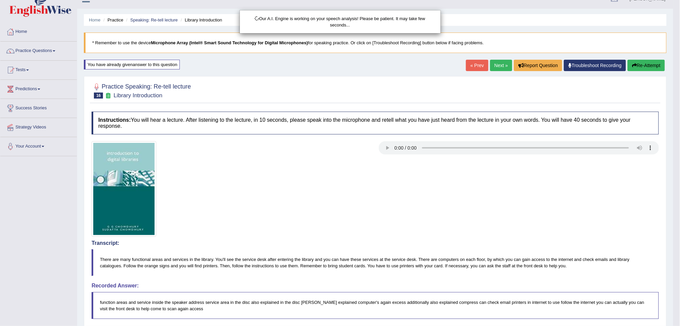
drag, startPoint x: 686, startPoint y: 190, endPoint x: 686, endPoint y: 306, distance: 115.4
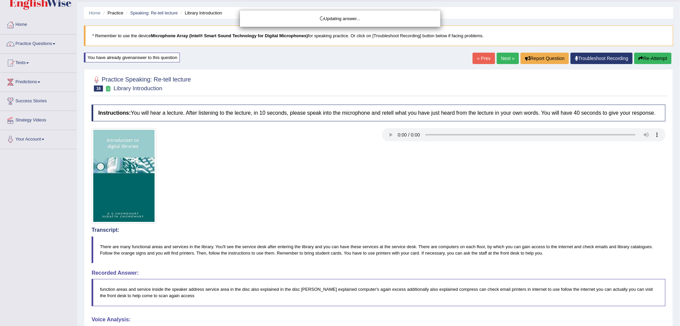
drag, startPoint x: 686, startPoint y: 233, endPoint x: 686, endPoint y: 325, distance: 91.9
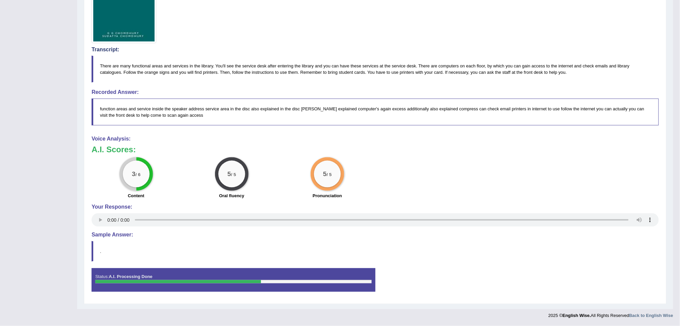
scroll to position [32, 0]
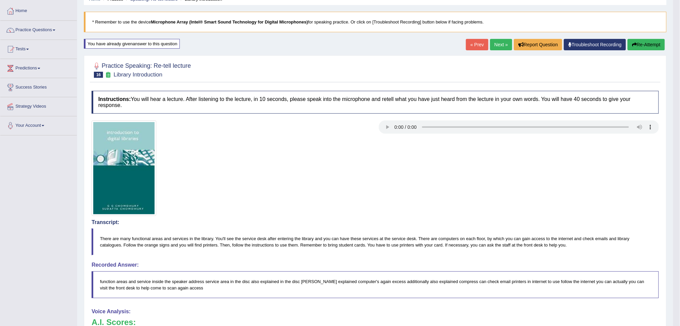
click at [633, 41] on button "Re-Attempt" at bounding box center [645, 44] width 37 height 11
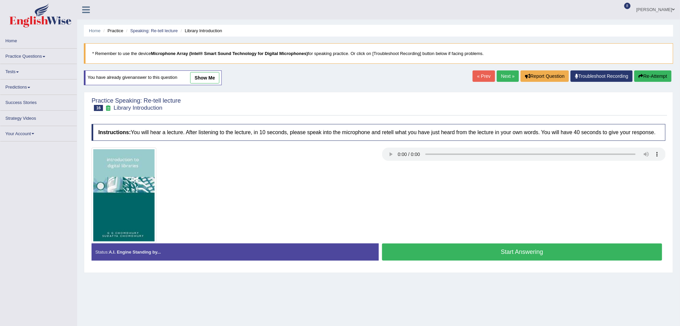
scroll to position [25, 0]
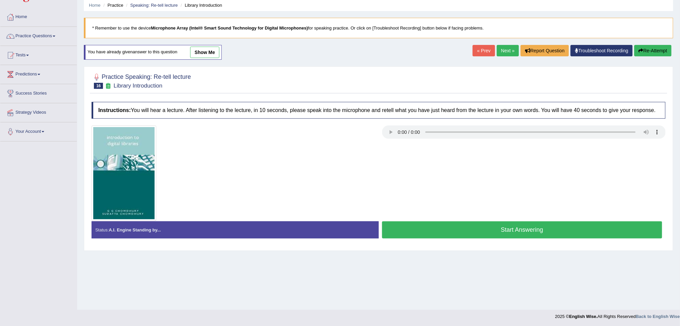
click at [455, 232] on button "Start Answering" at bounding box center [522, 229] width 280 height 17
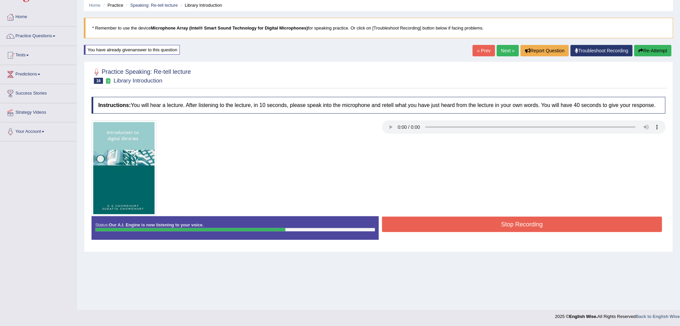
click at [470, 228] on button "Stop Recording" at bounding box center [522, 224] width 280 height 15
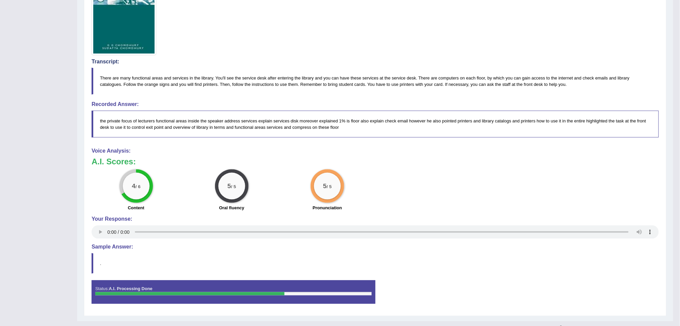
scroll to position [0, 0]
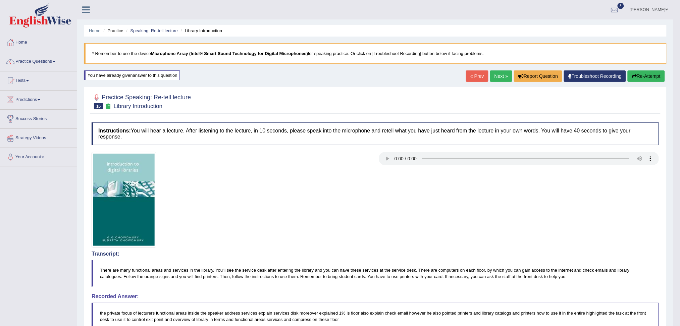
click at [494, 73] on link "Next »" at bounding box center [501, 75] width 22 height 11
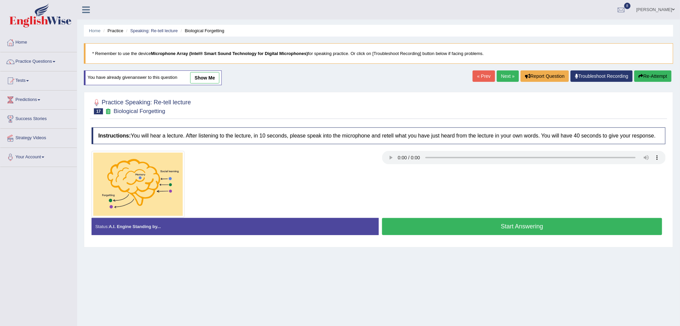
click at [441, 223] on button "Start Answering" at bounding box center [522, 226] width 280 height 17
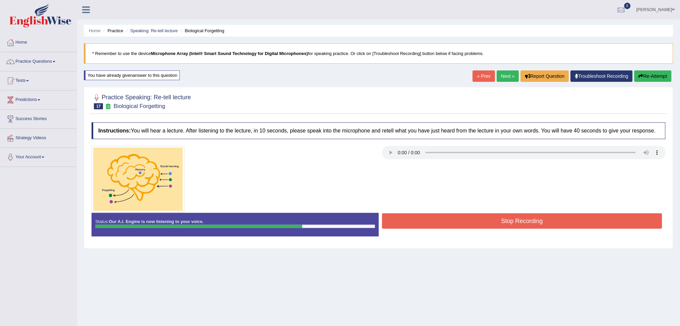
click at [441, 223] on button "Stop Recording" at bounding box center [522, 220] width 280 height 15
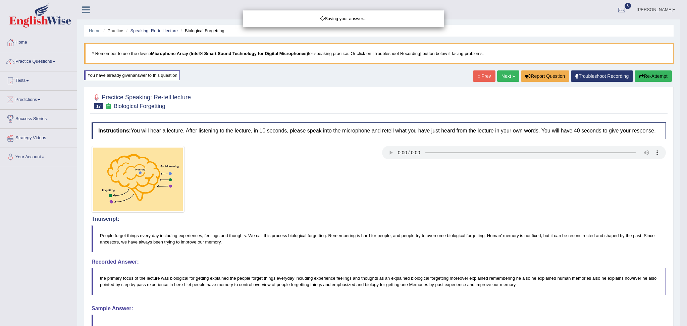
click at [679, 125] on div "Saving your answer..." at bounding box center [343, 163] width 687 height 326
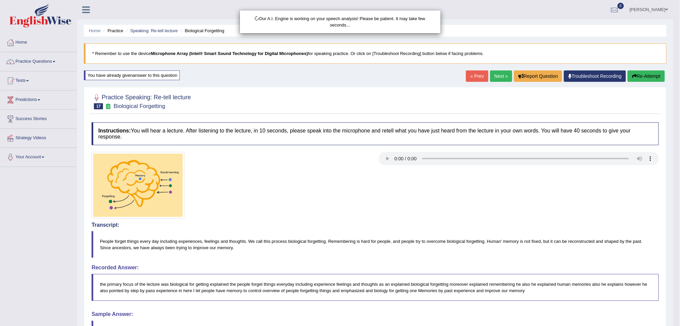
drag, startPoint x: 686, startPoint y: 124, endPoint x: 686, endPoint y: 220, distance: 95.6
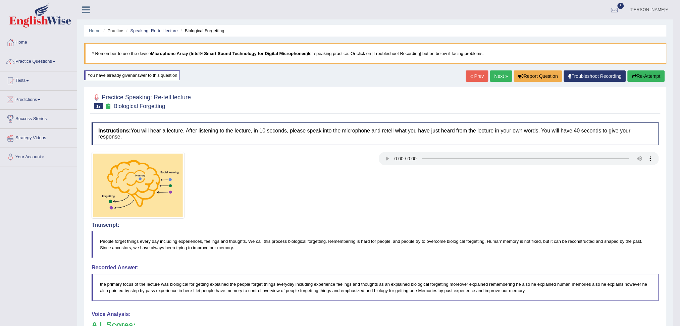
click at [495, 74] on link "Next »" at bounding box center [501, 75] width 22 height 11
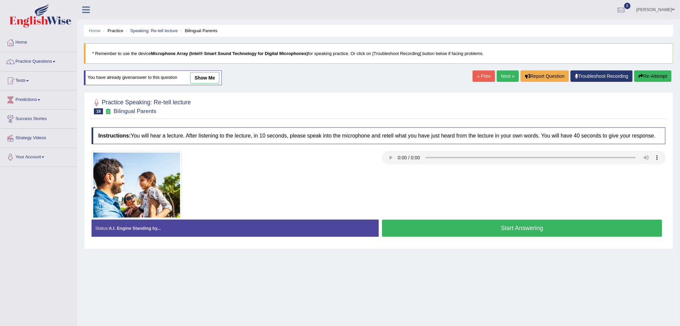
click at [449, 226] on button "Start Answering" at bounding box center [522, 228] width 280 height 17
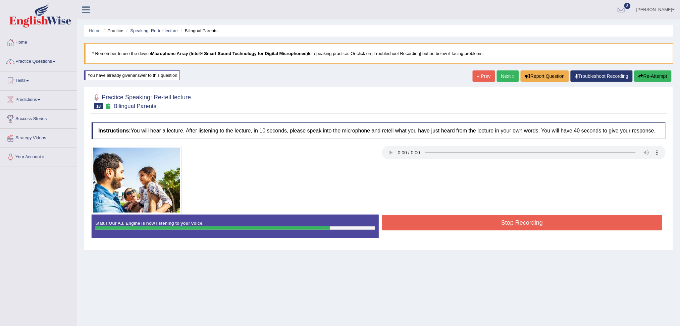
click at [436, 220] on button "Stop Recording" at bounding box center [522, 222] width 280 height 15
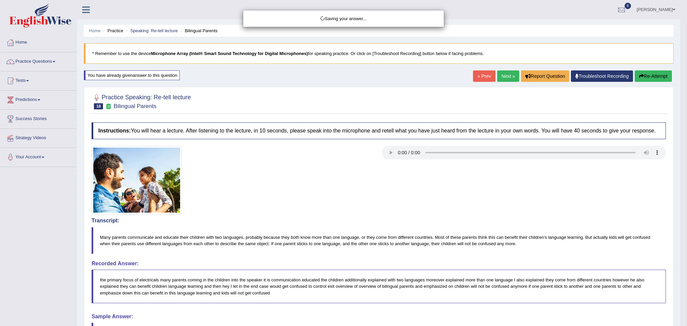
click at [679, 192] on div "Saving your answer..." at bounding box center [343, 163] width 687 height 326
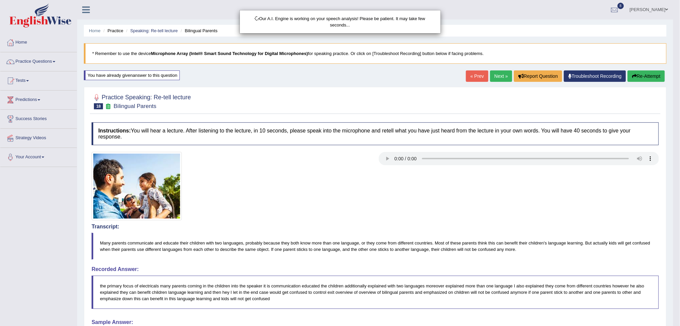
click at [679, 252] on html "Toggle navigation Home Practice Questions Speaking Practice Read Aloud Repeat S…" at bounding box center [340, 163] width 680 height 326
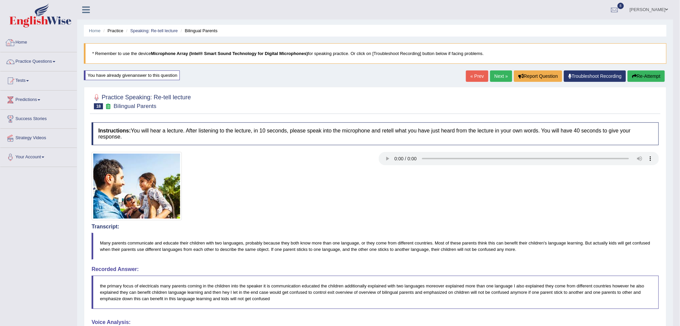
click at [44, 12] on img at bounding box center [40, 15] width 62 height 24
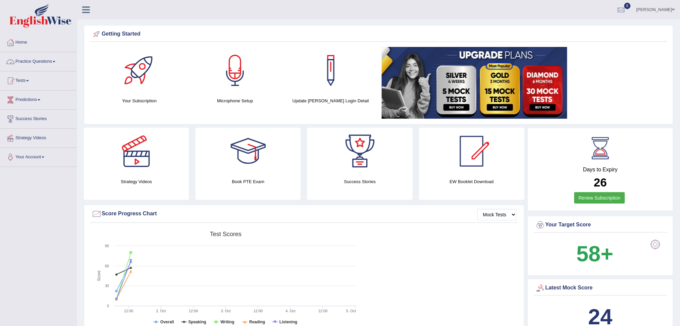
click at [54, 55] on link "Practice Questions" at bounding box center [38, 60] width 76 height 17
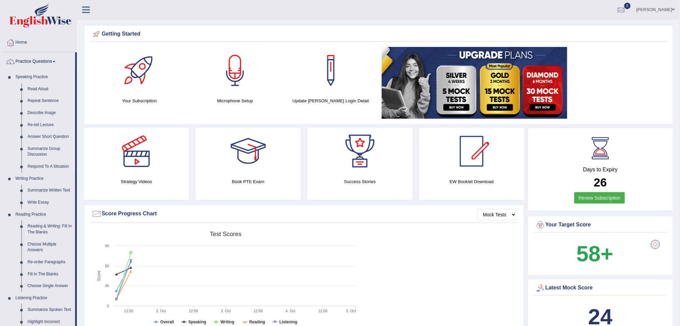
click at [38, 120] on link "Re-tell Lecture" at bounding box center [49, 125] width 51 height 12
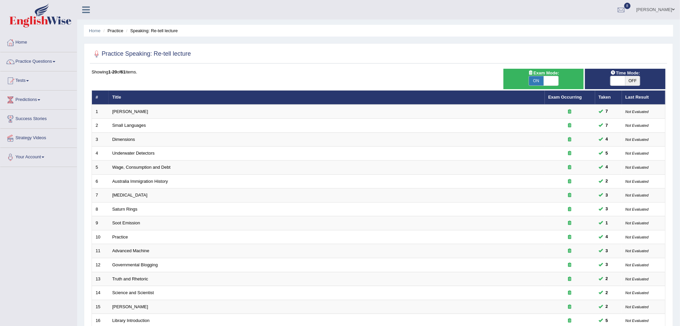
scroll to position [118, 0]
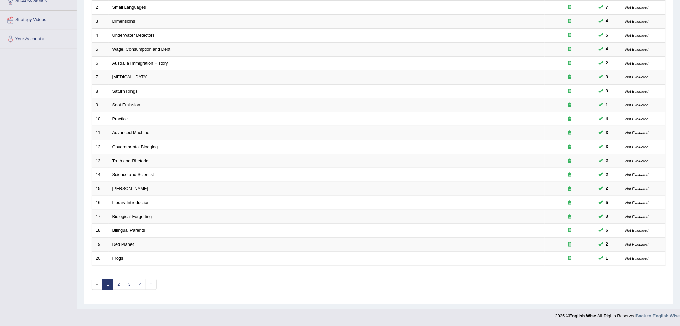
click at [679, 208] on html "Toggle navigation Home Practice Questions Speaking Practice Read Aloud Repeat S…" at bounding box center [340, 45] width 680 height 326
click at [119, 283] on link "2" at bounding box center [118, 284] width 11 height 11
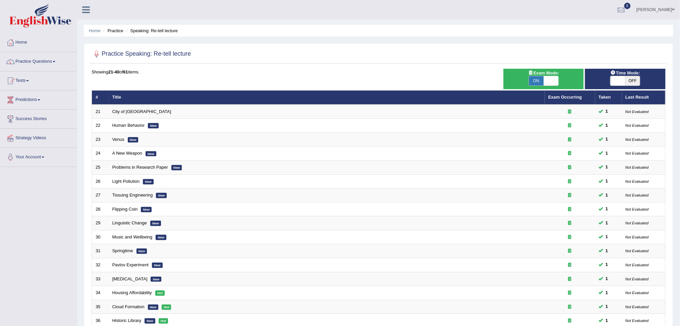
scroll to position [118, 0]
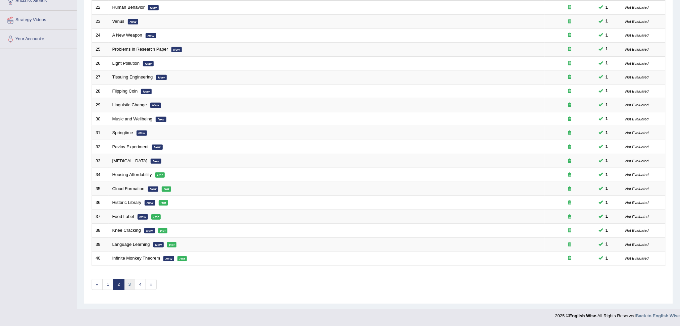
click at [131, 279] on link "3" at bounding box center [129, 284] width 11 height 11
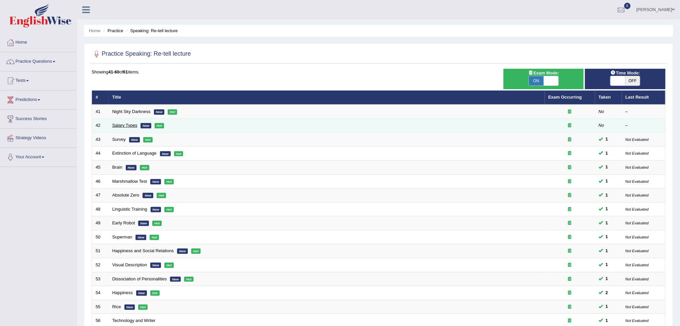
click at [124, 126] on link "Salary Types" at bounding box center [124, 125] width 25 height 5
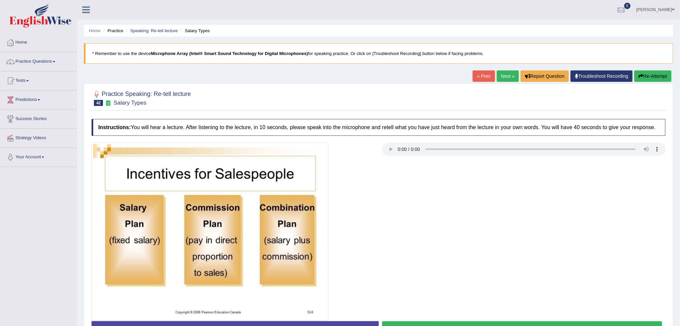
click at [503, 75] on link "Next »" at bounding box center [508, 75] width 22 height 11
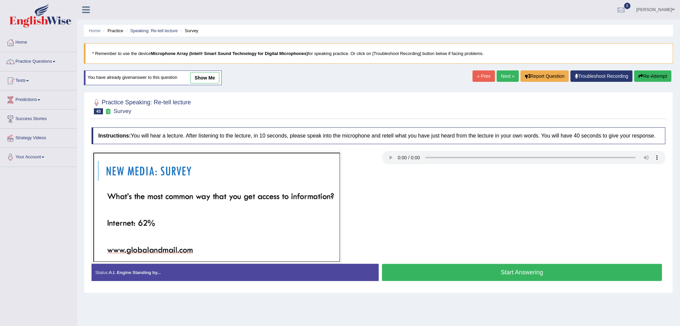
click at [460, 269] on button "Start Answering" at bounding box center [522, 272] width 280 height 17
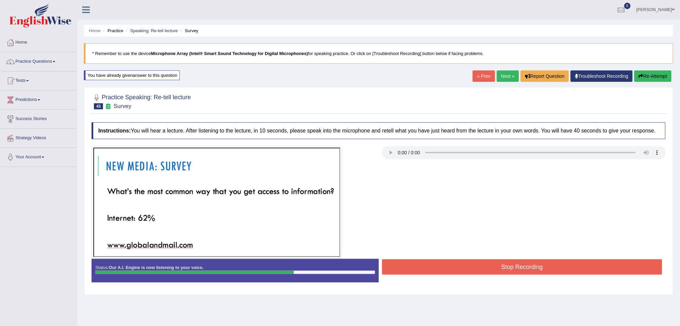
click at [460, 269] on button "Stop Recording" at bounding box center [522, 266] width 280 height 15
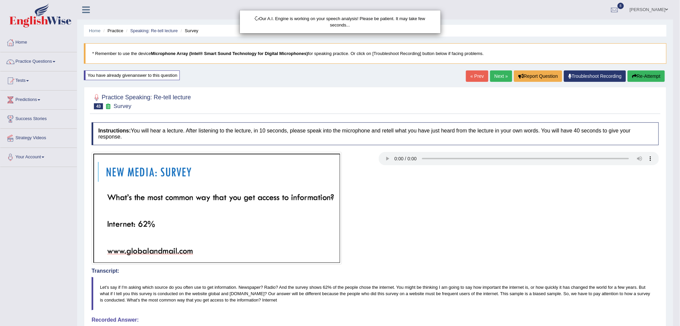
drag, startPoint x: 686, startPoint y: 126, endPoint x: 686, endPoint y: 229, distance: 102.6
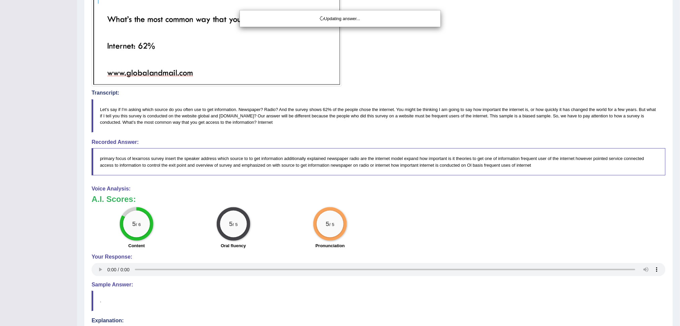
drag, startPoint x: 686, startPoint y: 229, endPoint x: 686, endPoint y: 252, distance: 22.8
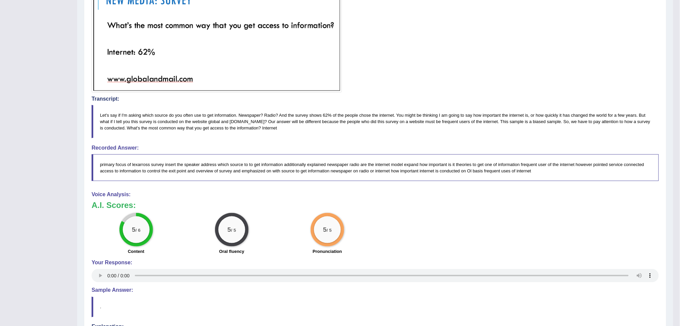
scroll to position [0, 0]
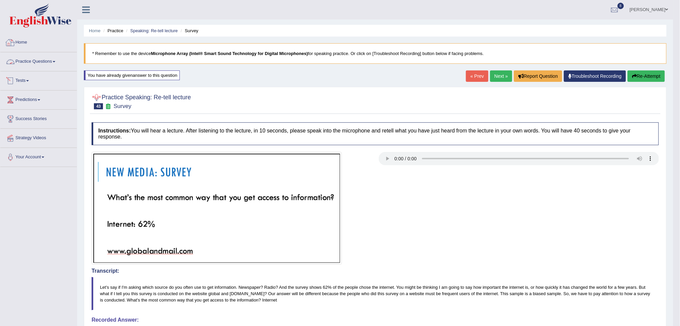
click at [44, 16] on img at bounding box center [40, 15] width 62 height 24
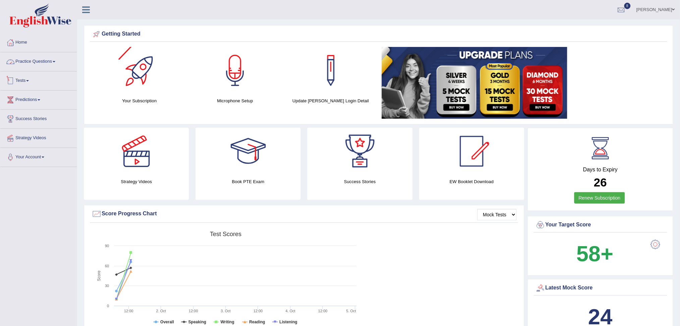
click at [51, 66] on link "Practice Questions" at bounding box center [38, 60] width 76 height 17
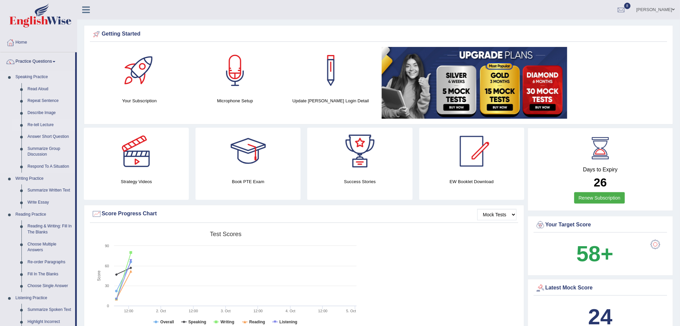
click at [42, 125] on link "Re-tell Lecture" at bounding box center [49, 125] width 51 height 12
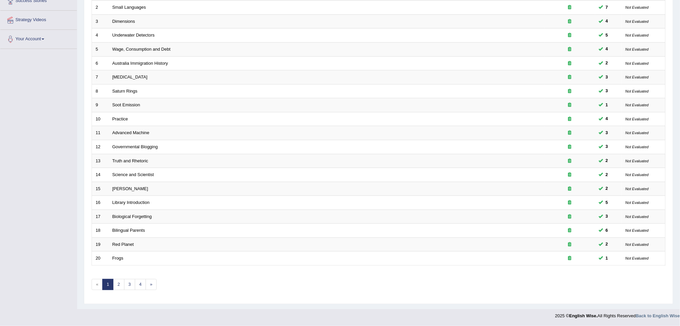
click at [679, 208] on html "Toggle navigation Home Practice Questions Speaking Practice Read Aloud Repeat S…" at bounding box center [340, 45] width 680 height 326
click at [132, 285] on link "3" at bounding box center [129, 284] width 11 height 11
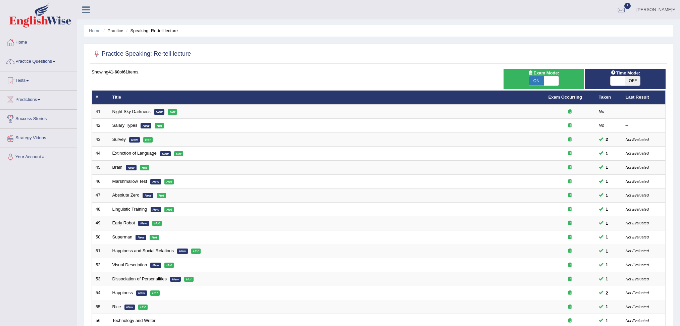
scroll to position [118, 0]
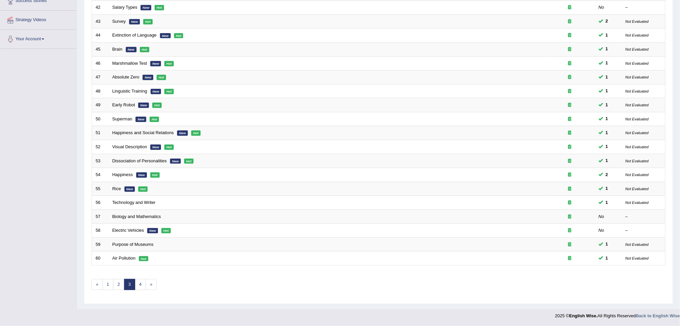
click at [679, 208] on html "Toggle navigation Home Practice Questions Speaking Practice Read Aloud Repeat S…" at bounding box center [340, 45] width 680 height 326
click at [139, 285] on link "4" at bounding box center [140, 284] width 11 height 11
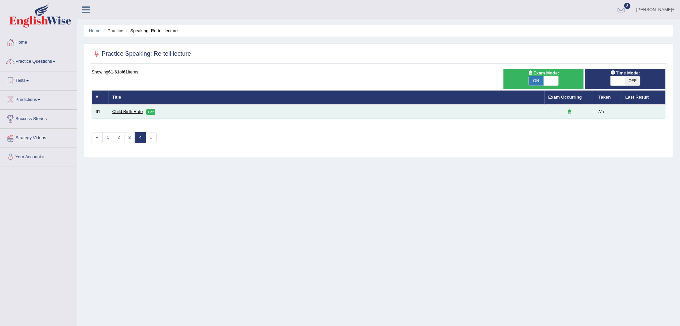
click at [121, 111] on link "Child Birth Rate" at bounding box center [127, 111] width 31 height 5
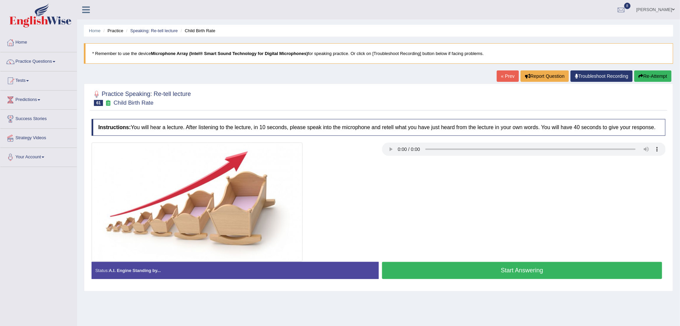
click at [439, 264] on button "Start Answering" at bounding box center [522, 270] width 280 height 17
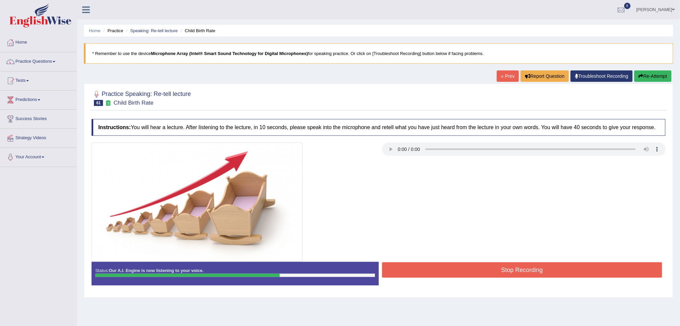
click at [452, 268] on button "Stop Recording" at bounding box center [522, 269] width 280 height 15
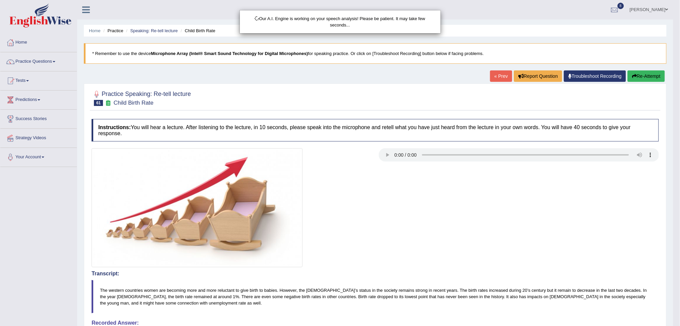
drag, startPoint x: 684, startPoint y: 116, endPoint x: 686, endPoint y: 198, distance: 82.5
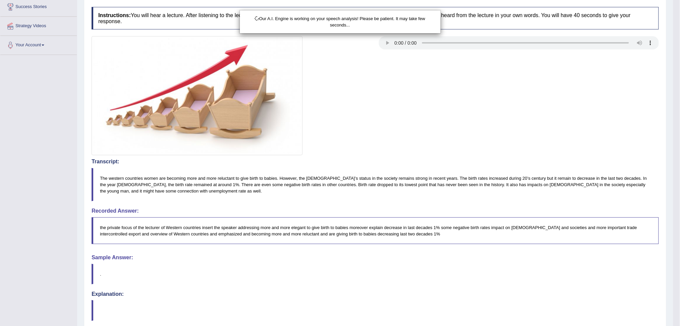
scroll to position [143, 0]
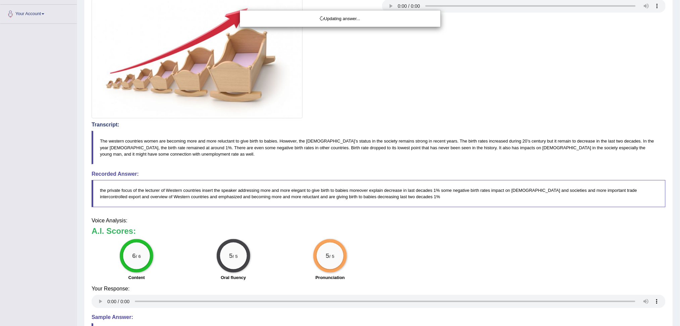
drag, startPoint x: 686, startPoint y: 198, endPoint x: 686, endPoint y: 300, distance: 101.6
click at [679, 183] on html "Toggle navigation Home Practice Questions Speaking Practice Read Aloud Repeat S…" at bounding box center [340, 20] width 680 height 326
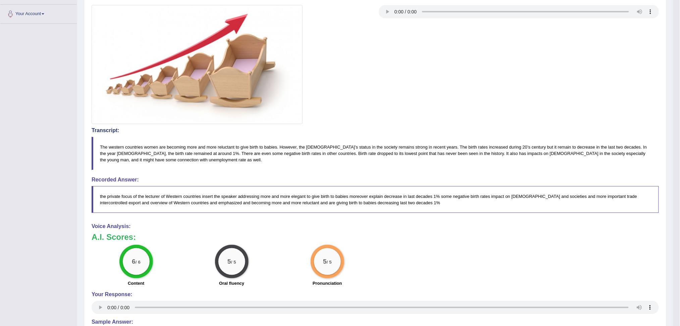
scroll to position [0, 0]
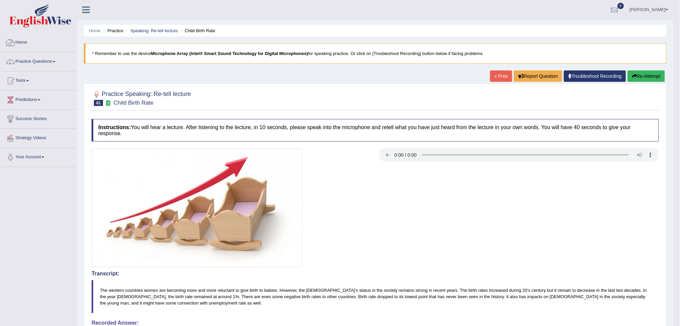
click at [48, 26] on img at bounding box center [40, 15] width 62 height 24
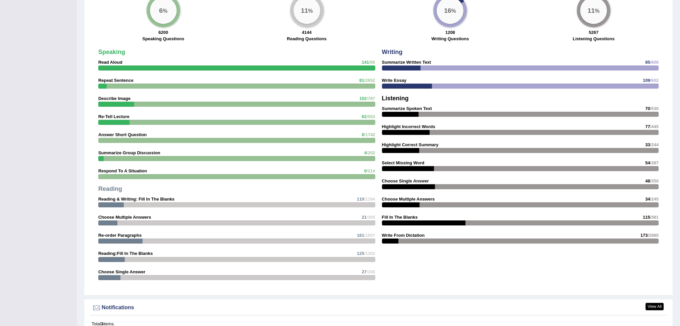
scroll to position [516, 0]
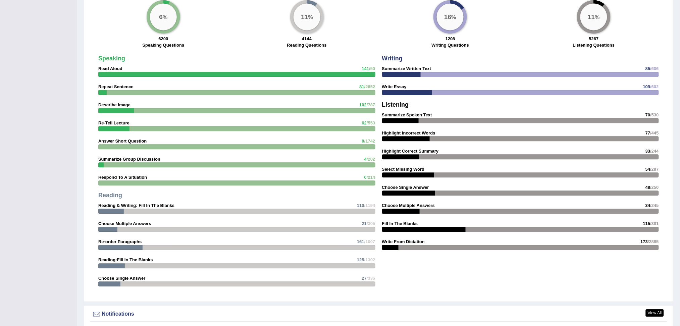
drag, startPoint x: 0, startPoint y: 0, endPoint x: 682, endPoint y: 201, distance: 711.2
